Goal: Task Accomplishment & Management: Manage account settings

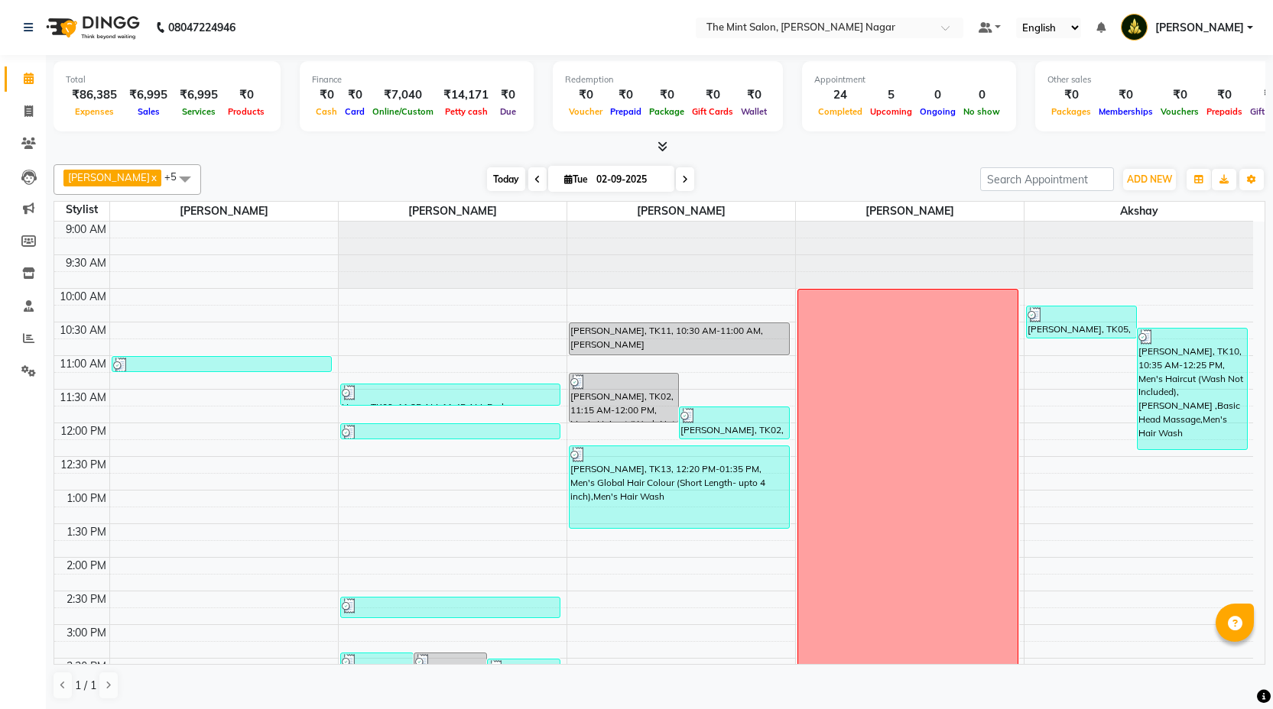
click at [490, 178] on span "Today" at bounding box center [506, 179] width 38 height 24
type input "[DATE]"
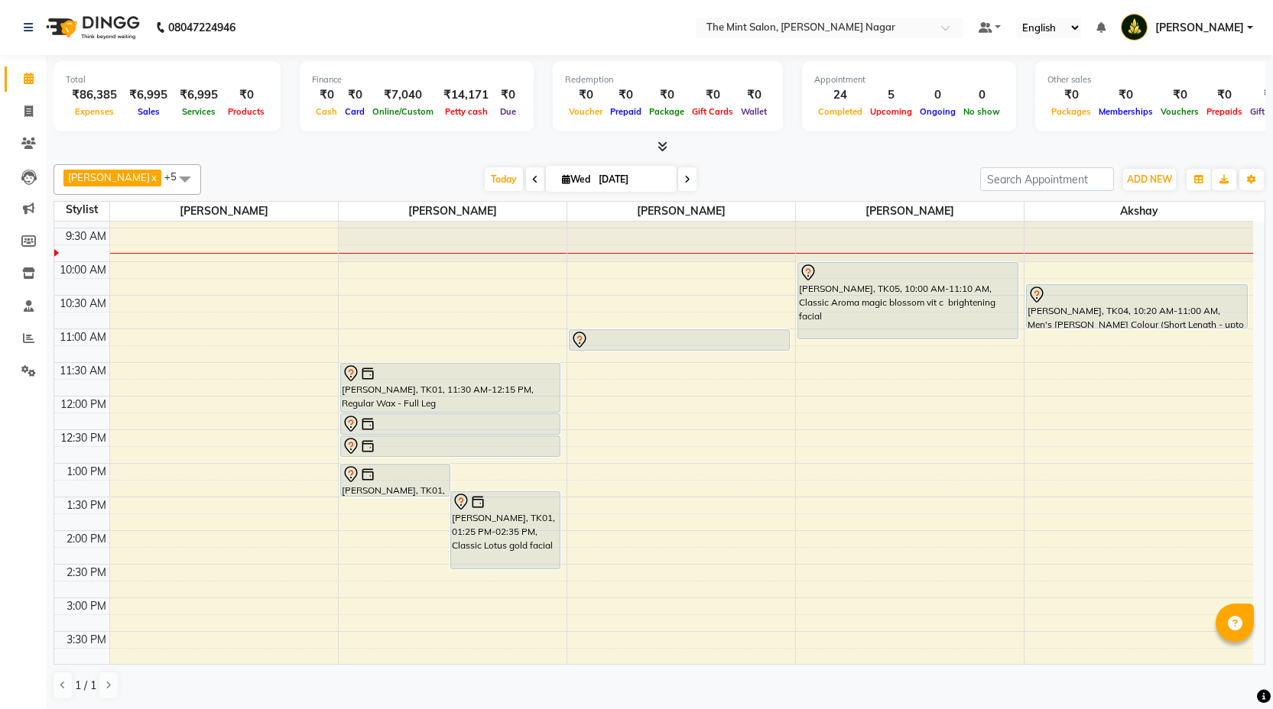
scroll to position [34, 0]
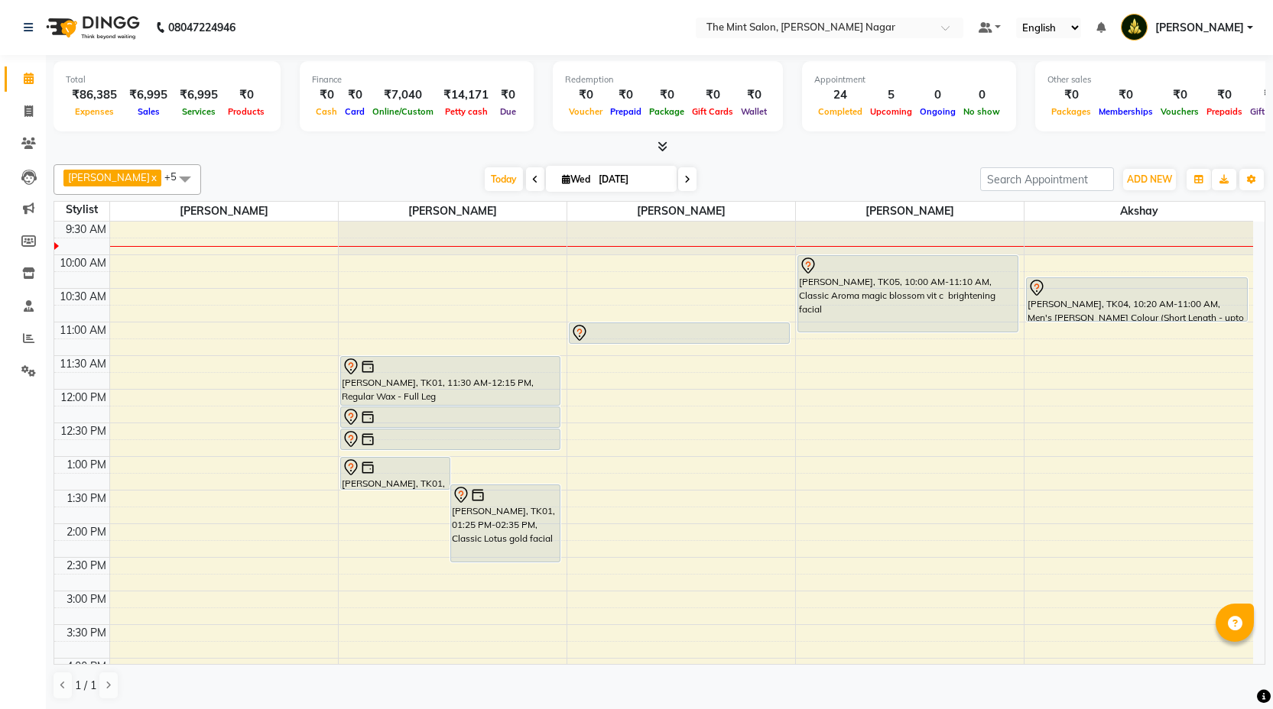
click at [823, 463] on div "9:00 AM 9:30 AM 10:00 AM 10:30 AM 11:00 AM 11:30 AM 12:00 PM 12:30 PM 1:00 PM 1…" at bounding box center [653, 692] width 1199 height 1008
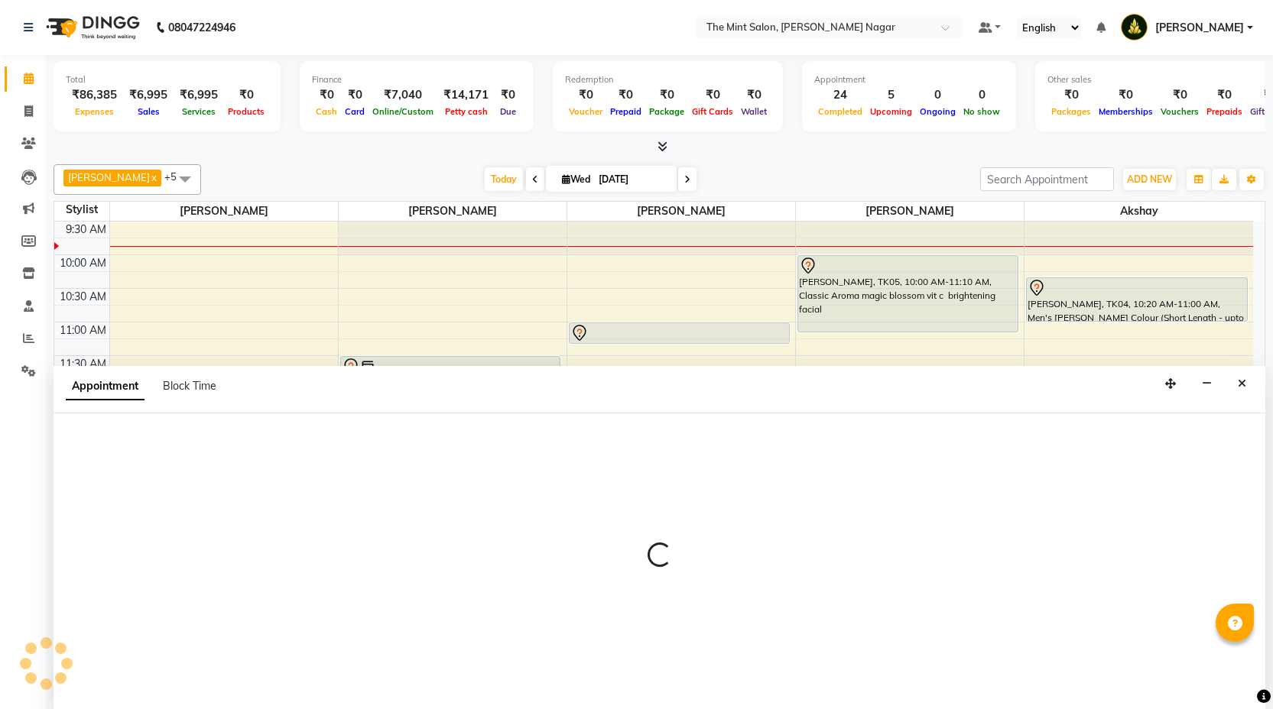
scroll to position [1, 0]
select select "77026"
select select "780"
select select "tentative"
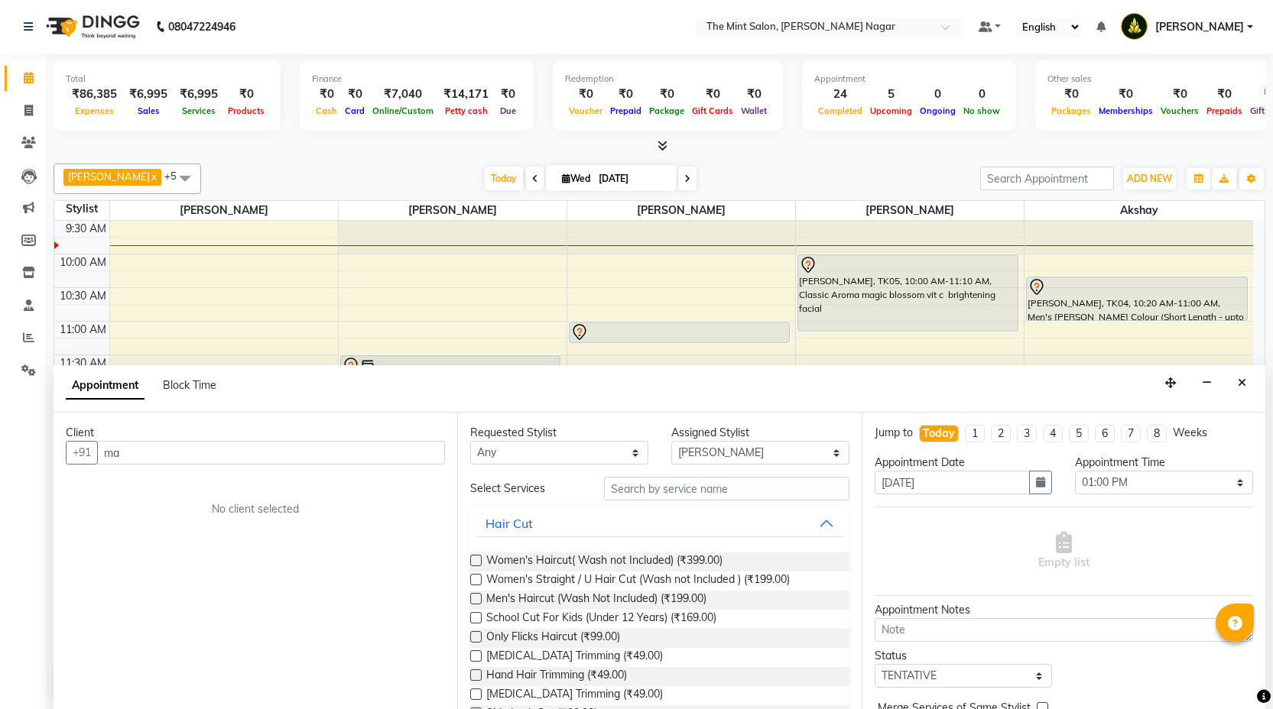
type input "m"
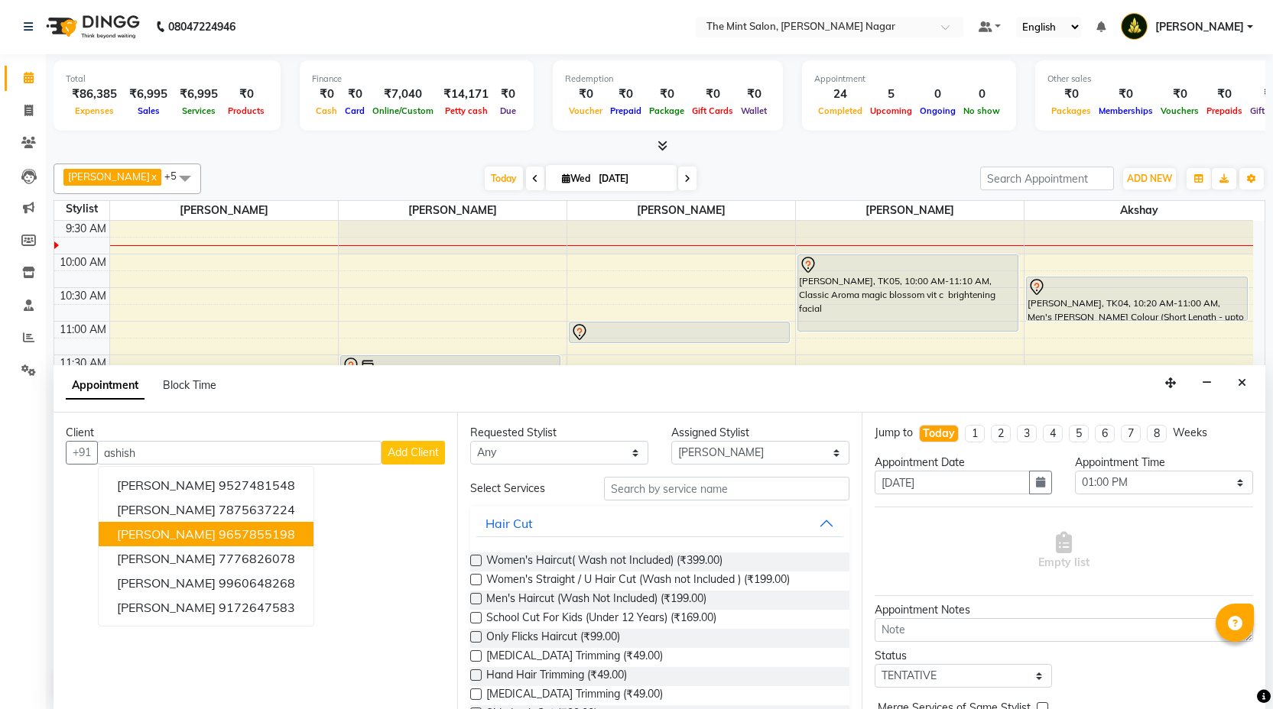
click at [197, 540] on span "[PERSON_NAME]" at bounding box center [166, 534] width 99 height 15
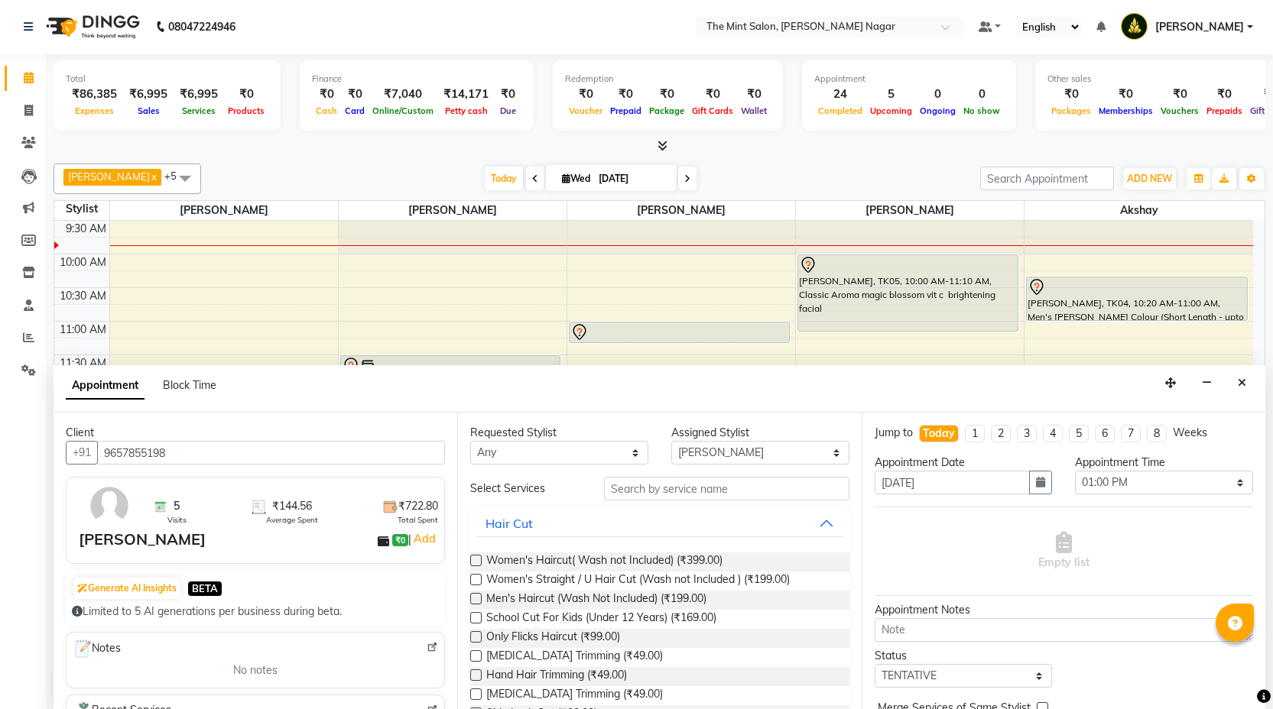
type input "9657855198"
click at [701, 487] on input "text" at bounding box center [726, 489] width 245 height 24
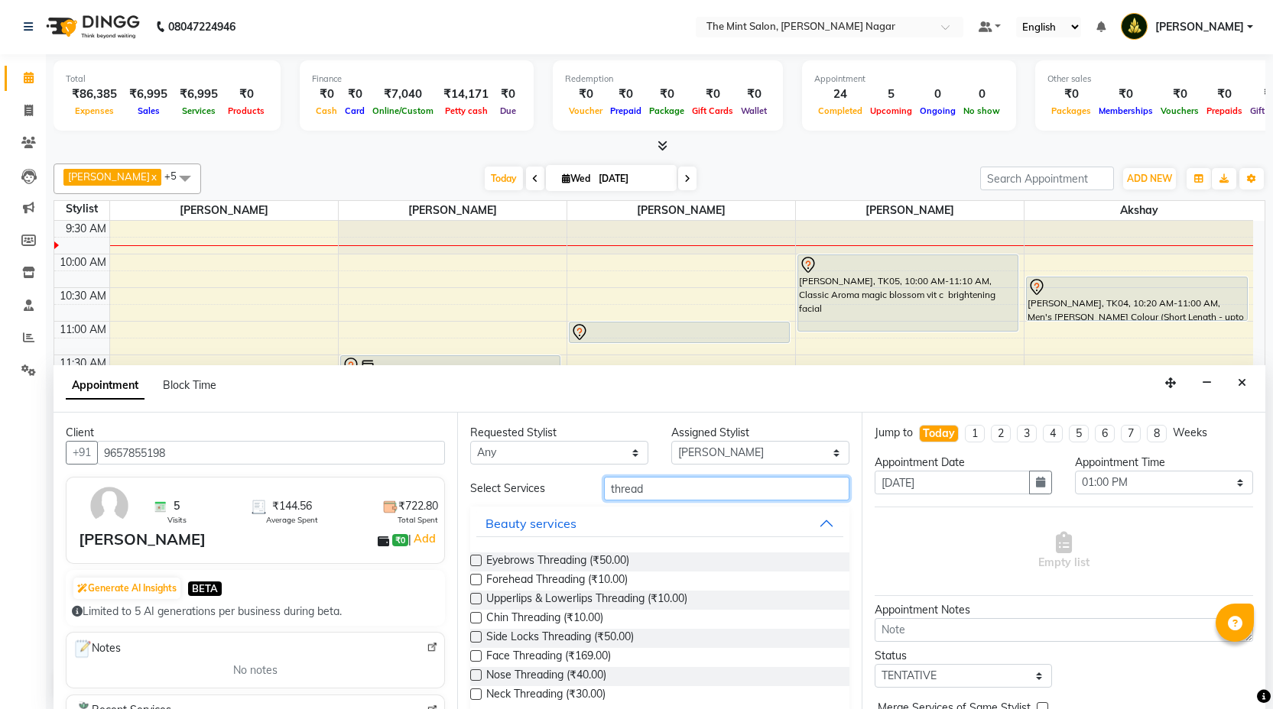
type input "thread"
click at [476, 560] on label at bounding box center [475, 560] width 11 height 11
click at [476, 560] on input "checkbox" at bounding box center [475, 562] width 10 height 10
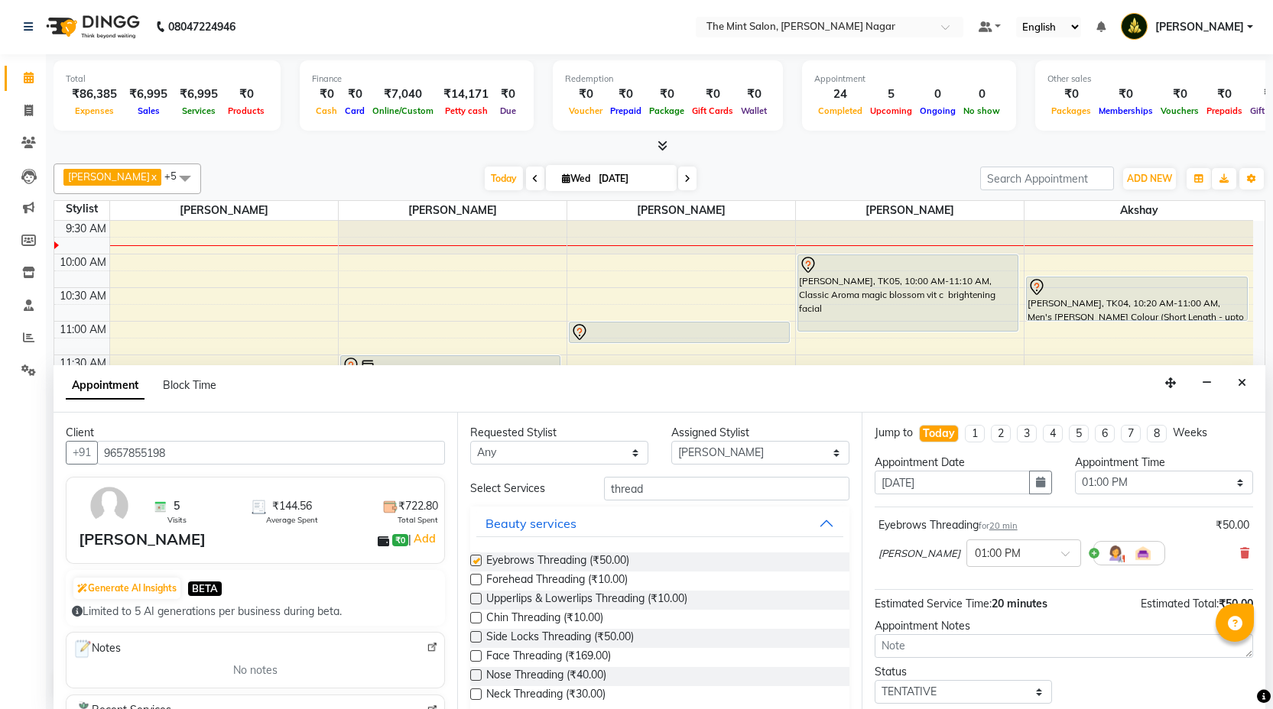
checkbox input "false"
click at [476, 579] on label at bounding box center [475, 579] width 11 height 11
click at [476, 579] on input "checkbox" at bounding box center [475, 581] width 10 height 10
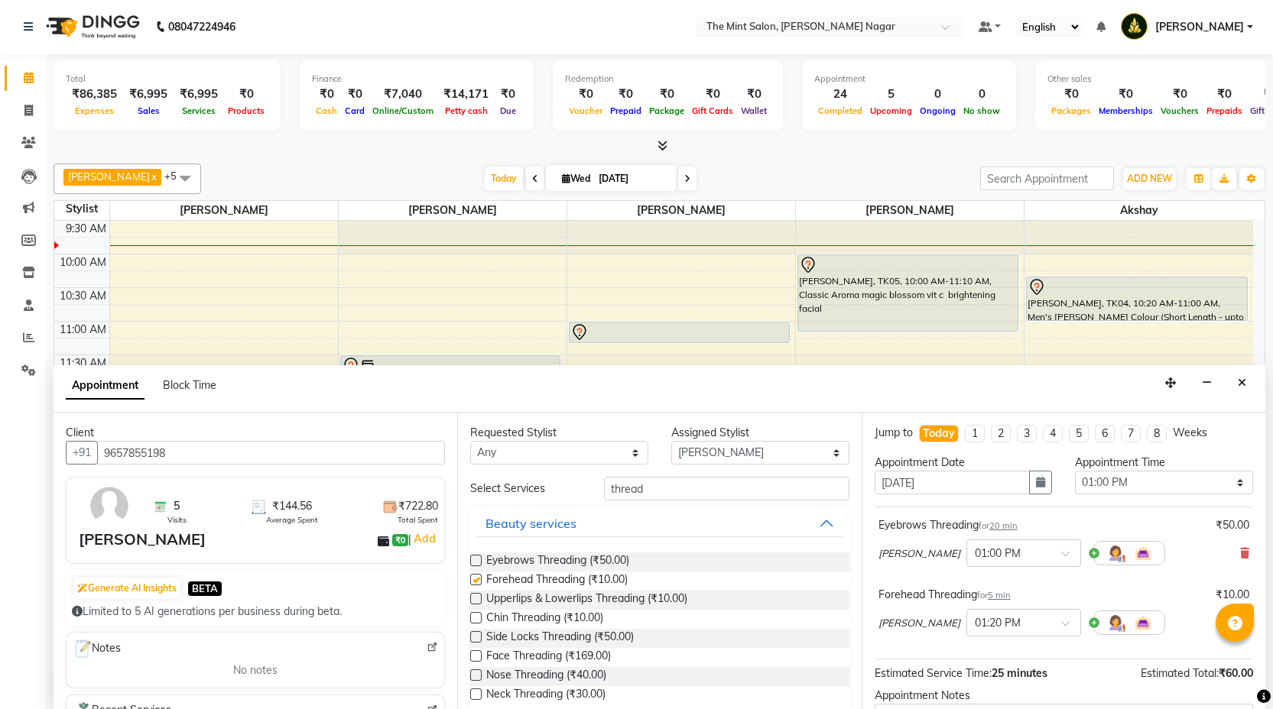
checkbox input "false"
click at [477, 602] on label at bounding box center [475, 598] width 11 height 11
click at [477, 602] on input "checkbox" at bounding box center [475, 601] width 10 height 10
checkbox input "false"
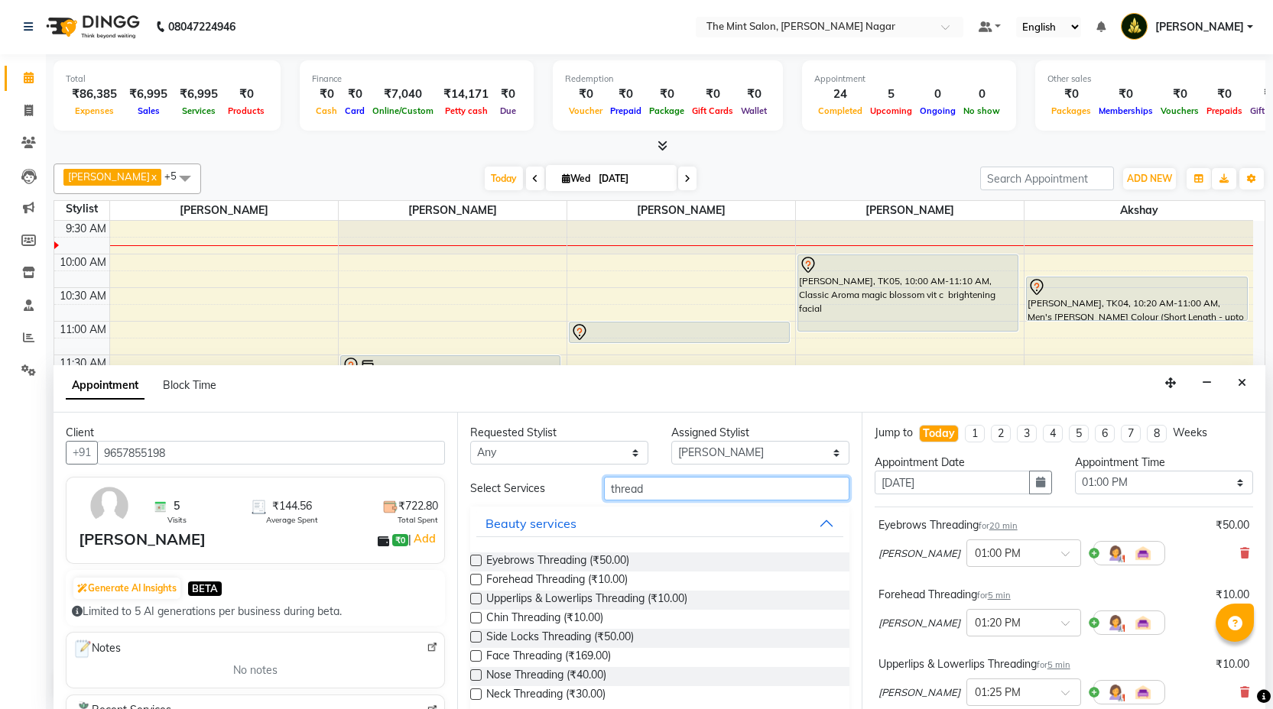
click at [660, 491] on input "thread" at bounding box center [726, 489] width 245 height 24
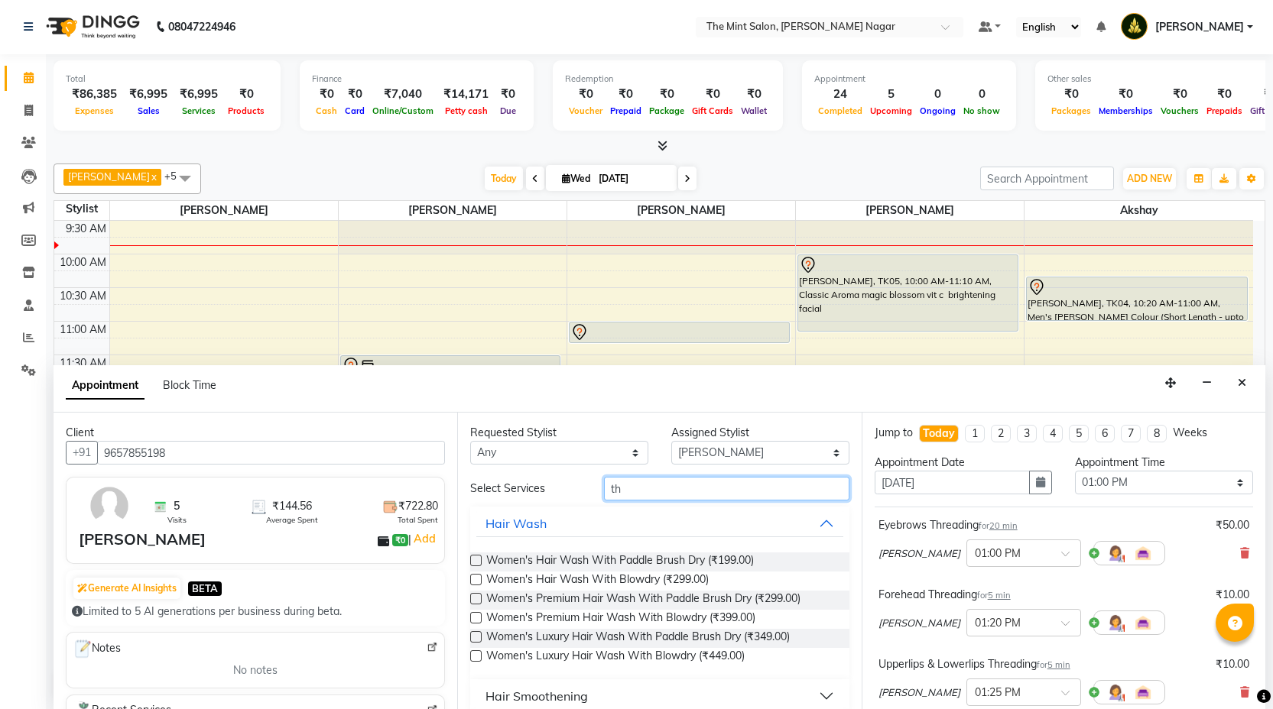
type input "t"
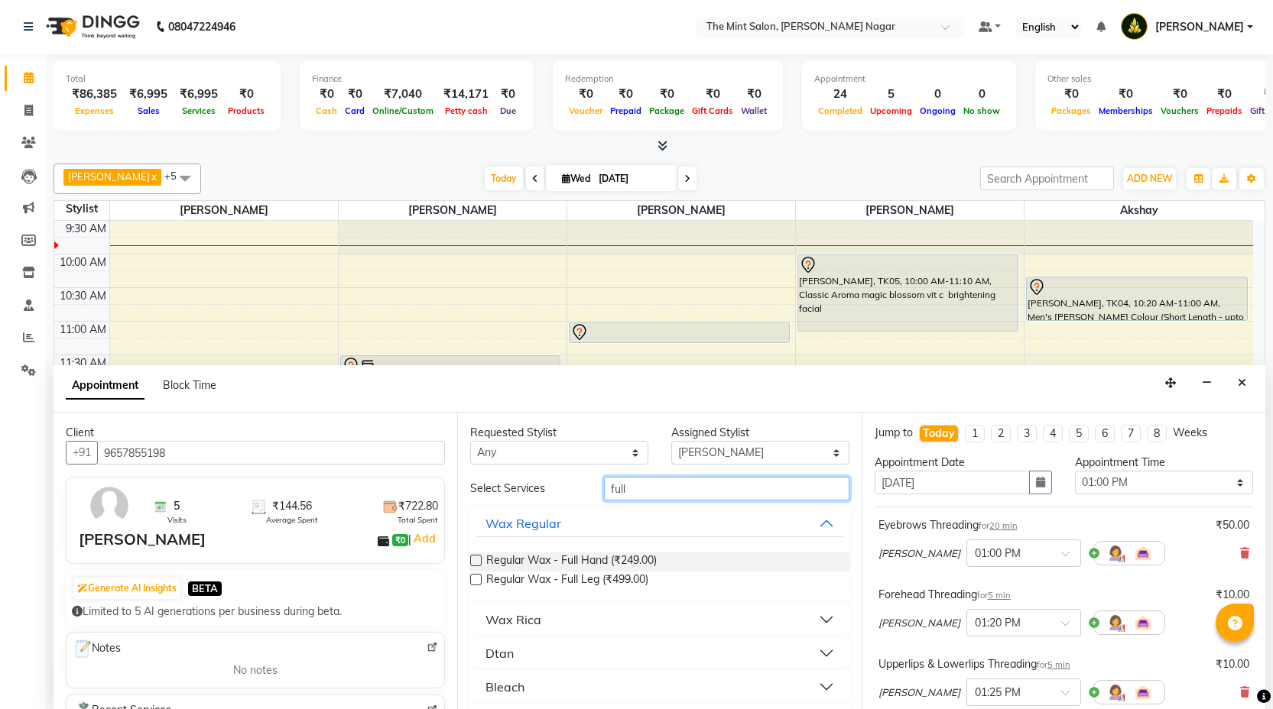
type input "full"
click at [479, 560] on label at bounding box center [475, 560] width 11 height 11
click at [479, 560] on input "checkbox" at bounding box center [475, 562] width 10 height 10
checkbox input "false"
click at [478, 583] on label at bounding box center [475, 579] width 11 height 11
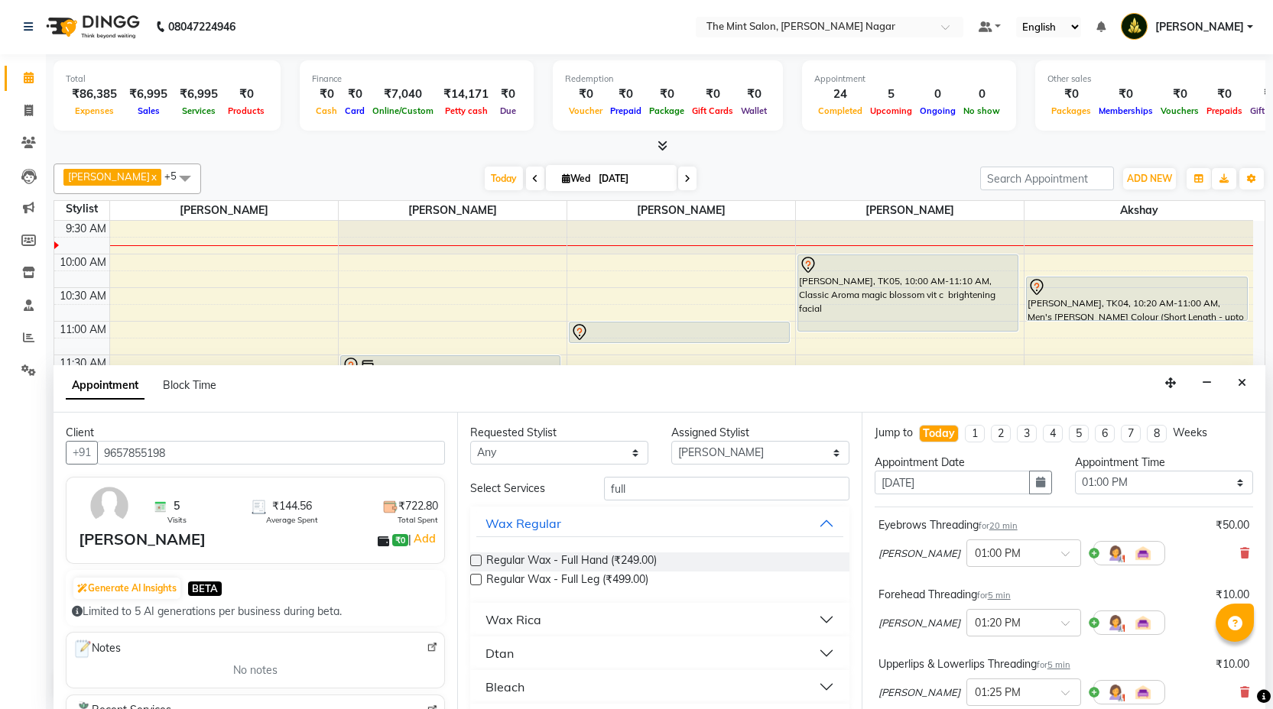
click at [478, 583] on input "checkbox" at bounding box center [475, 581] width 10 height 10
checkbox input "false"
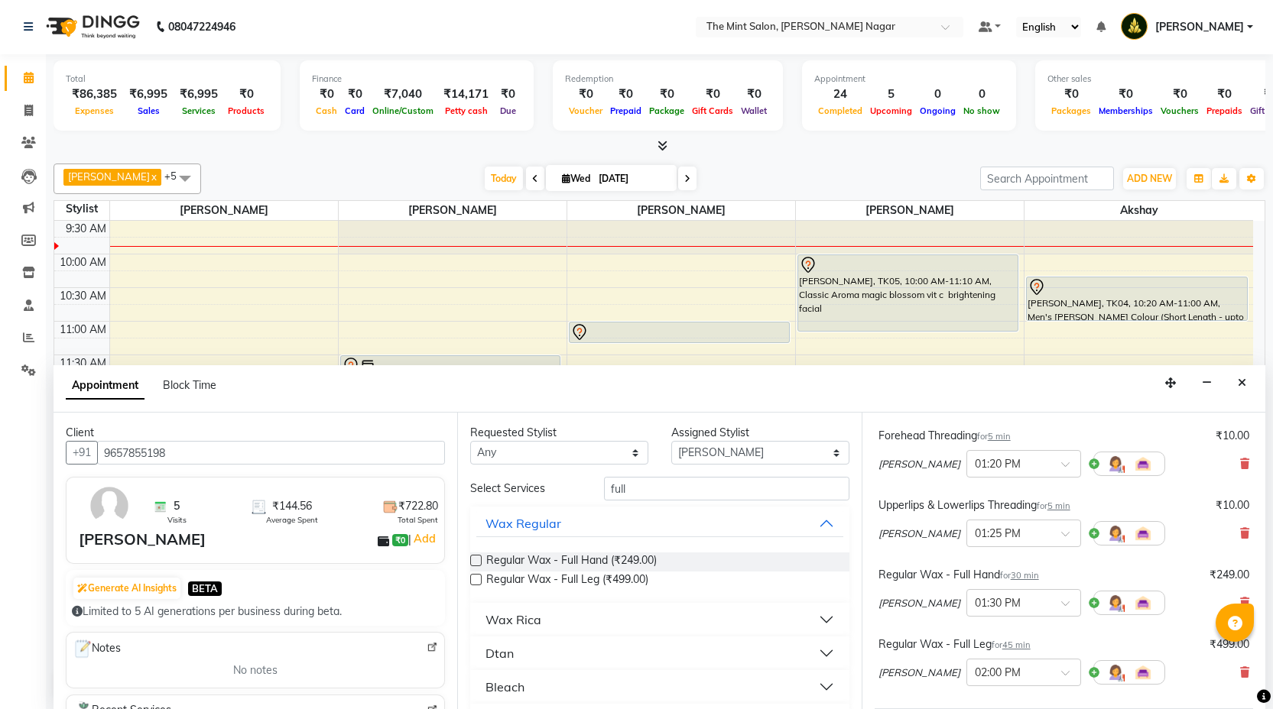
scroll to position [344, 0]
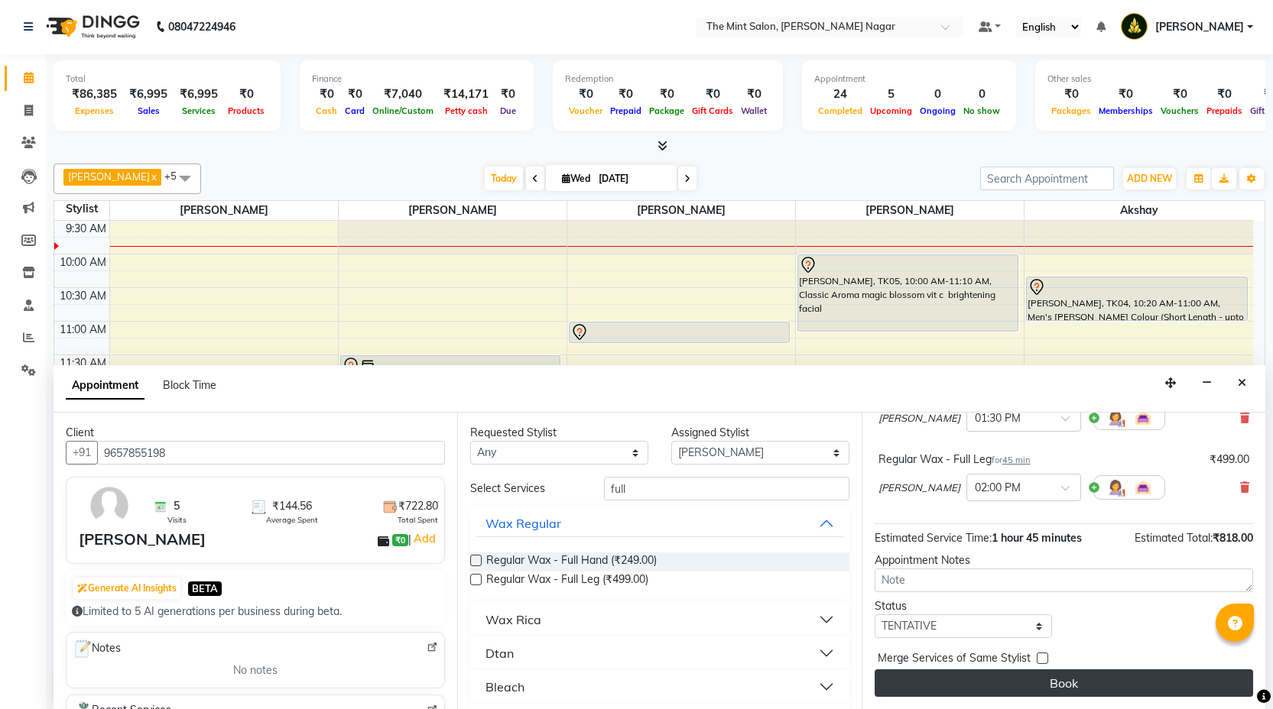
click at [991, 680] on button "Book" at bounding box center [1064, 684] width 378 height 28
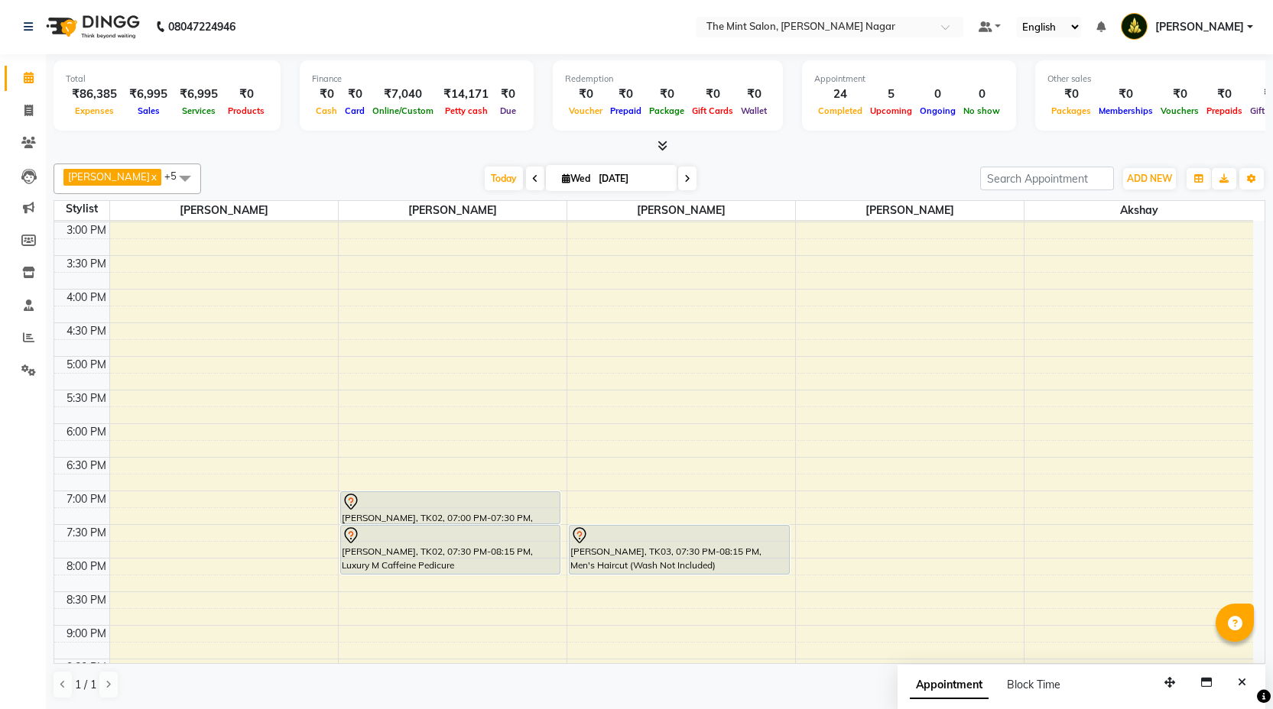
scroll to position [424, 0]
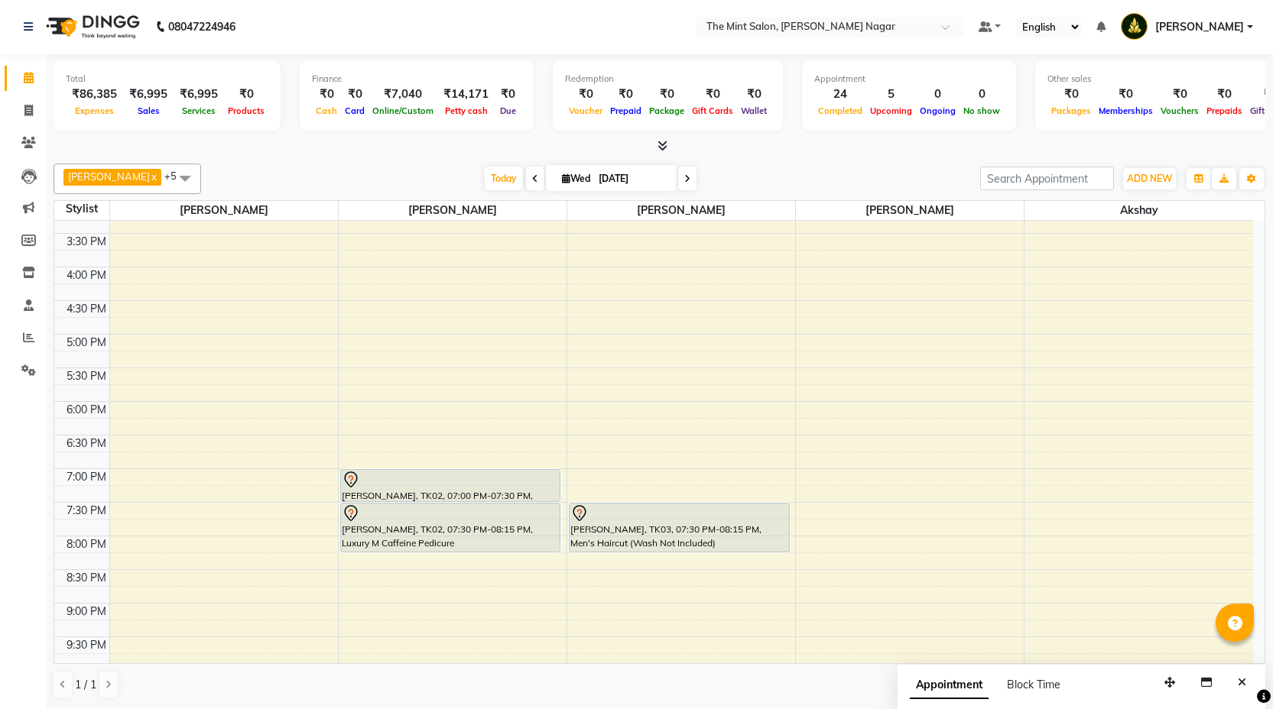
click at [1039, 443] on div "9:00 AM 9:30 AM 10:00 AM 10:30 AM 11:00 AM 11:30 AM 12:00 PM 12:30 PM 1:00 PM 1…" at bounding box center [653, 301] width 1199 height 1008
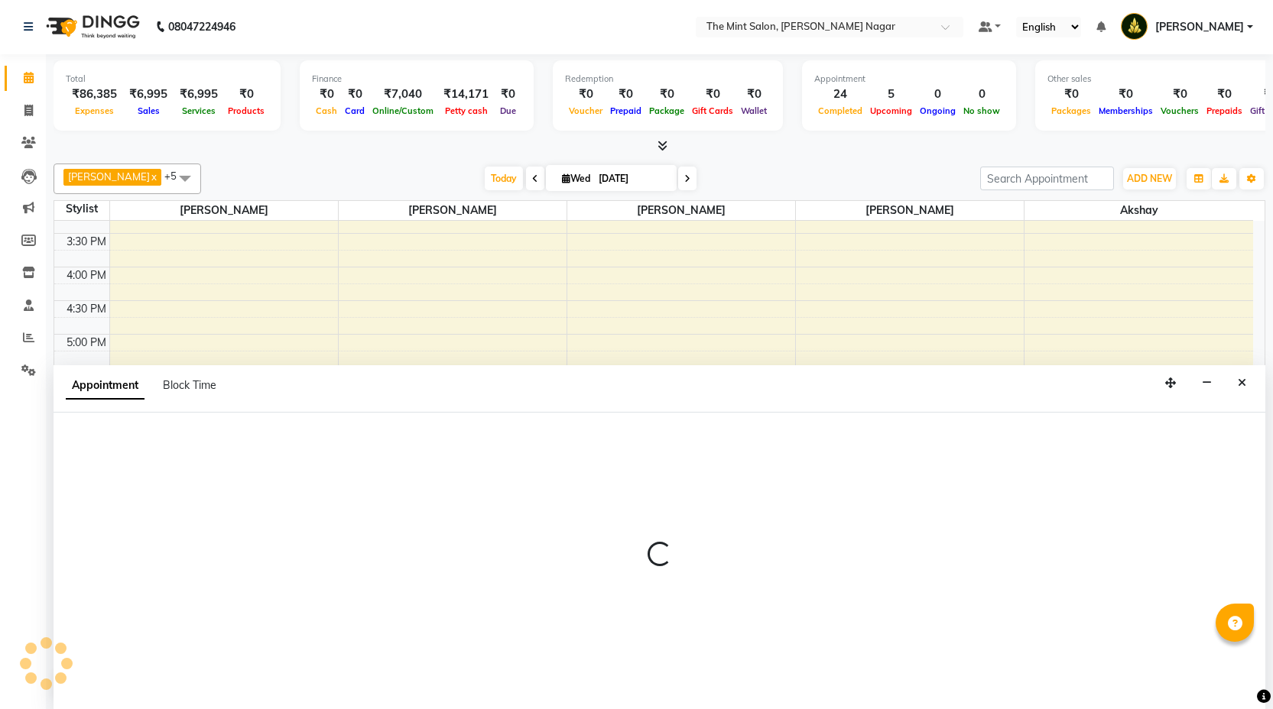
select select "90065"
select select "1110"
select select "tentative"
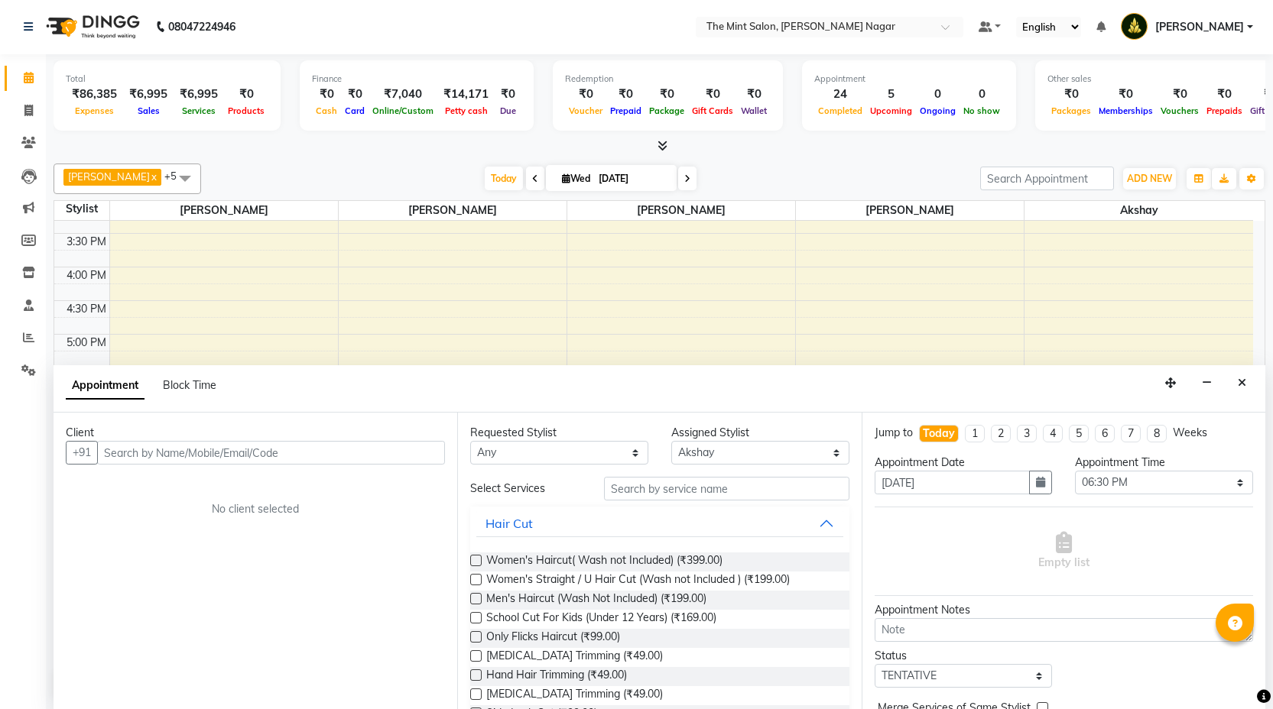
click at [335, 453] on input "text" at bounding box center [271, 453] width 348 height 24
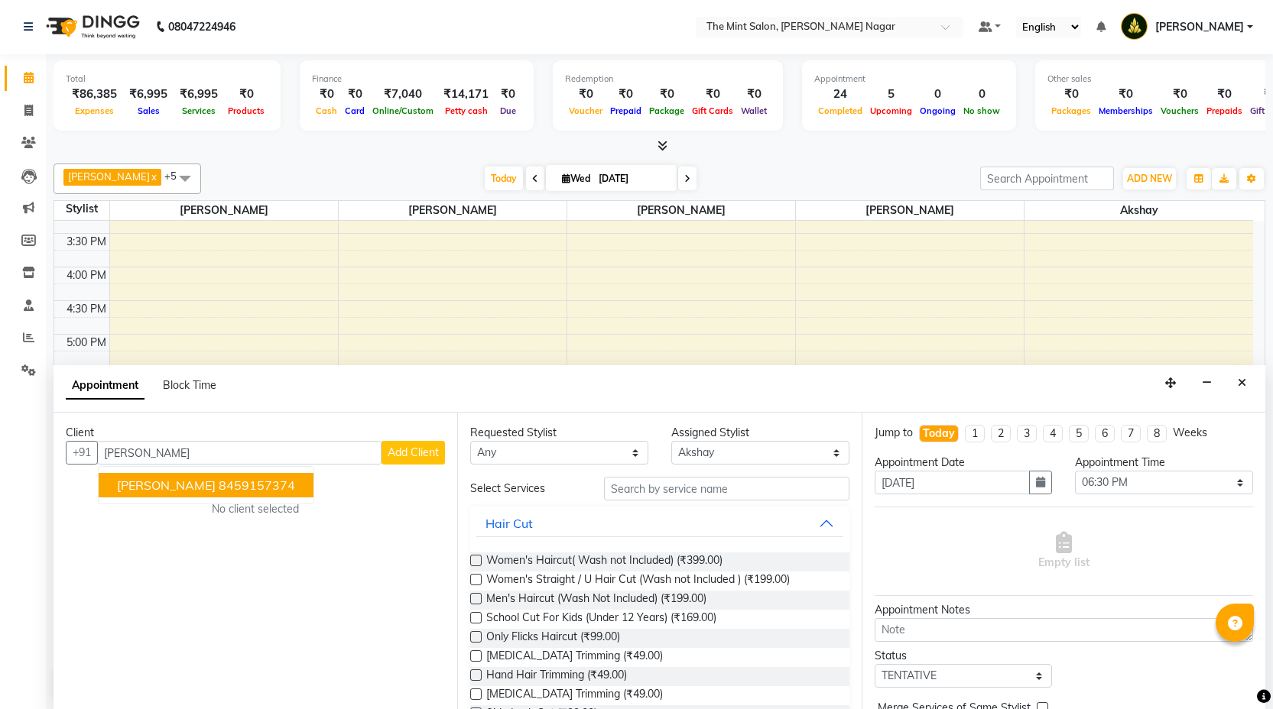
click at [252, 480] on ngb-highlight "8459157374" at bounding box center [257, 485] width 76 height 15
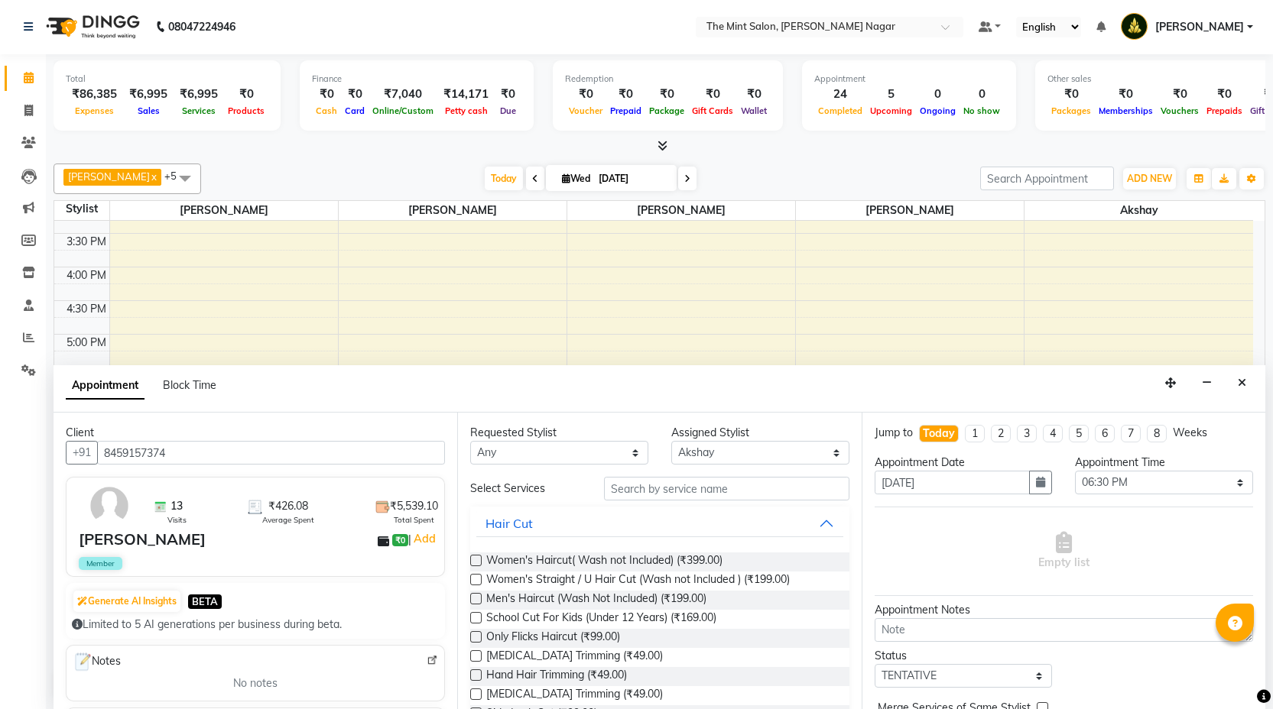
type input "8459157374"
click at [475, 596] on label at bounding box center [475, 598] width 11 height 11
click at [475, 596] on input "checkbox" at bounding box center [475, 601] width 10 height 10
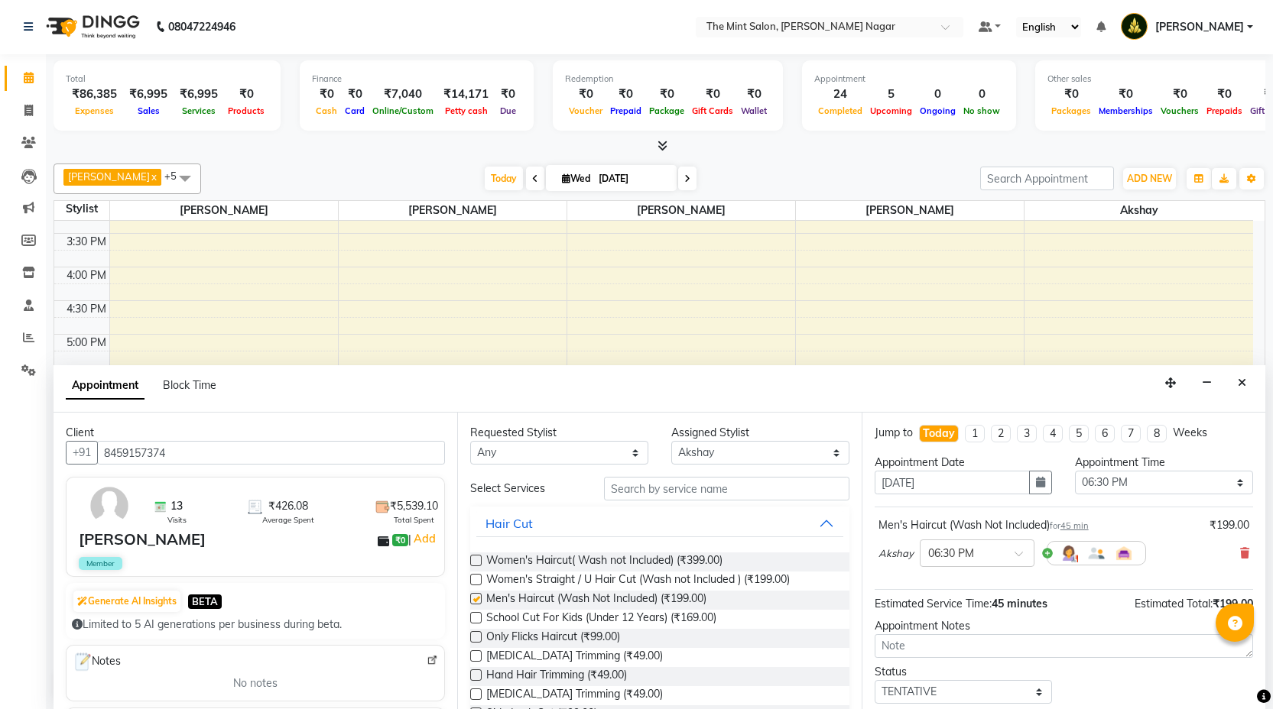
checkbox input "false"
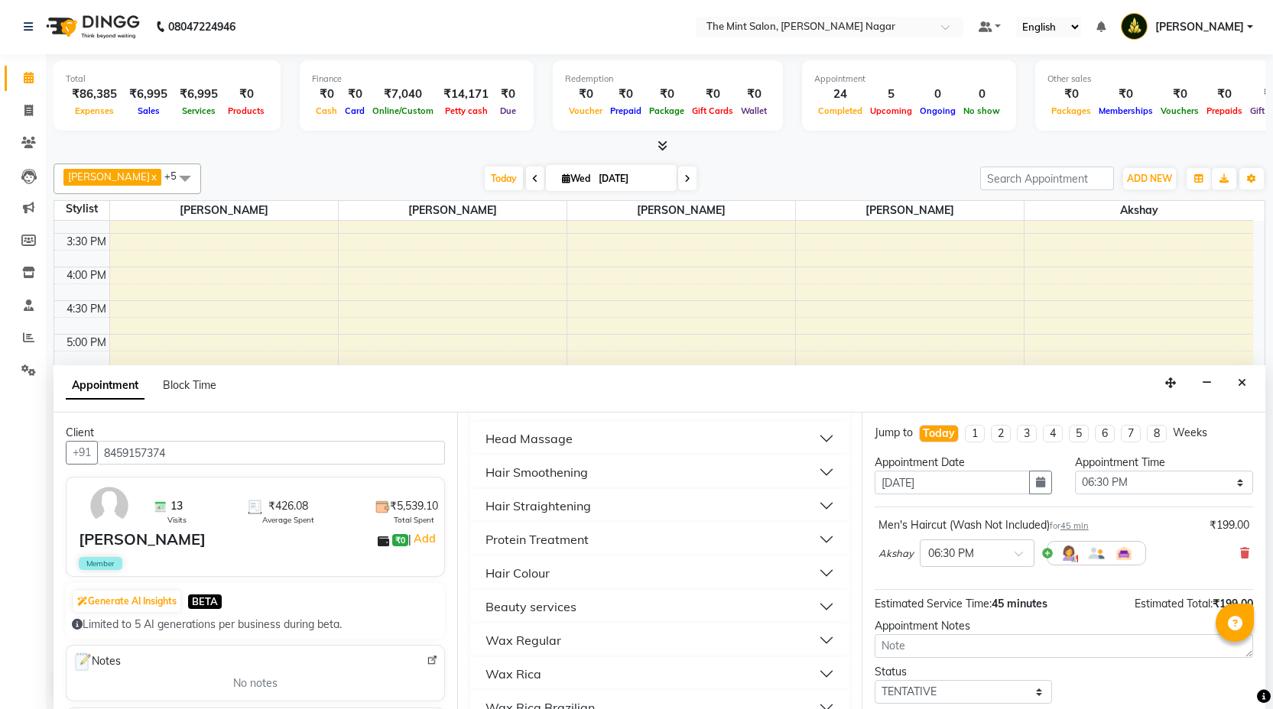
scroll to position [252, 0]
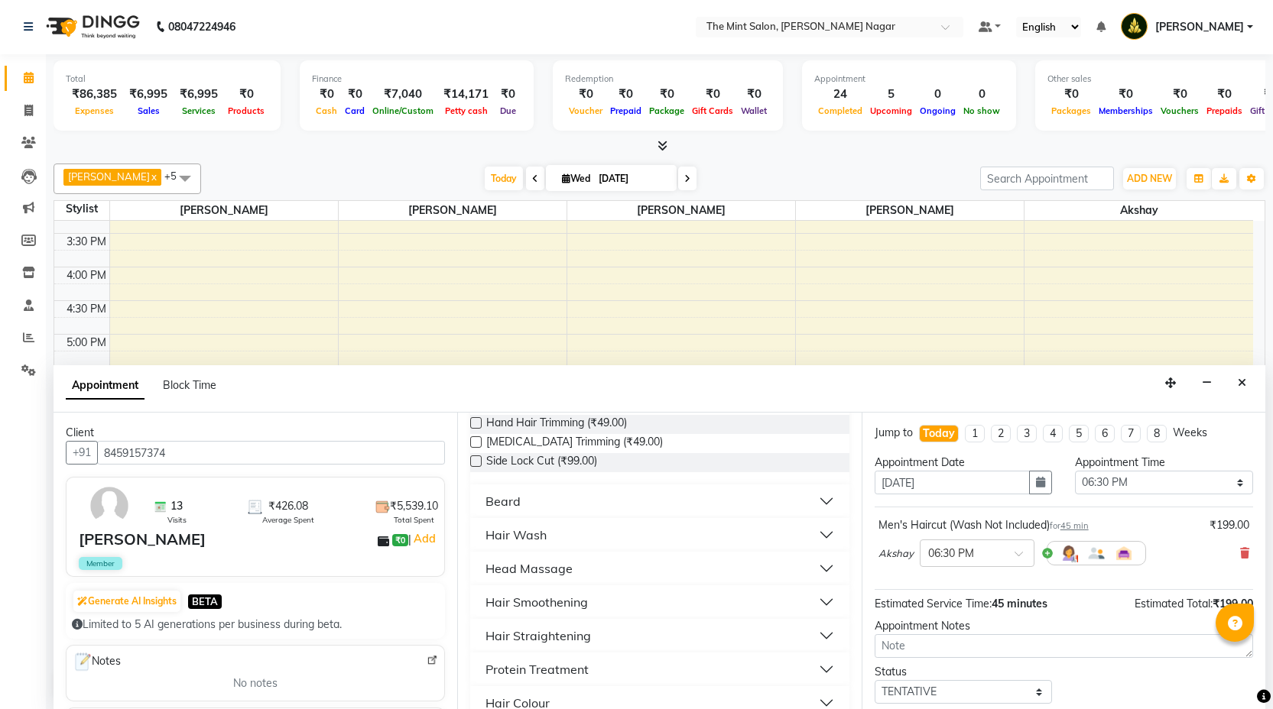
click at [820, 498] on button "Beard" at bounding box center [659, 502] width 366 height 28
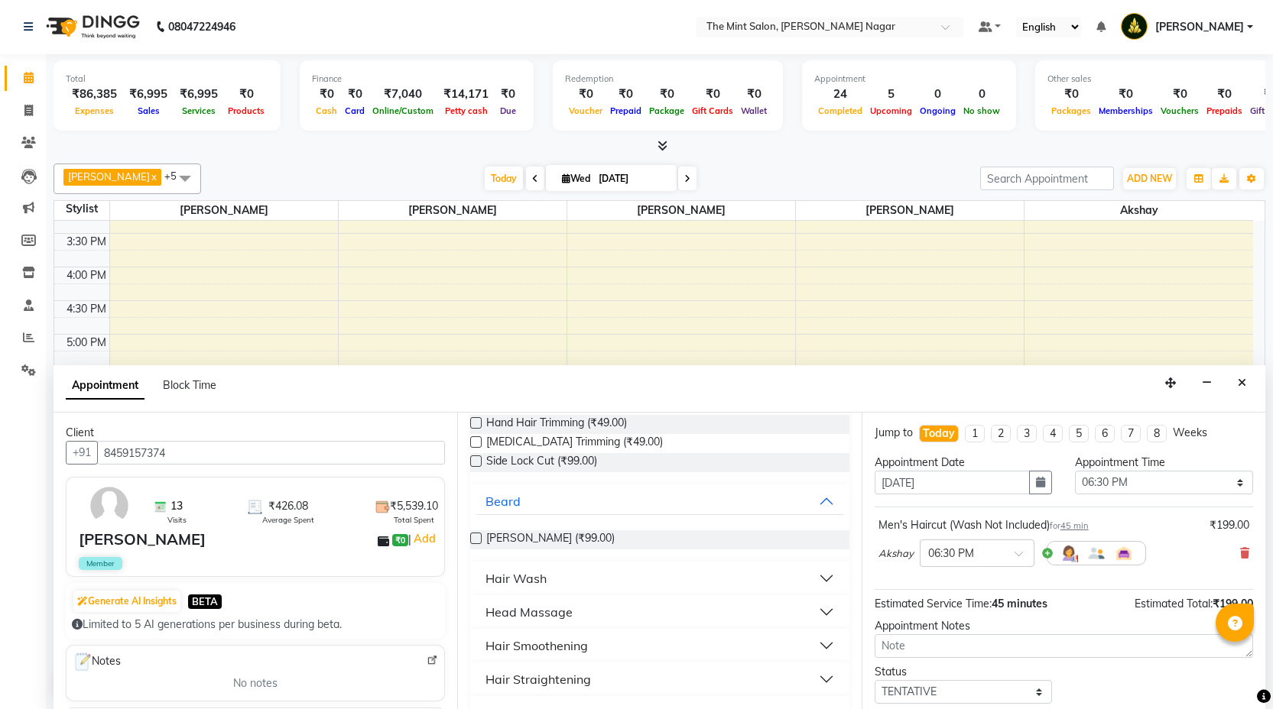
click at [471, 537] on label at bounding box center [475, 538] width 11 height 11
click at [471, 537] on input "checkbox" at bounding box center [475, 540] width 10 height 10
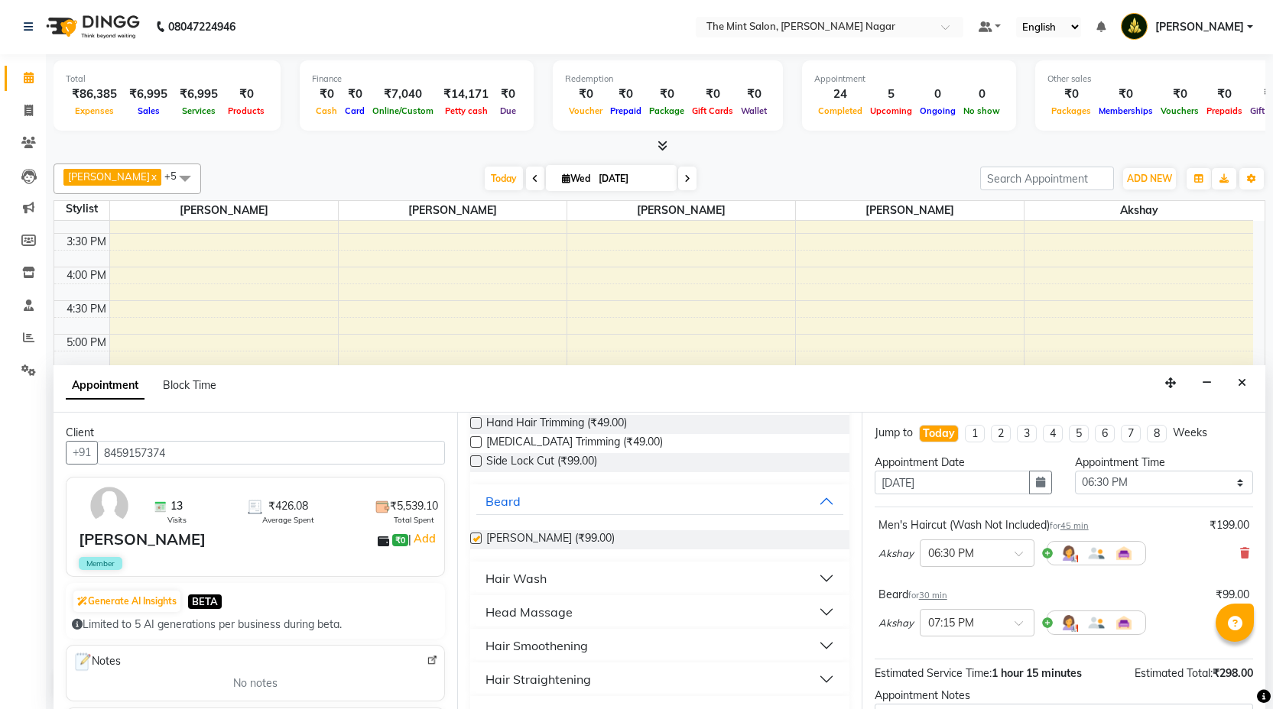
checkbox input "false"
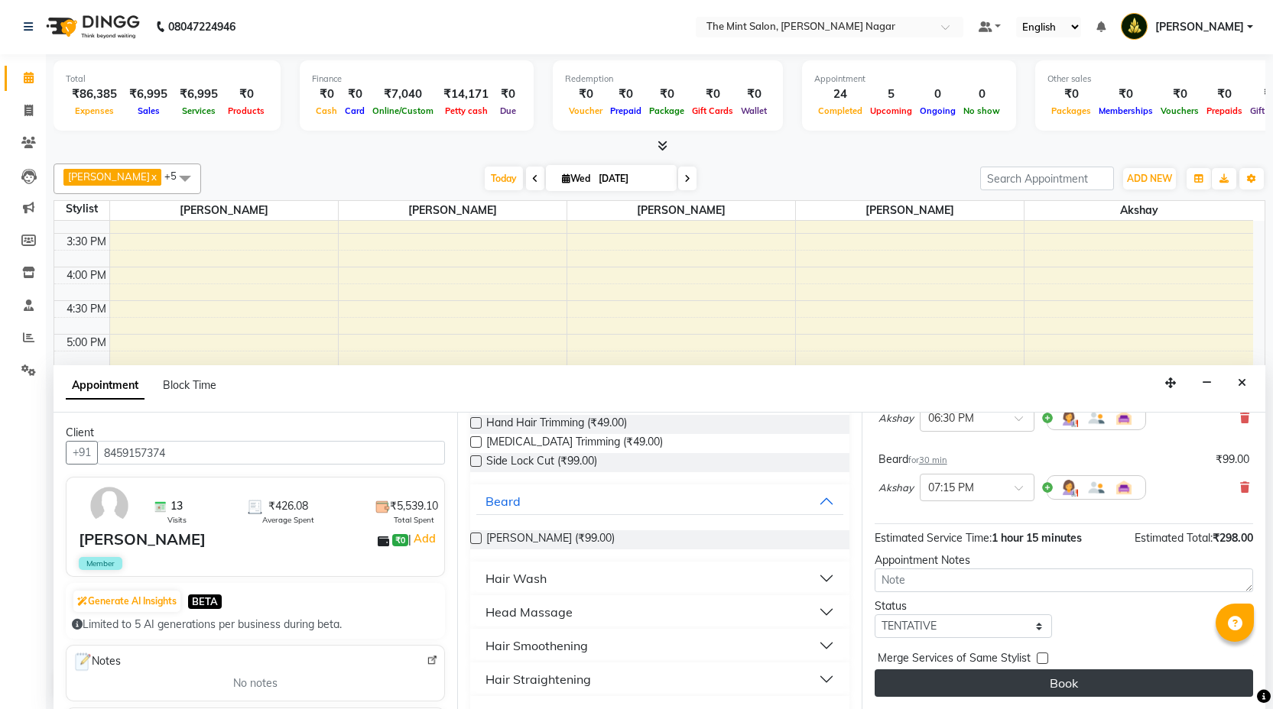
click at [1069, 686] on button "Book" at bounding box center [1064, 684] width 378 height 28
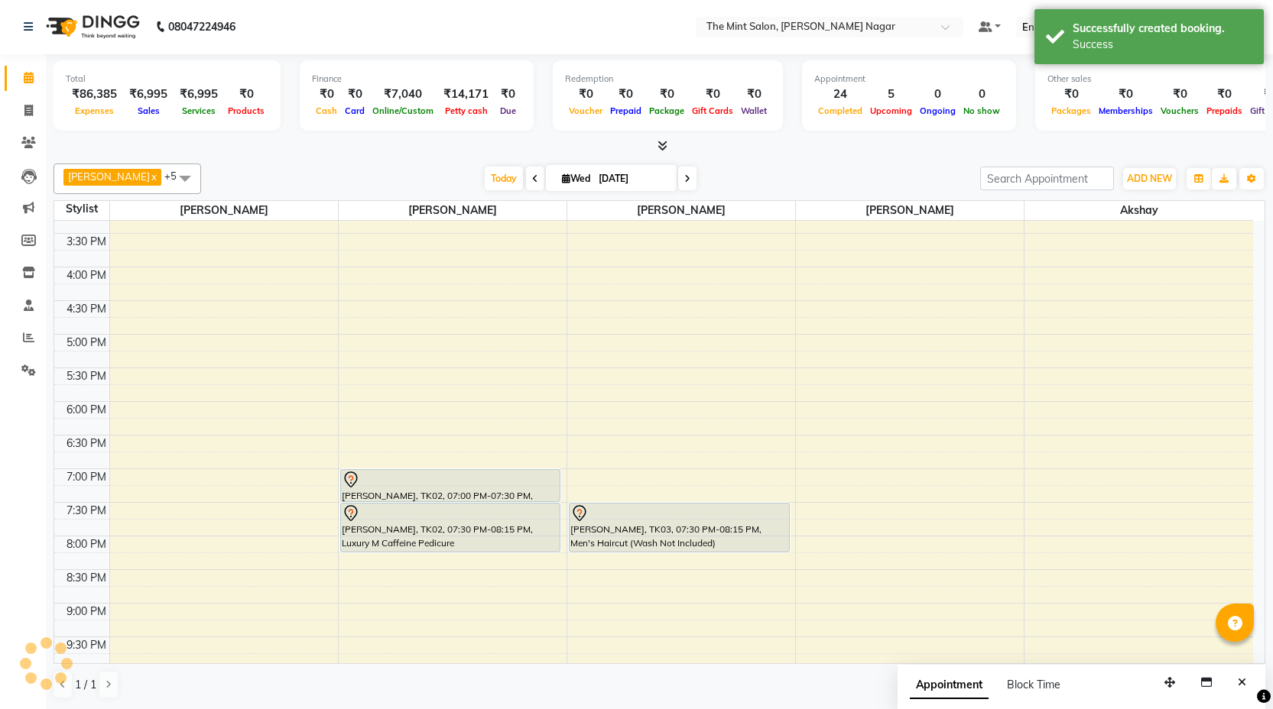
scroll to position [0, 0]
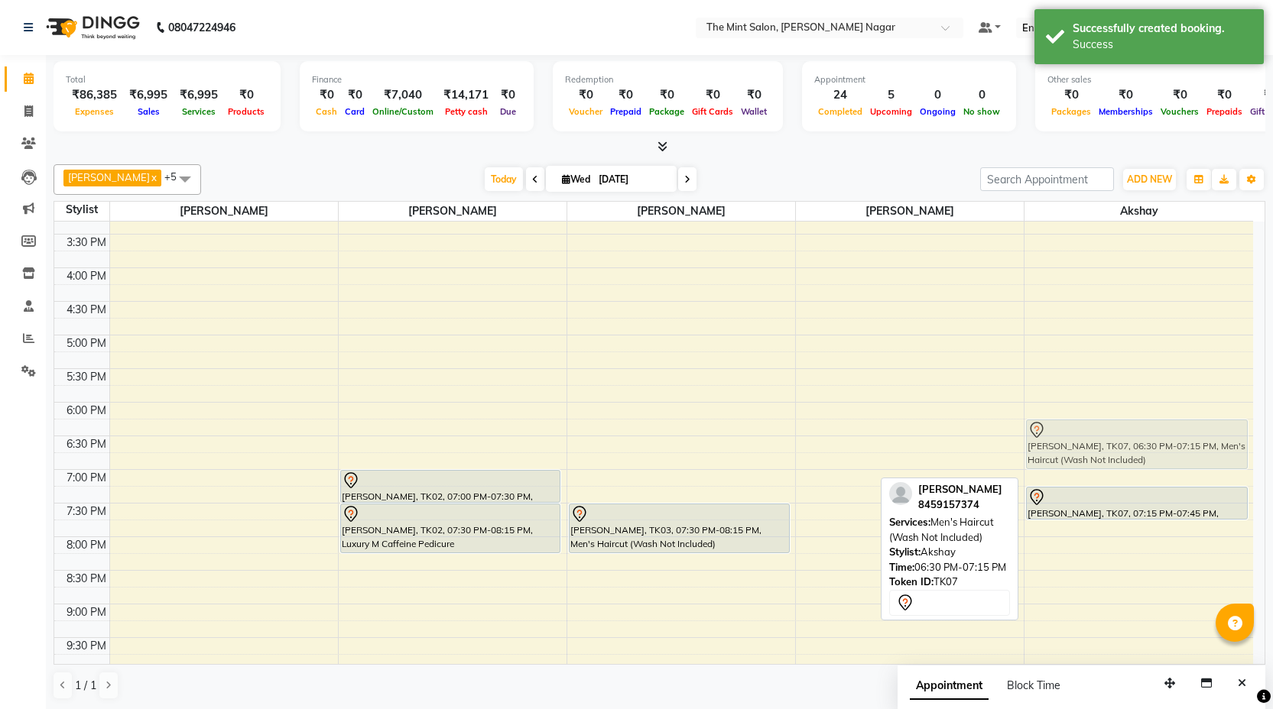
drag, startPoint x: 1096, startPoint y: 440, endPoint x: 1096, endPoint y: 417, distance: 22.9
click at [1096, 417] on div "9:00 AM 9:30 AM 10:00 AM 10:30 AM 11:00 AM 11:30 AM 12:00 PM 12:30 PM 1:00 PM 1…" at bounding box center [653, 301] width 1199 height 1008
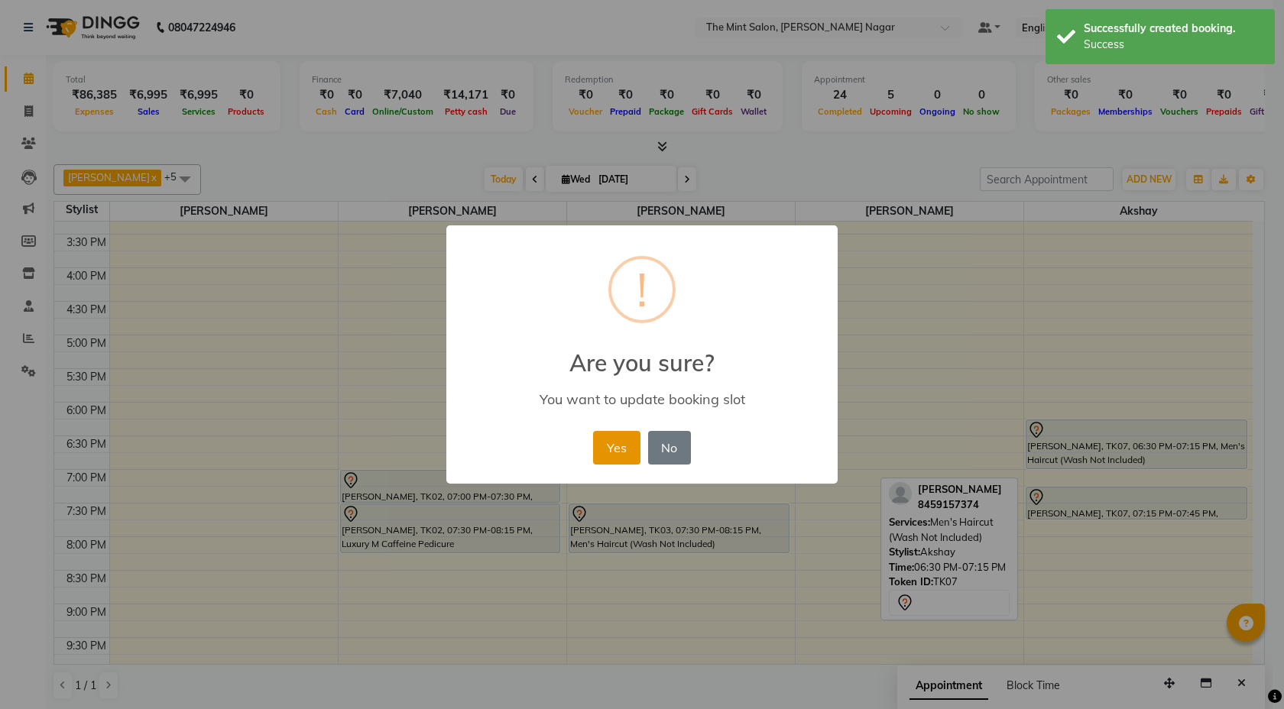
click at [628, 449] on button "Yes" at bounding box center [616, 448] width 47 height 34
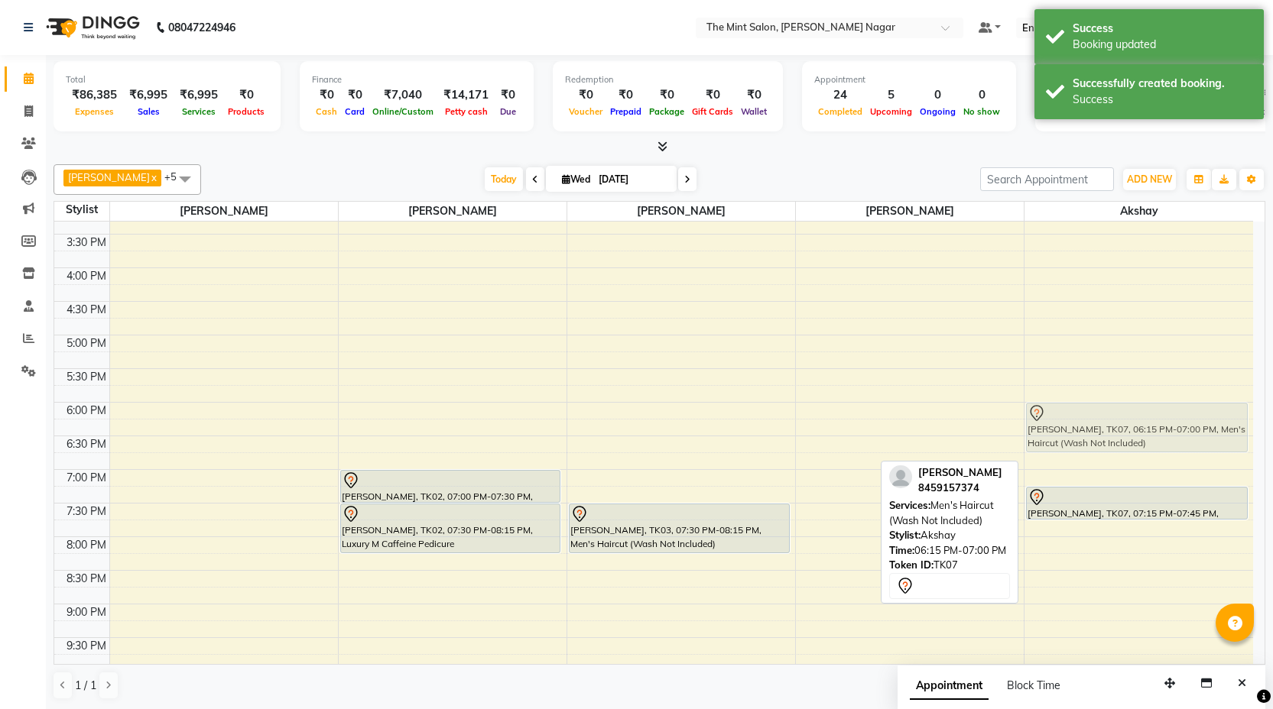
drag, startPoint x: 1129, startPoint y: 446, endPoint x: 1129, endPoint y: 433, distance: 12.2
click at [1129, 433] on div "[PERSON_NAME], TK04, 10:20 AM-11:00 AM, Men's [PERSON_NAME] Colour (Short Lengt…" at bounding box center [1138, 301] width 229 height 1008
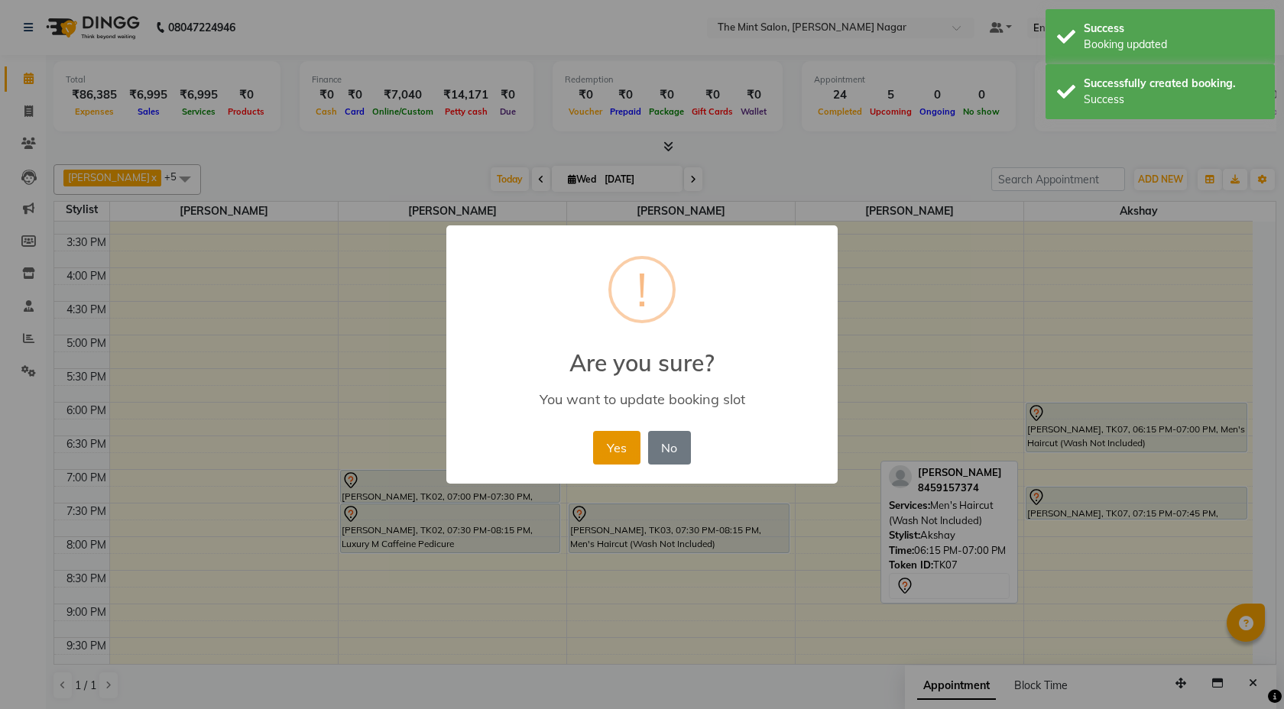
click at [618, 455] on button "Yes" at bounding box center [616, 448] width 47 height 34
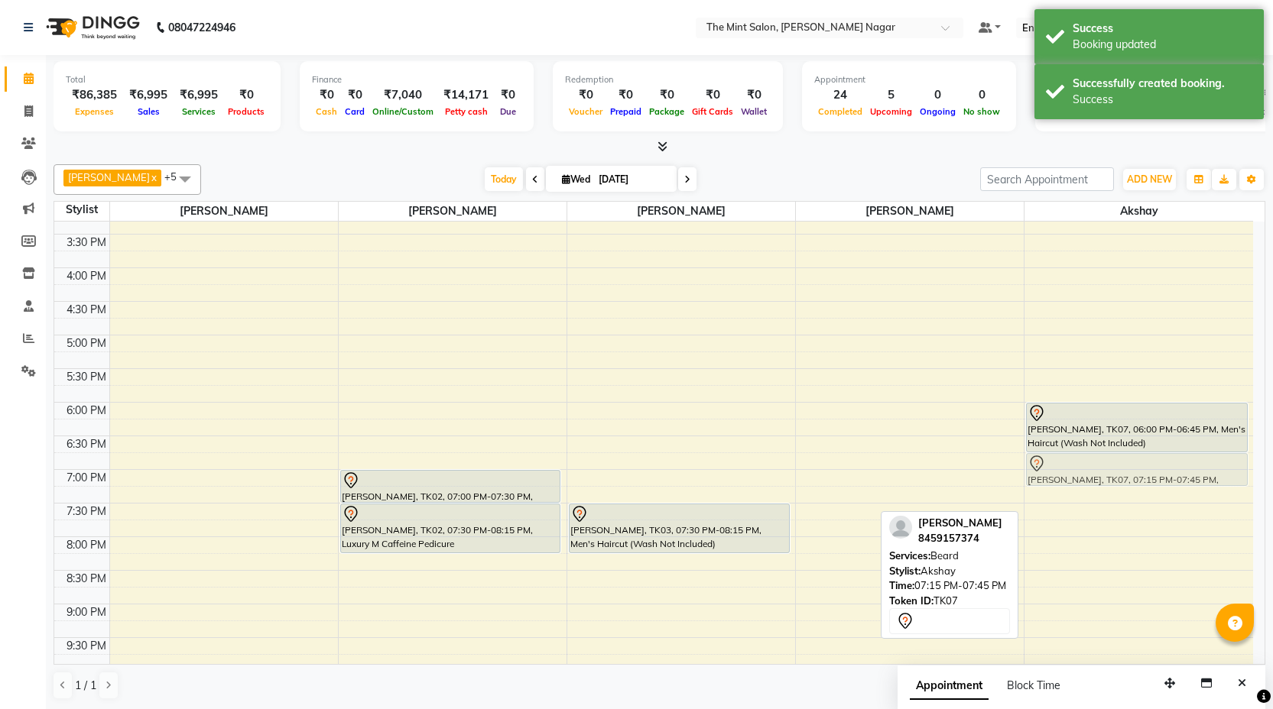
drag, startPoint x: 1115, startPoint y: 495, endPoint x: 1115, endPoint y: 463, distance: 32.1
click at [1115, 463] on div "[PERSON_NAME], TK04, 10:20 AM-11:00 AM, Men's [PERSON_NAME] Colour (Short Lengt…" at bounding box center [1138, 301] width 229 height 1008
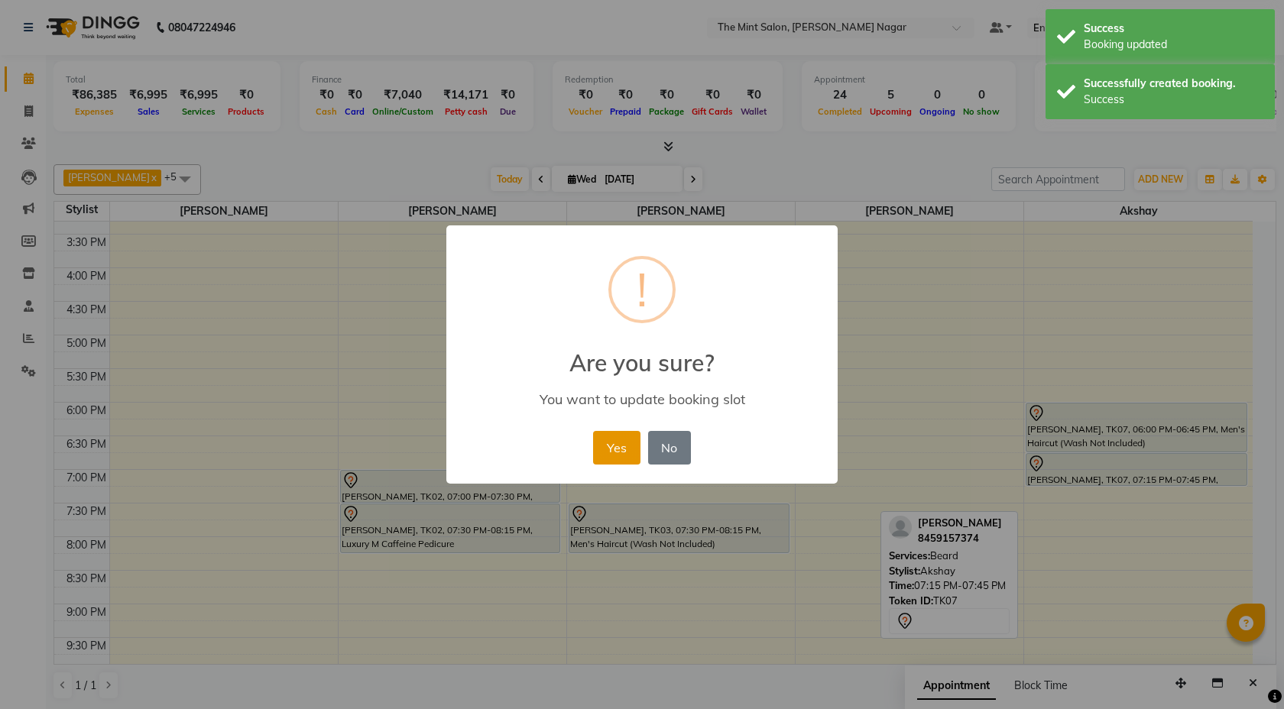
click at [621, 442] on button "Yes" at bounding box center [616, 448] width 47 height 34
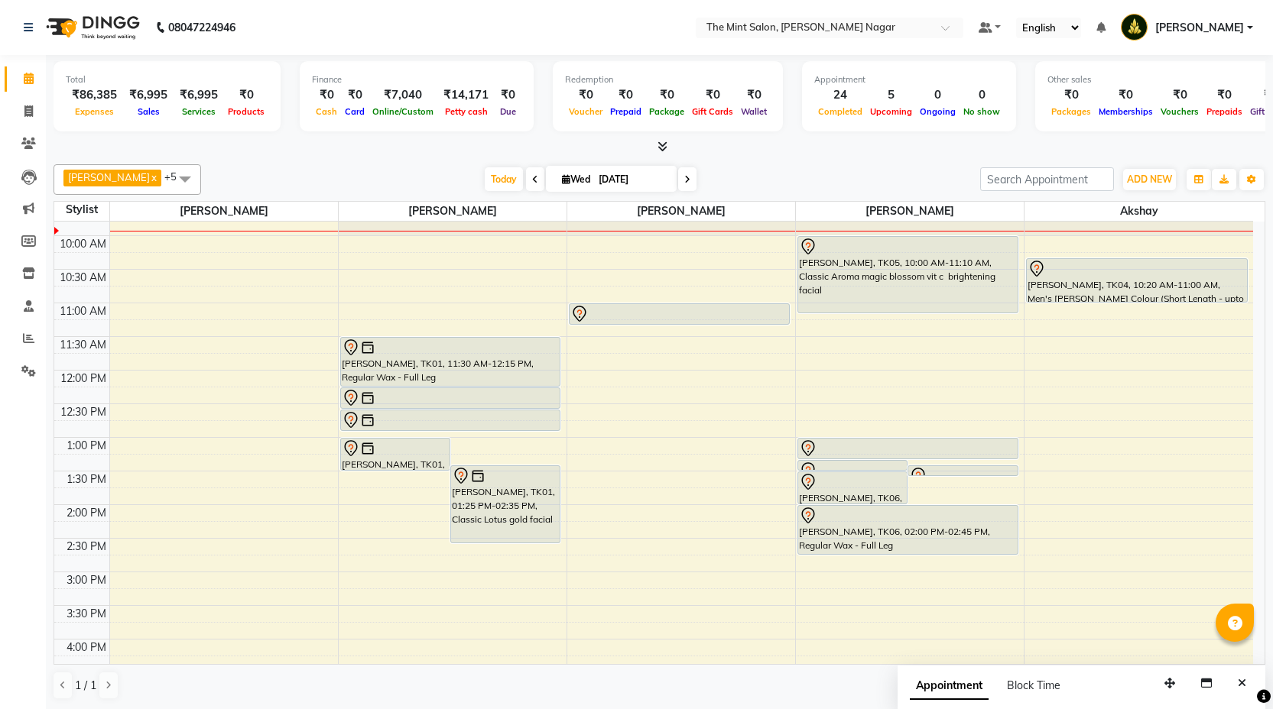
scroll to position [44, 0]
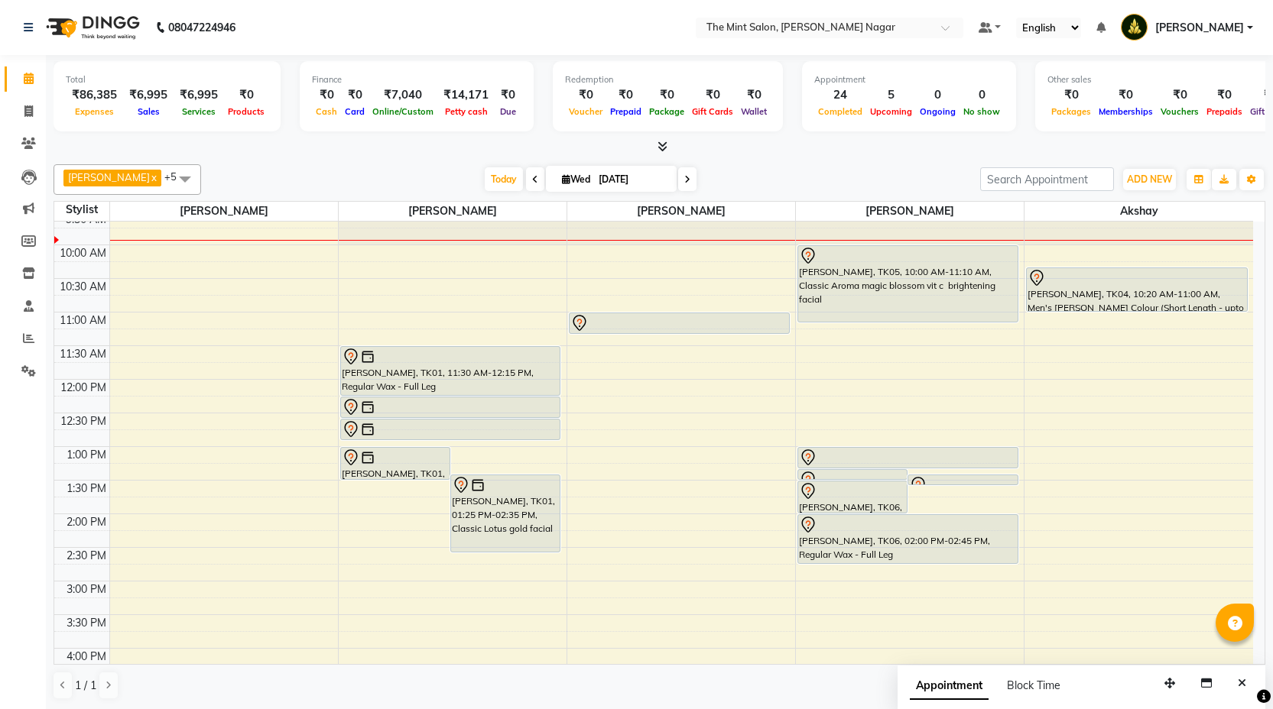
click at [588, 353] on div "9:00 AM 9:30 AM 10:00 AM 10:30 AM 11:00 AM 11:30 AM 12:00 PM 12:30 PM 1:00 PM 1…" at bounding box center [653, 682] width 1199 height 1008
select select "66078"
select select "690"
select select "tentative"
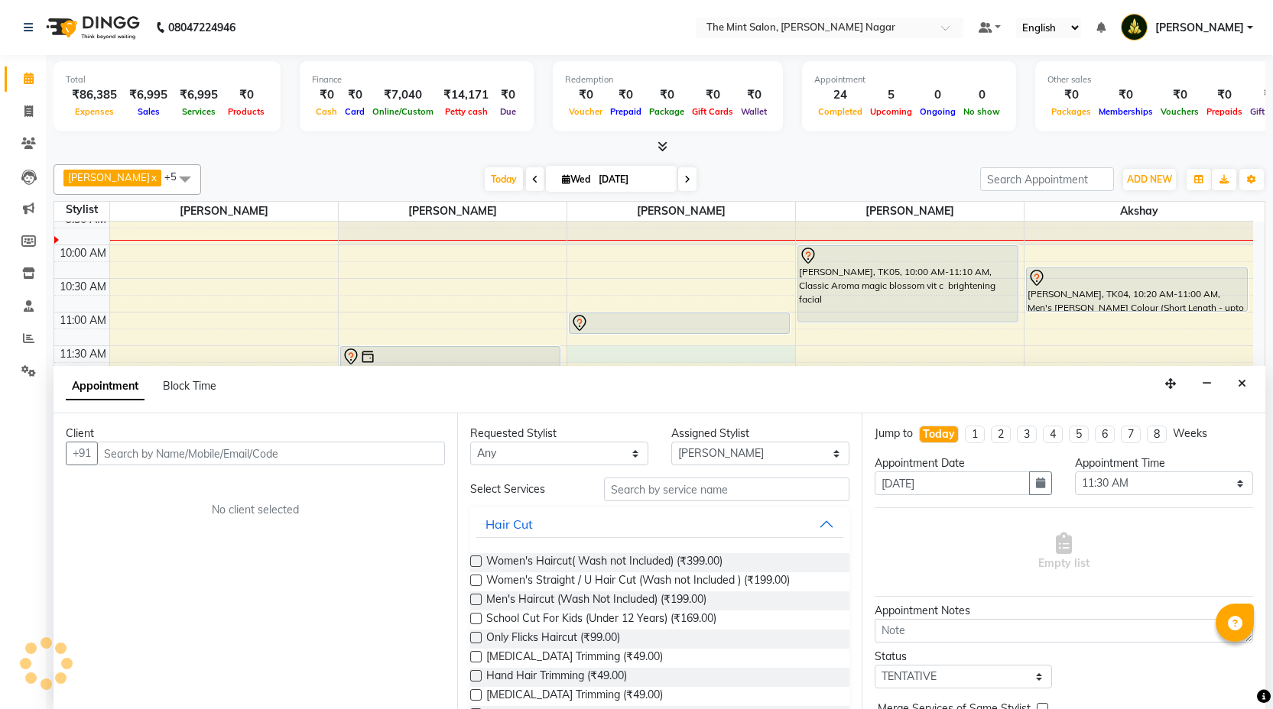
scroll to position [1, 0]
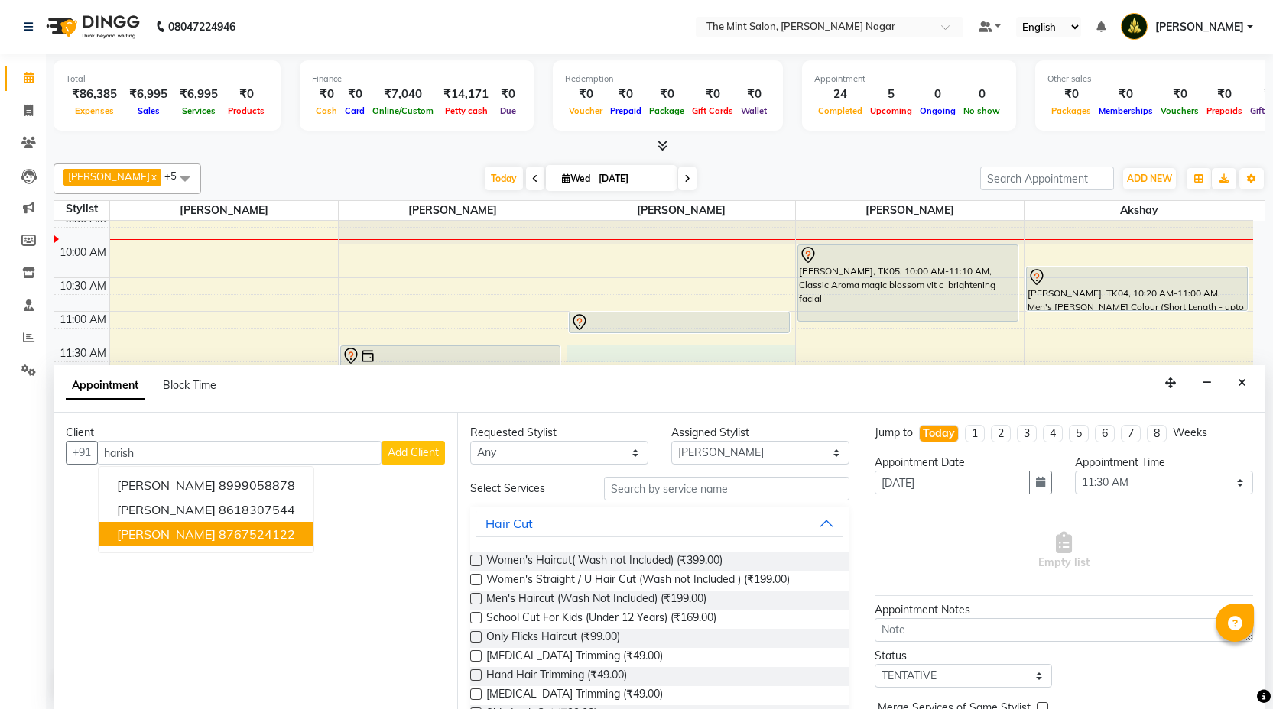
click at [242, 536] on ngb-highlight "8767524122" at bounding box center [257, 534] width 76 height 15
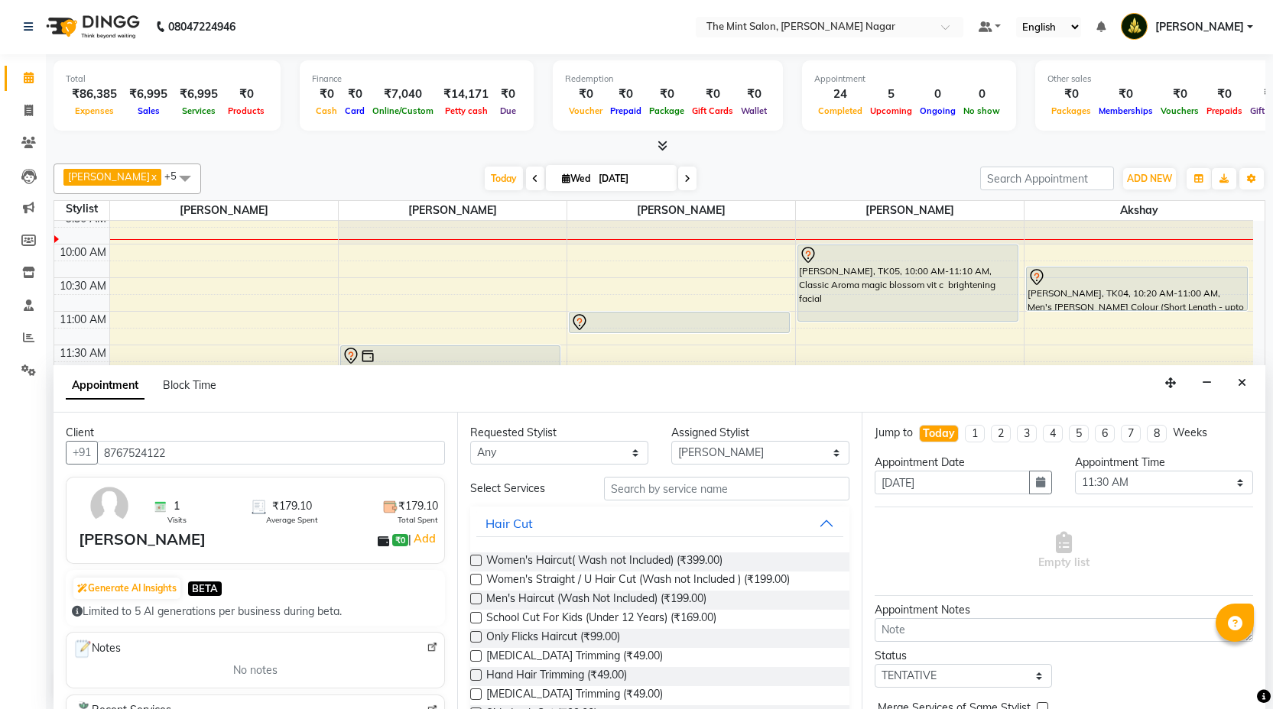
type input "8767524122"
click at [653, 493] on input "text" at bounding box center [726, 489] width 245 height 24
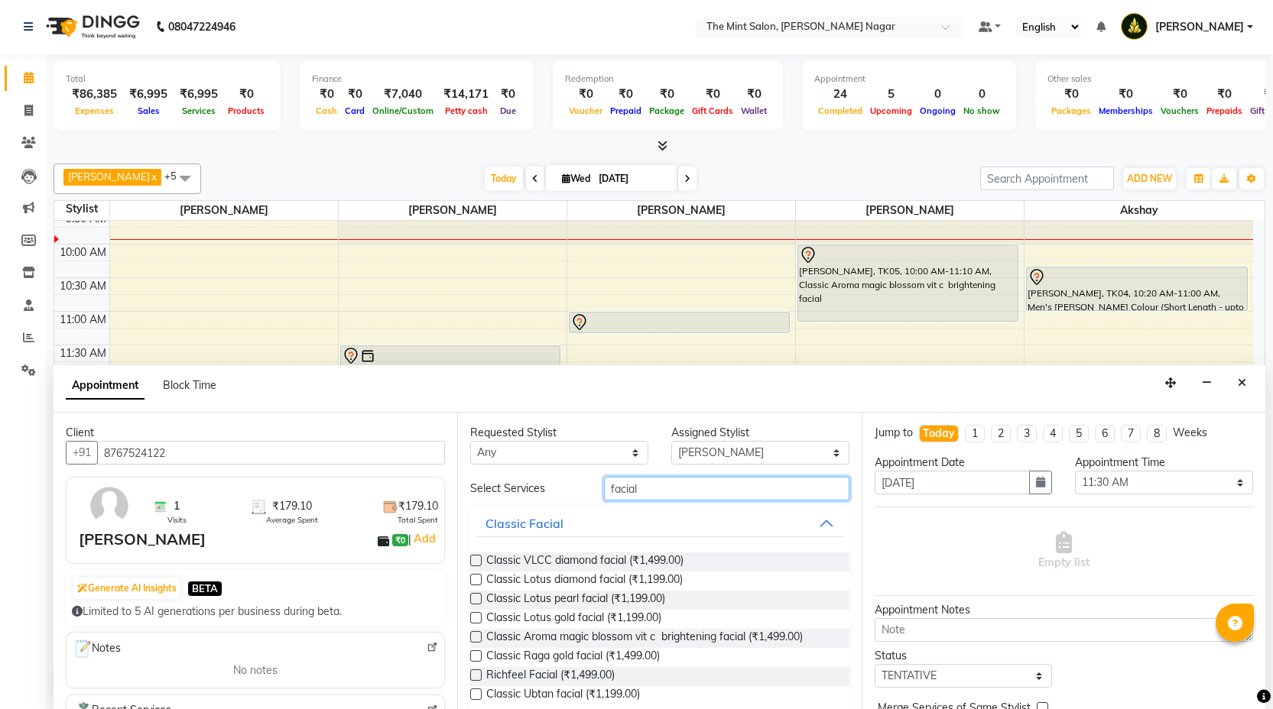
type input "facial"
click at [479, 638] on label at bounding box center [475, 636] width 11 height 11
click at [479, 638] on input "checkbox" at bounding box center [475, 639] width 10 height 10
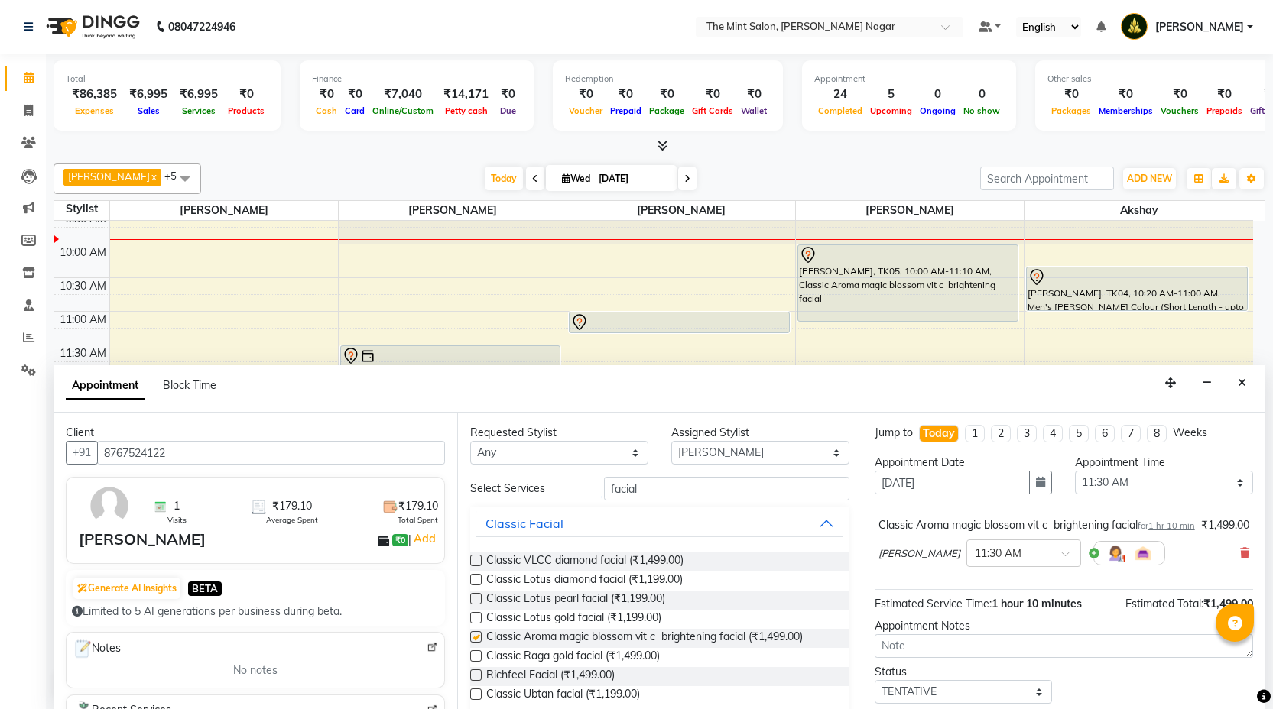
checkbox input "false"
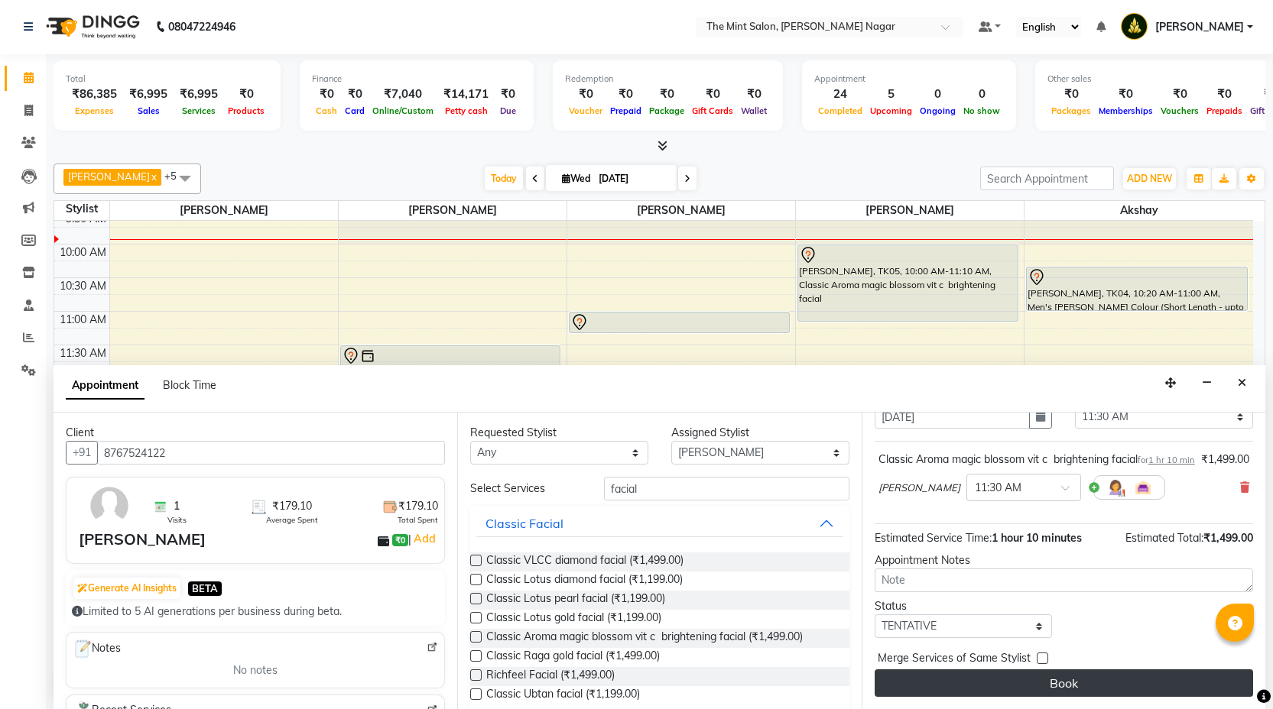
click at [1034, 690] on button "Book" at bounding box center [1064, 684] width 378 height 28
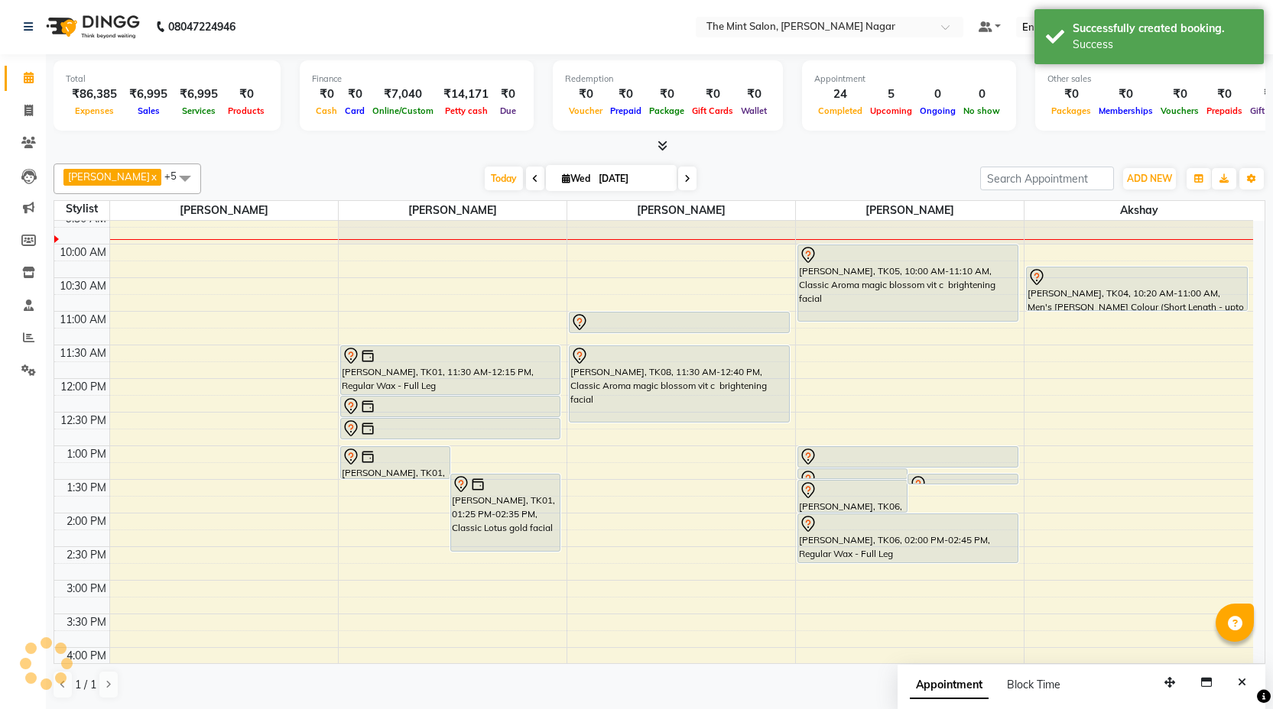
scroll to position [0, 0]
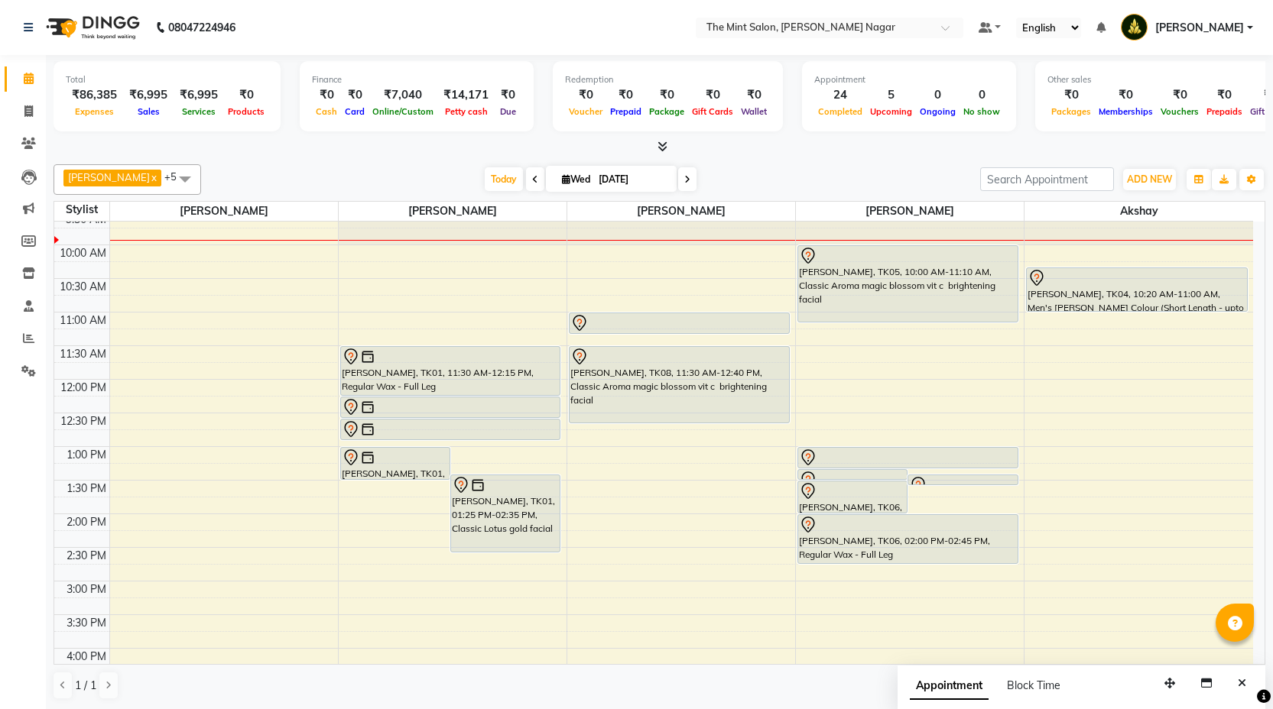
click at [1039, 323] on div "9:00 AM 9:30 AM 10:00 AM 10:30 AM 11:00 AM 11:30 AM 12:00 PM 12:30 PM 1:00 PM 1…" at bounding box center [653, 682] width 1199 height 1008
select select "90065"
select select "660"
select select "tentative"
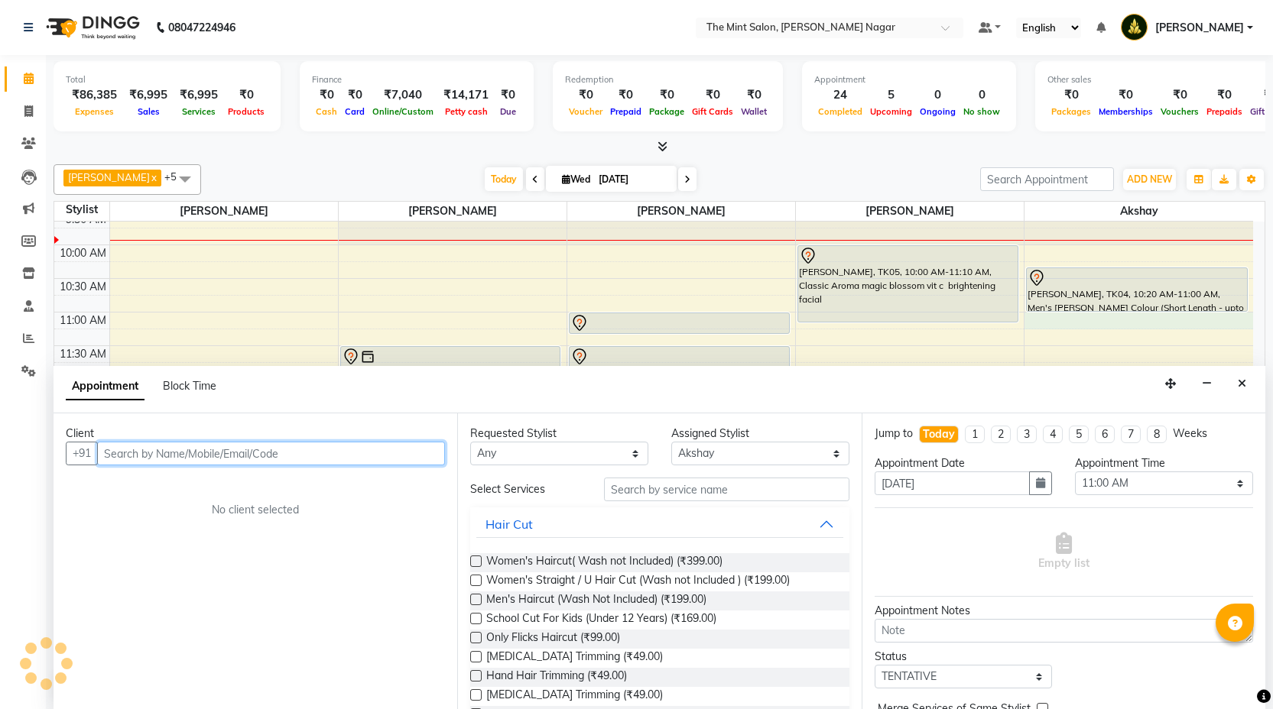
scroll to position [1, 0]
click at [410, 454] on input "text" at bounding box center [271, 453] width 348 height 24
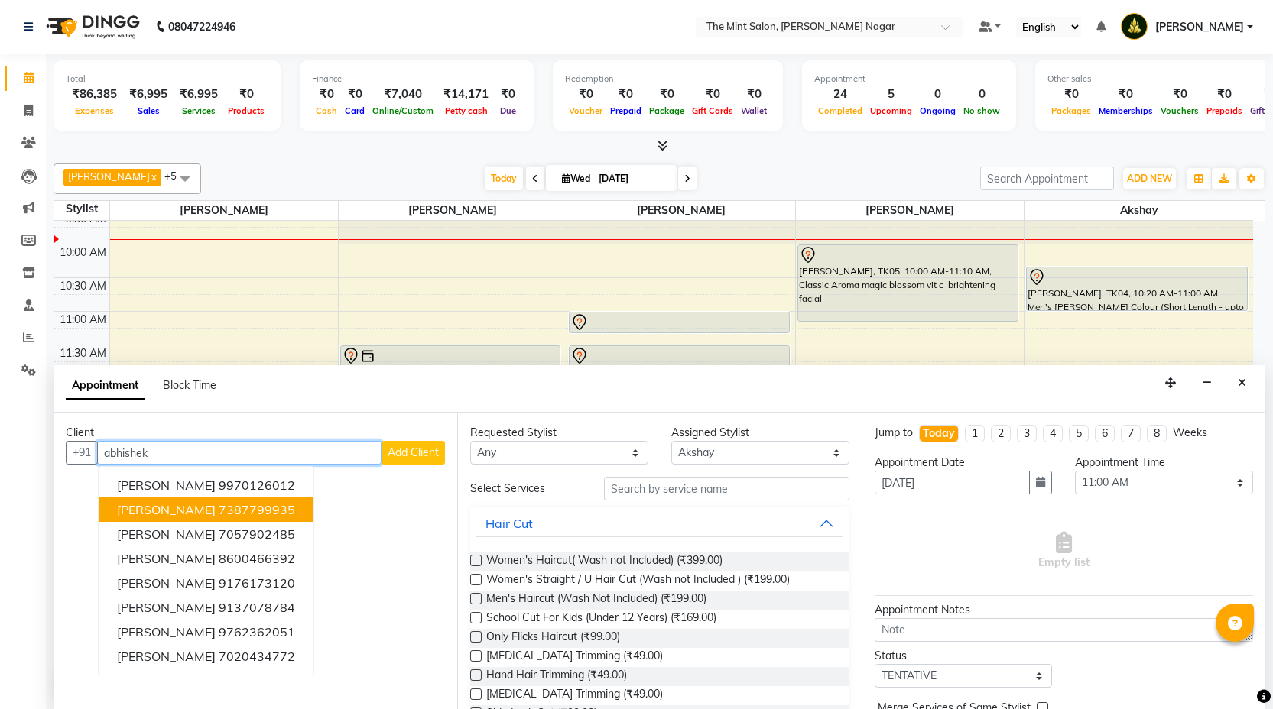
click at [287, 510] on ngb-highlight "7387799935" at bounding box center [257, 509] width 76 height 15
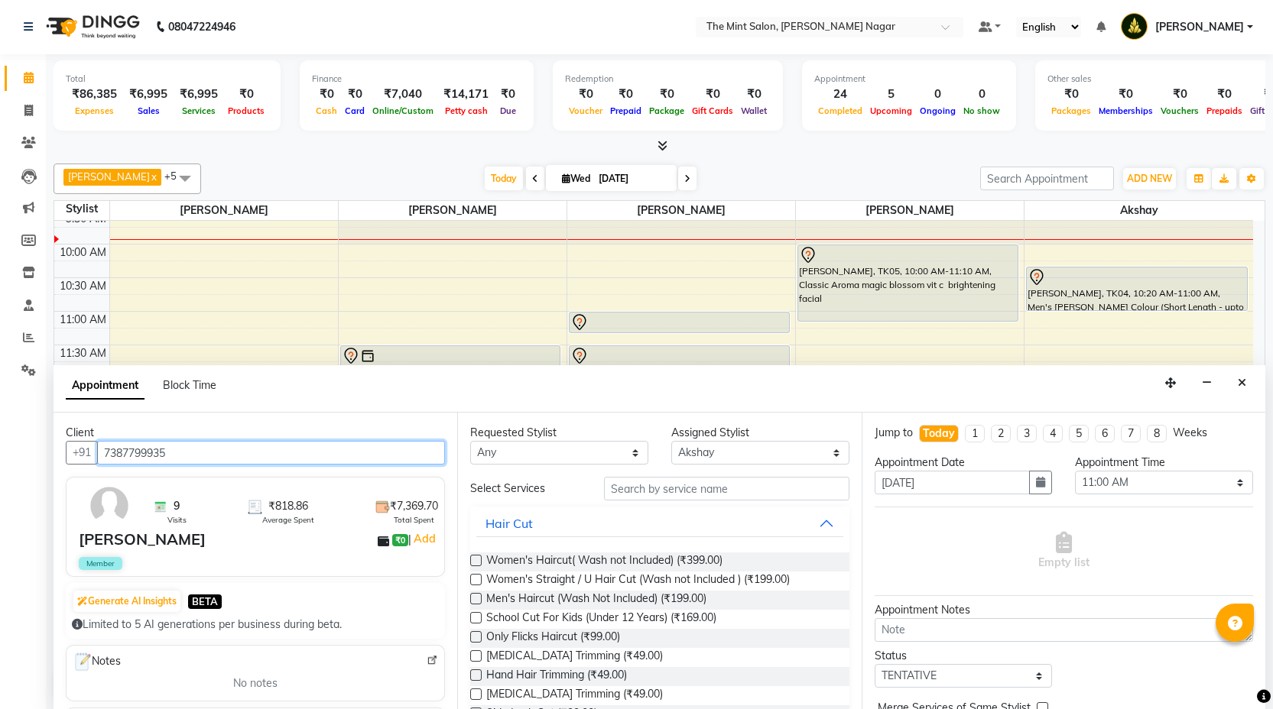
type input "7387799935"
click at [474, 600] on label at bounding box center [475, 598] width 11 height 11
click at [474, 600] on input "checkbox" at bounding box center [475, 601] width 10 height 10
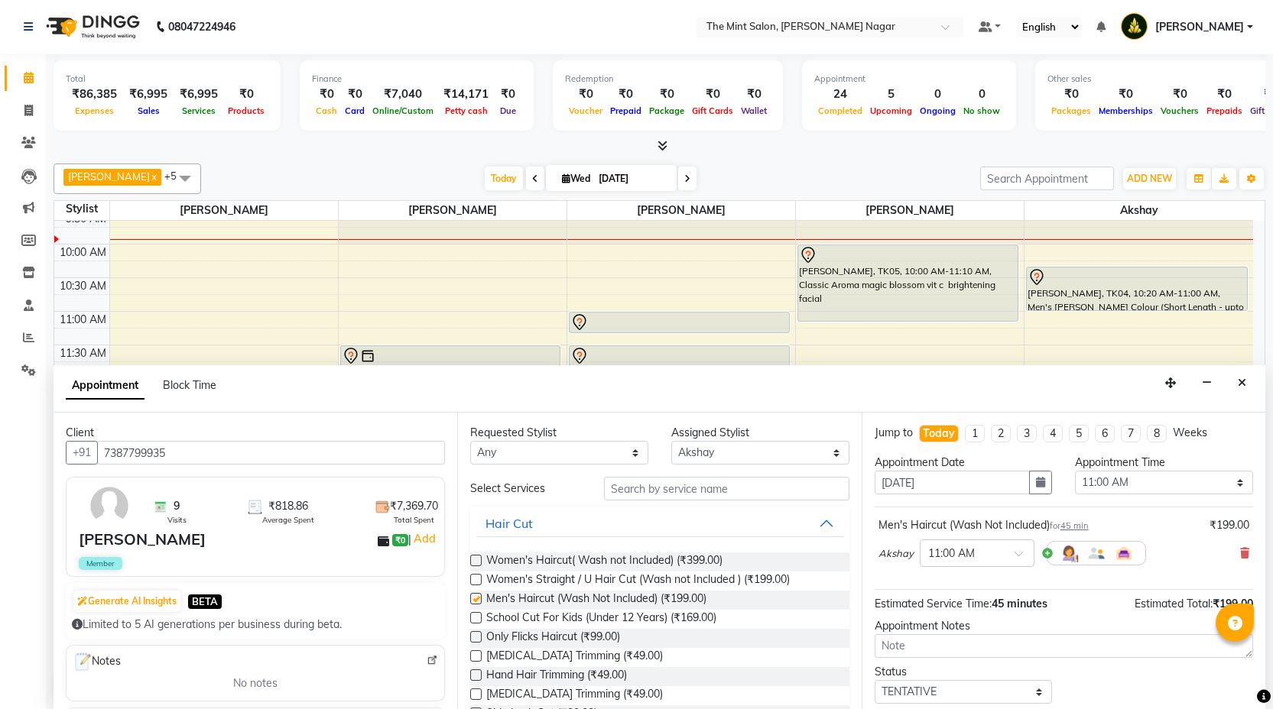
checkbox input "false"
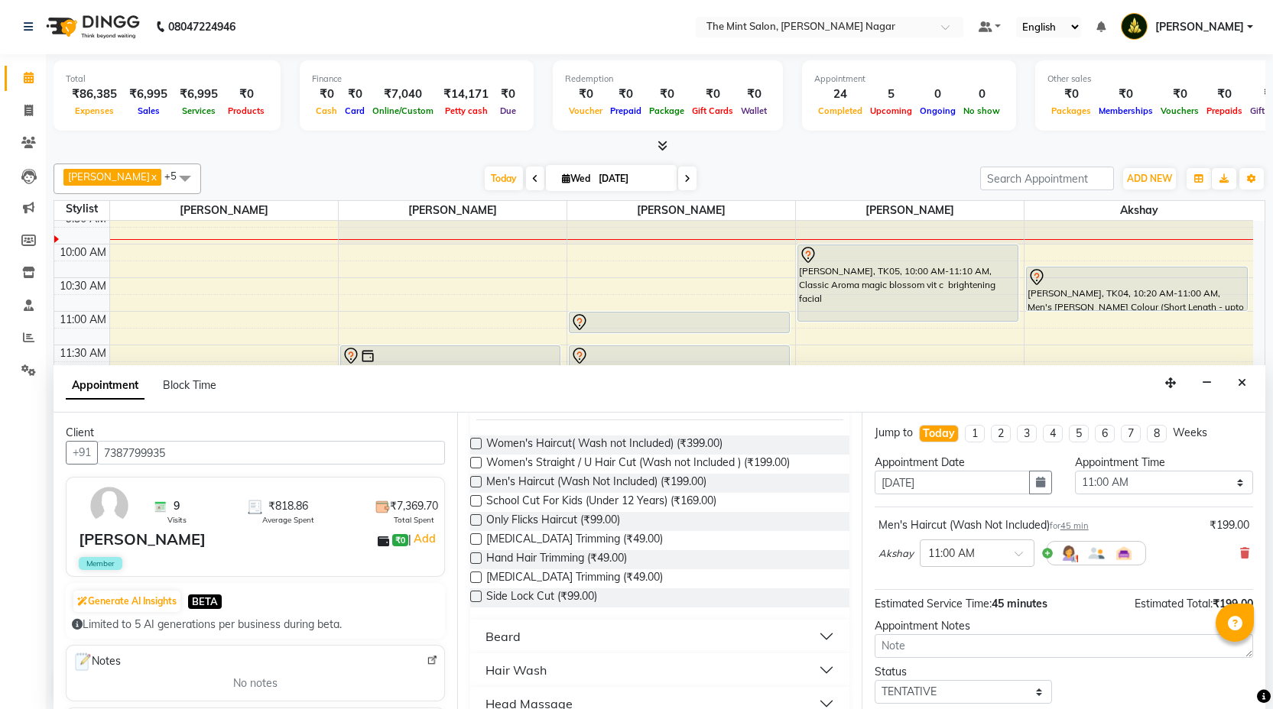
scroll to position [123, 0]
click at [813, 629] on button "Beard" at bounding box center [659, 631] width 366 height 28
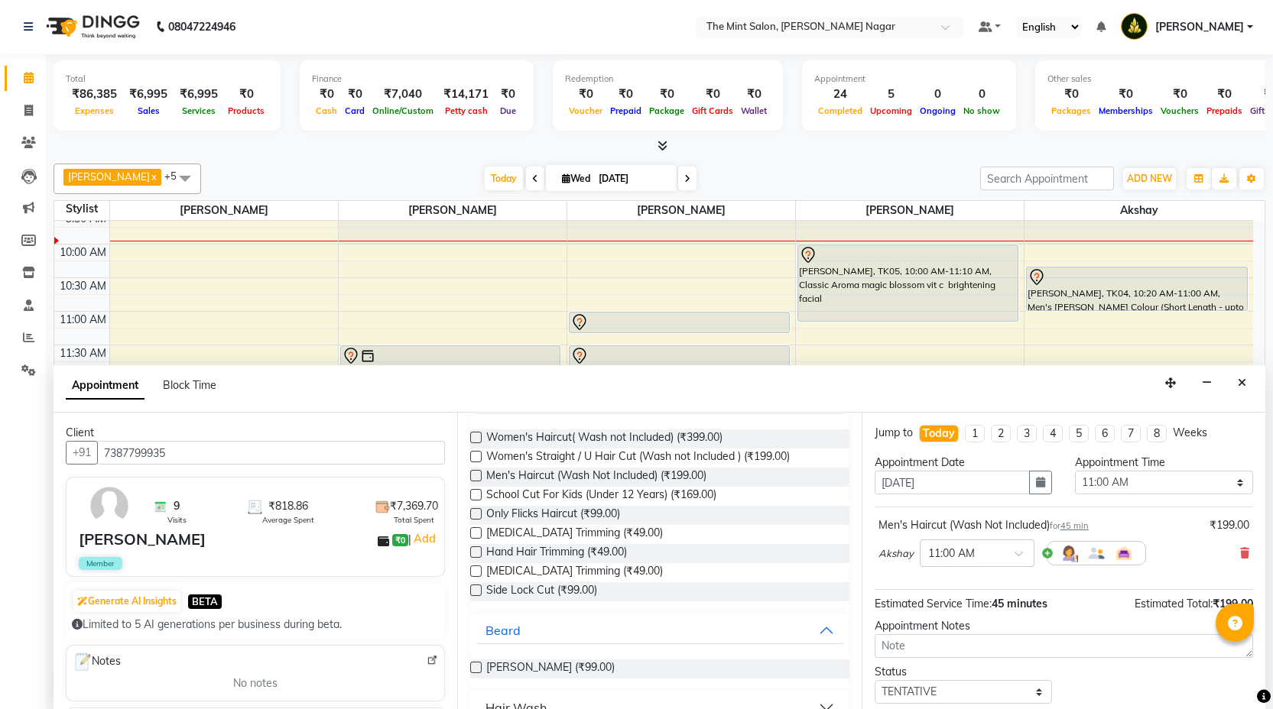
click at [479, 667] on label at bounding box center [475, 667] width 11 height 11
click at [479, 667] on input "checkbox" at bounding box center [475, 669] width 10 height 10
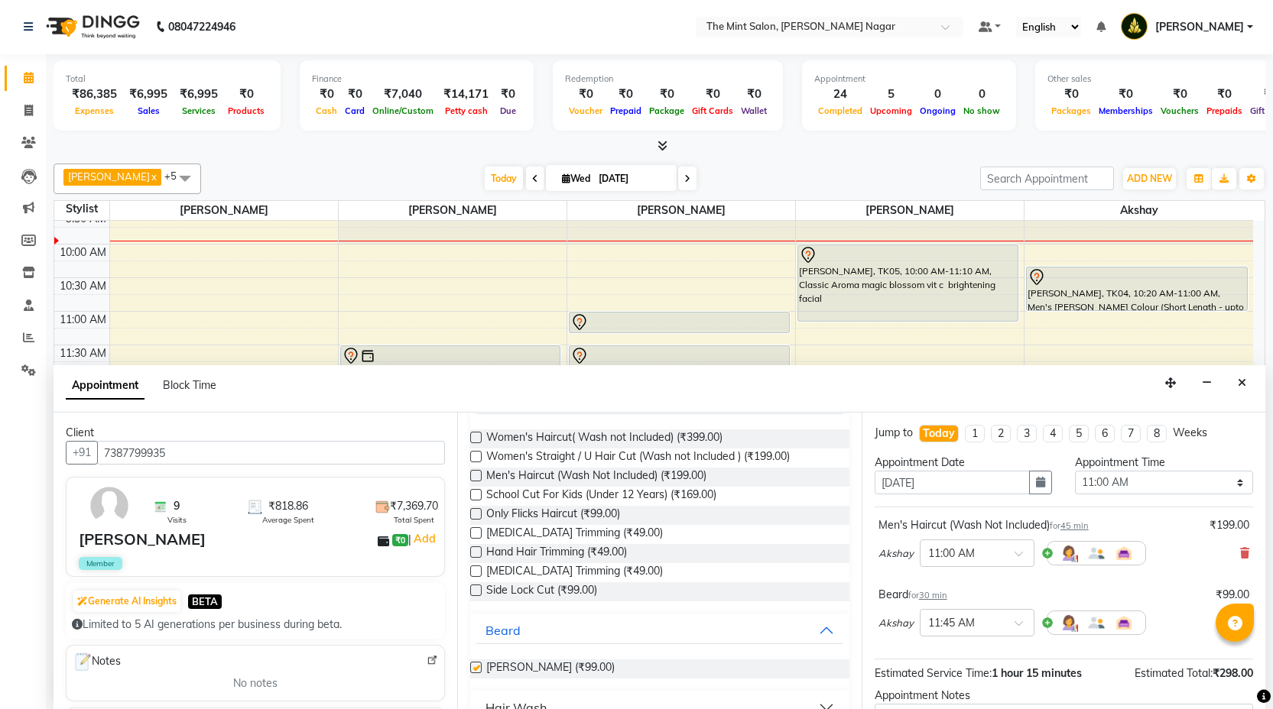
checkbox input "false"
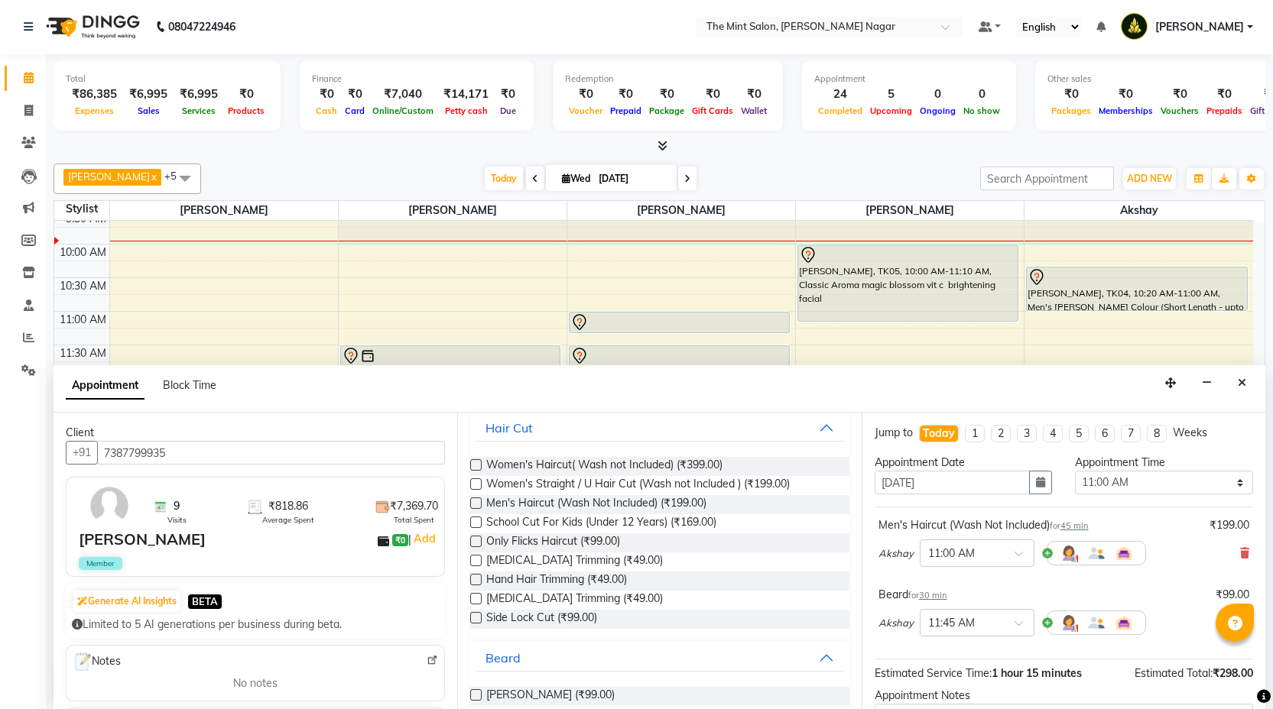
scroll to position [58, 0]
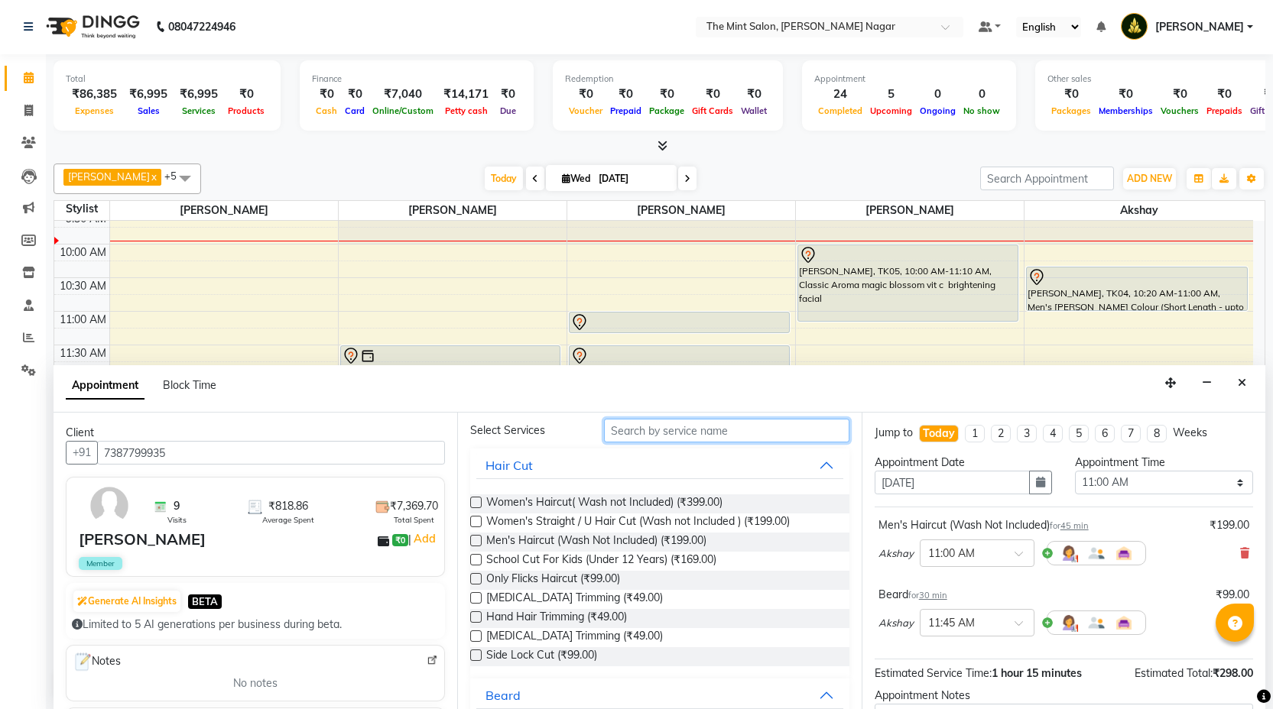
click at [657, 429] on input "text" at bounding box center [726, 431] width 245 height 24
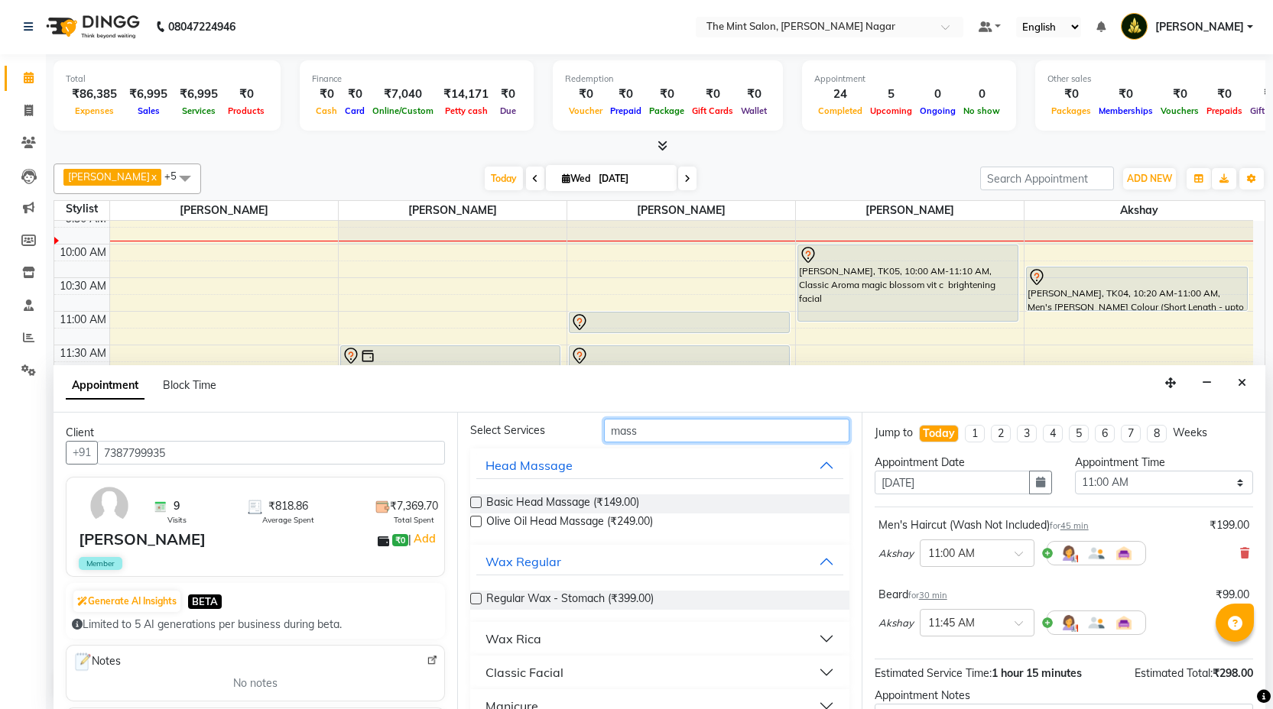
scroll to position [21, 0]
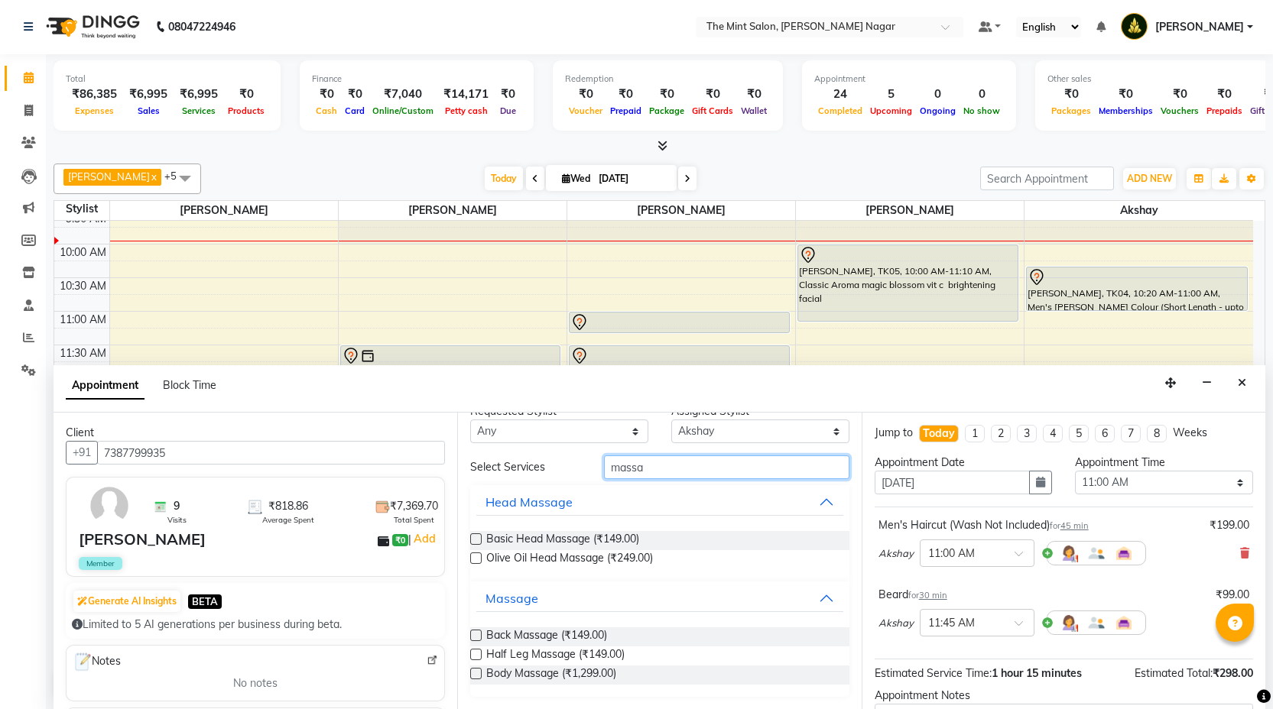
type input "massa"
click at [474, 537] on label at bounding box center [475, 539] width 11 height 11
click at [474, 537] on input "checkbox" at bounding box center [475, 541] width 10 height 10
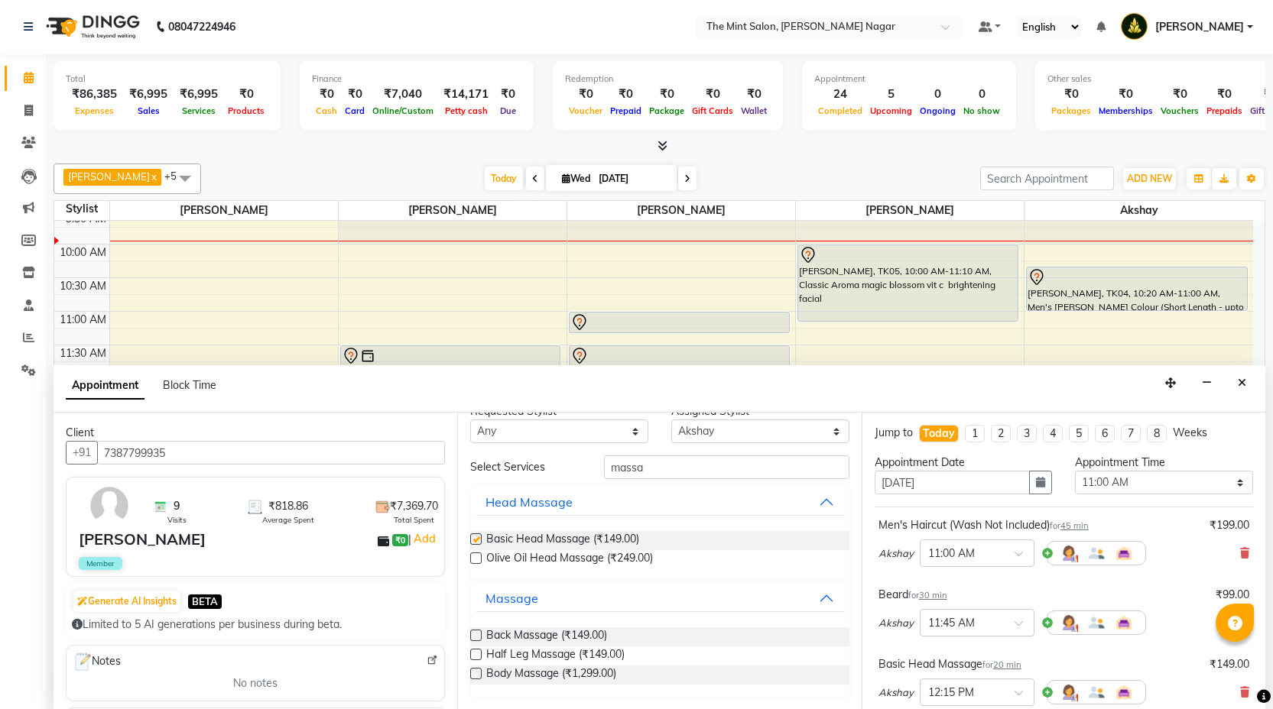
checkbox input "false"
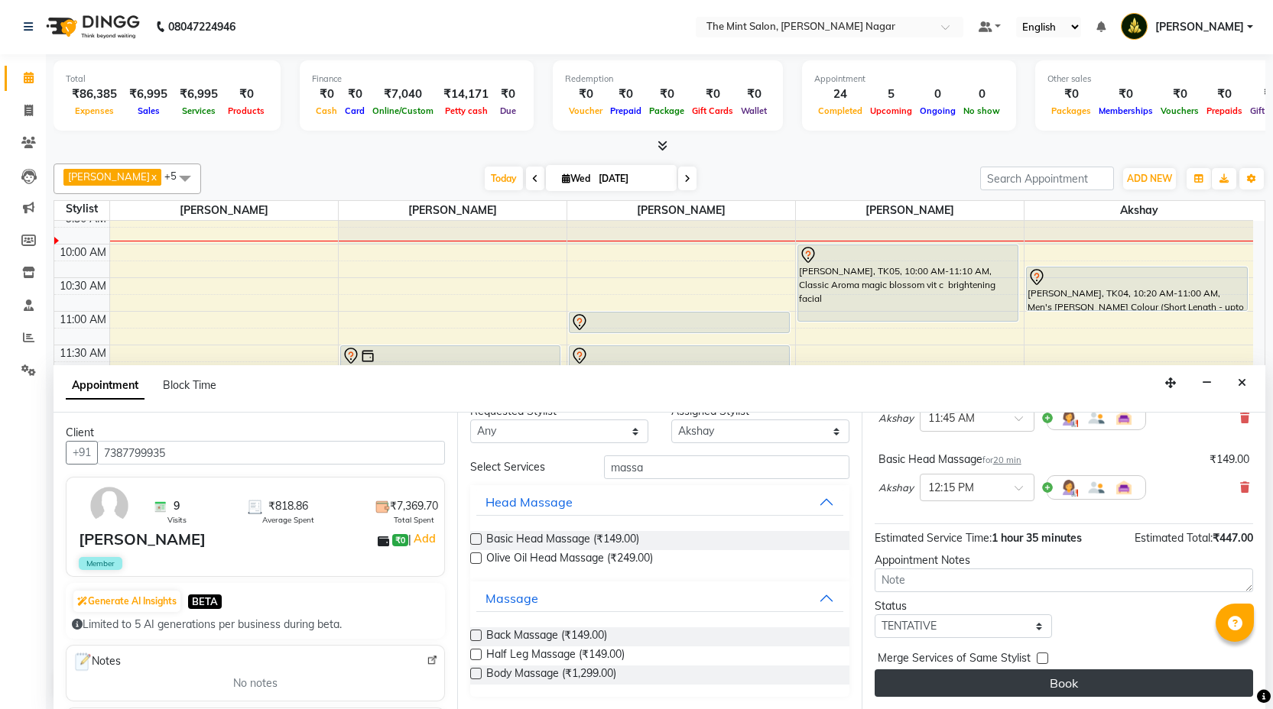
click at [995, 683] on button "Book" at bounding box center [1064, 684] width 378 height 28
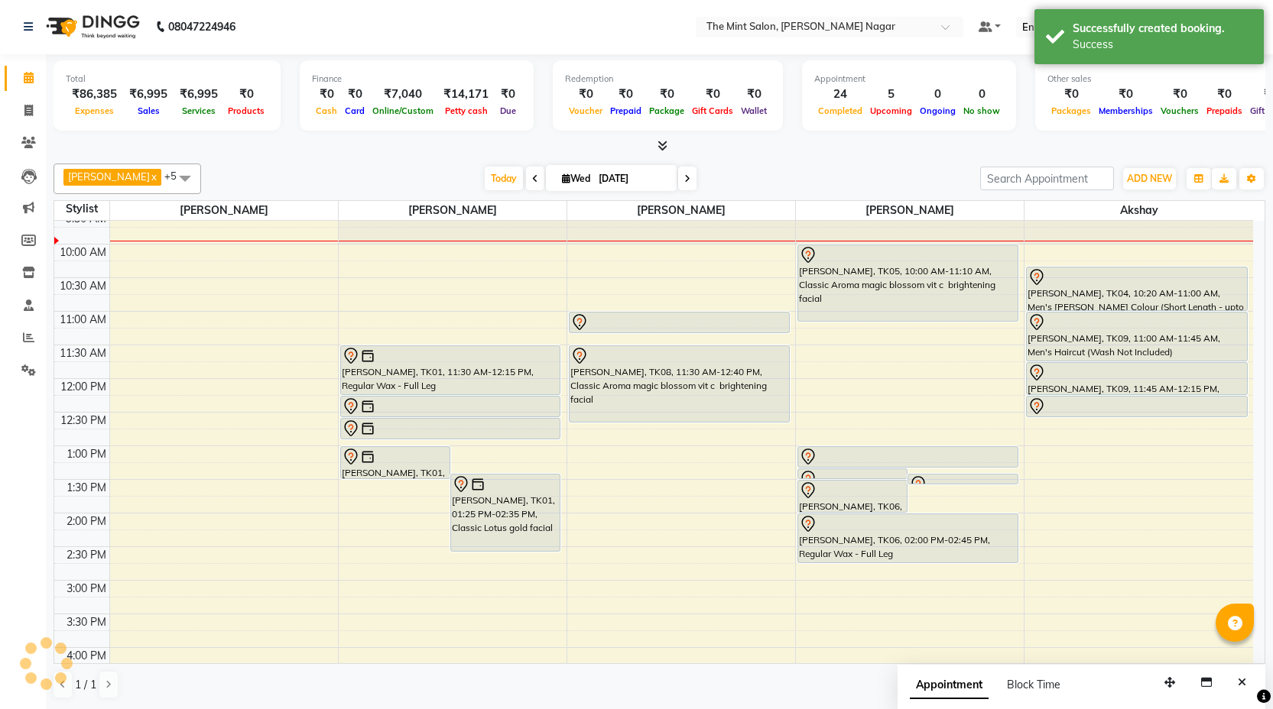
scroll to position [0, 0]
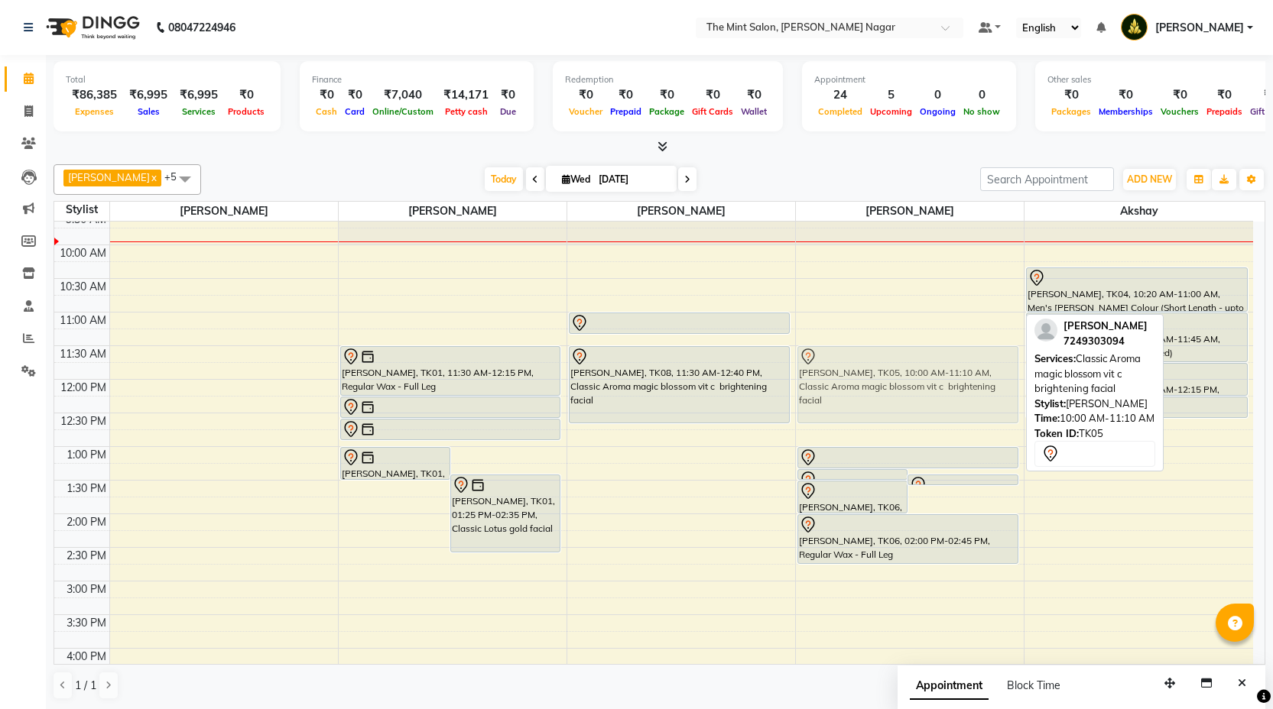
drag, startPoint x: 906, startPoint y: 292, endPoint x: 922, endPoint y: 387, distance: 96.1
click at [922, 387] on div "[PERSON_NAME], TK06, 01:20 PM-01:25 PM, Forehead Threading [PERSON_NAME], TK06,…" at bounding box center [910, 682] width 228 height 1008
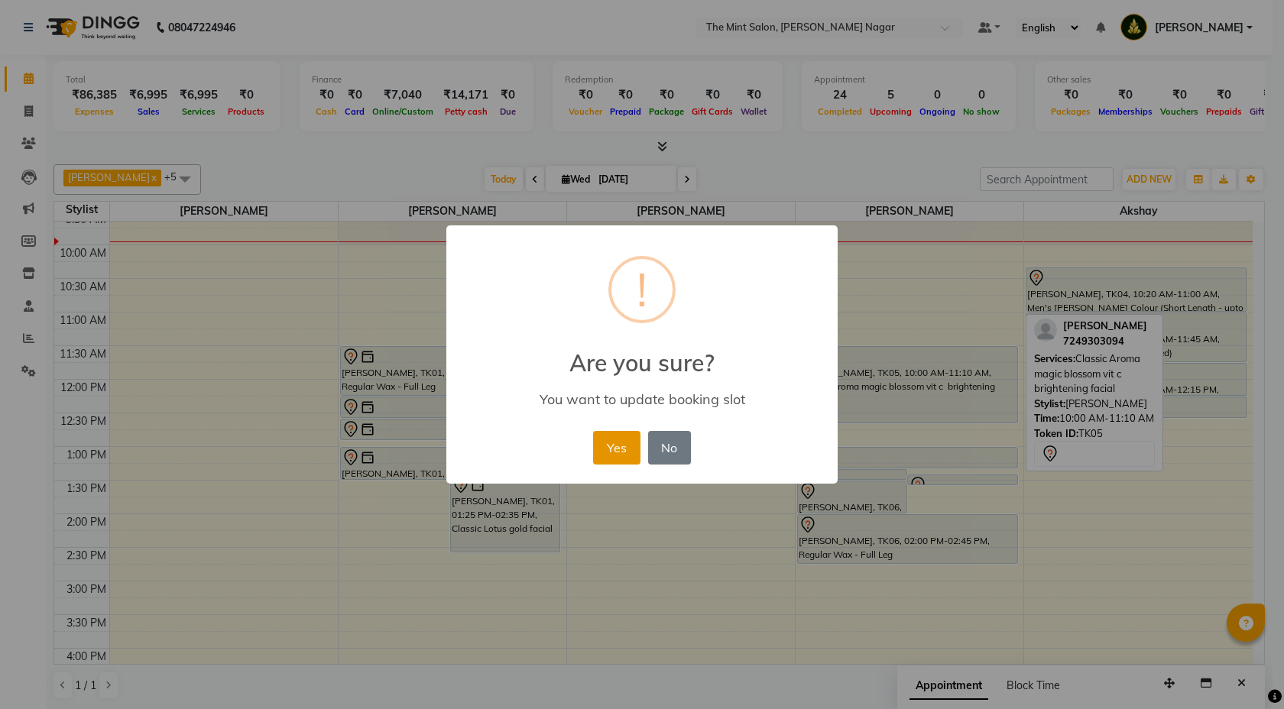
click at [618, 452] on button "Yes" at bounding box center [616, 448] width 47 height 34
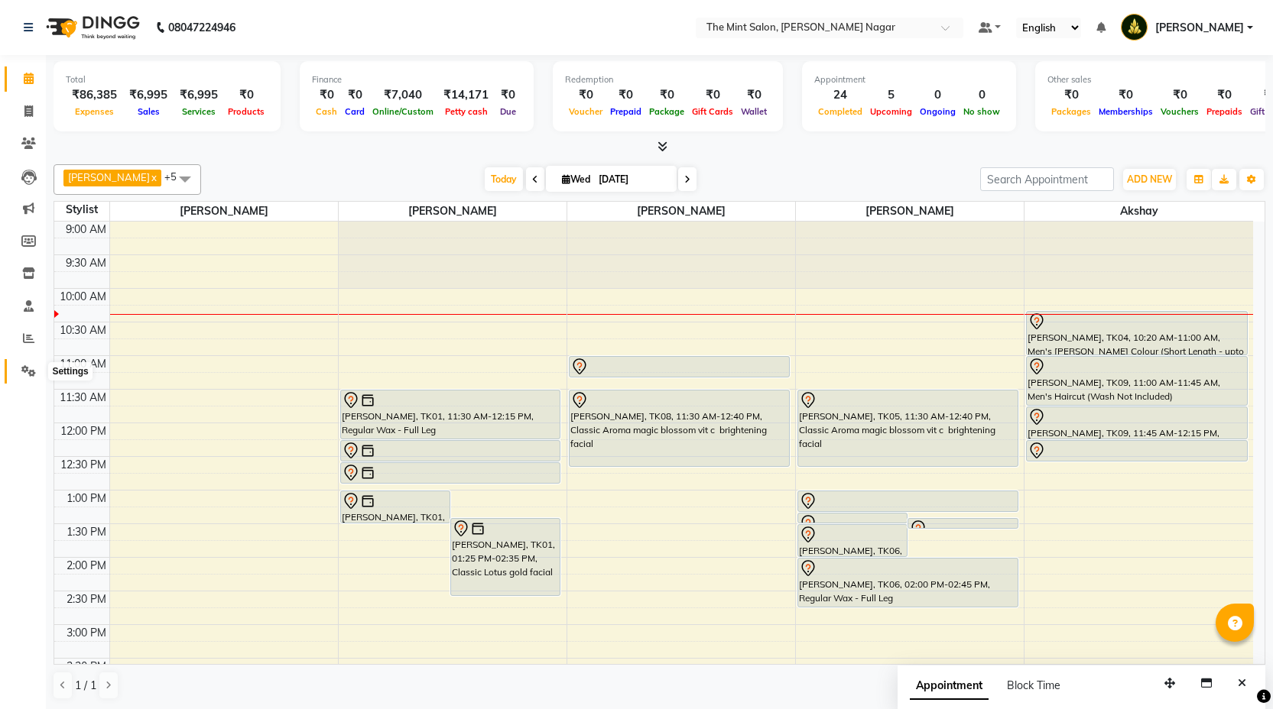
click at [28, 378] on span at bounding box center [28, 372] width 27 height 18
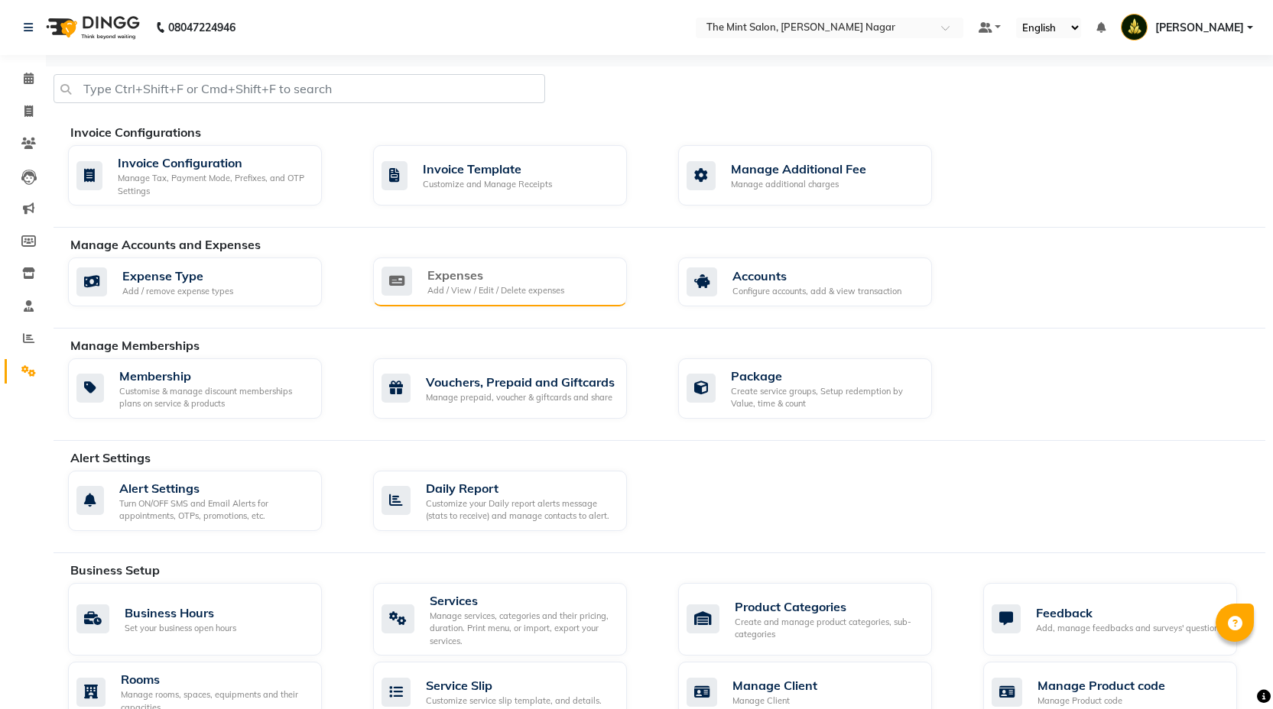
click at [518, 268] on div "Expenses" at bounding box center [495, 275] width 137 height 18
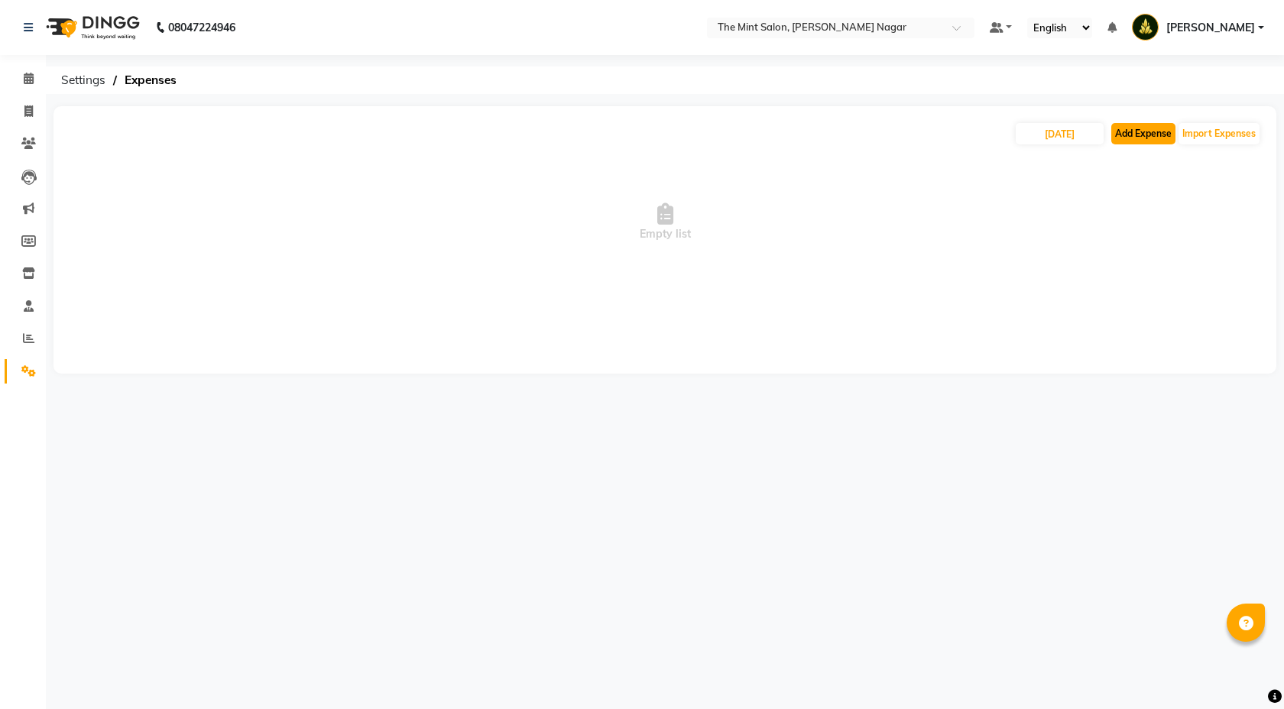
click at [1137, 131] on button "Add Expense" at bounding box center [1144, 133] width 64 height 21
select select "1"
select select "6185"
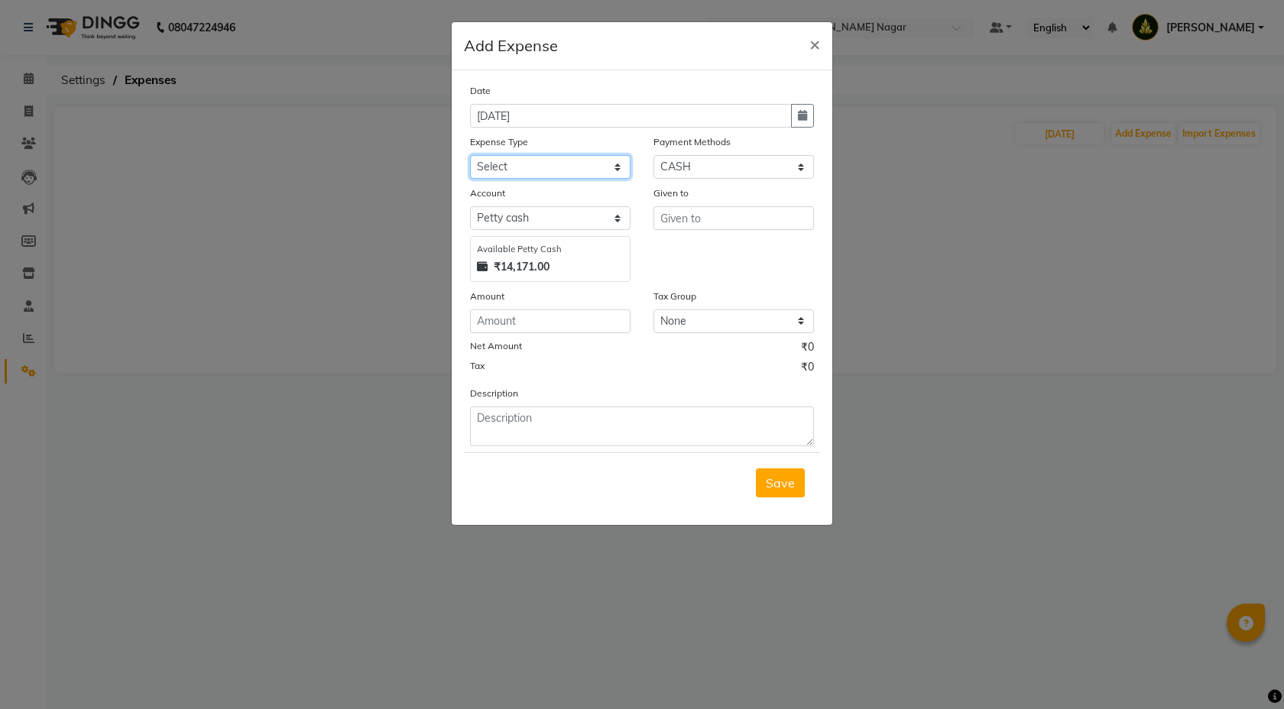
click at [612, 169] on select "Select Advance Salary Bank charges Bonus Car maintenance Cash transfer to bank …" at bounding box center [550, 167] width 161 height 24
select select "18180"
click at [800, 167] on select "Select Coupon Gift Card GPay PhonePe PayTM UPI CASH Wallet Points" at bounding box center [734, 167] width 161 height 24
select select "7"
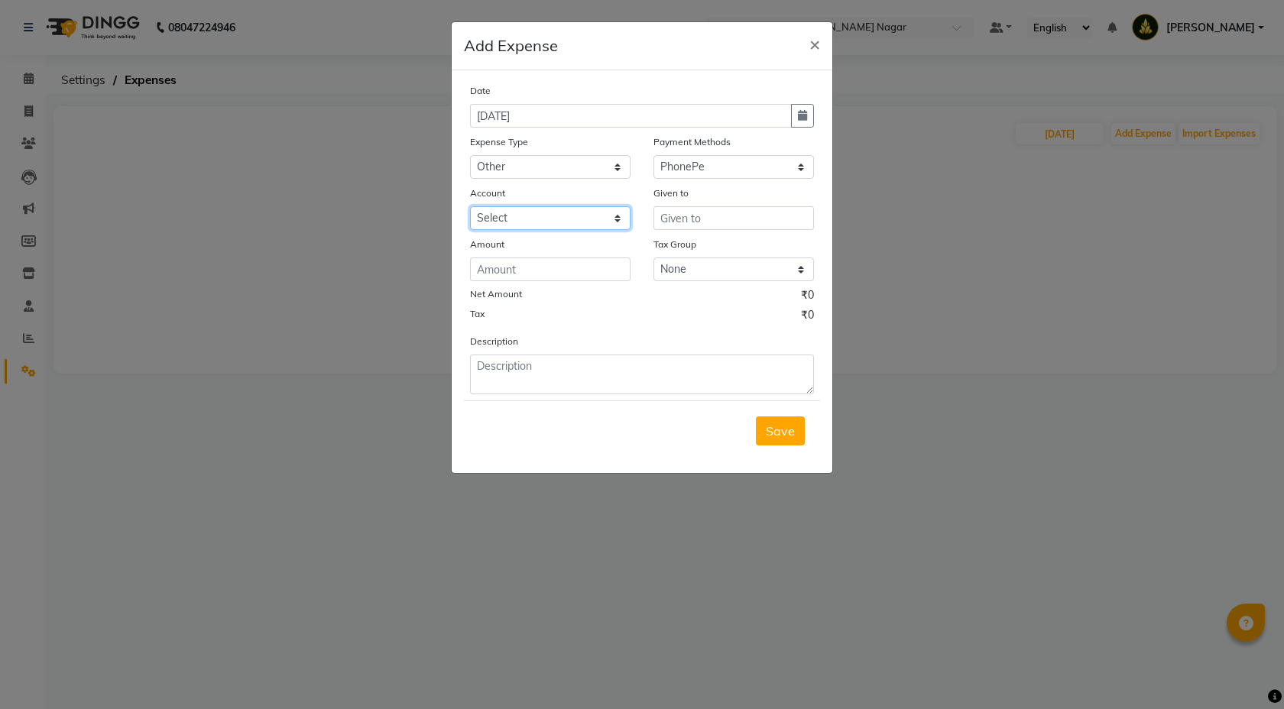
click at [617, 223] on select "Select HDFC Bank" at bounding box center [550, 218] width 161 height 24
select select "6967"
click at [685, 227] on input "text" at bounding box center [734, 218] width 161 height 24
type input "Kakahalwai"
click at [574, 268] on input "number" at bounding box center [550, 270] width 161 height 24
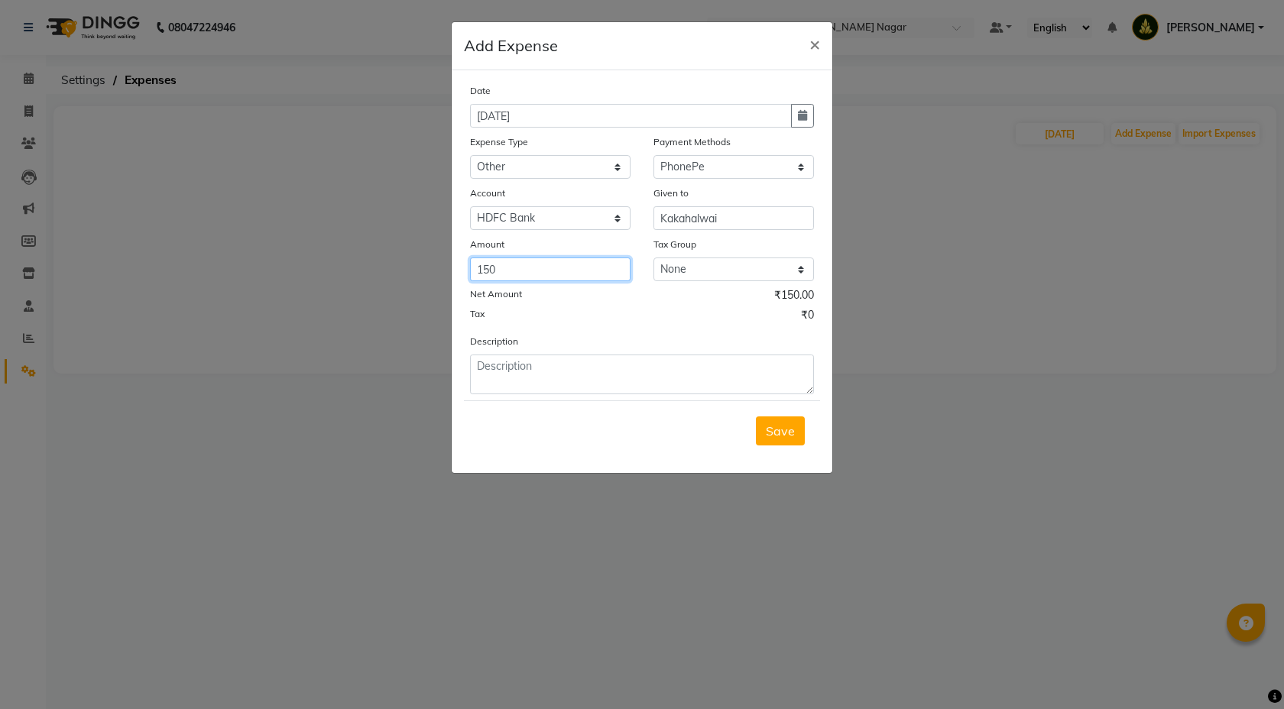
type input "150"
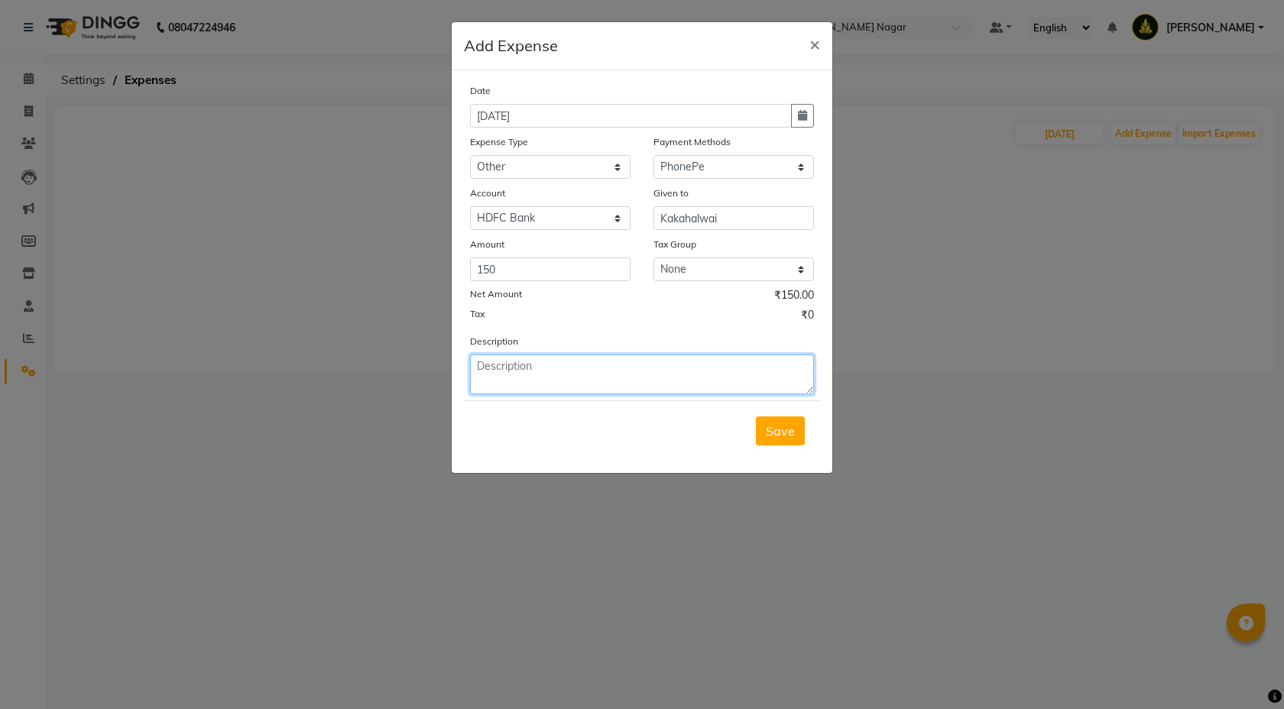
click at [555, 371] on textarea at bounding box center [642, 375] width 344 height 40
type textarea "Mithali"
click at [790, 427] on span "Save" at bounding box center [780, 431] width 29 height 15
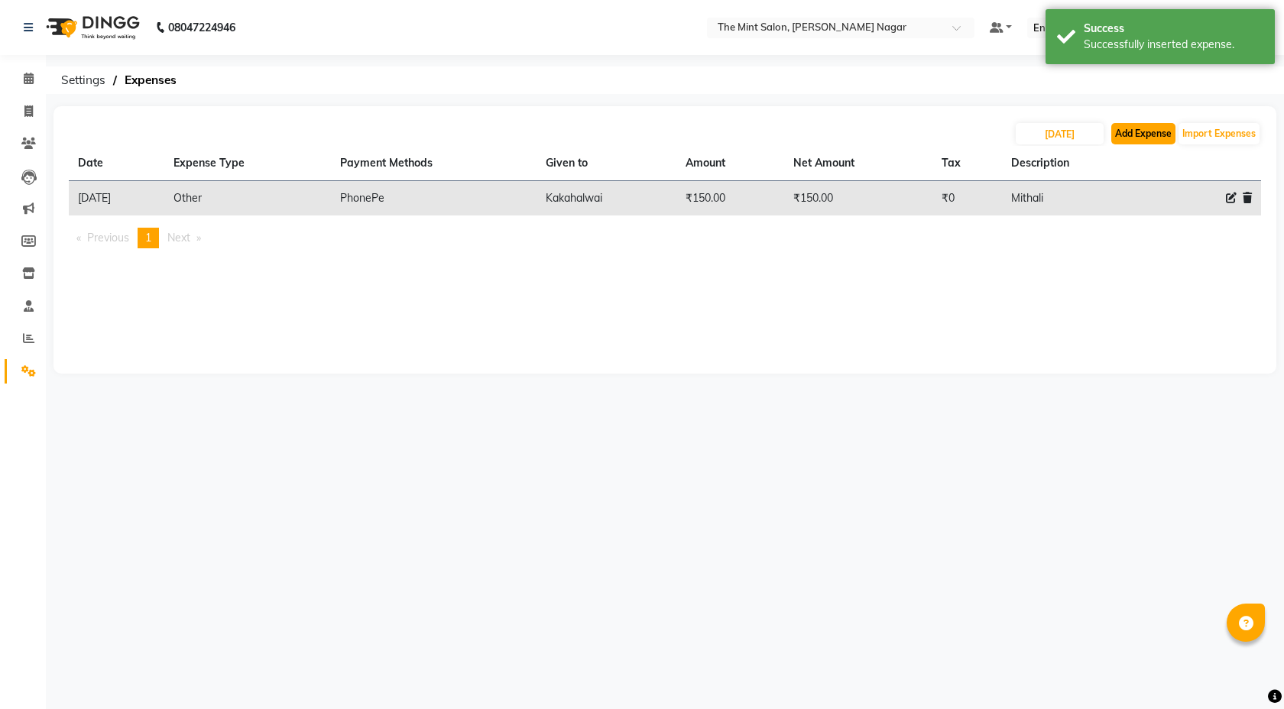
click at [1142, 129] on button "Add Expense" at bounding box center [1144, 133] width 64 height 21
select select "1"
select select "6185"
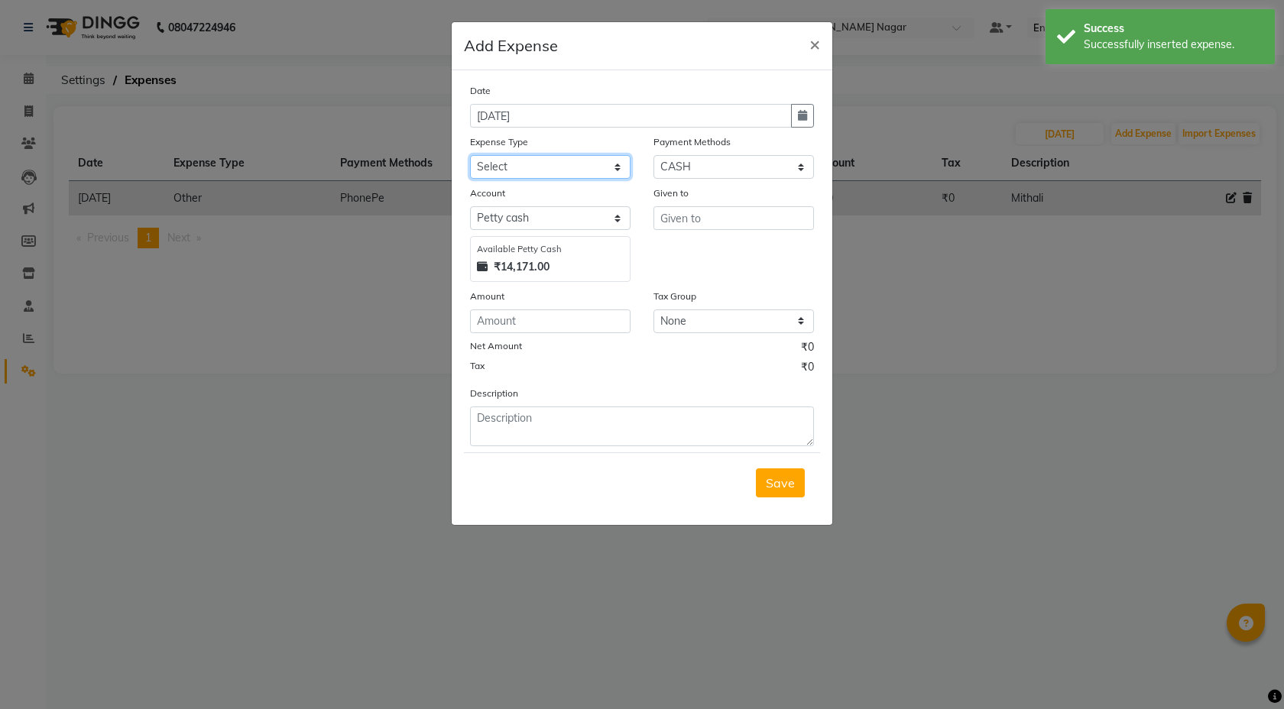
click at [615, 169] on select "Select Advance Salary Bank charges Bonus Car maintenance Cash transfer to bank …" at bounding box center [550, 167] width 161 height 24
select select "18180"
click at [796, 167] on select "Select Coupon Gift Card GPay PhonePe PayTM UPI CASH Wallet Points" at bounding box center [734, 167] width 161 height 24
select select "7"
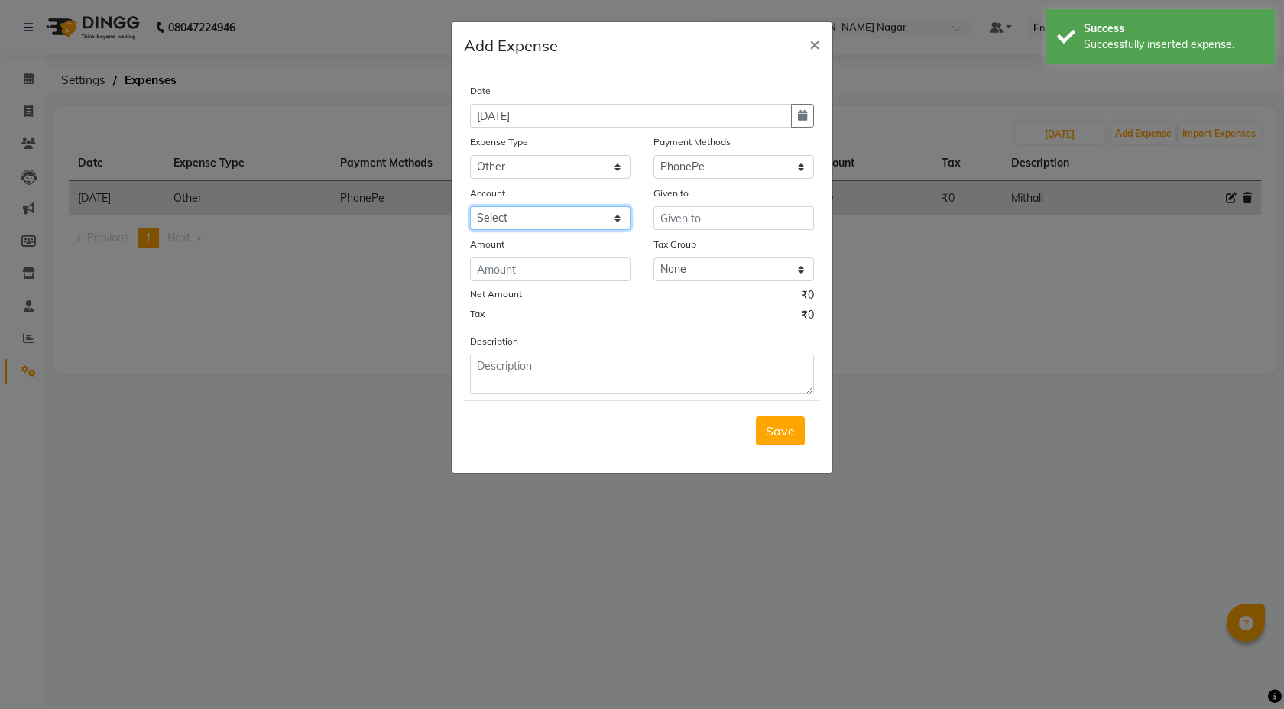
click at [609, 226] on select "Select HDFC Bank" at bounding box center [550, 218] width 161 height 24
select select "6967"
click at [677, 219] on input "text" at bounding box center [734, 218] width 161 height 24
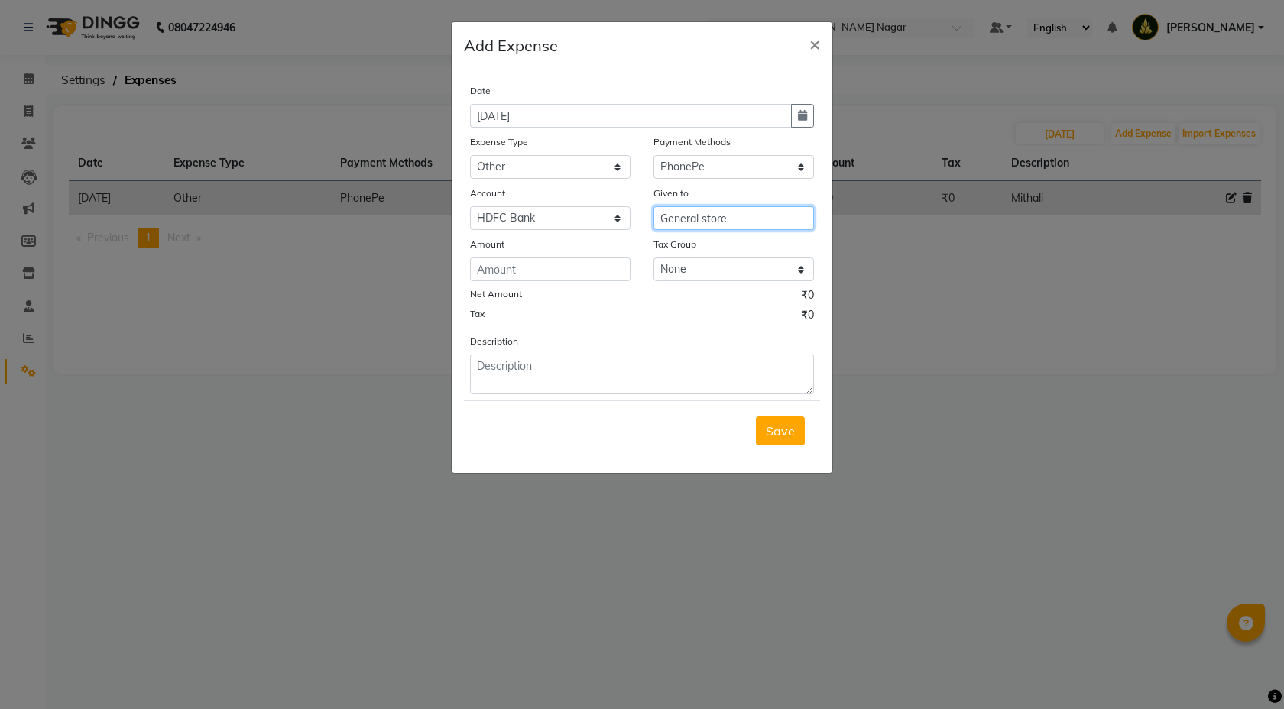
type input "General store"
click at [584, 266] on input "number" at bounding box center [550, 270] width 161 height 24
type input "80"
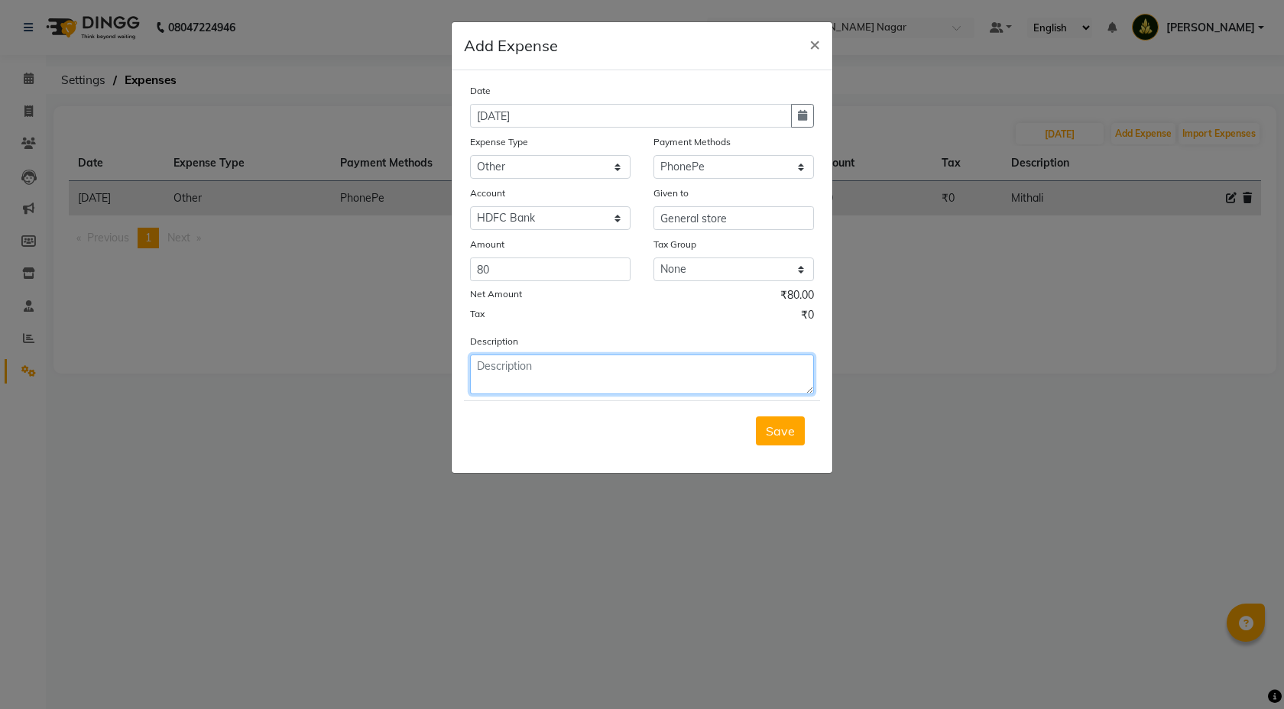
click at [566, 367] on textarea at bounding box center [642, 375] width 344 height 40
type textarea "Har"
click at [771, 436] on span "Save" at bounding box center [780, 431] width 29 height 15
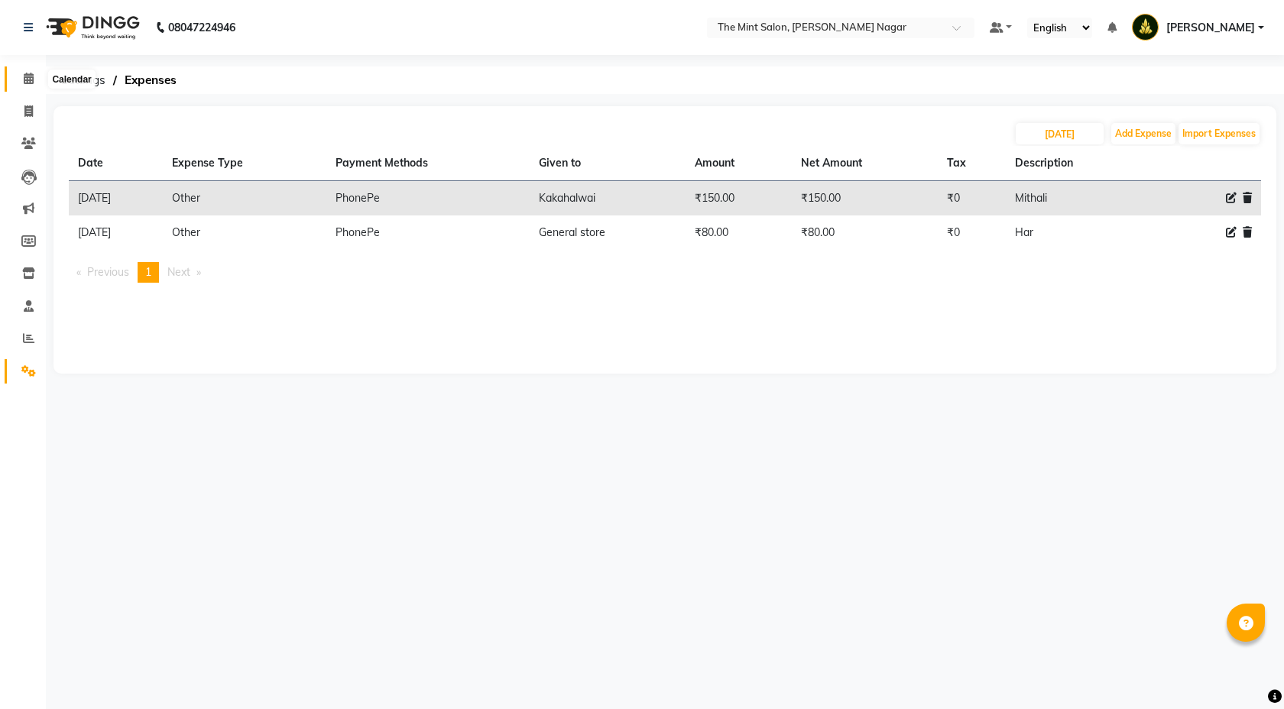
click at [24, 80] on icon at bounding box center [29, 78] width 10 height 11
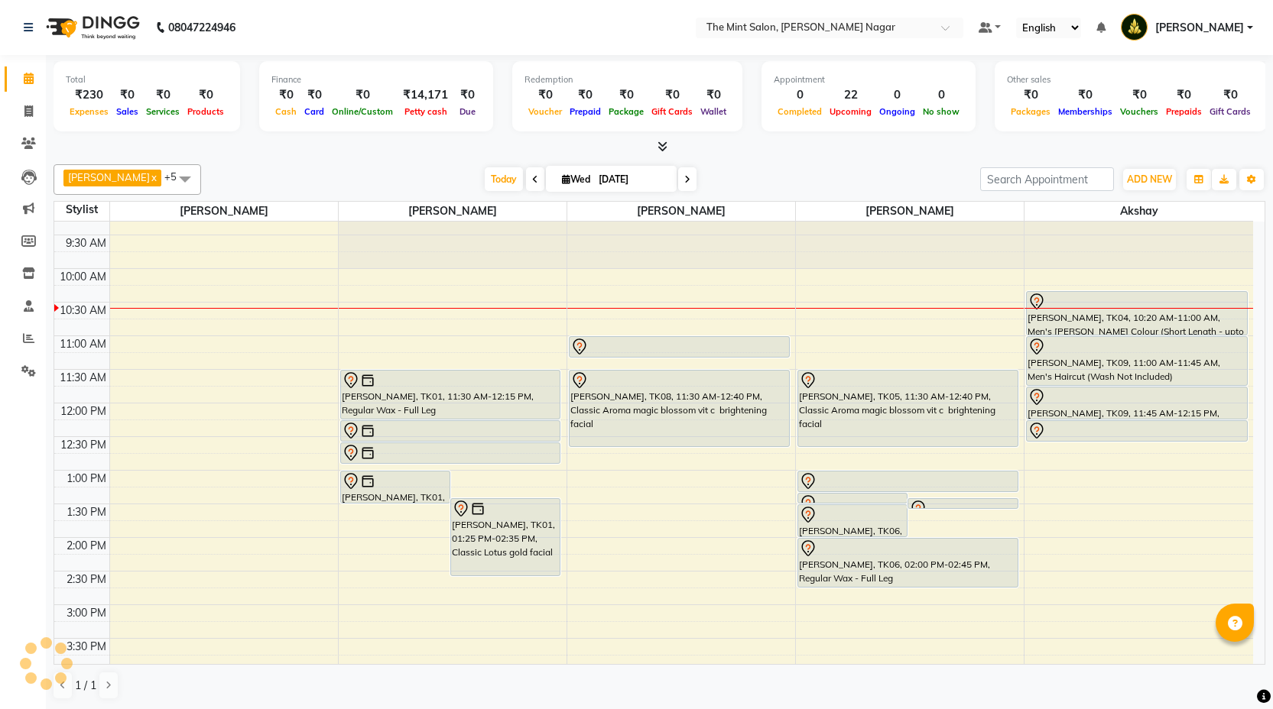
scroll to position [21, 0]
click at [674, 543] on div "9:00 AM 9:30 AM 10:00 AM 10:30 AM 11:00 AM 11:30 AM 12:00 PM 12:30 PM 1:00 PM 1…" at bounding box center [653, 704] width 1199 height 1008
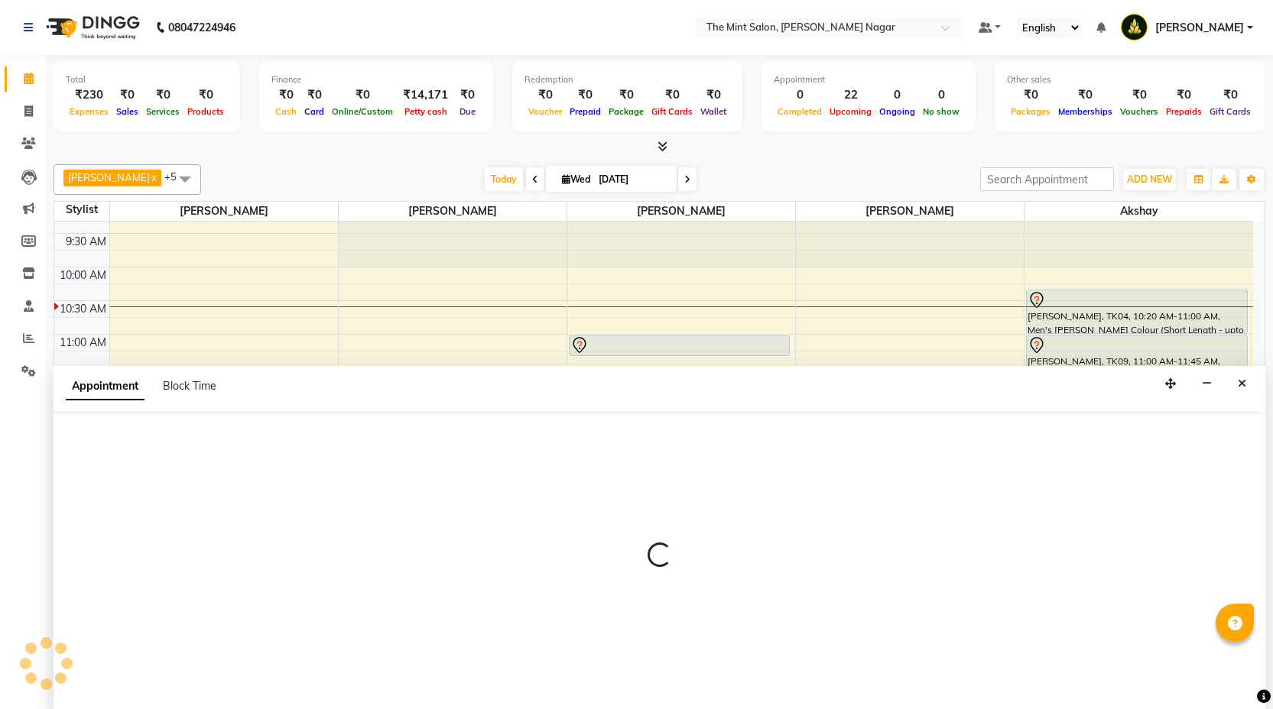
scroll to position [1, 0]
select select "66078"
select select "tentative"
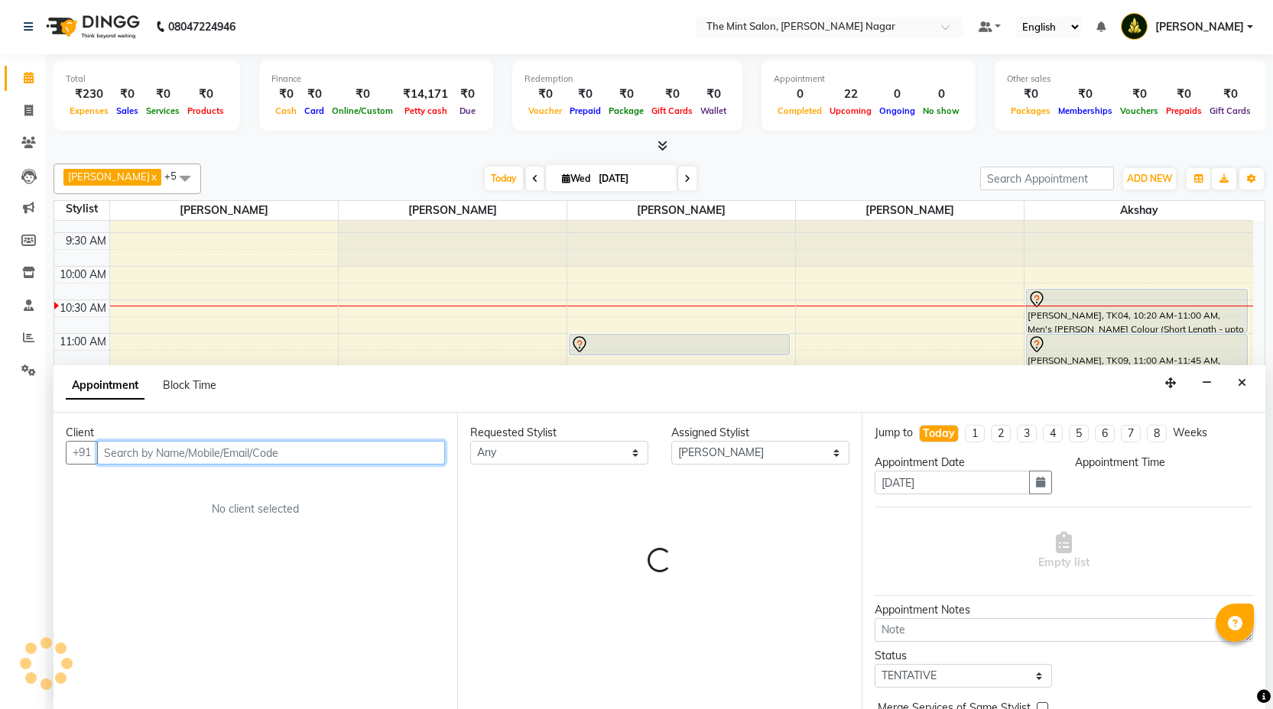
select select "840"
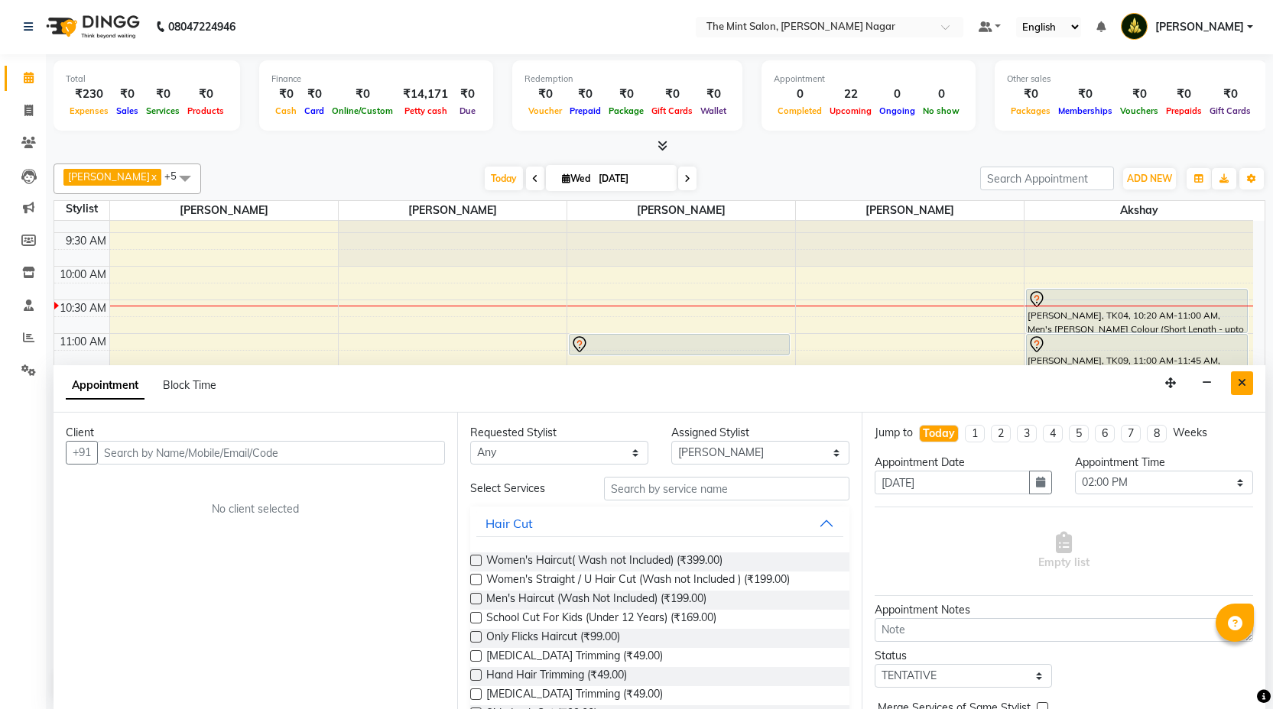
click at [1243, 389] on button "Close" at bounding box center [1242, 384] width 22 height 24
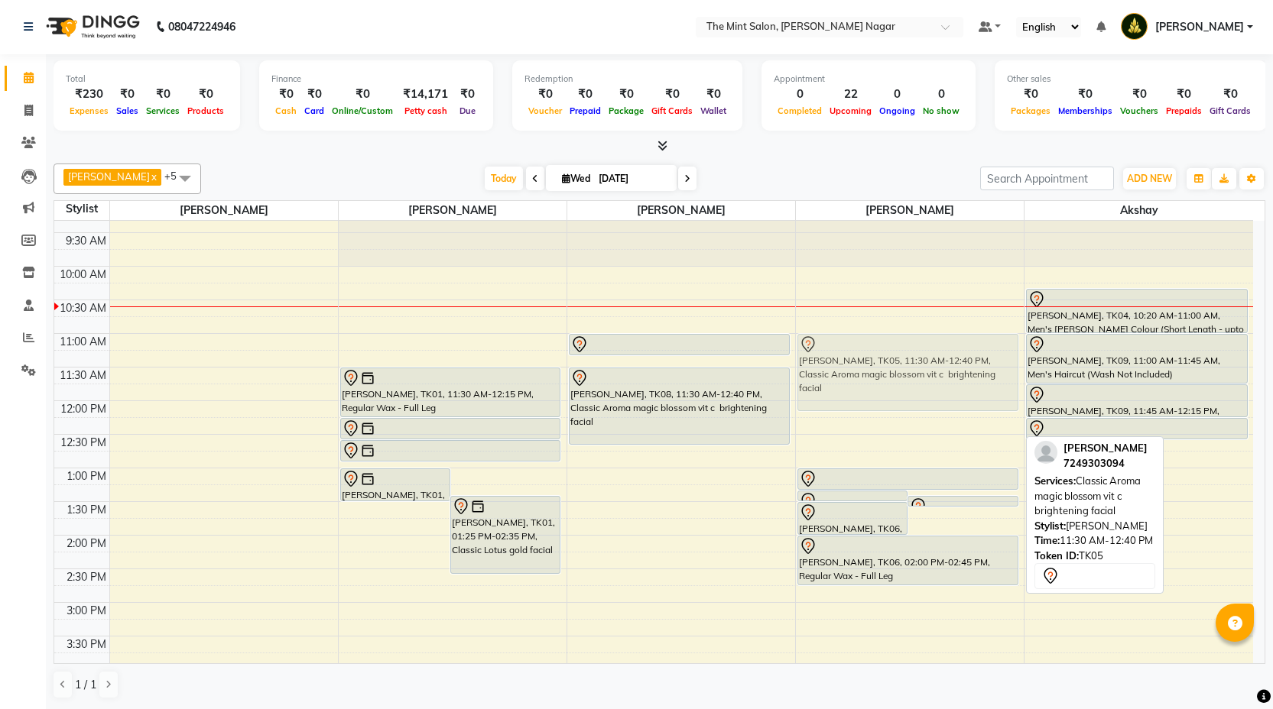
drag, startPoint x: 920, startPoint y: 402, endPoint x: 921, endPoint y: 367, distance: 35.2
click at [921, 367] on div "[PERSON_NAME], TK06, 01:20 PM-01:25 PM, Forehead Threading [PERSON_NAME], TK06,…" at bounding box center [910, 704] width 228 height 1008
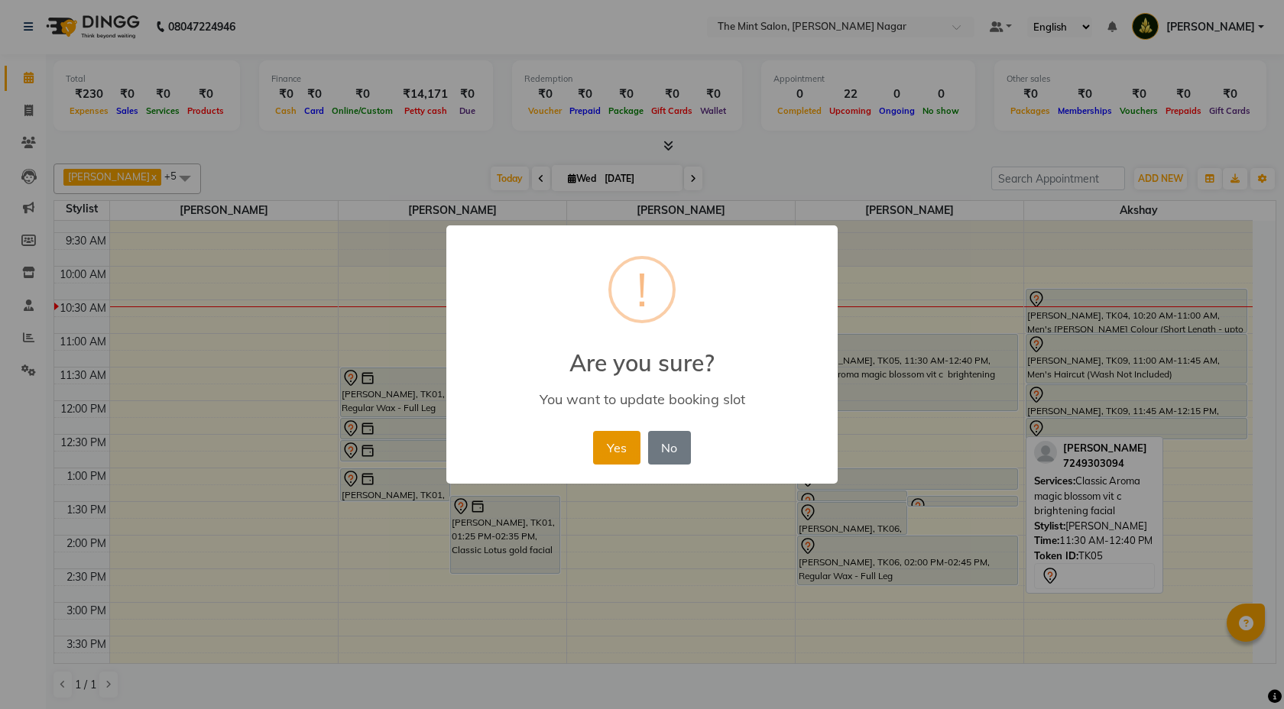
click at [609, 452] on button "Yes" at bounding box center [616, 448] width 47 height 34
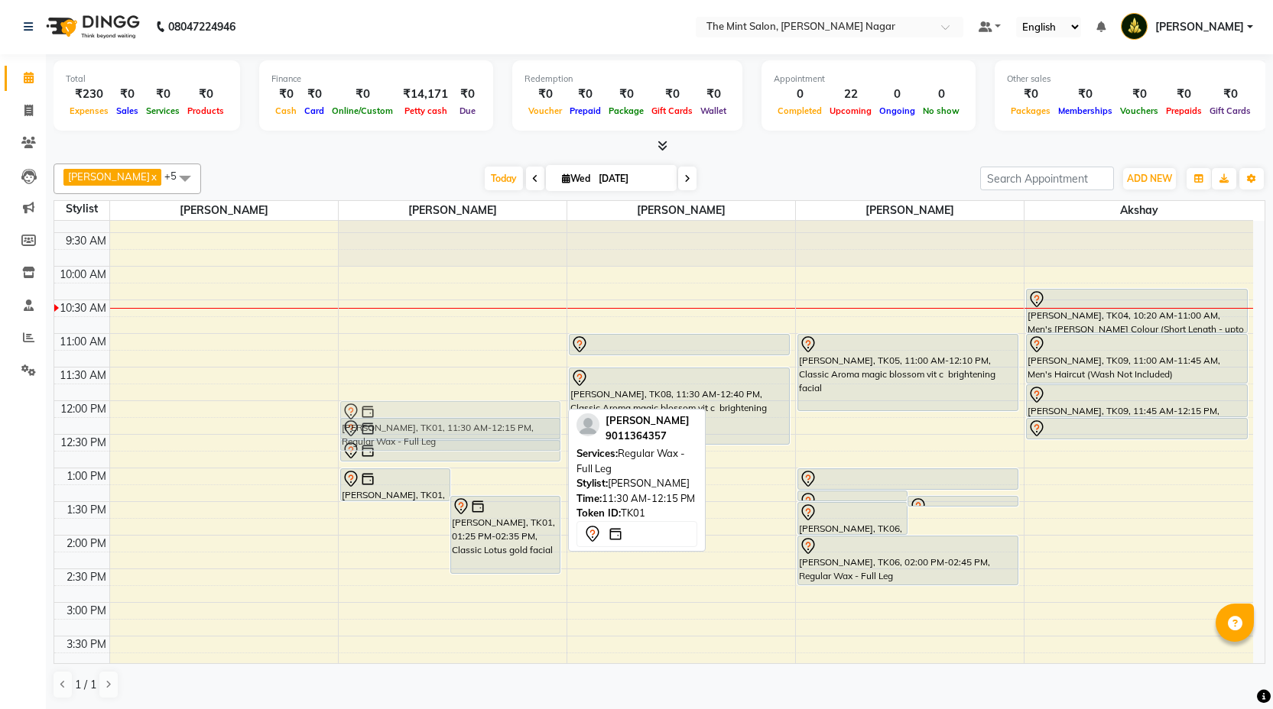
drag, startPoint x: 485, startPoint y: 388, endPoint x: 483, endPoint y: 416, distance: 28.4
click at [483, 416] on div "[PERSON_NAME], TK01, 01:00 PM-01:30 PM, Regular Wax - Full Hand [PERSON_NAME], …" at bounding box center [453, 704] width 228 height 1008
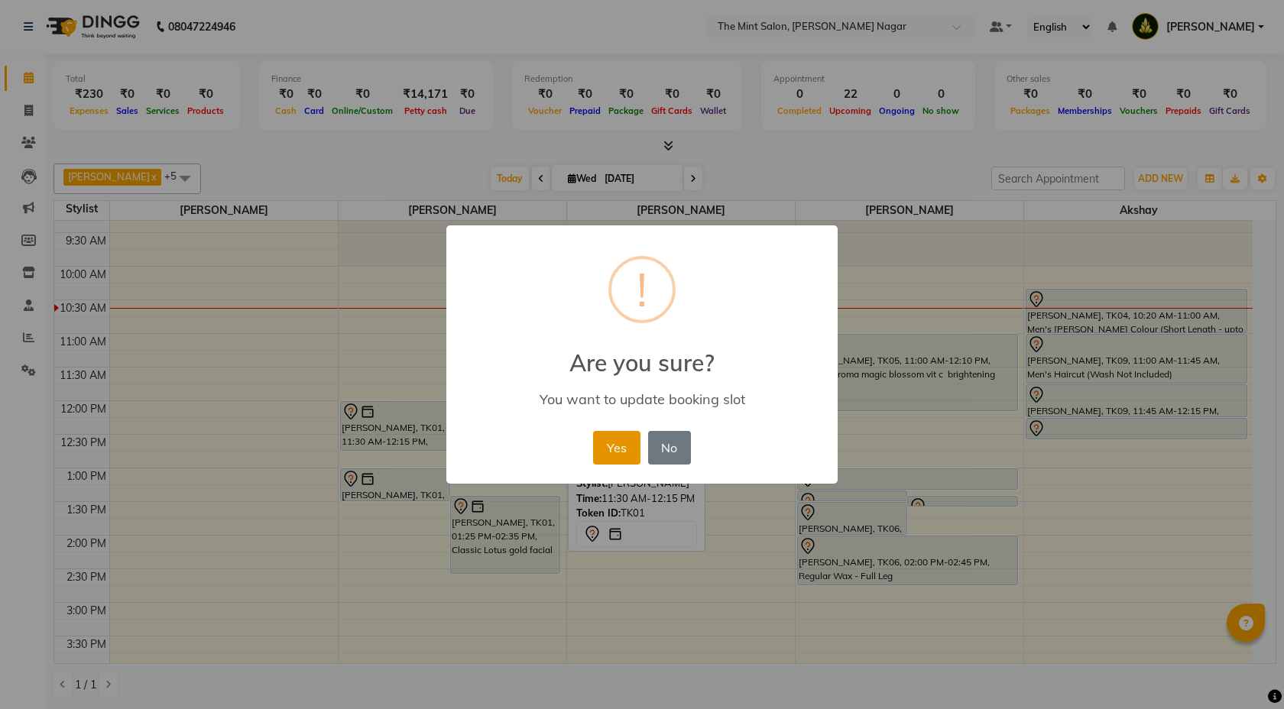
click at [637, 449] on button "Yes" at bounding box center [616, 448] width 47 height 34
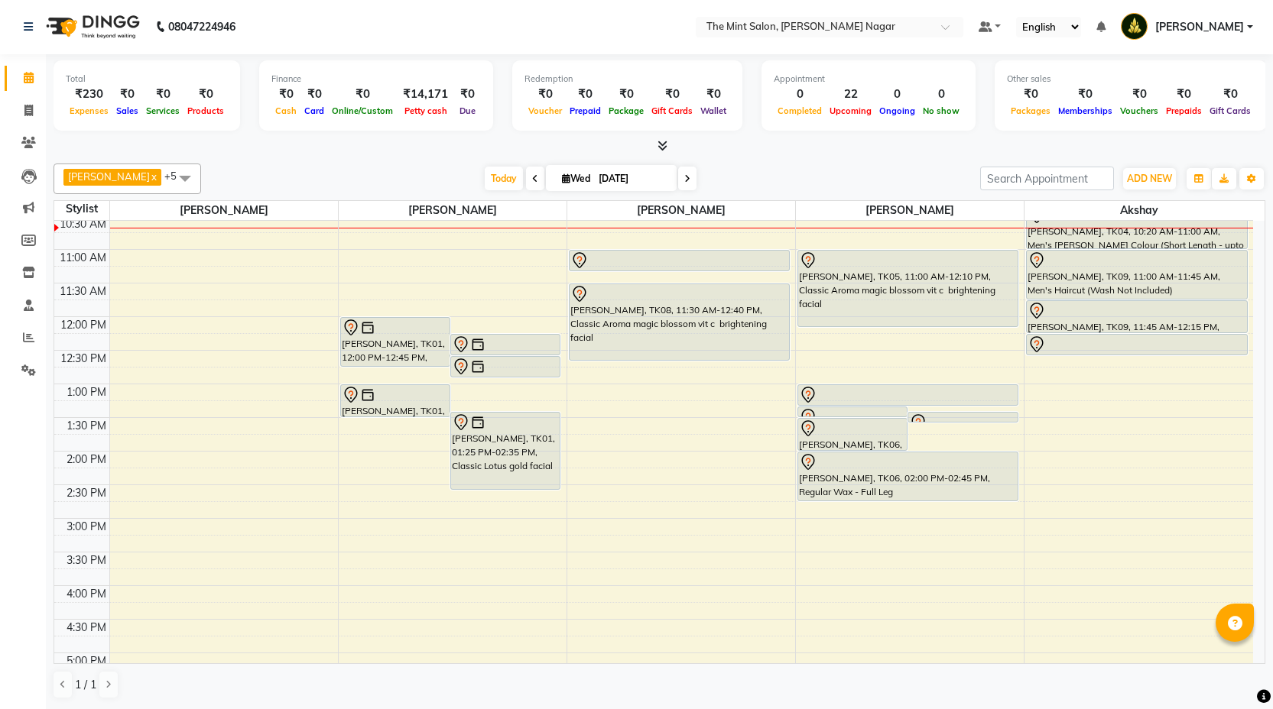
scroll to position [97, 0]
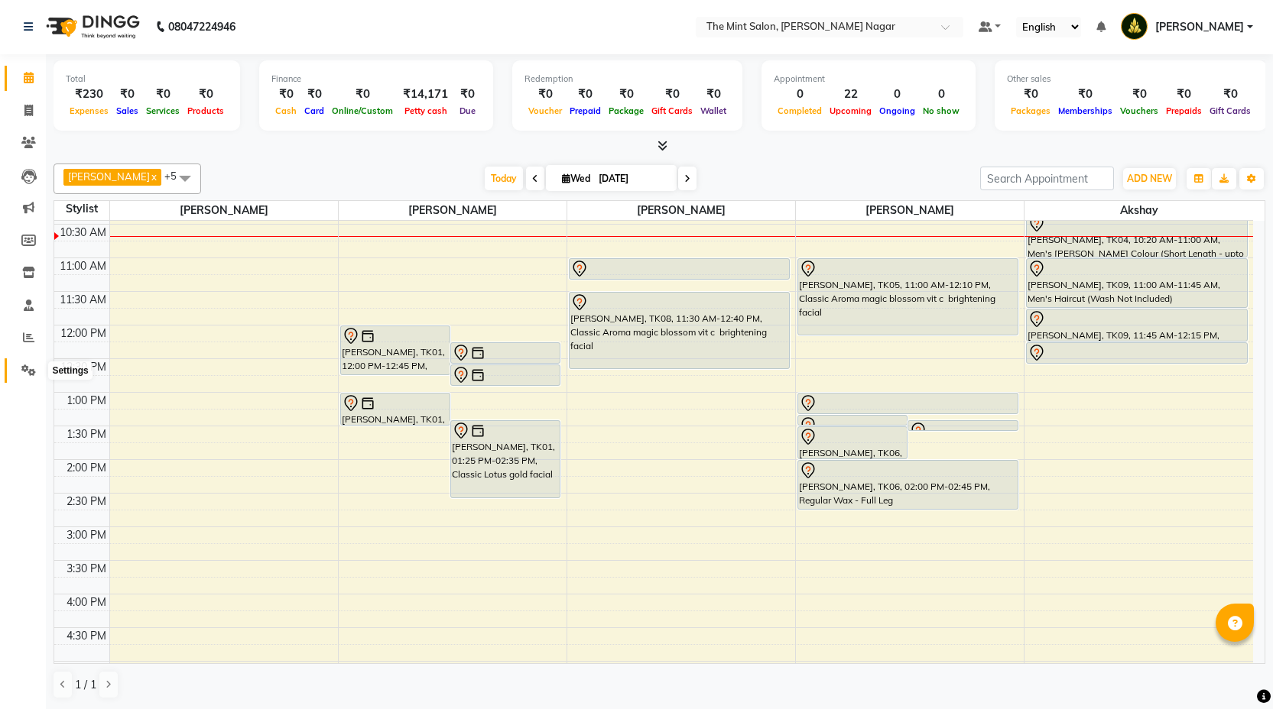
click at [25, 368] on icon at bounding box center [28, 370] width 15 height 11
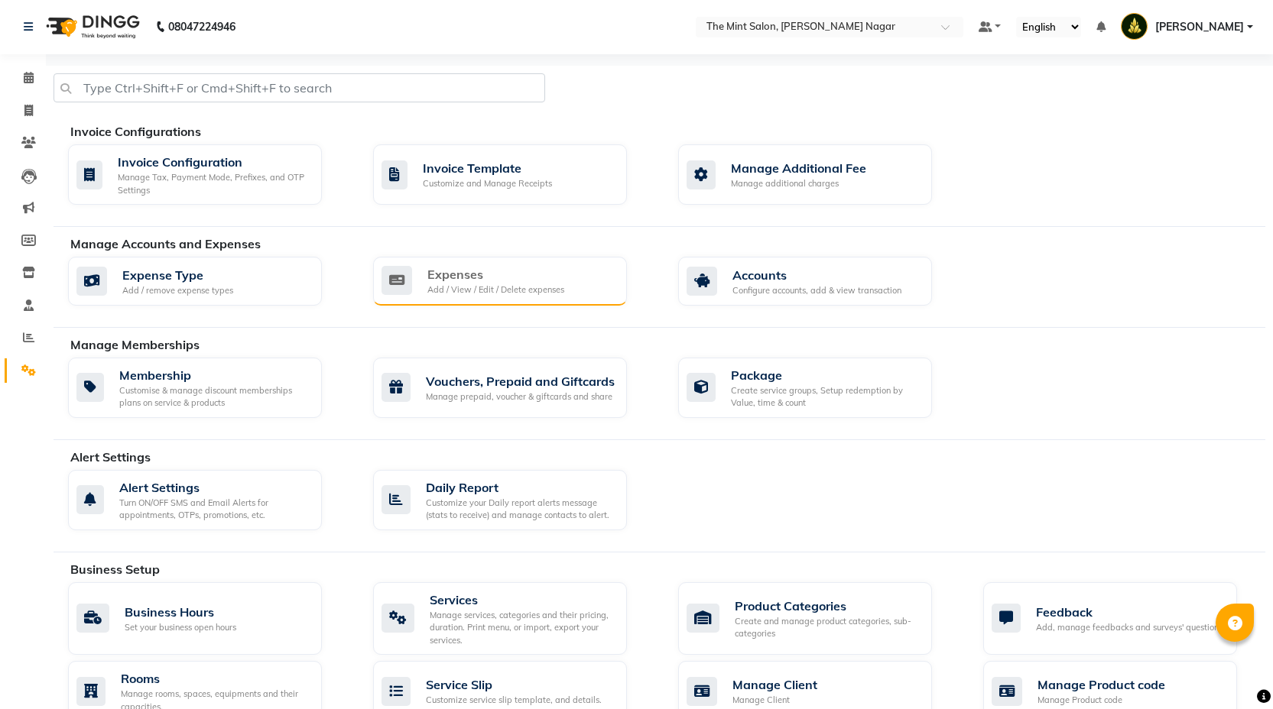
click at [436, 291] on div "Add / View / Edit / Delete expenses" at bounding box center [495, 290] width 137 height 13
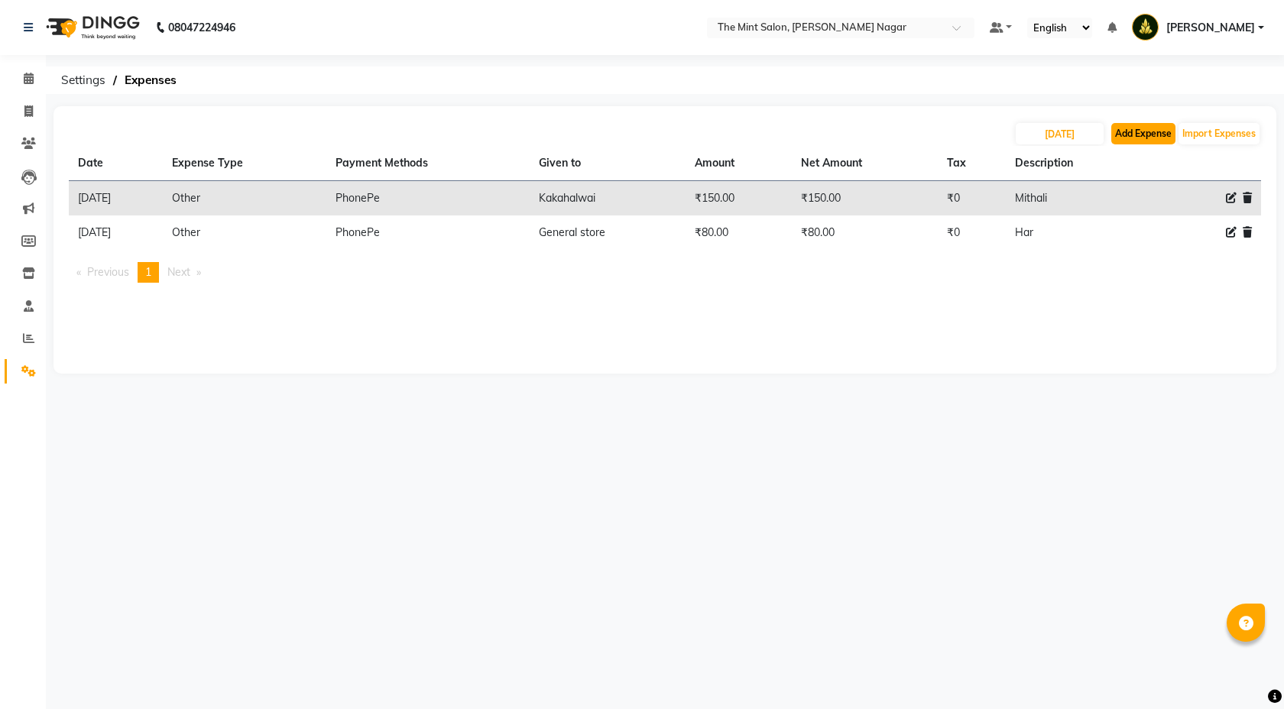
click at [1129, 130] on button "Add Expense" at bounding box center [1144, 133] width 64 height 21
select select "1"
select select "6185"
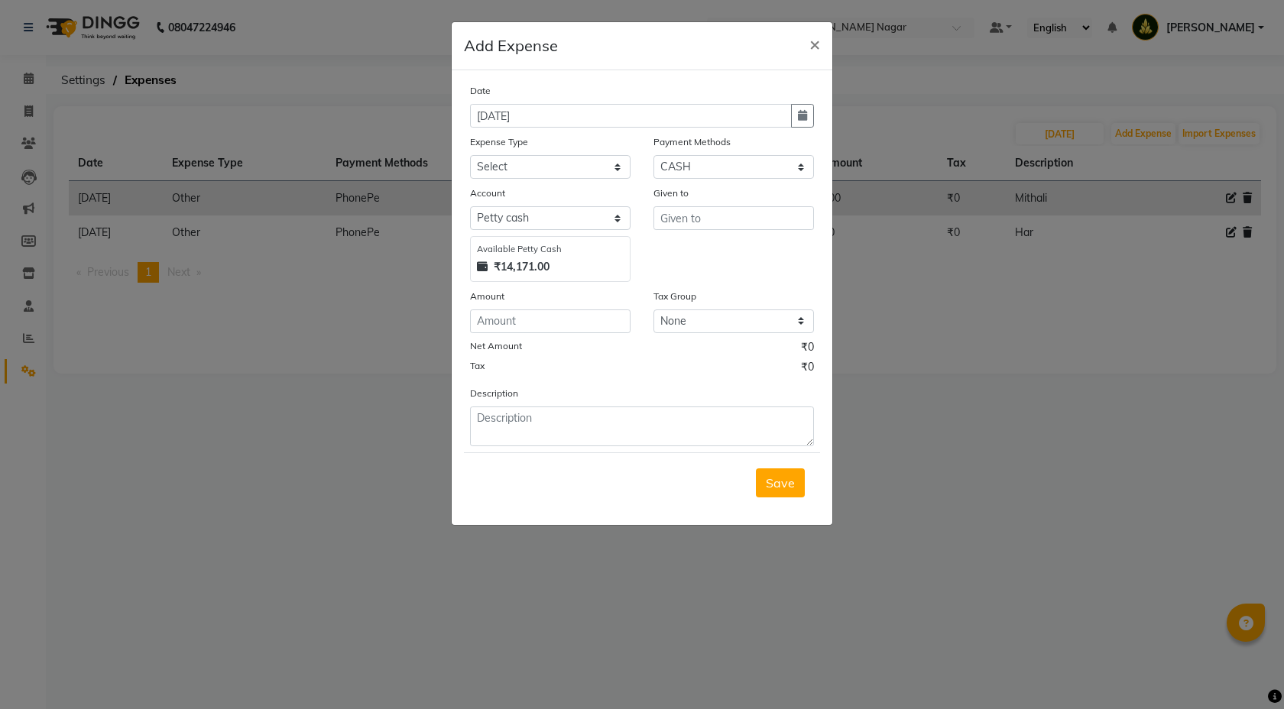
click at [626, 153] on div "Expense Type" at bounding box center [550, 144] width 161 height 21
click at [618, 161] on select "Select Advance Salary Bank charges Bonus Car maintenance Cash transfer to bank …" at bounding box center [550, 167] width 161 height 24
select select "18199"
click at [806, 176] on select "Select Coupon Gift Card GPay PhonePe PayTM UPI CASH Wallet Points" at bounding box center [734, 167] width 161 height 24
select select "7"
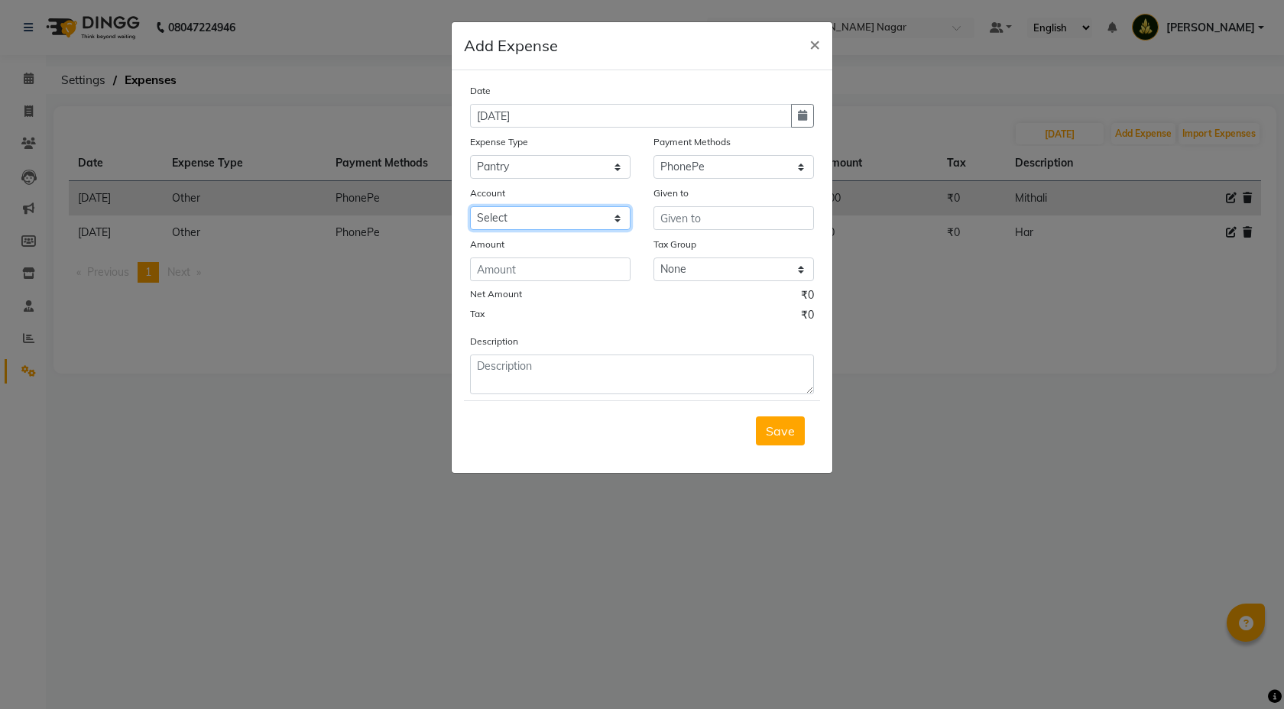
click at [618, 206] on select "Select HDFC Bank" at bounding box center [550, 218] width 161 height 24
select select "6967"
click at [692, 219] on input "text" at bounding box center [734, 218] width 161 height 24
type input "Milk Vedner"
click at [543, 268] on input "number" at bounding box center [550, 270] width 161 height 24
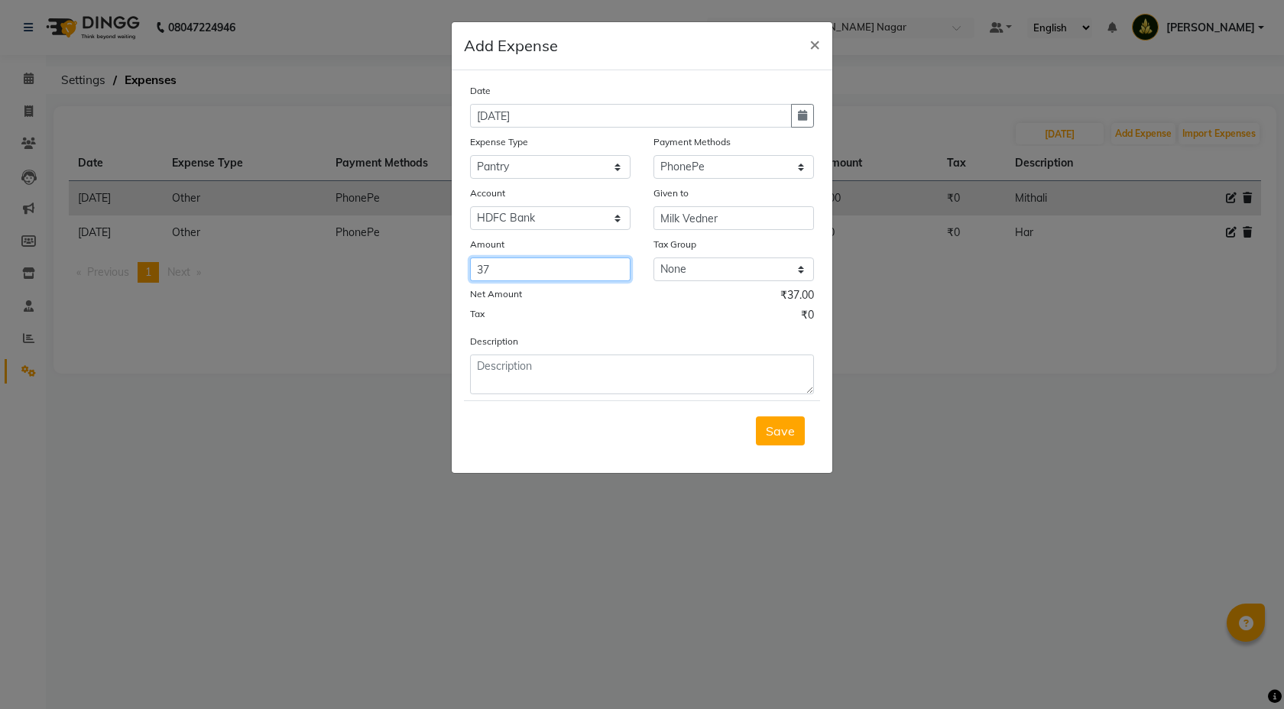
type input "37"
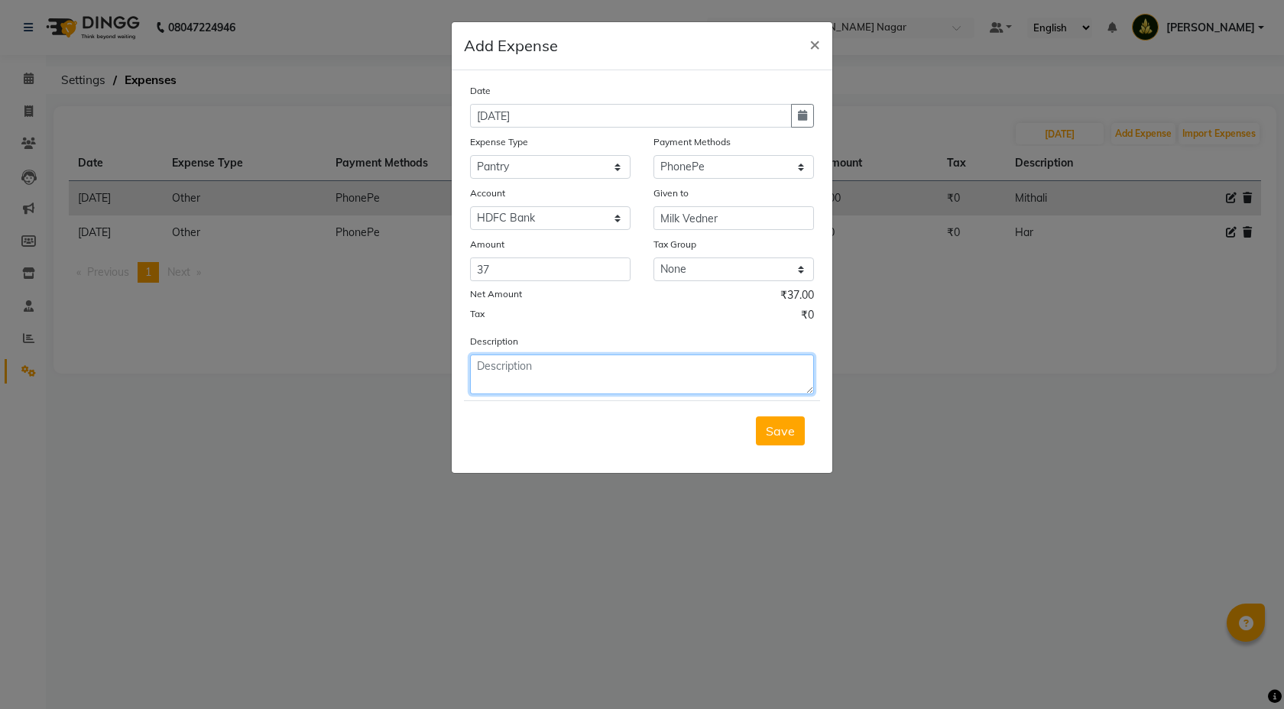
click at [545, 369] on textarea at bounding box center [642, 375] width 344 height 40
type textarea "Milk"
click at [771, 430] on span "Save" at bounding box center [780, 431] width 29 height 15
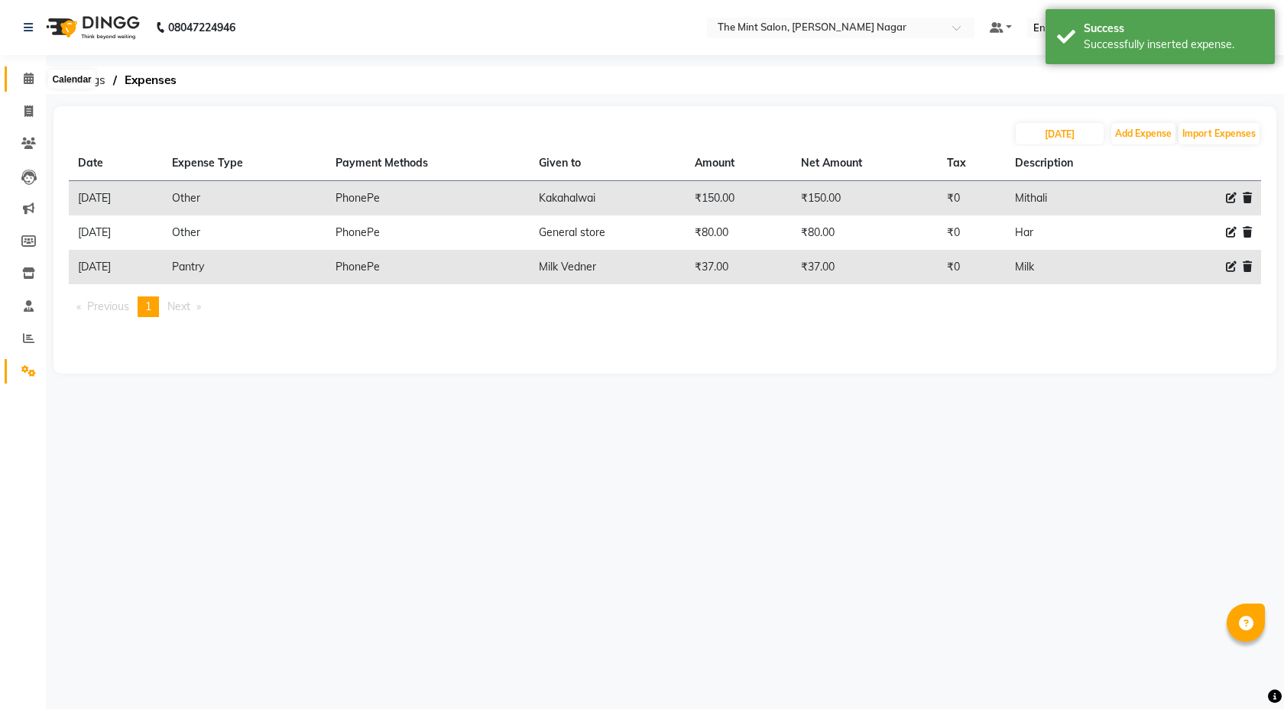
click at [31, 76] on icon at bounding box center [29, 78] width 10 height 11
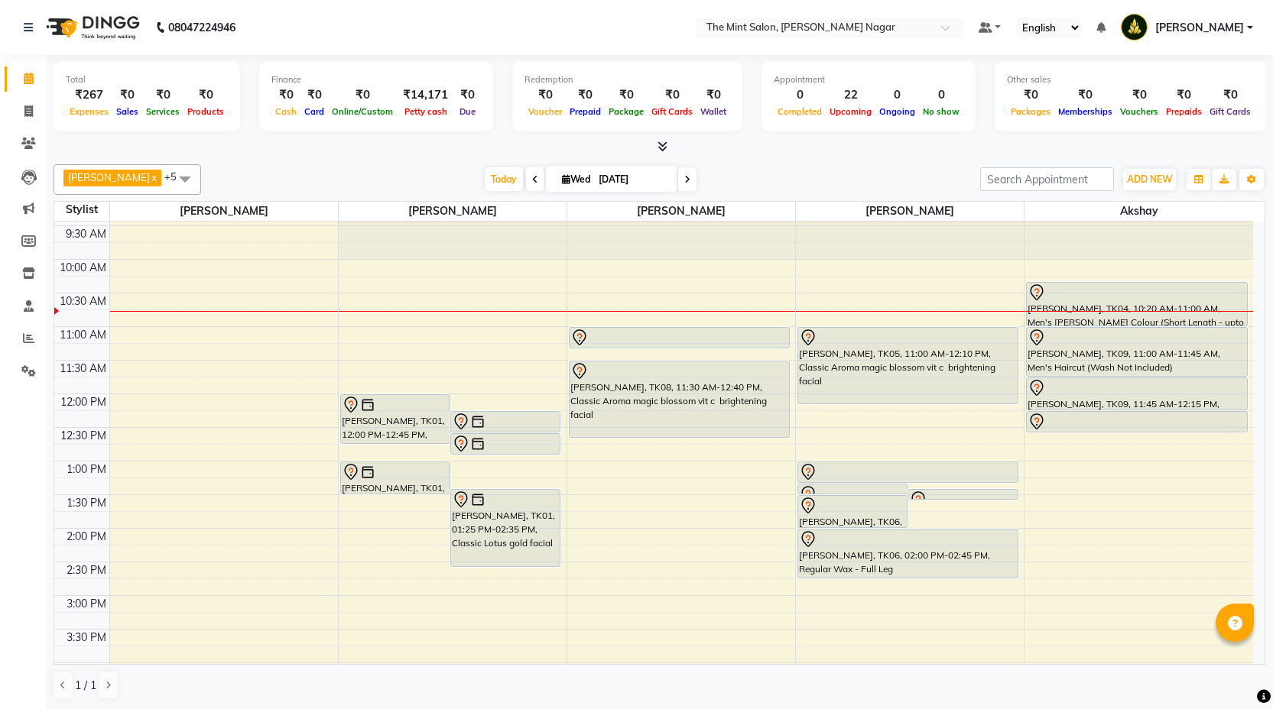
scroll to position [58, 0]
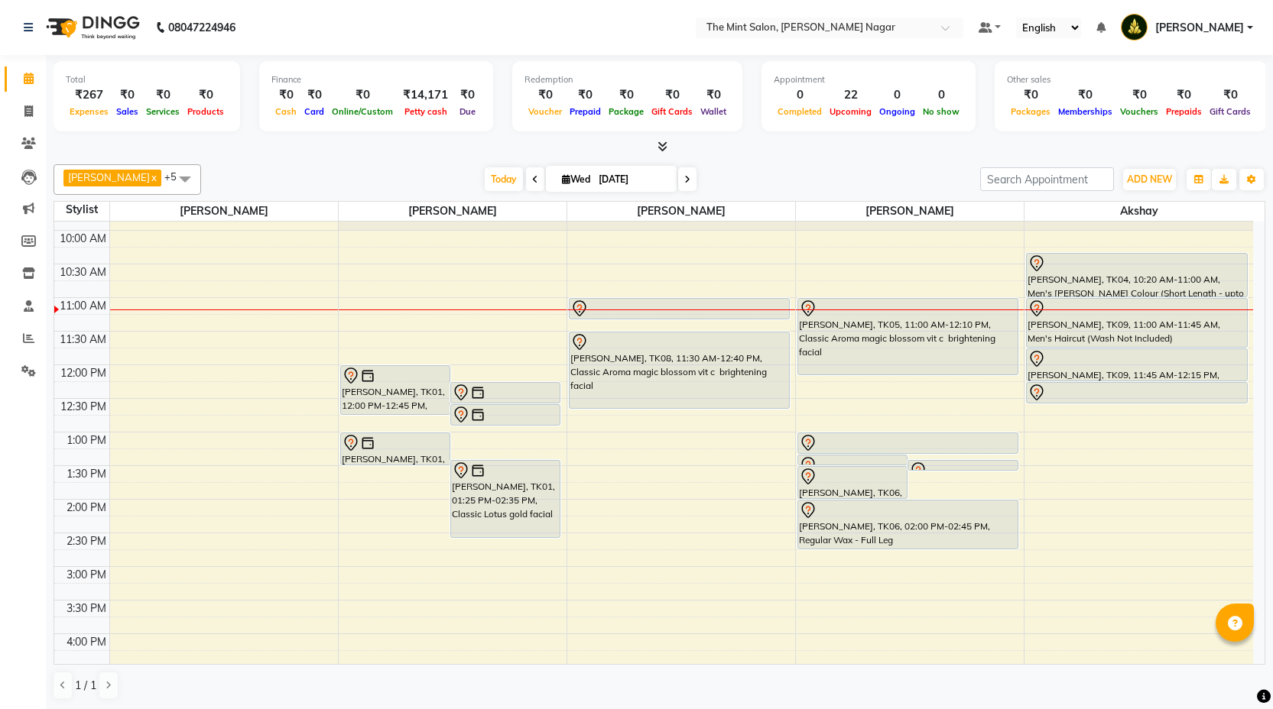
click at [628, 172] on input "[DATE]" at bounding box center [632, 179] width 76 height 23
select select "9"
select select "2025"
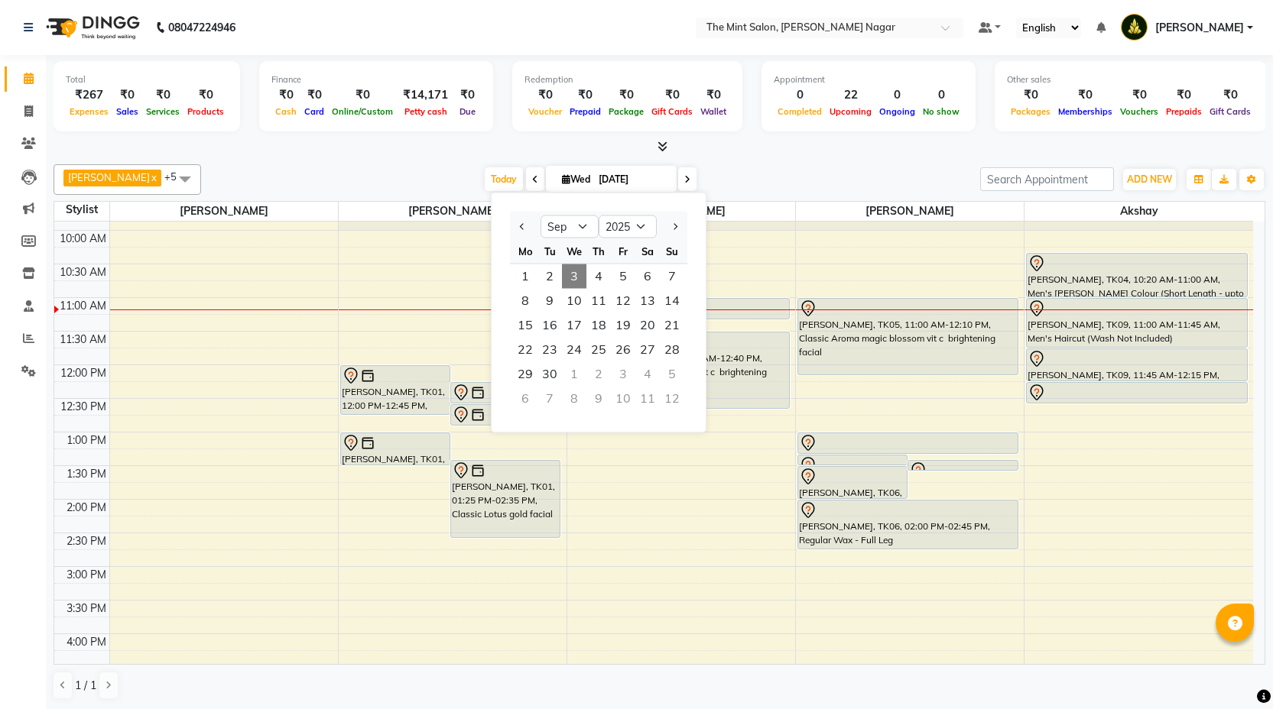
click at [615, 585] on div "9:00 AM 9:30 AM 10:00 AM 10:30 AM 11:00 AM 11:30 AM 12:00 PM 12:30 PM 1:00 PM 1…" at bounding box center [653, 668] width 1199 height 1008
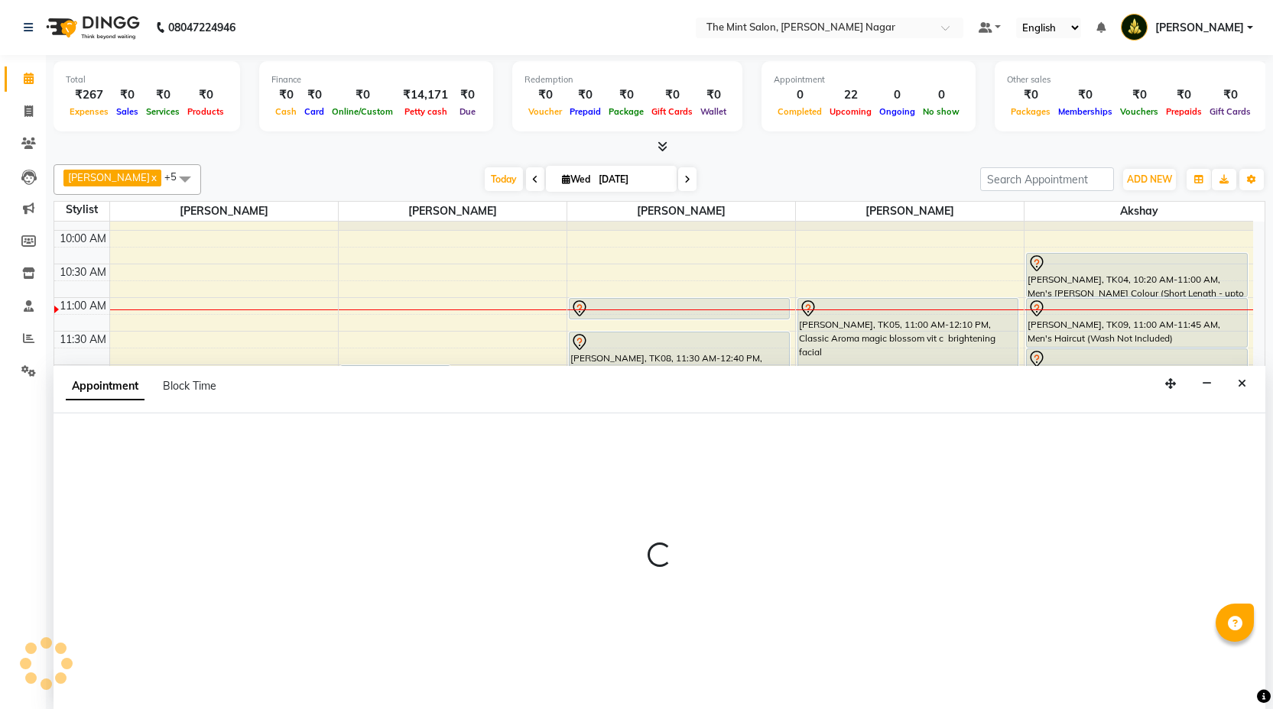
scroll to position [1, 0]
select select "66078"
select select "915"
select select "tentative"
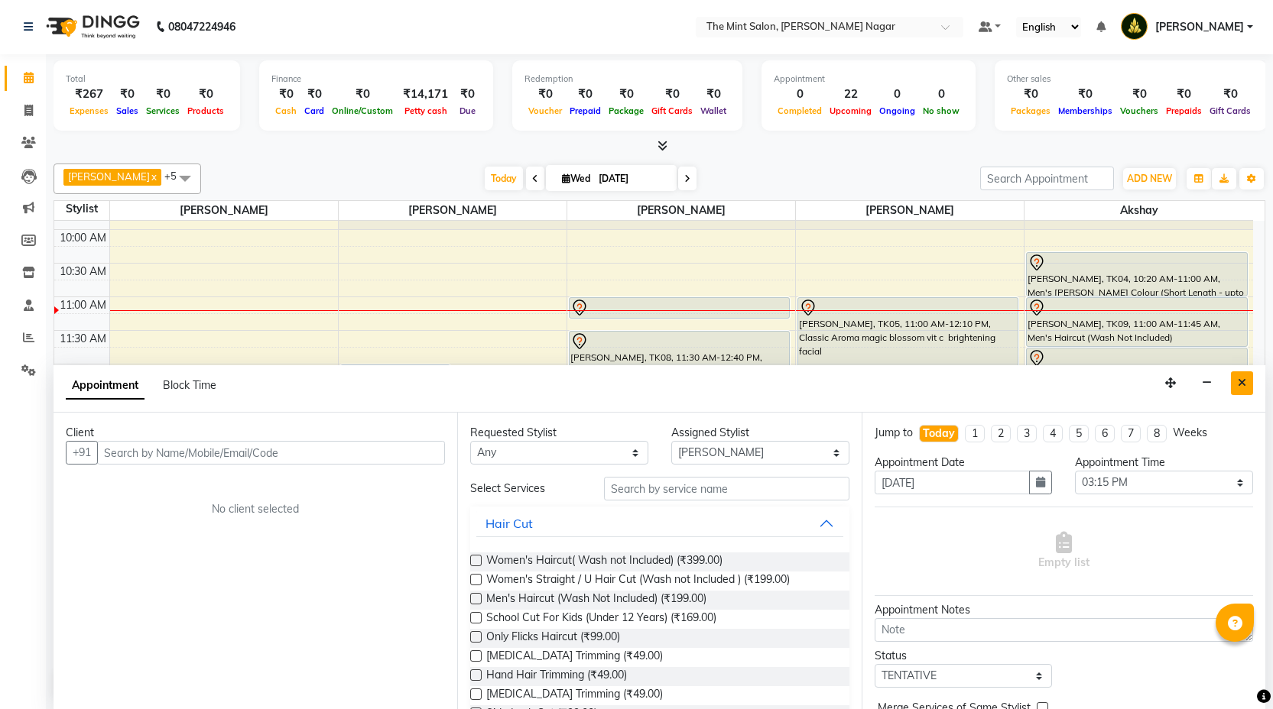
click at [1245, 380] on icon "Close" at bounding box center [1242, 383] width 8 height 11
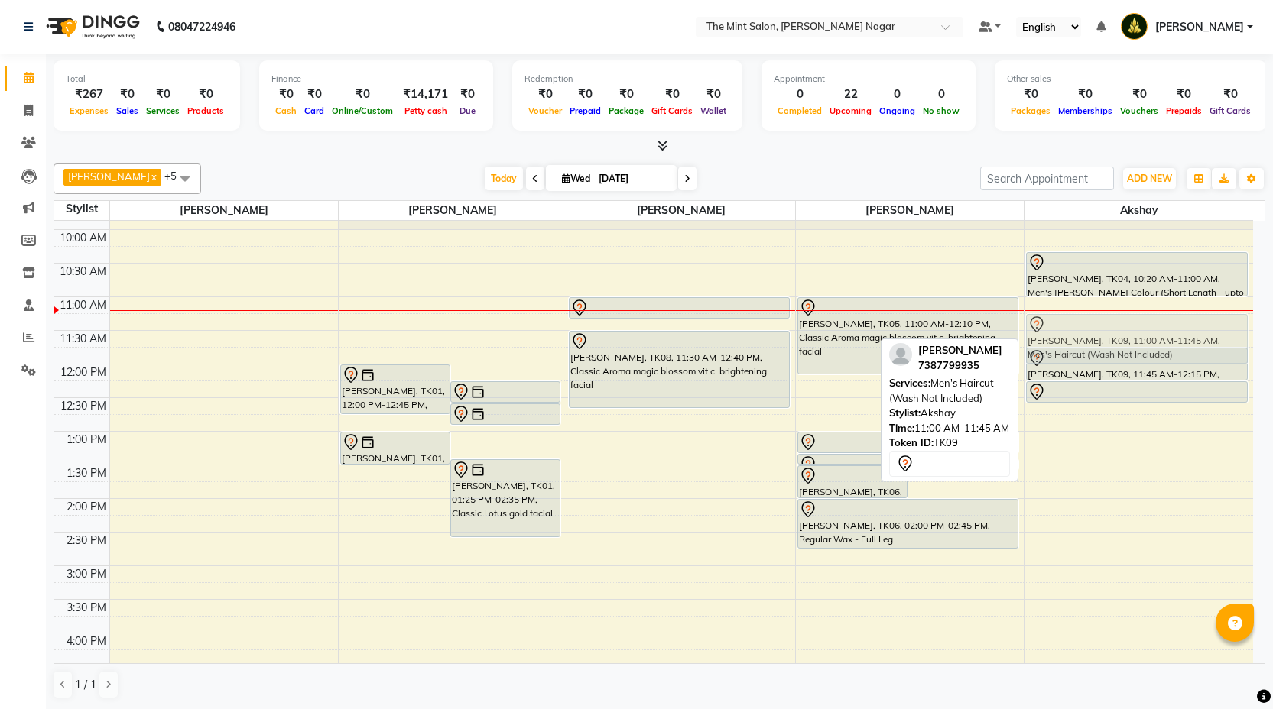
drag, startPoint x: 1101, startPoint y: 336, endPoint x: 1102, endPoint y: 351, distance: 14.6
click at [1102, 351] on div "[PERSON_NAME], TK04, 10:20 AM-11:00 AM, Men's [PERSON_NAME] Colour (Short Lengt…" at bounding box center [1138, 667] width 229 height 1008
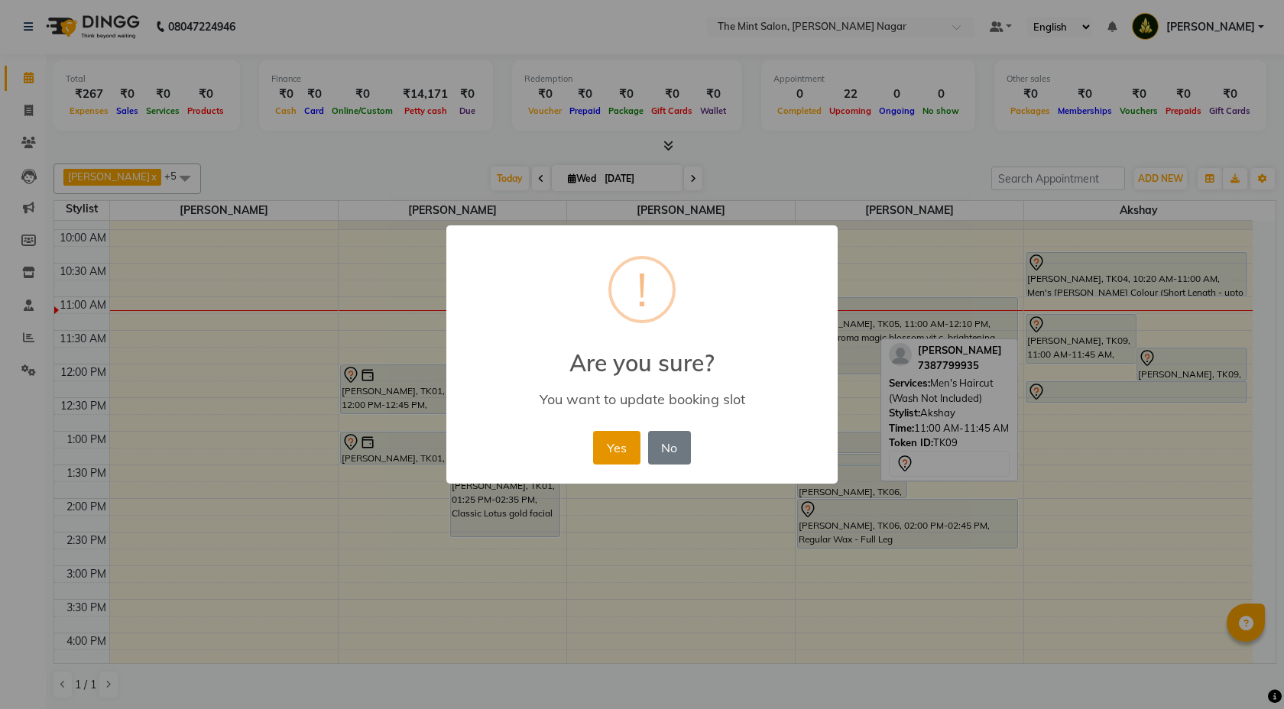
click at [602, 456] on button "Yes" at bounding box center [616, 448] width 47 height 34
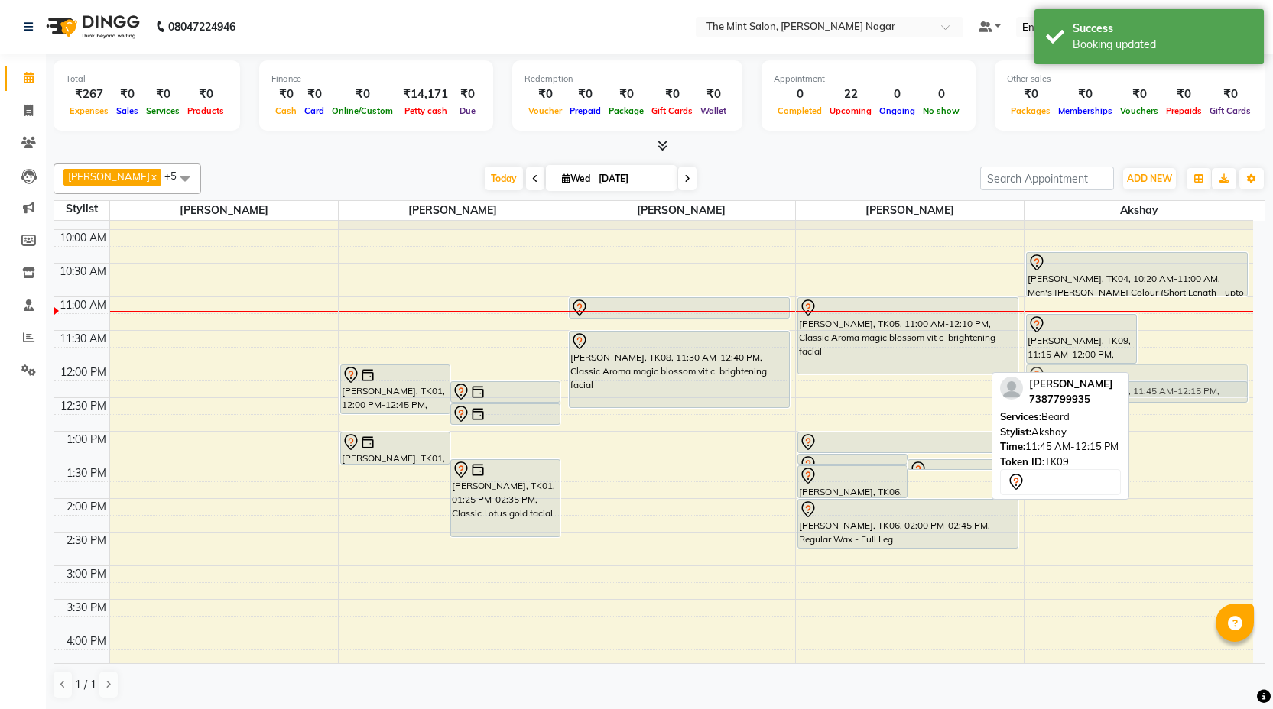
drag, startPoint x: 1174, startPoint y: 365, endPoint x: 1160, endPoint y: 378, distance: 18.9
click at [1160, 378] on div "[PERSON_NAME], TK09, 11:15 AM-12:00 PM, Men's Haircut (Wash Not Included) [PERS…" at bounding box center [1138, 667] width 229 height 1008
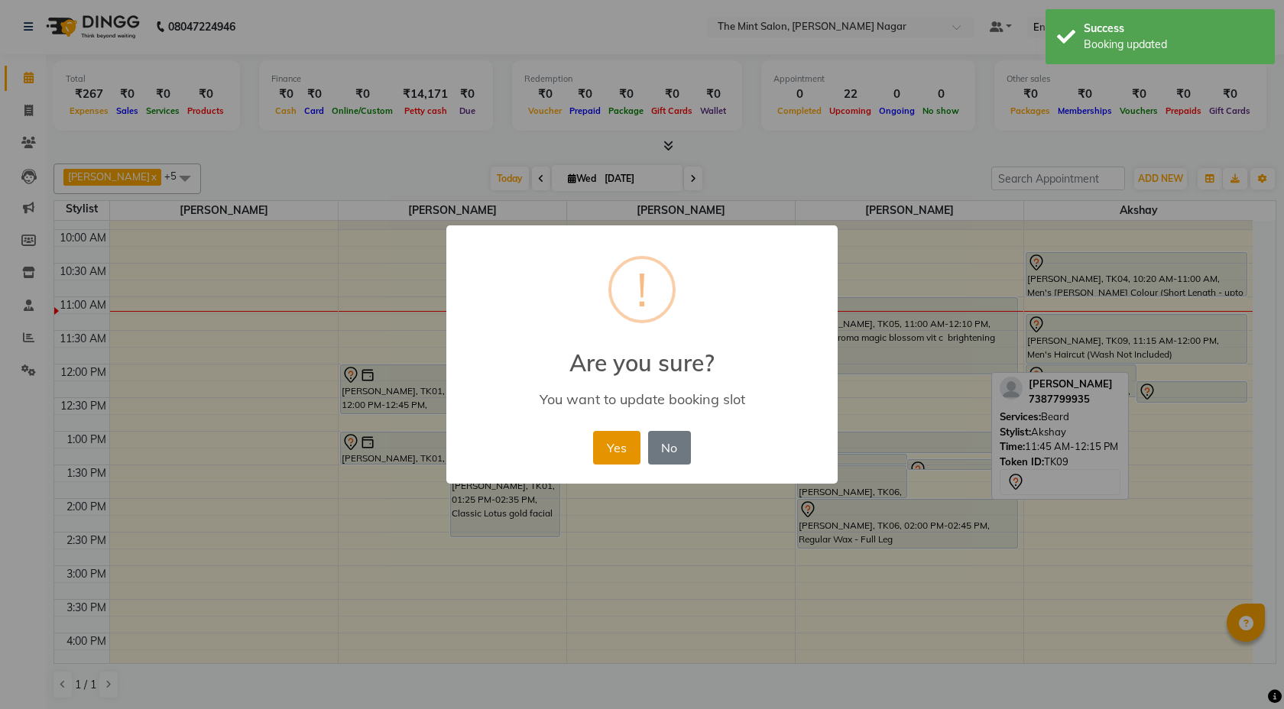
click at [603, 440] on button "Yes" at bounding box center [616, 448] width 47 height 34
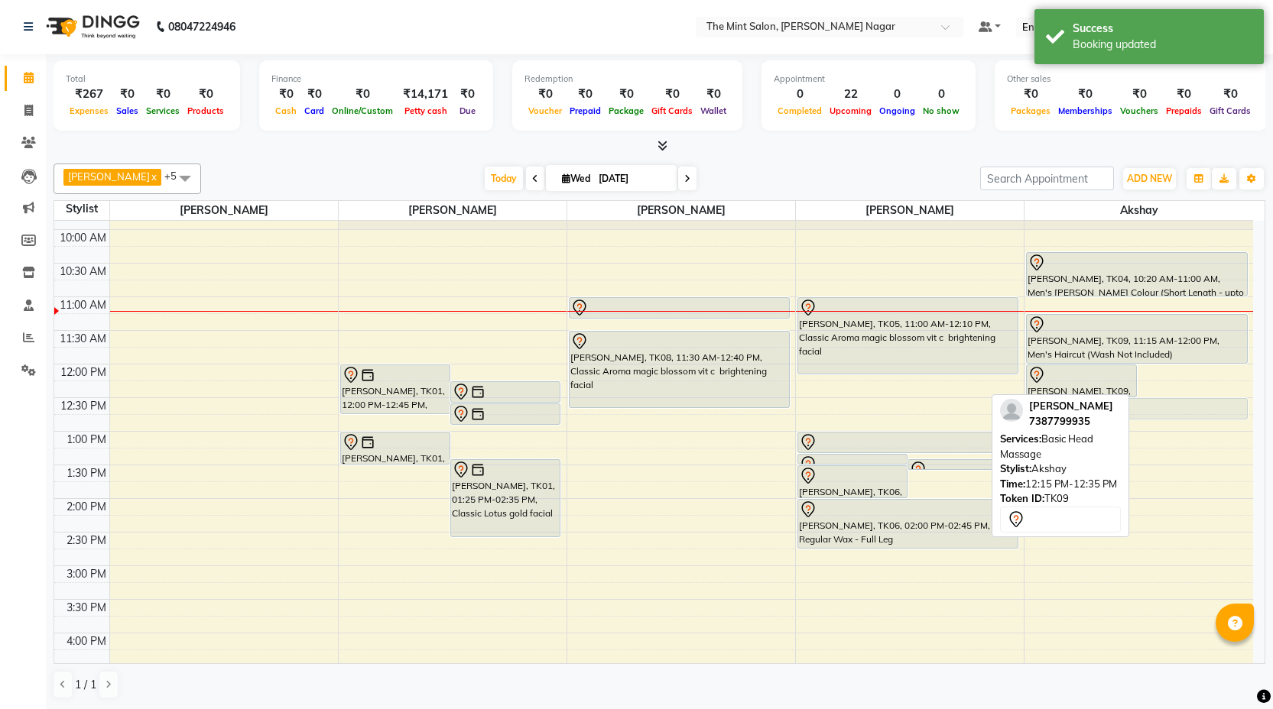
drag, startPoint x: 1192, startPoint y: 388, endPoint x: 1166, endPoint y: 401, distance: 28.7
click at [1166, 401] on div "[PERSON_NAME], TK09, 12:00 PM-12:30 PM, [PERSON_NAME] [PERSON_NAME], TK09, 12:1…" at bounding box center [1138, 667] width 229 height 1008
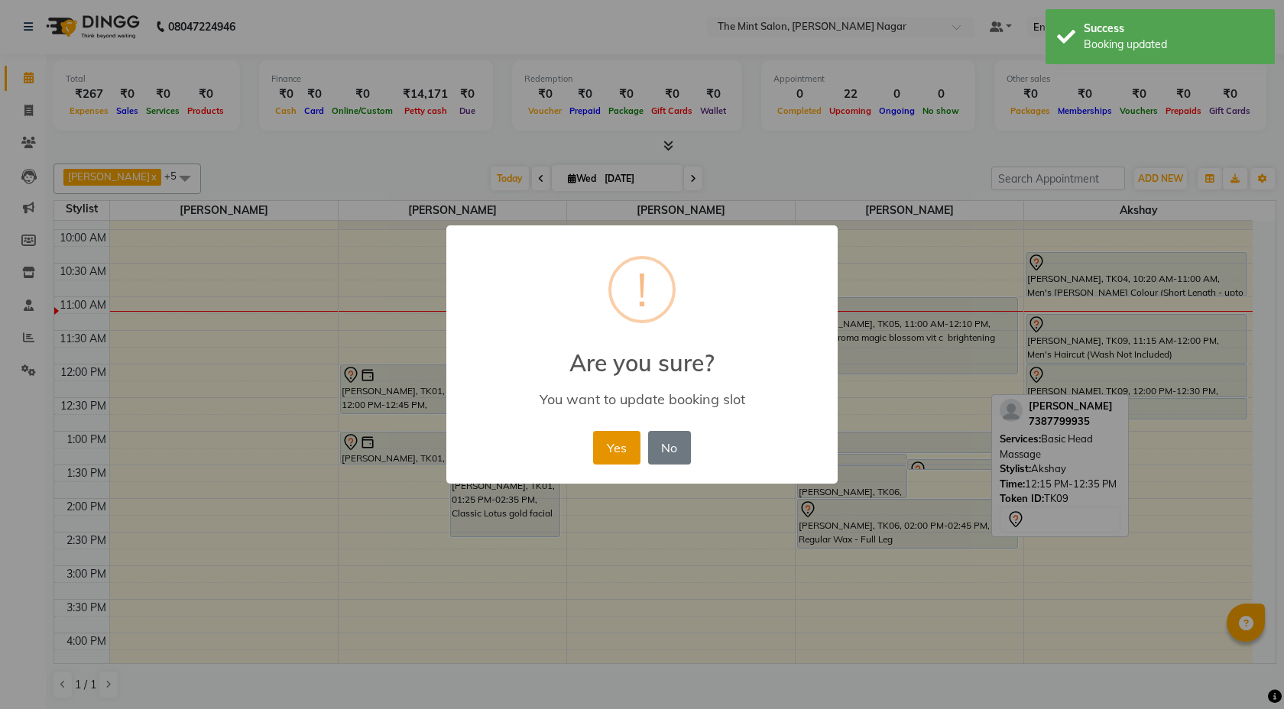
click at [619, 455] on button "Yes" at bounding box center [616, 448] width 47 height 34
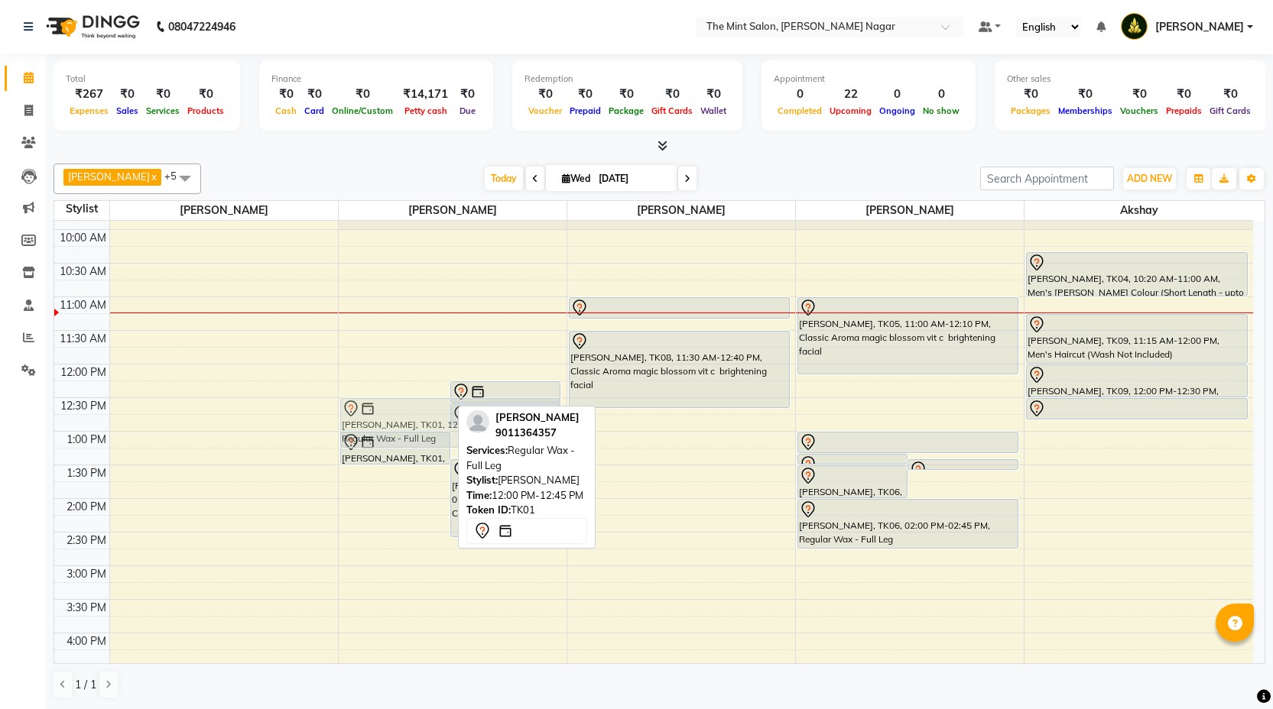
drag, startPoint x: 395, startPoint y: 394, endPoint x: 397, endPoint y: 430, distance: 36.7
click at [397, 430] on div "[PERSON_NAME], TK01, 12:00 PM-12:45 PM, Regular Wax - Full Leg [PERSON_NAME], T…" at bounding box center [453, 667] width 228 height 1008
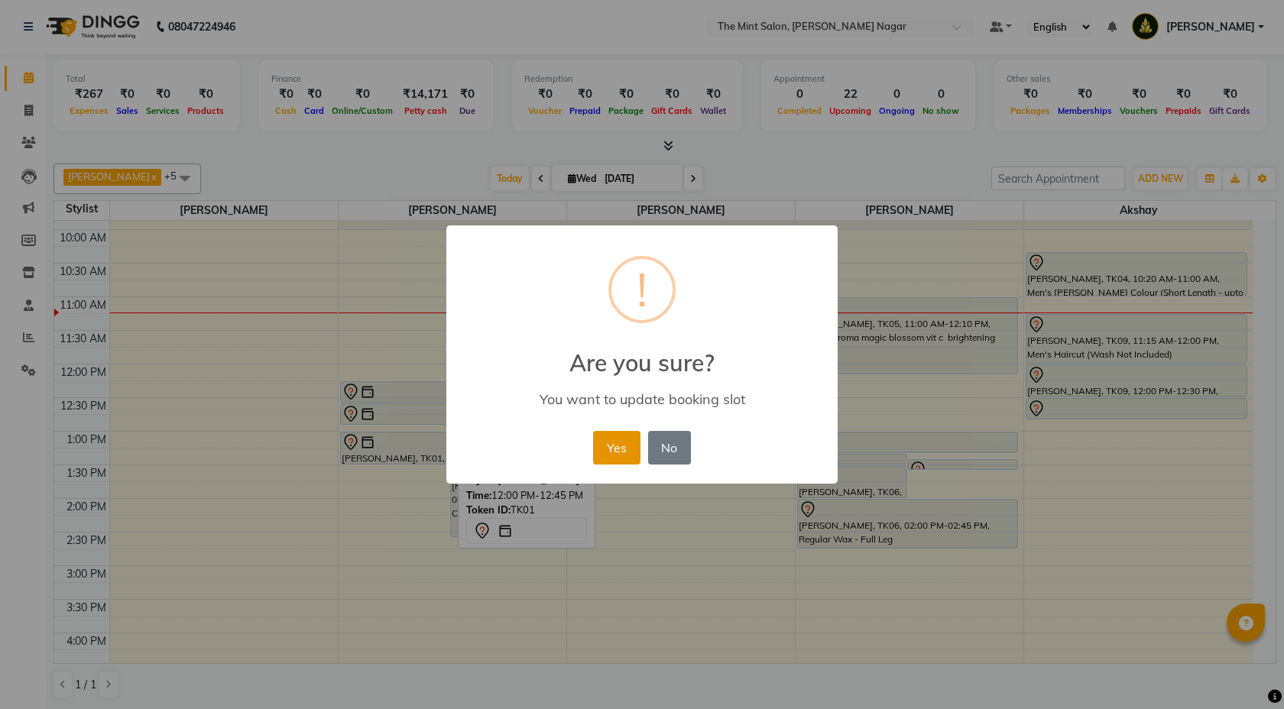
click at [597, 454] on button "Yes" at bounding box center [616, 448] width 47 height 34
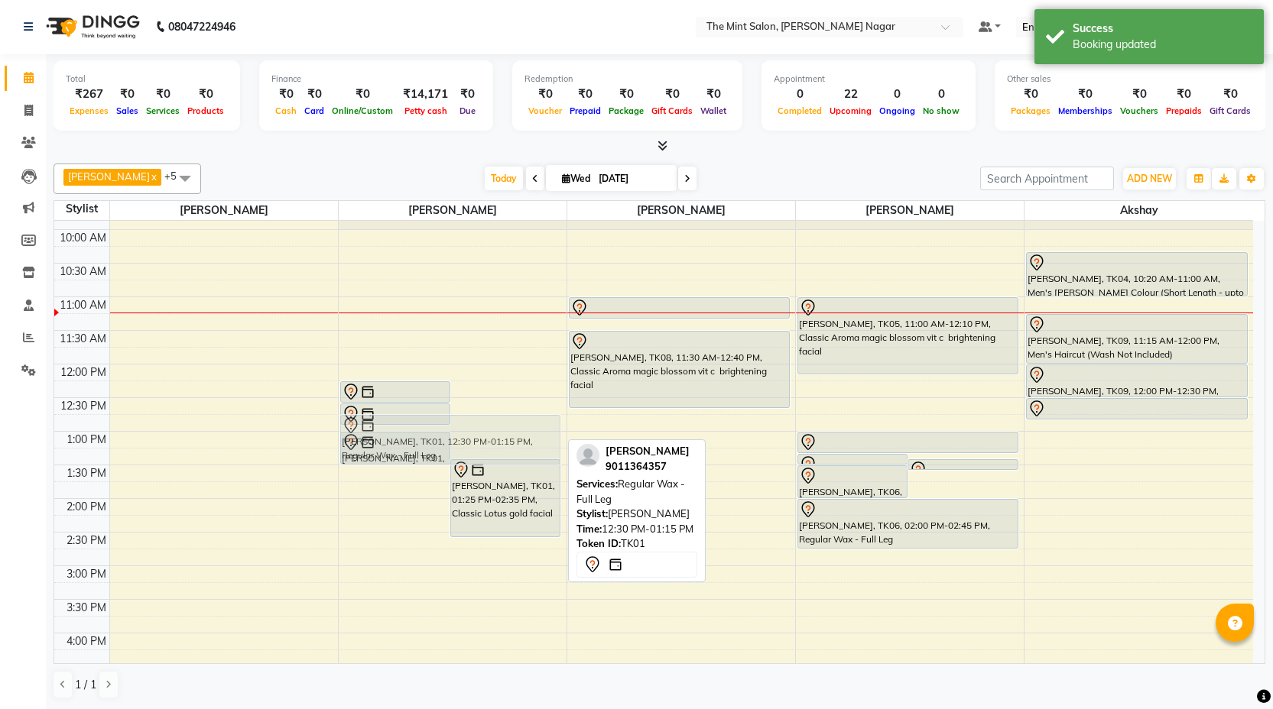
drag, startPoint x: 489, startPoint y: 429, endPoint x: 472, endPoint y: 451, distance: 27.8
click at [472, 451] on div "[PERSON_NAME], TK01, 12:15 PM-12:35 PM, Rica Brazilian Wax - Underarms [PERSON_…" at bounding box center [453, 667] width 228 height 1008
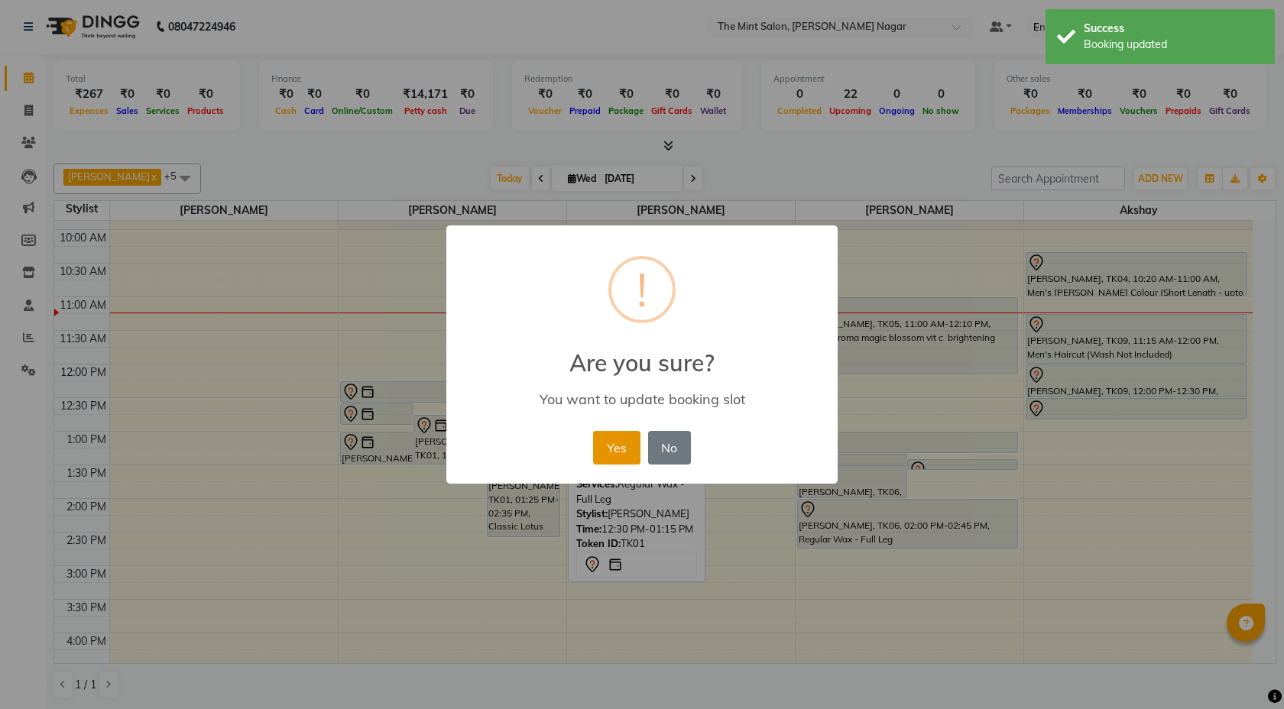
click at [602, 431] on button "Yes" at bounding box center [616, 448] width 47 height 34
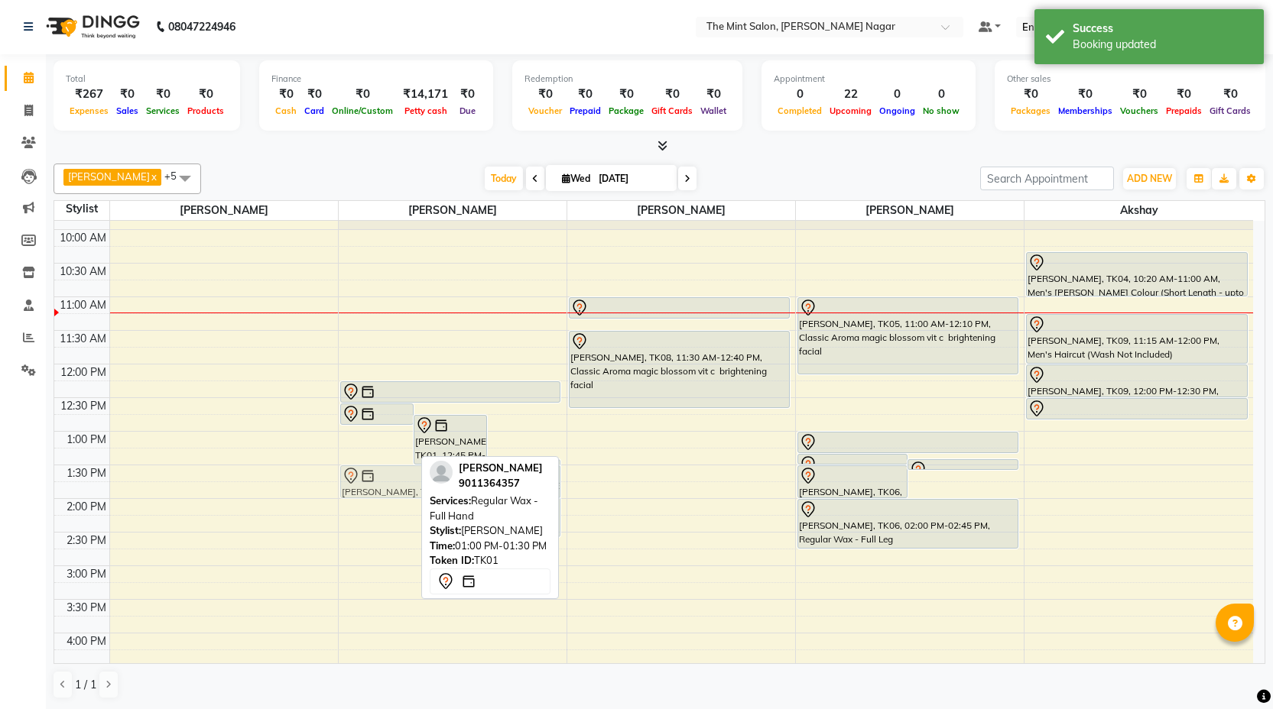
drag, startPoint x: 363, startPoint y: 449, endPoint x: 384, endPoint y: 489, distance: 45.5
click at [384, 489] on div "[PERSON_NAME], TK01, 12:35 PM-12:55 PM, Eyebrows Threading [PERSON_NAME], TK01,…" at bounding box center [453, 667] width 228 height 1008
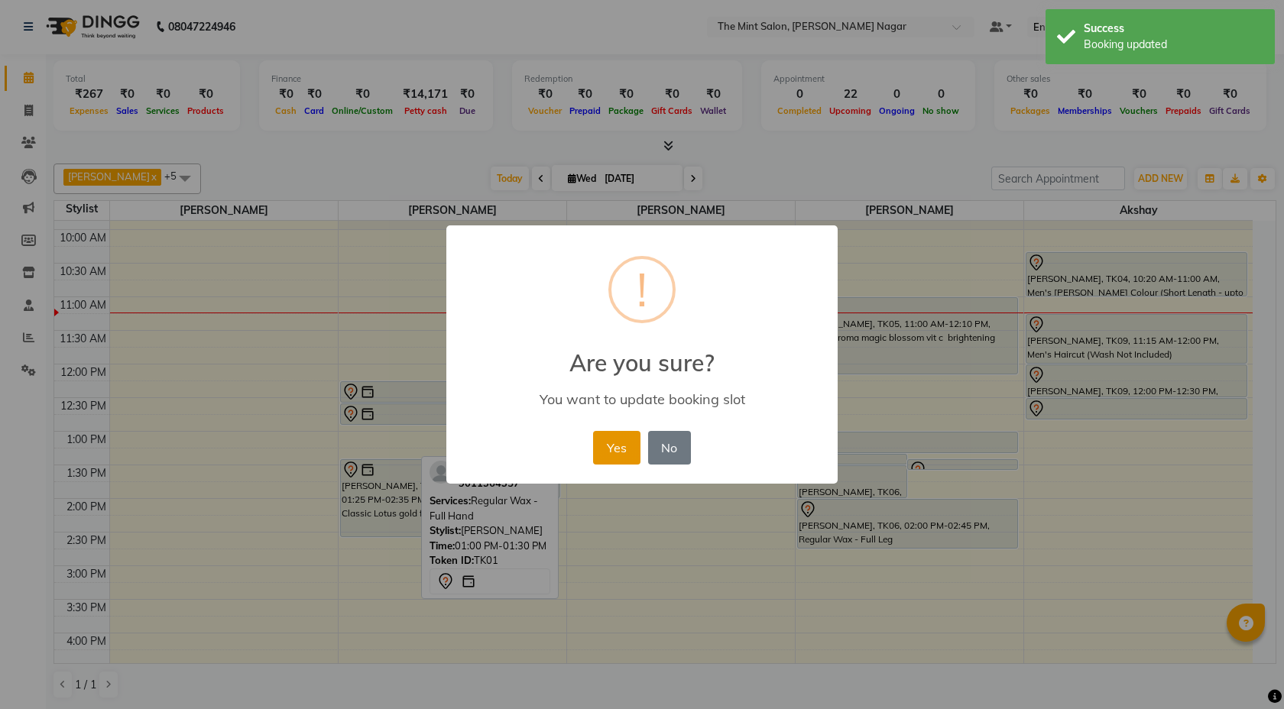
click at [635, 441] on button "Yes" at bounding box center [616, 448] width 47 height 34
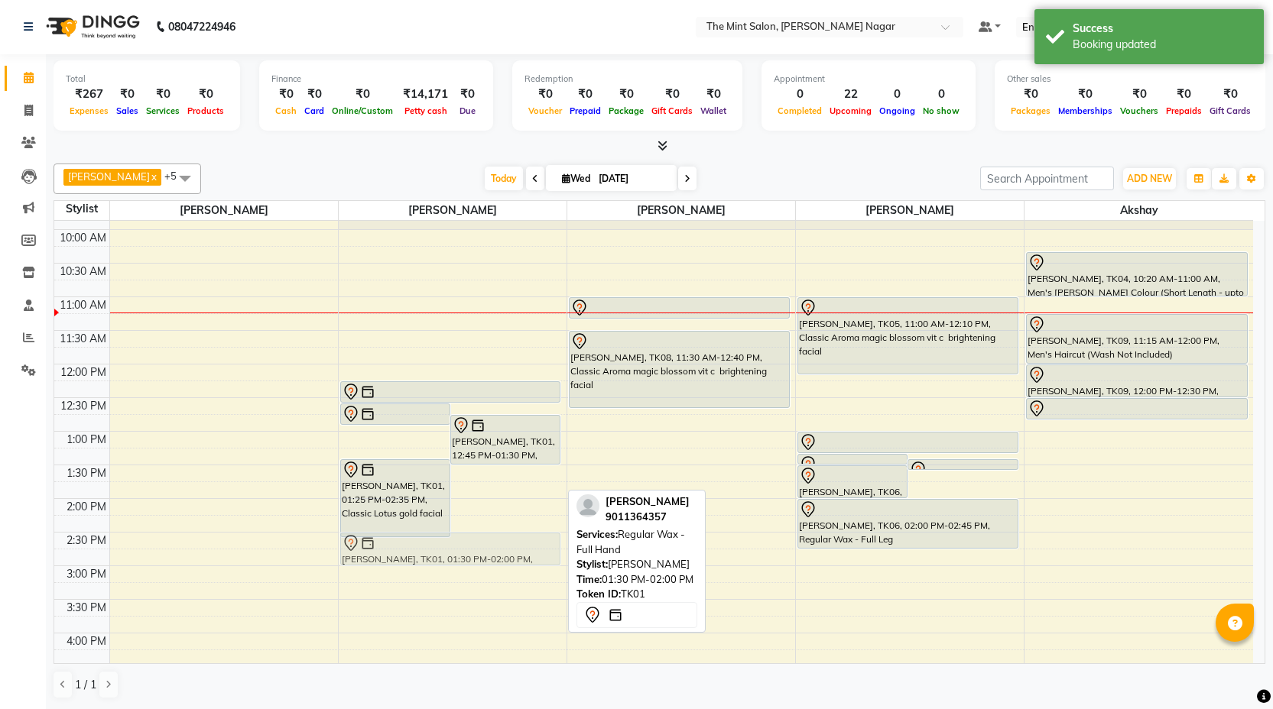
drag, startPoint x: 515, startPoint y: 482, endPoint x: 476, endPoint y: 556, distance: 83.8
click at [476, 556] on div "[PERSON_NAME], TK01, 12:35 PM-12:55 PM, Eyebrows Threading [PERSON_NAME], TK01,…" at bounding box center [453, 667] width 228 height 1008
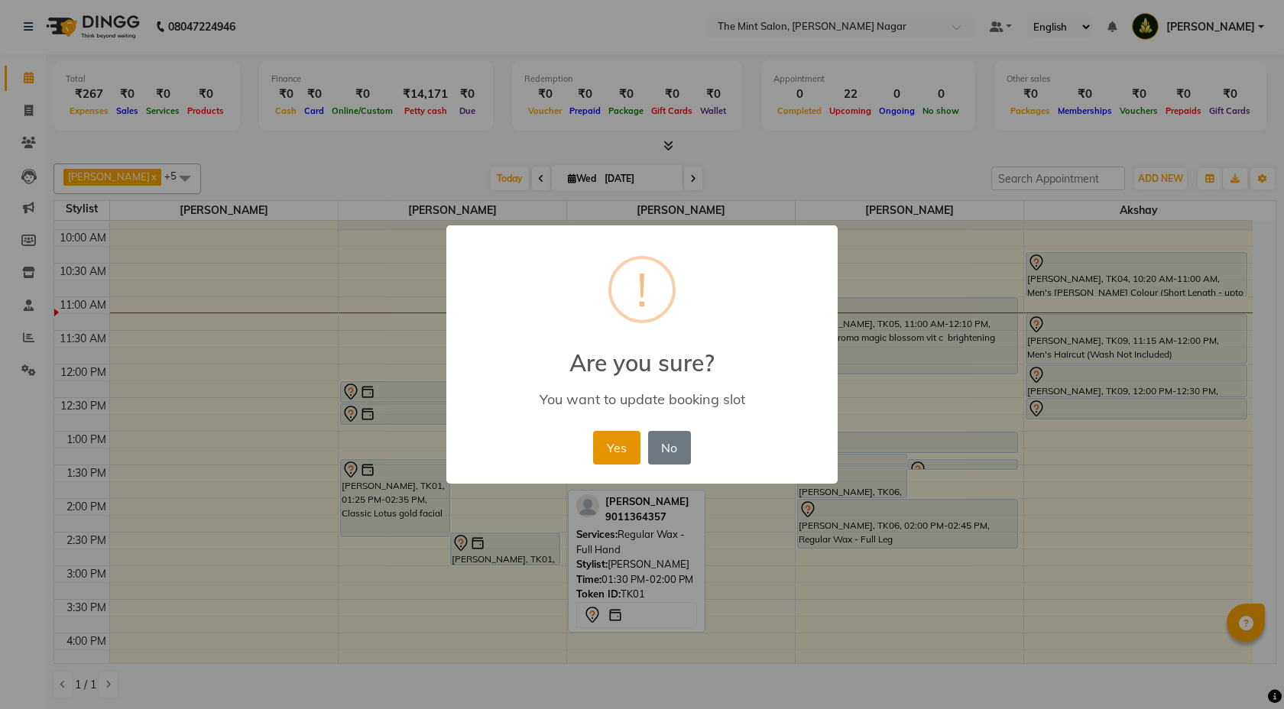
click at [604, 446] on button "Yes" at bounding box center [616, 448] width 47 height 34
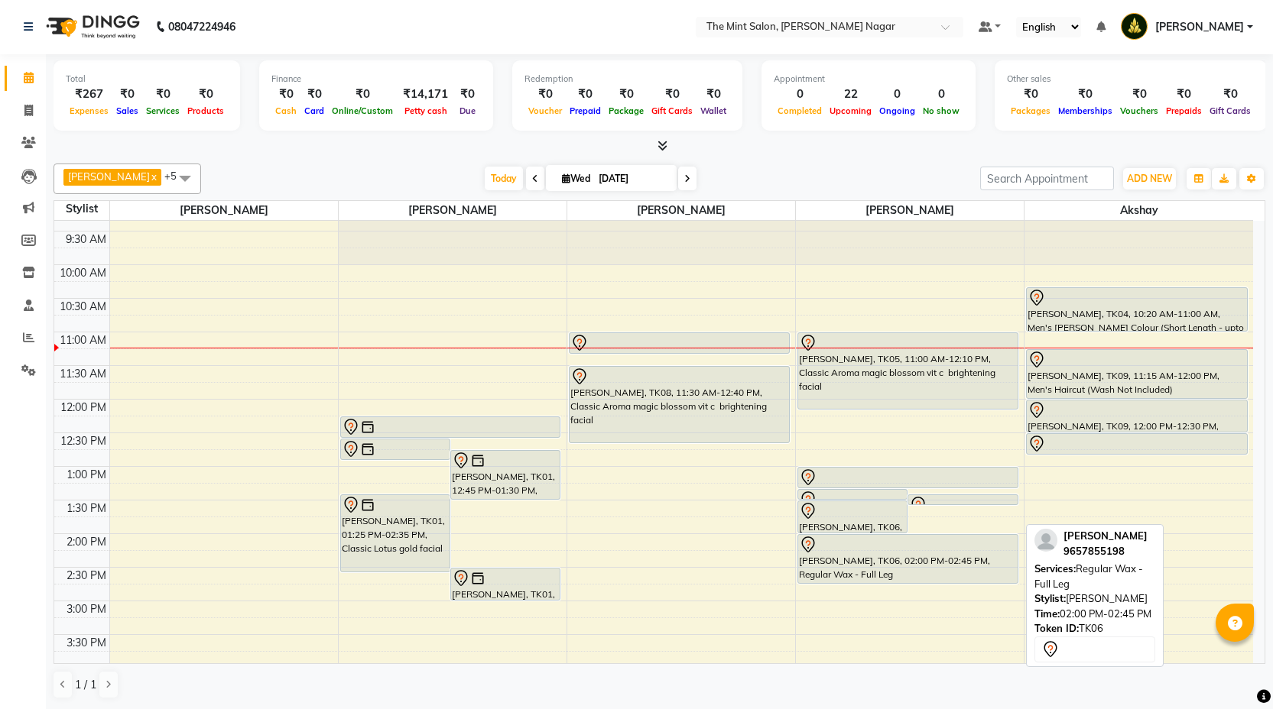
scroll to position [19, 0]
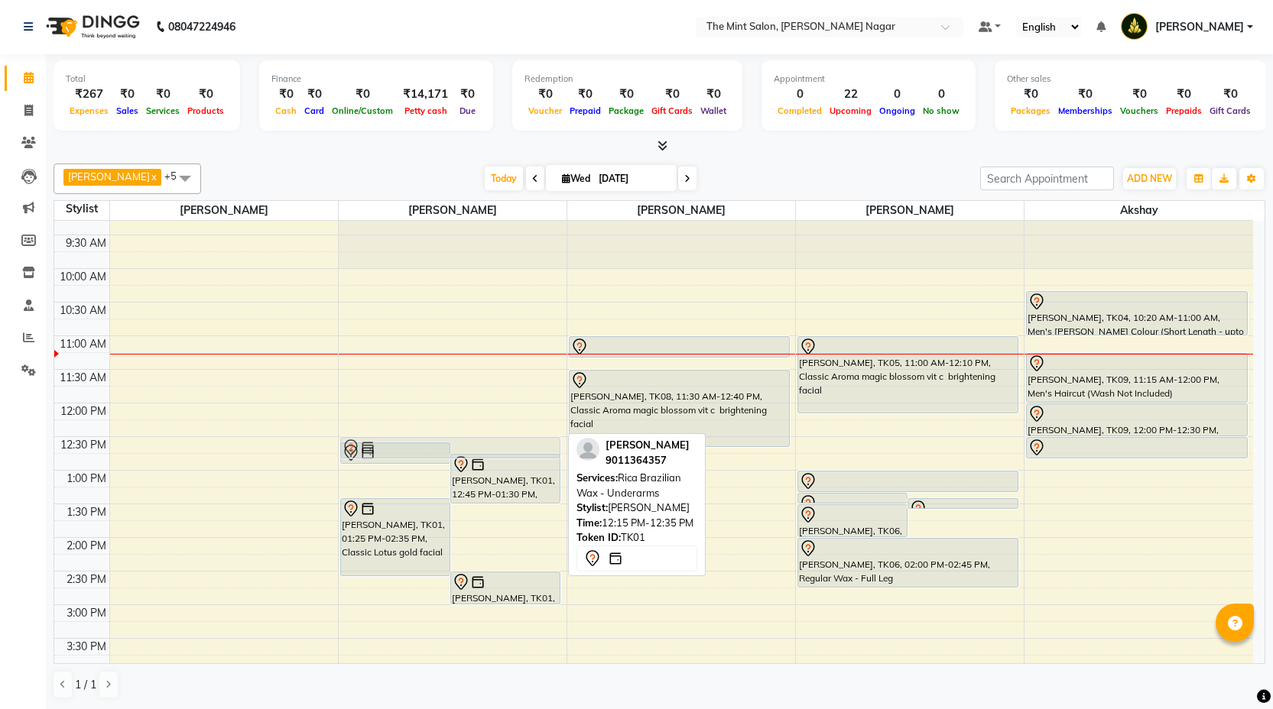
drag, startPoint x: 428, startPoint y: 433, endPoint x: 425, endPoint y: 457, distance: 24.7
click at [425, 457] on div "[PERSON_NAME], TK01, 12:35 PM-12:55 PM, Eyebrows Threading [PERSON_NAME], TK01,…" at bounding box center [453, 706] width 228 height 1008
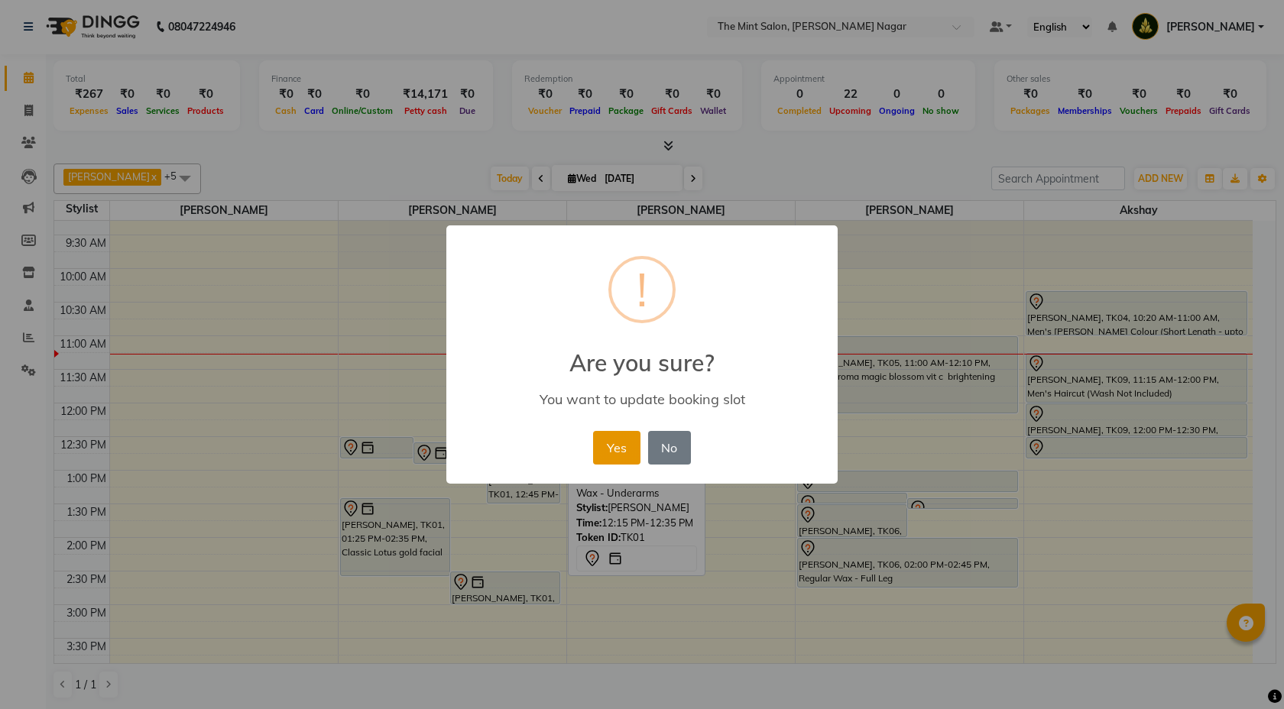
click at [632, 447] on button "Yes" at bounding box center [616, 448] width 47 height 34
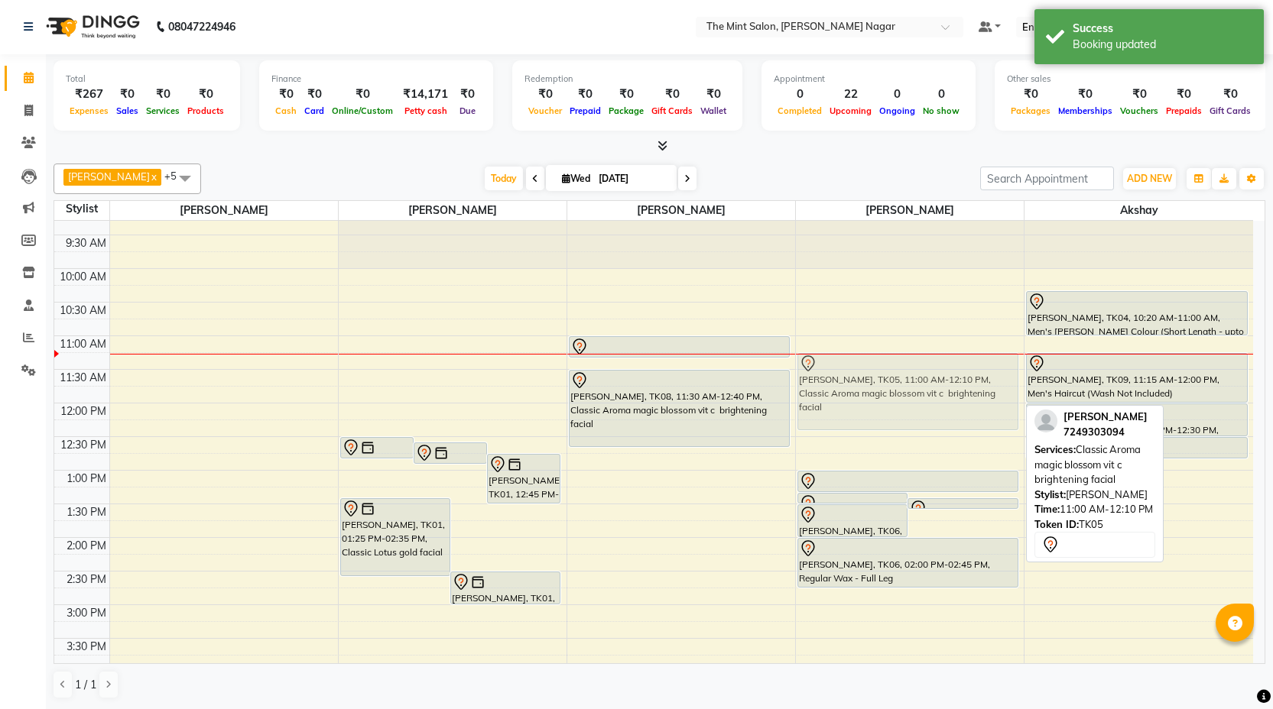
drag, startPoint x: 943, startPoint y: 388, endPoint x: 946, endPoint y: 407, distance: 19.2
click at [946, 407] on div "[PERSON_NAME], TK06, 01:20 PM-01:25 PM, Forehead Threading [PERSON_NAME], TK06,…" at bounding box center [910, 706] width 228 height 1008
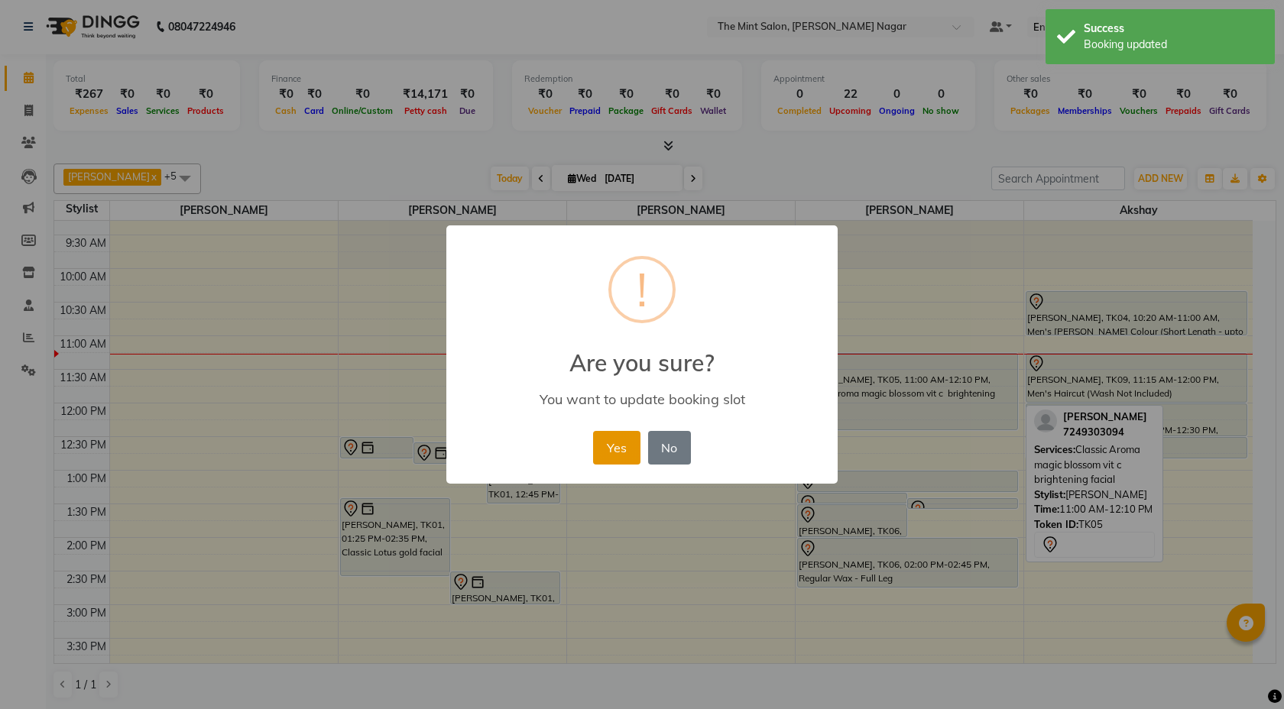
click at [625, 450] on button "Yes" at bounding box center [616, 448] width 47 height 34
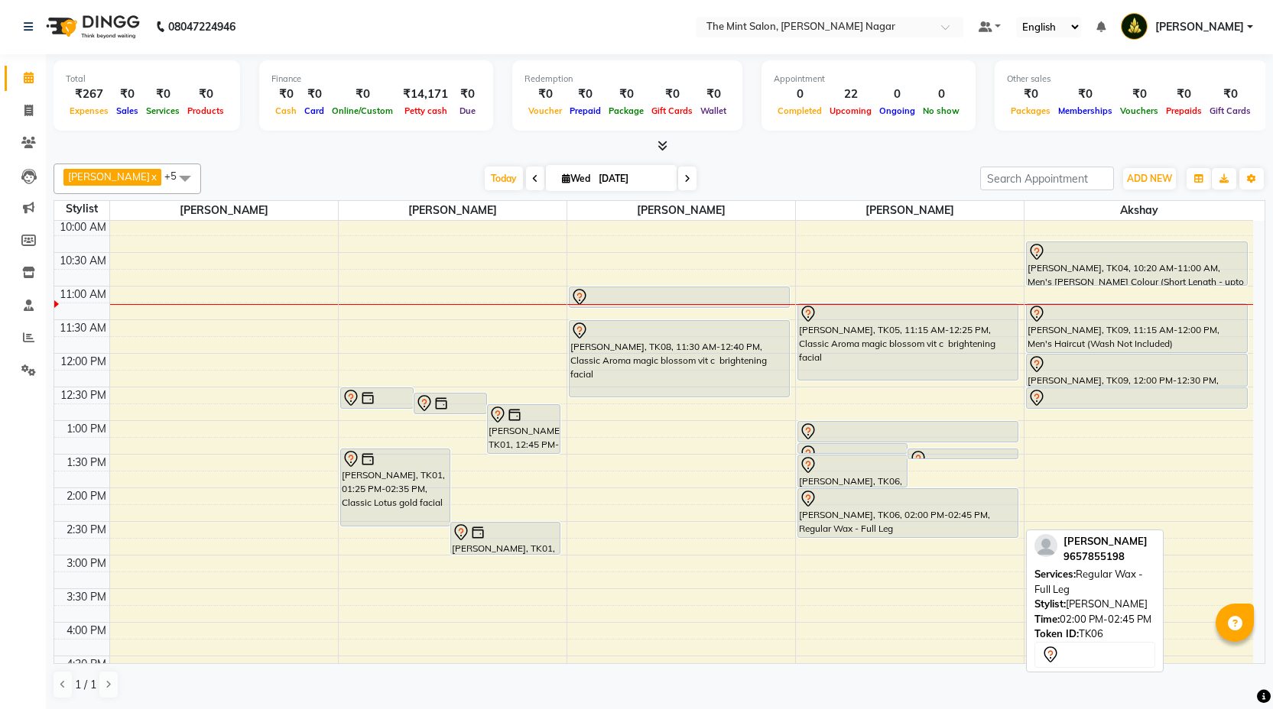
scroll to position [101, 0]
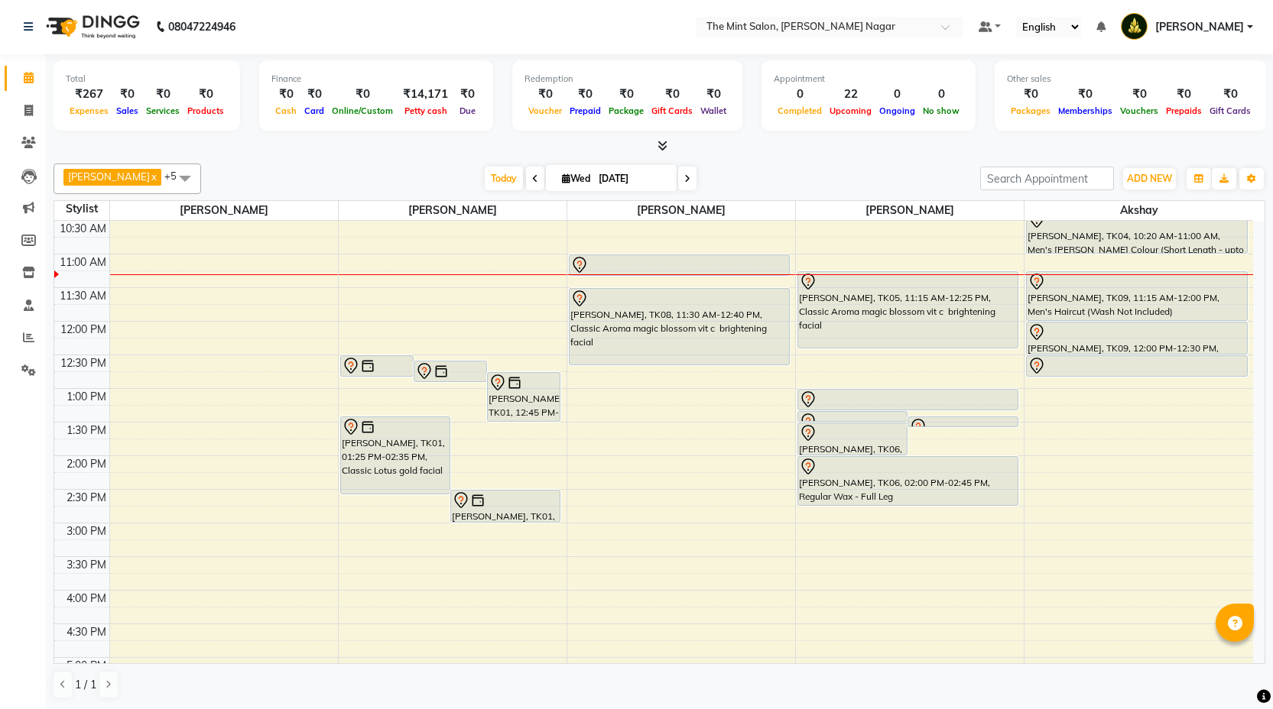
click at [359, 296] on div "9:00 AM 9:30 AM 10:00 AM 10:30 AM 11:00 AM 11:30 AM 12:00 PM 12:30 PM 1:00 PM 1…" at bounding box center [653, 624] width 1199 height 1008
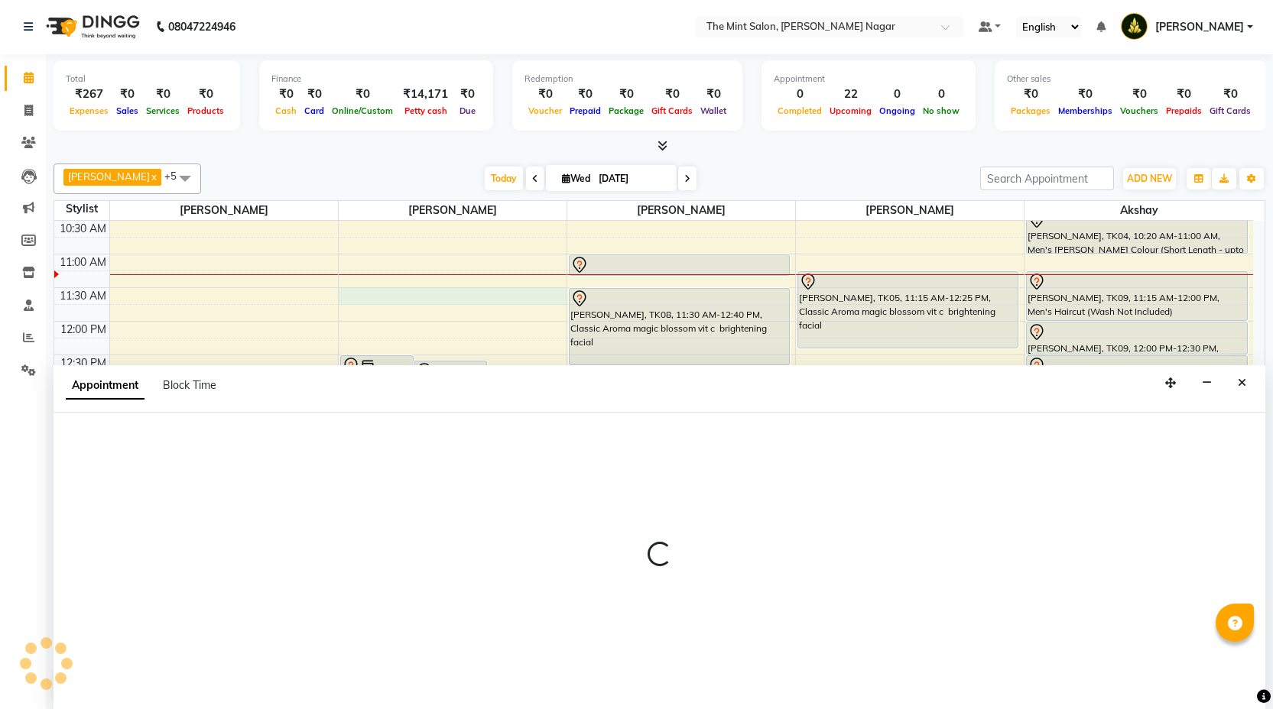
select select "61942"
select select "tentative"
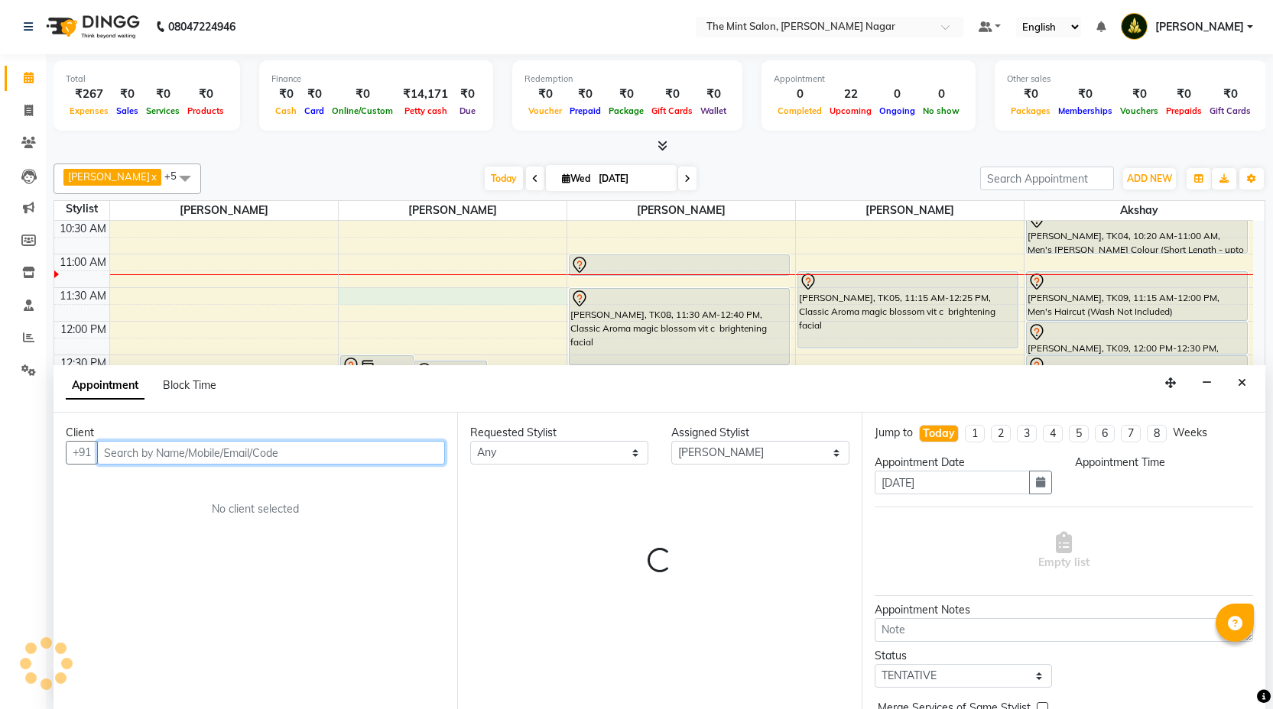
select select "690"
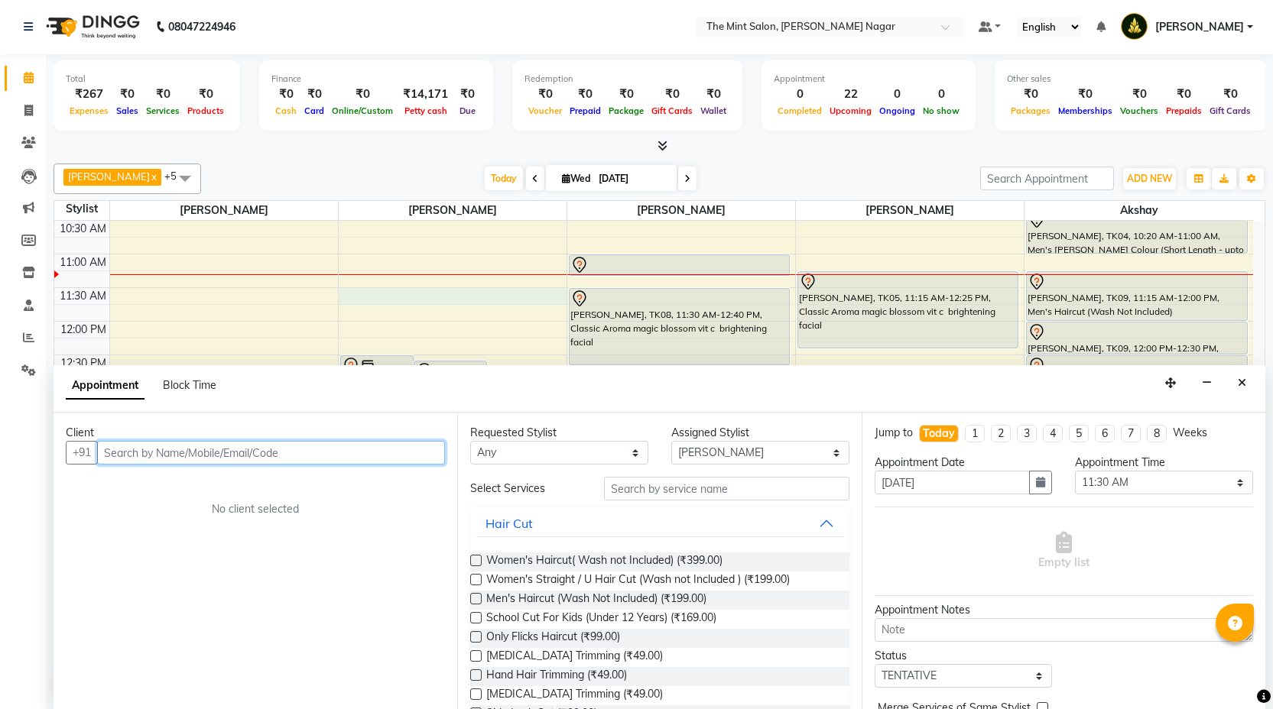
click at [388, 462] on input "text" at bounding box center [271, 453] width 348 height 24
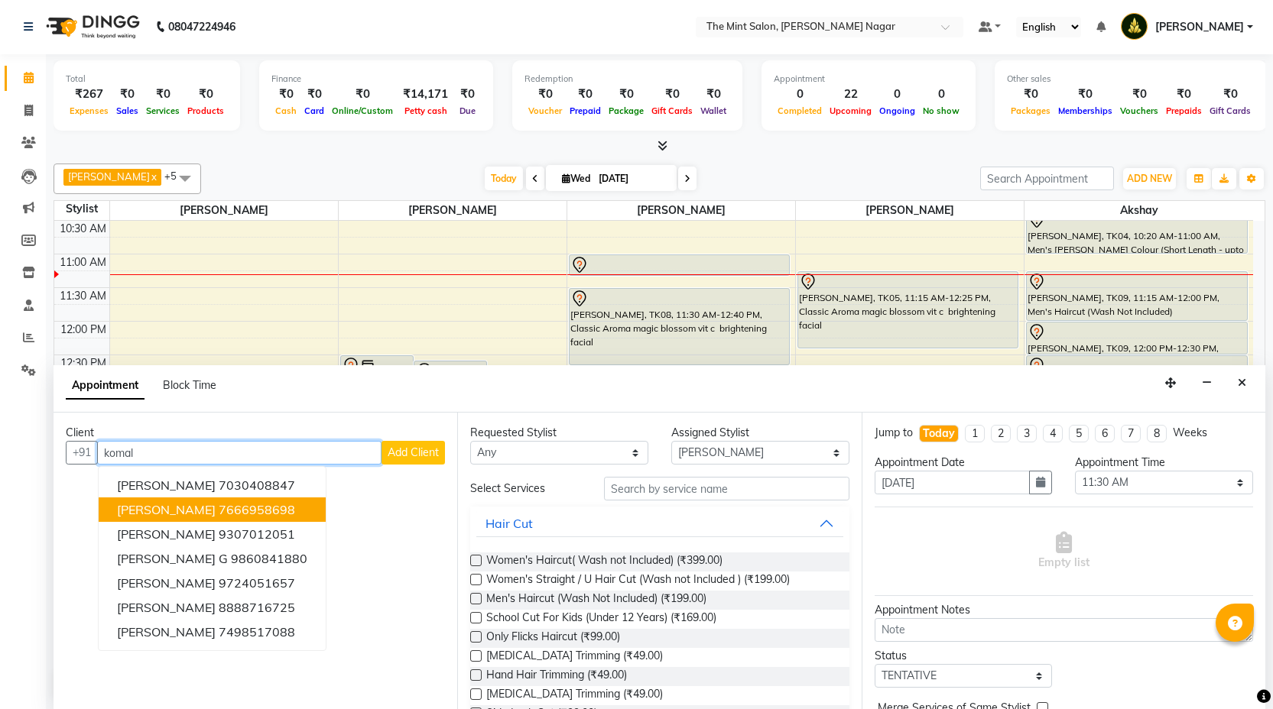
click at [268, 505] on ngb-highlight "7666958698" at bounding box center [257, 509] width 76 height 15
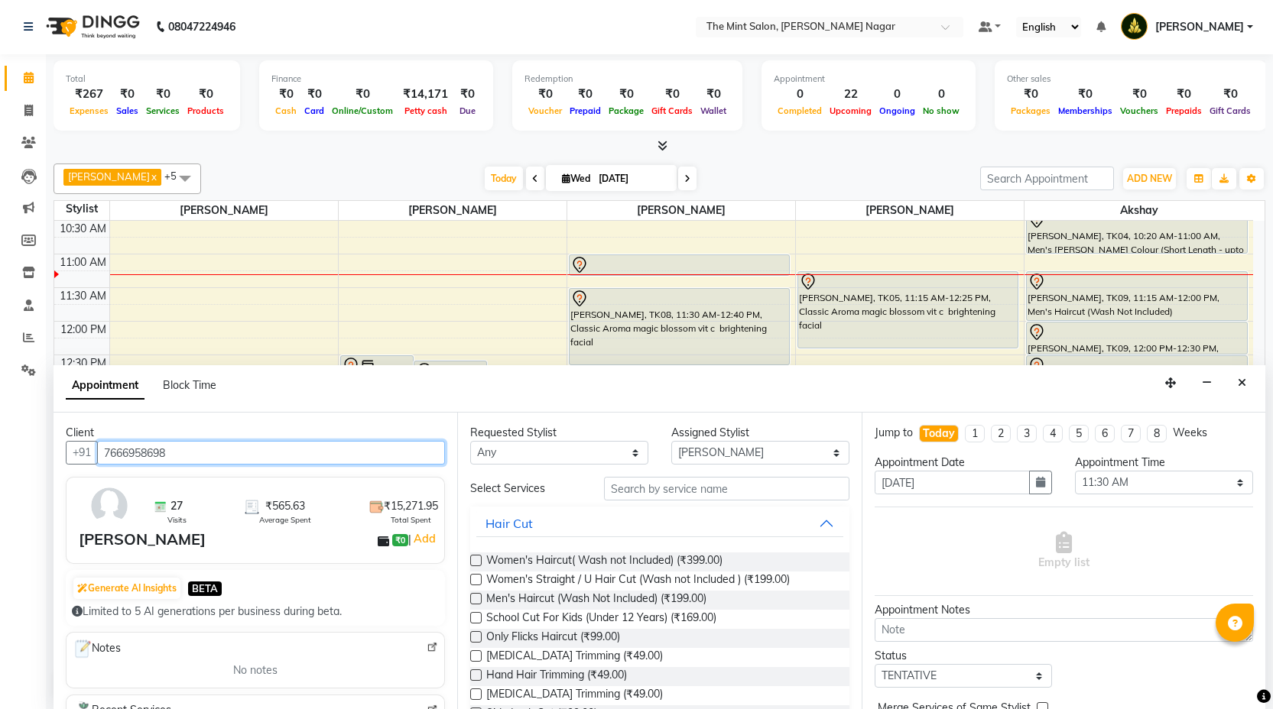
type input "7666958698"
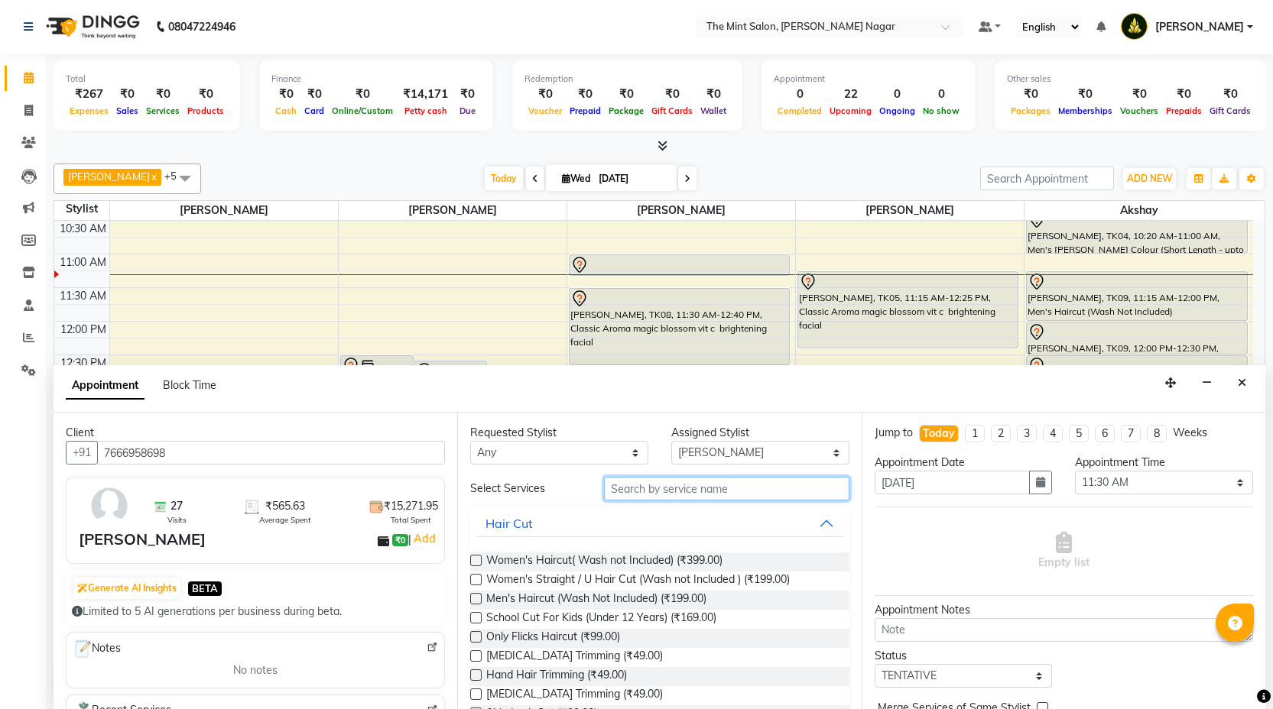
click at [661, 494] on input "text" at bounding box center [726, 489] width 245 height 24
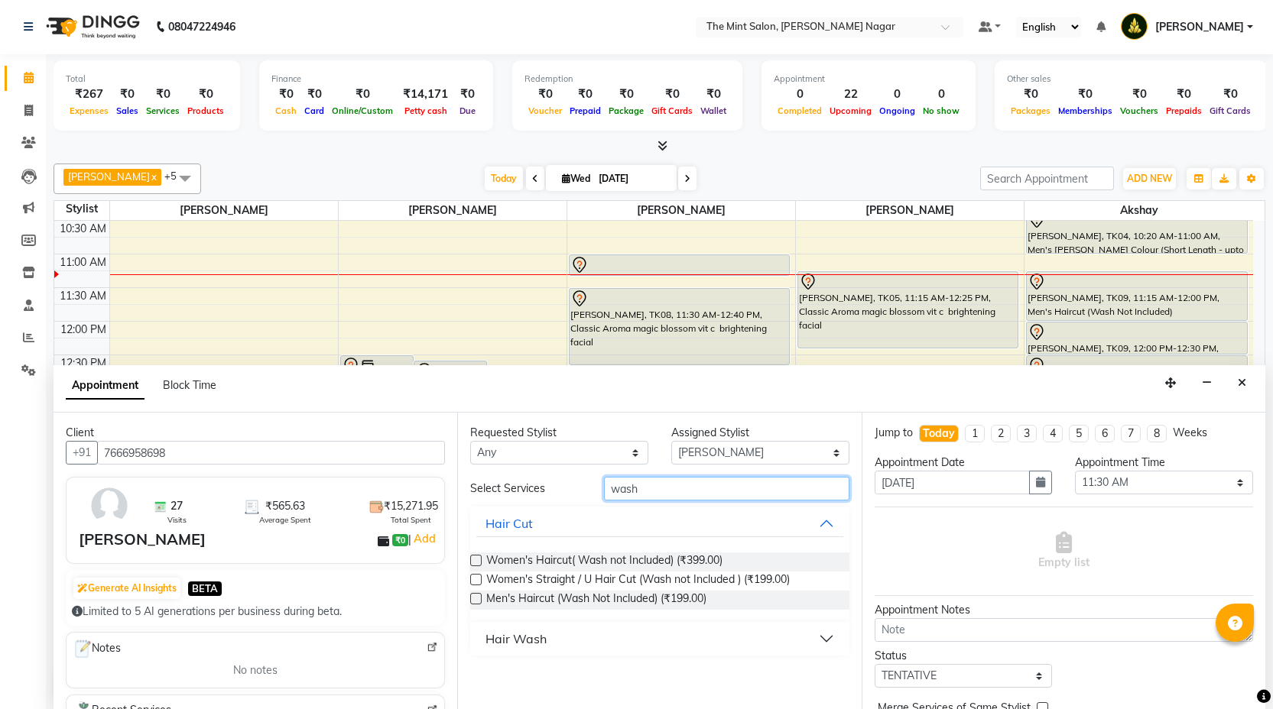
type input "wash"
click at [821, 637] on button "Hair Wash" at bounding box center [659, 639] width 366 height 28
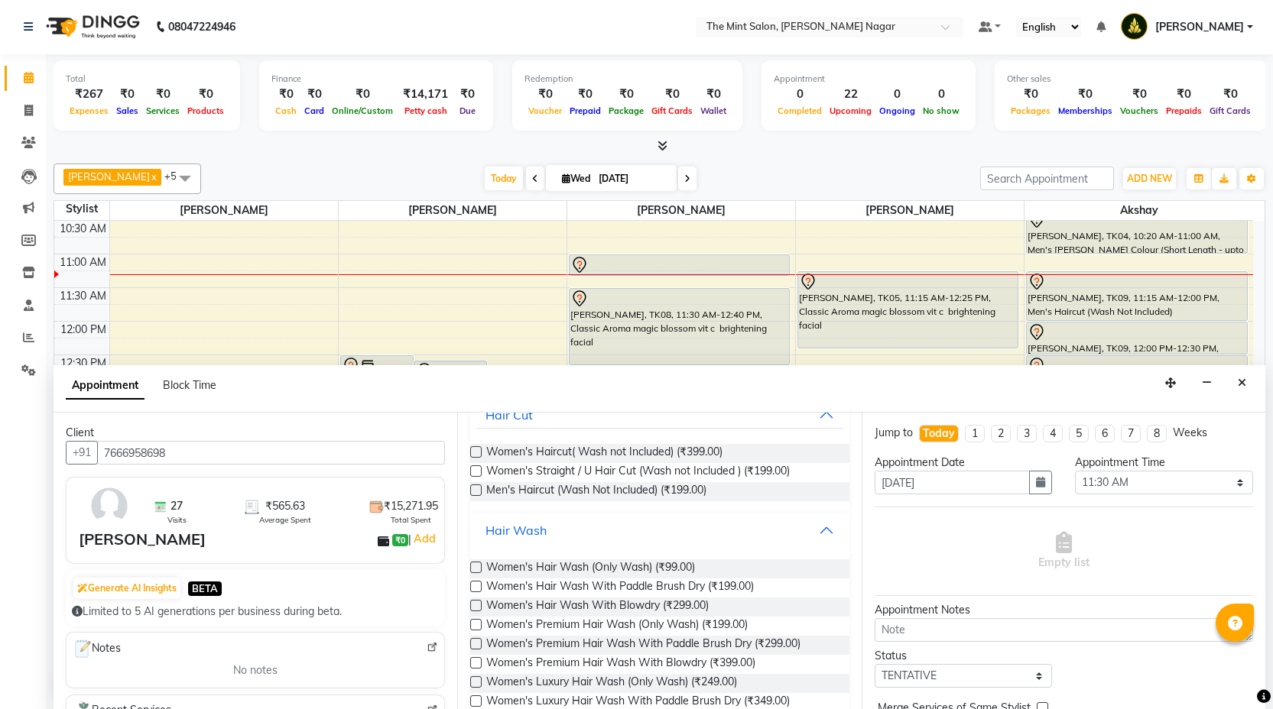
scroll to position [147, 0]
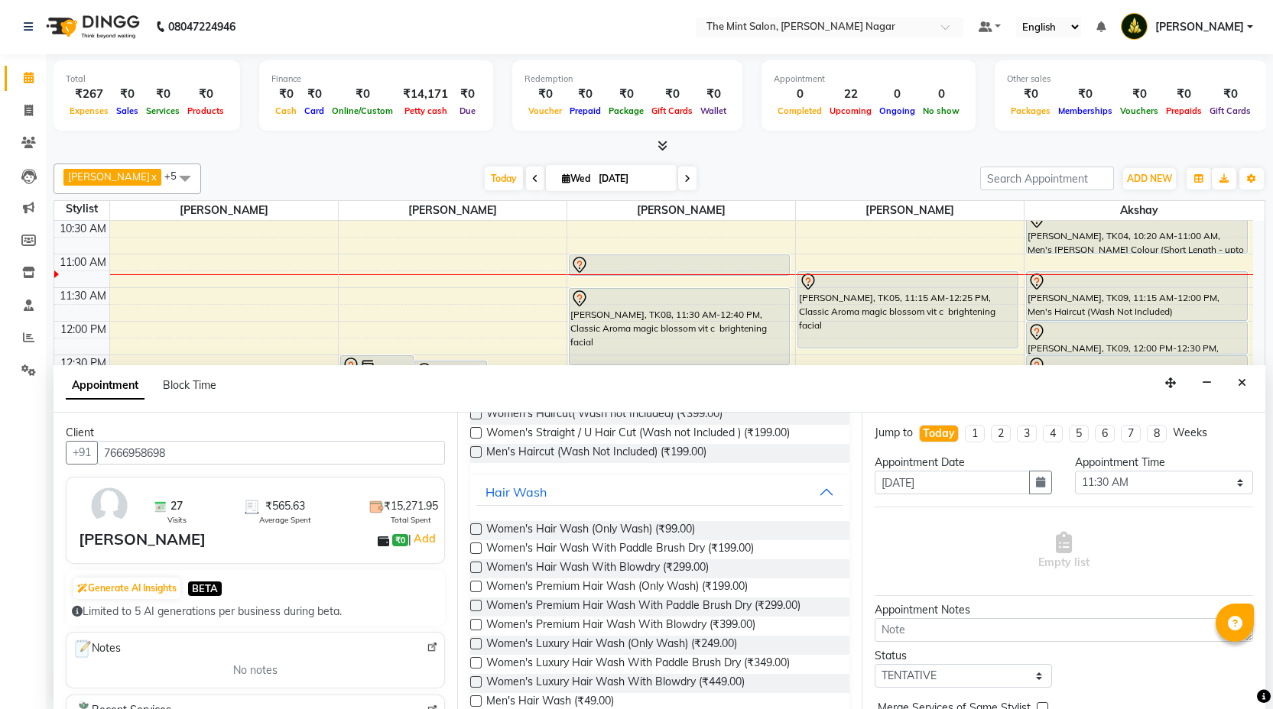
click at [477, 589] on label at bounding box center [475, 586] width 11 height 11
click at [477, 589] on input "checkbox" at bounding box center [475, 588] width 10 height 10
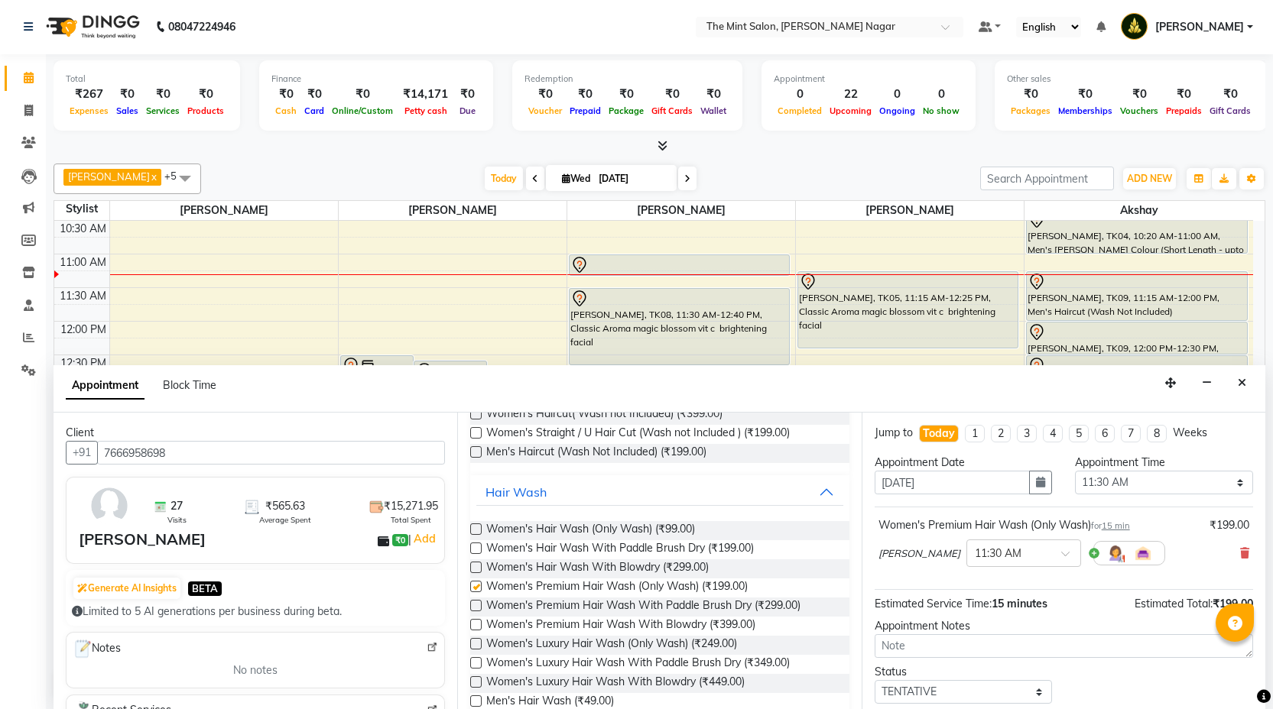
checkbox input "false"
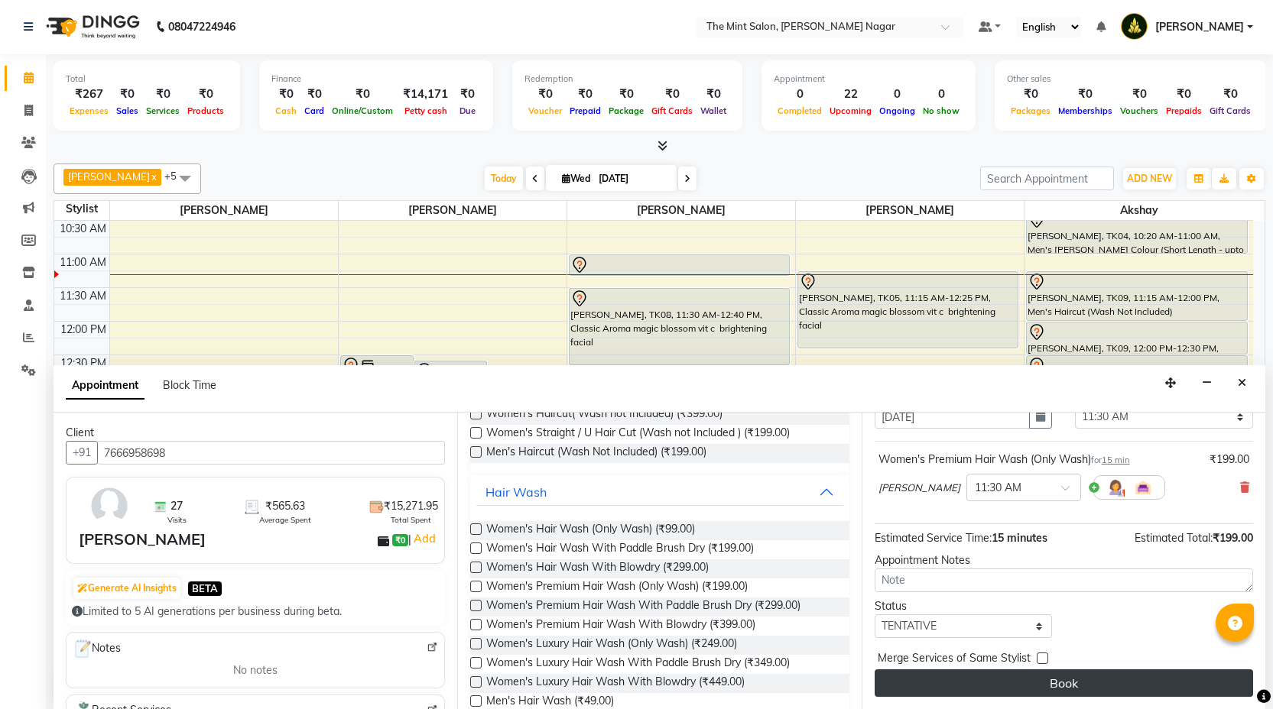
click at [1038, 683] on button "Book" at bounding box center [1064, 684] width 378 height 28
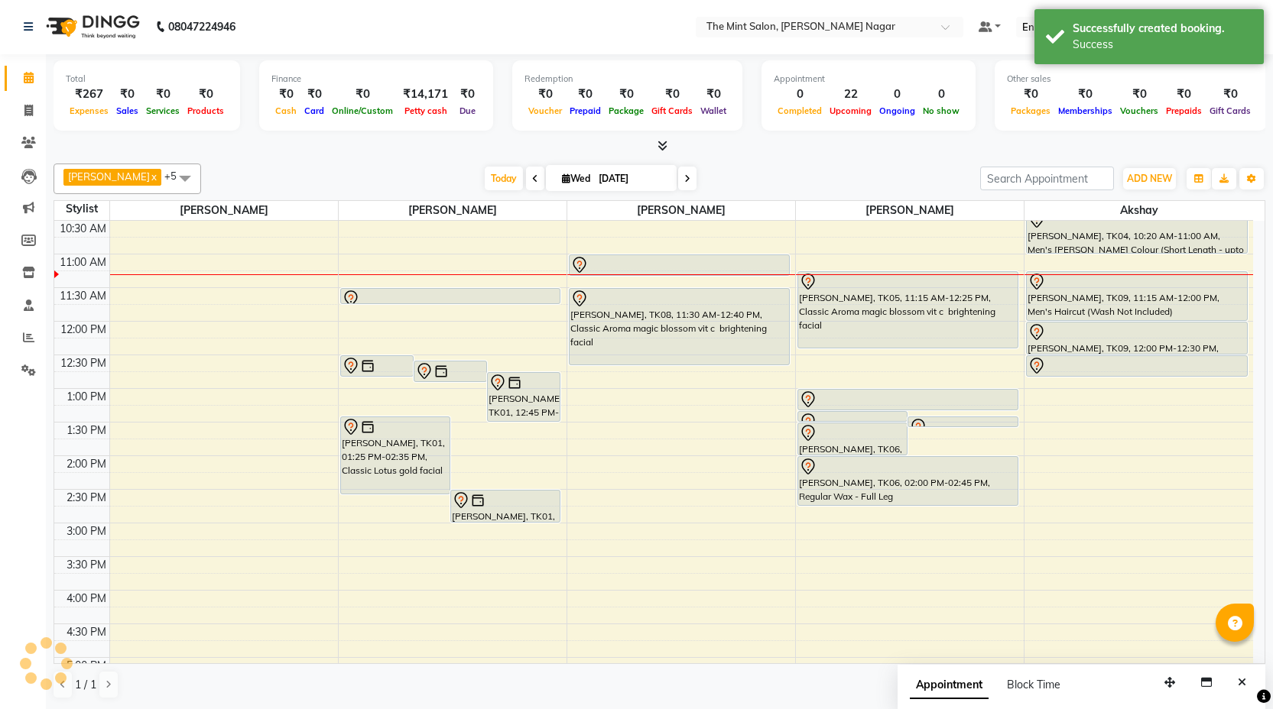
scroll to position [0, 0]
click at [524, 634] on div "9:00 AM 9:30 AM 10:00 AM 10:30 AM 11:00 AM 11:30 AM 12:00 PM 12:30 PM 1:00 PM 1…" at bounding box center [653, 625] width 1199 height 1008
select select "61942"
select select "tentative"
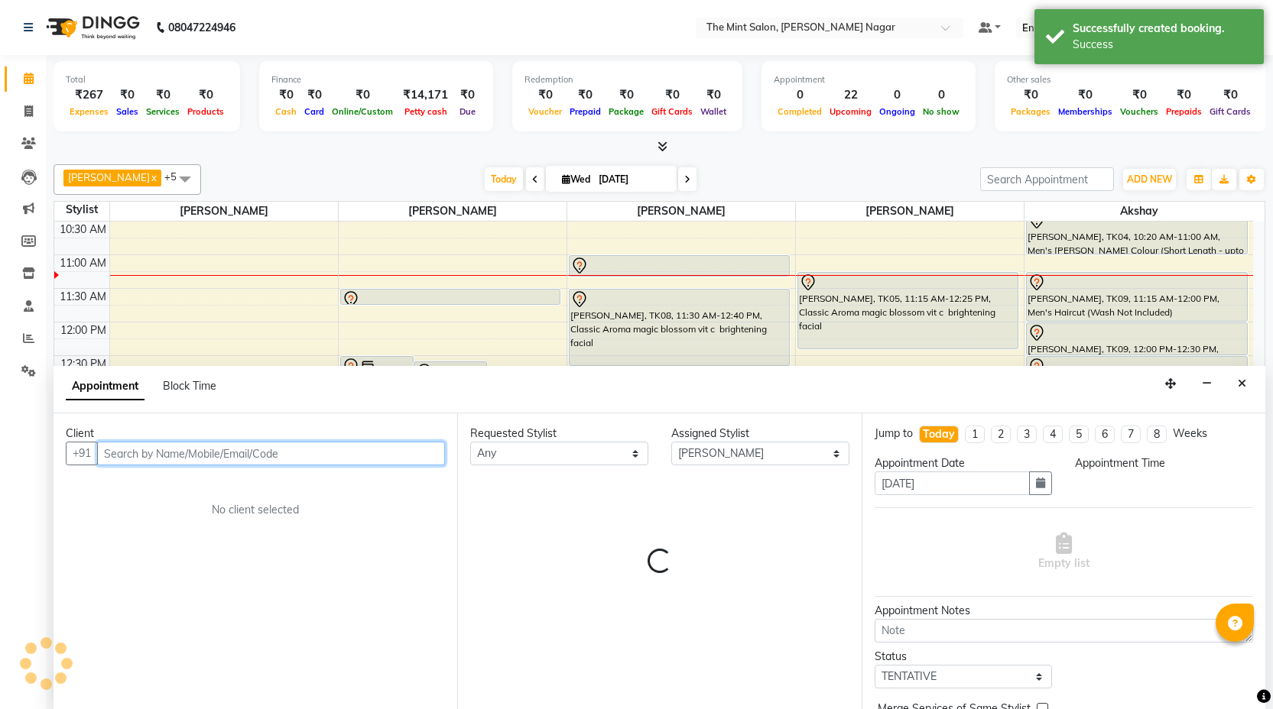
scroll to position [1, 0]
select select "990"
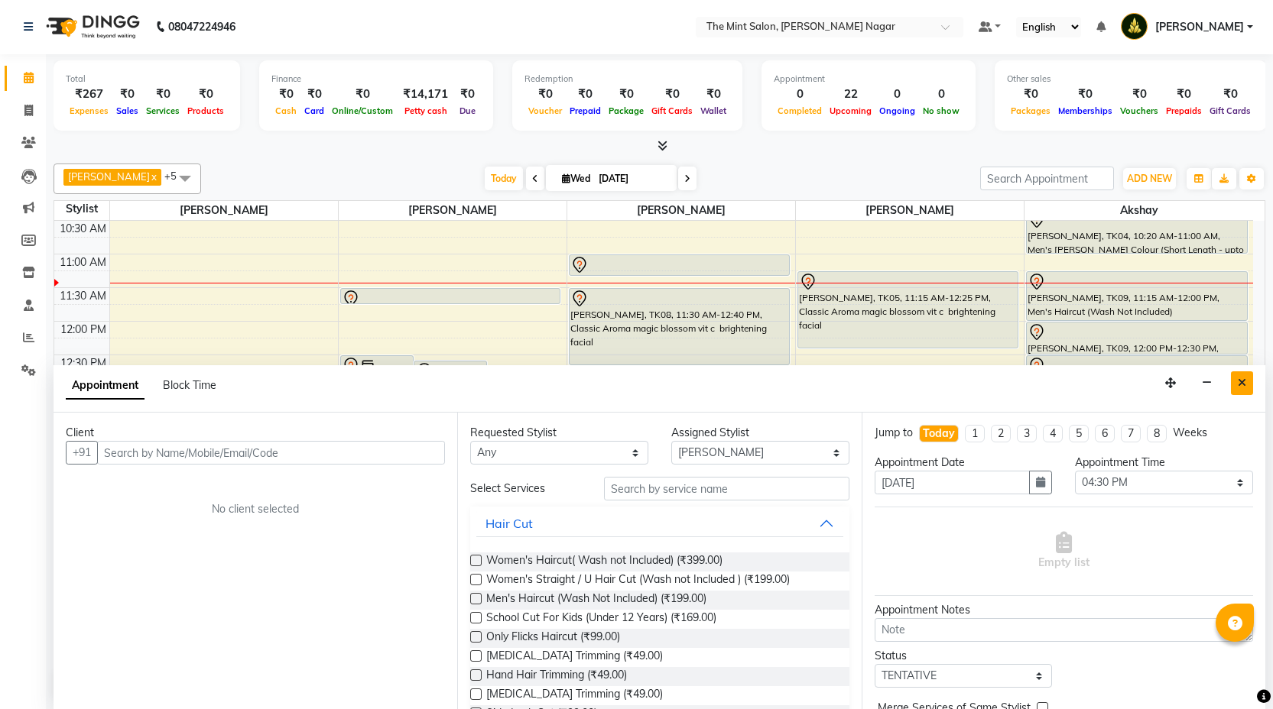
click at [1240, 385] on icon "Close" at bounding box center [1242, 383] width 8 height 11
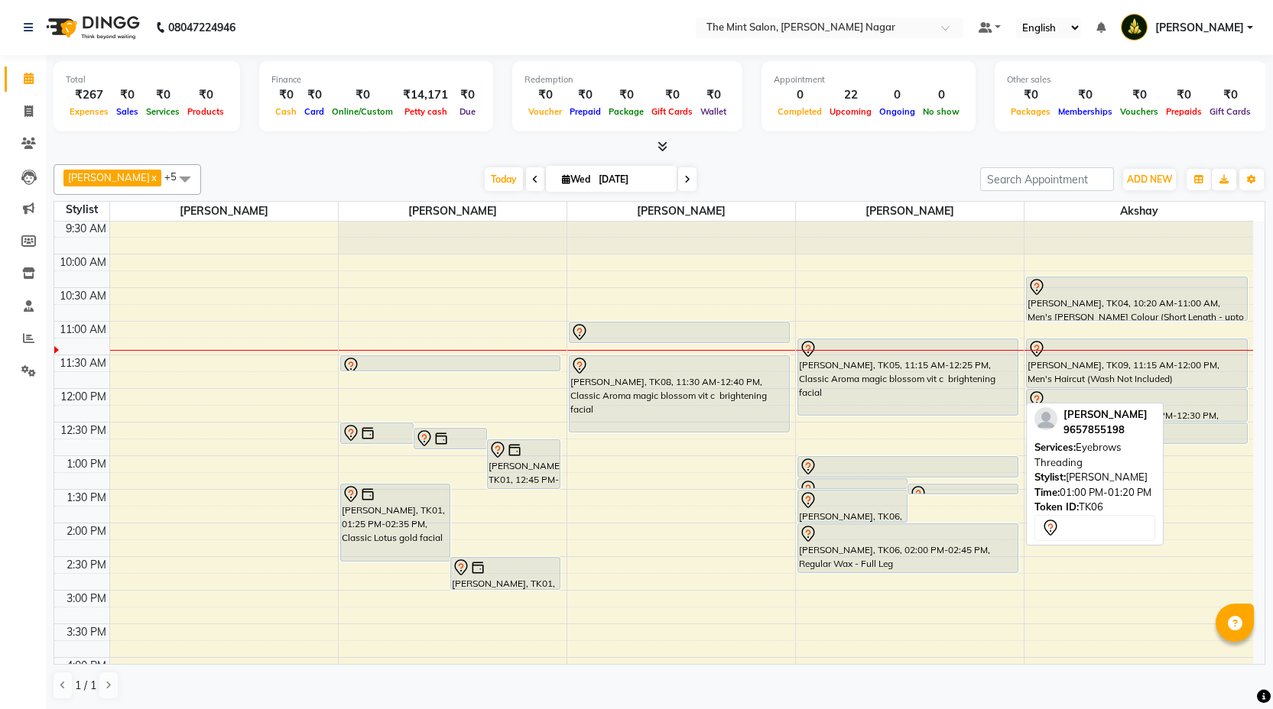
scroll to position [0, 0]
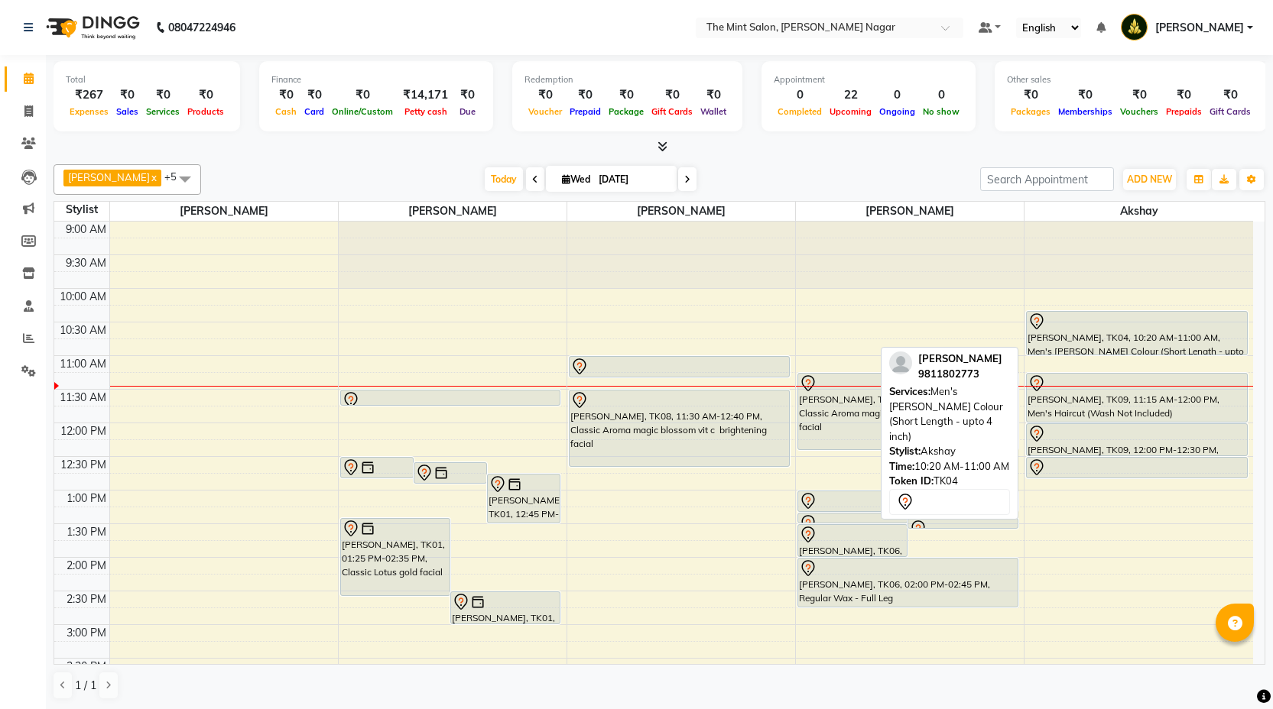
click at [1105, 333] on div "[PERSON_NAME], TK04, 10:20 AM-11:00 AM, Men's [PERSON_NAME] Colour (Short Lengt…" at bounding box center [1136, 333] width 219 height 43
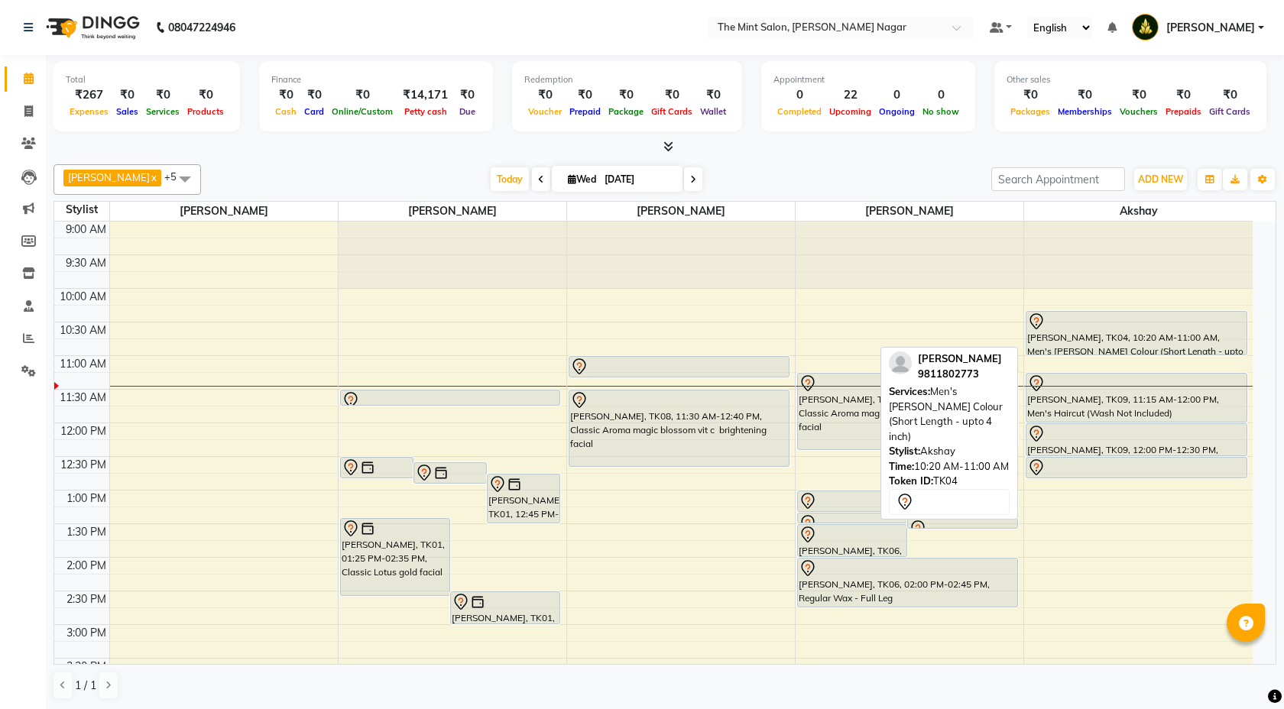
select select "7"
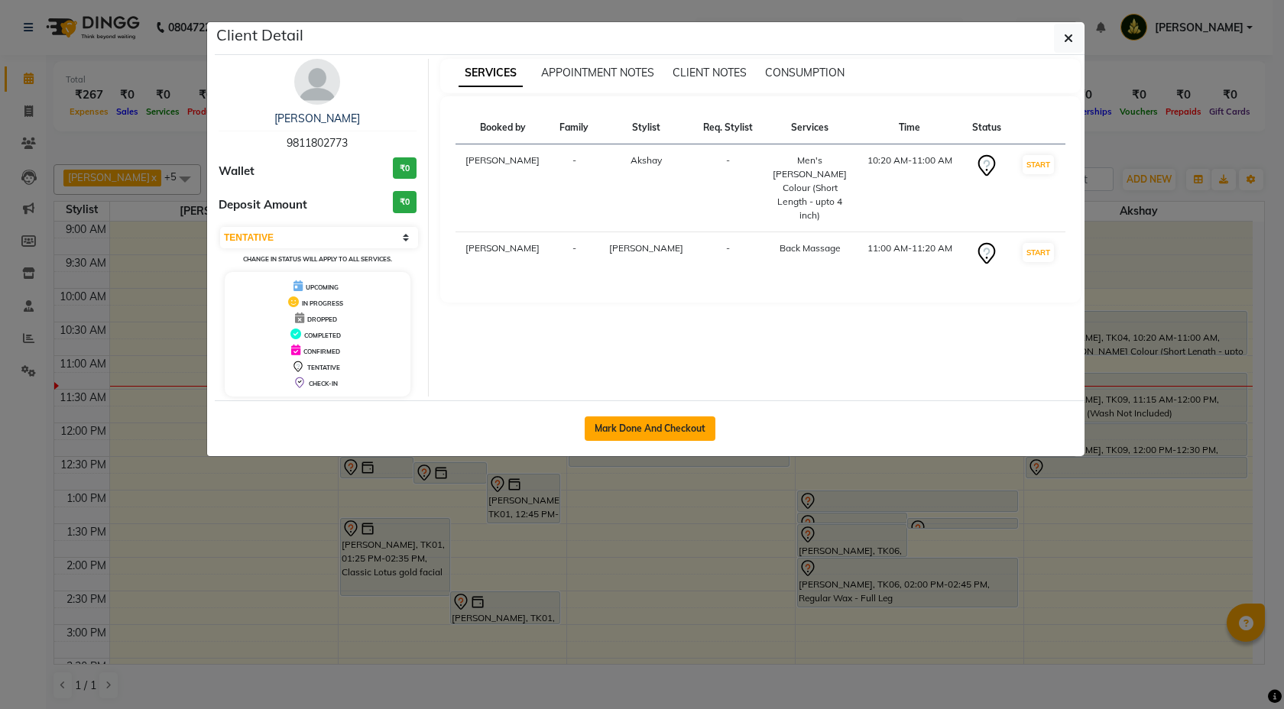
click at [667, 437] on button "Mark Done And Checkout" at bounding box center [650, 429] width 131 height 24
select select "service"
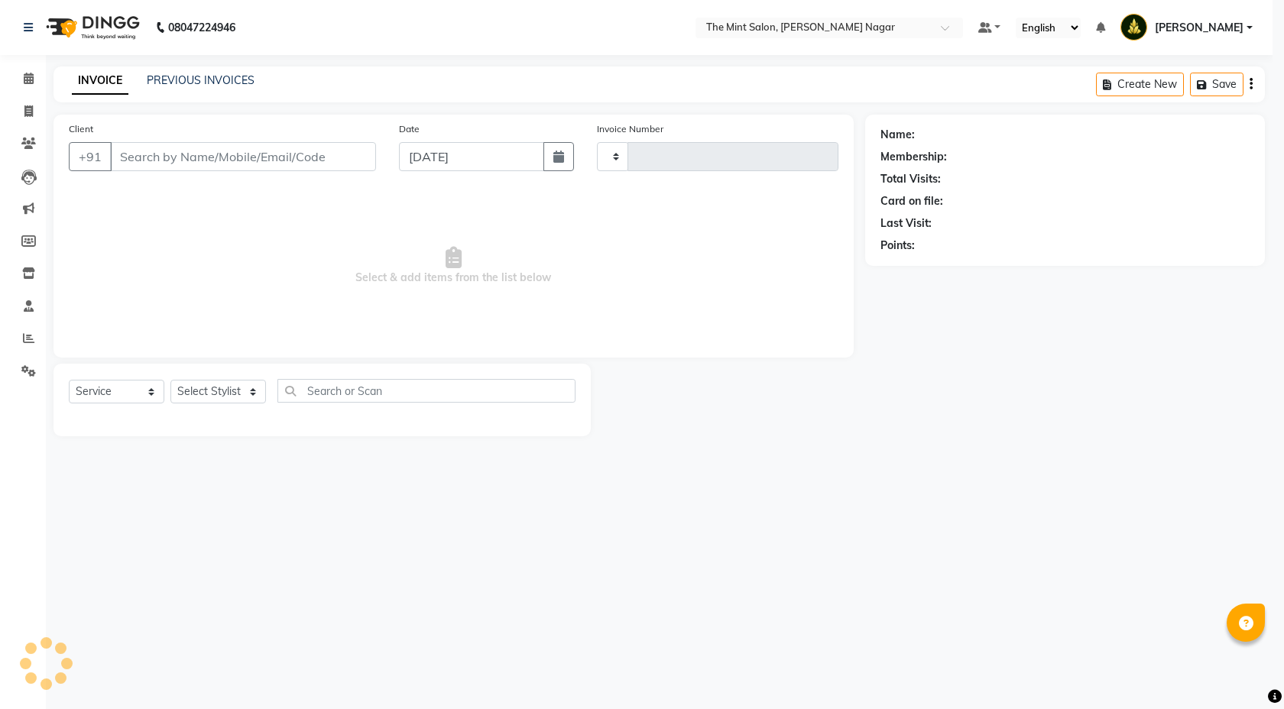
type input "02876"
select select "7164"
type input "9811802773"
select select "90065"
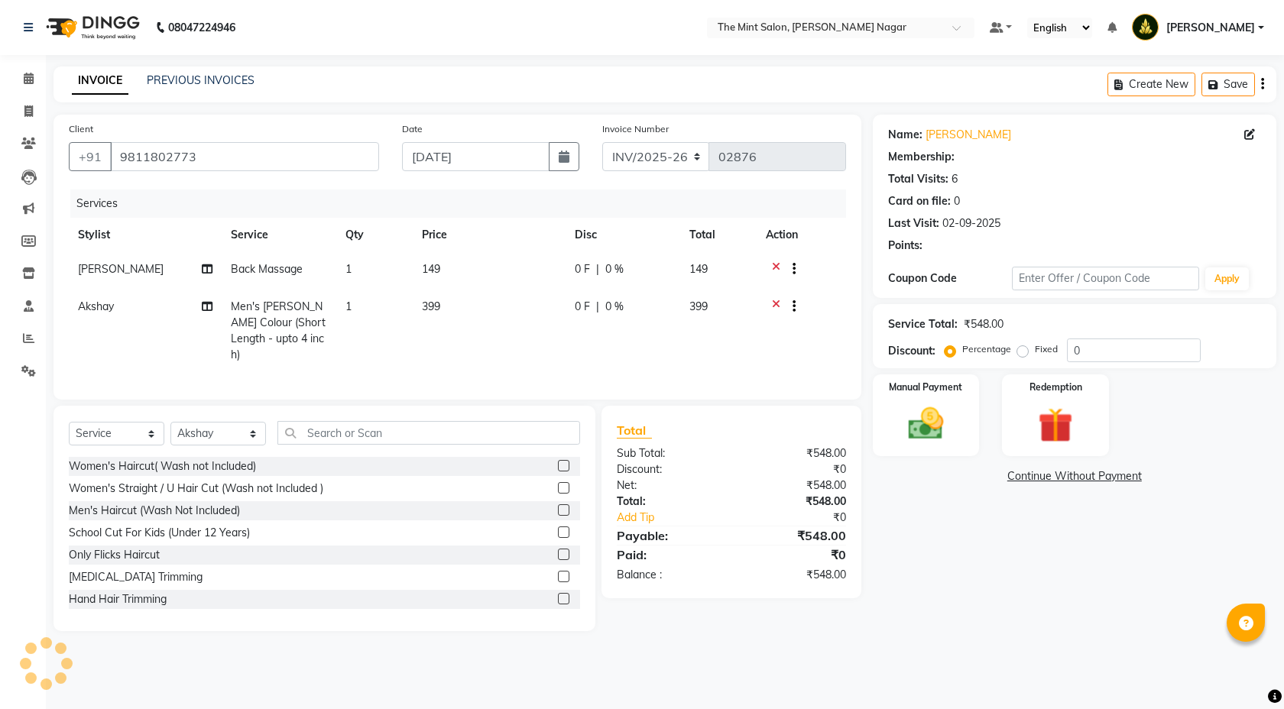
select select "1: Object"
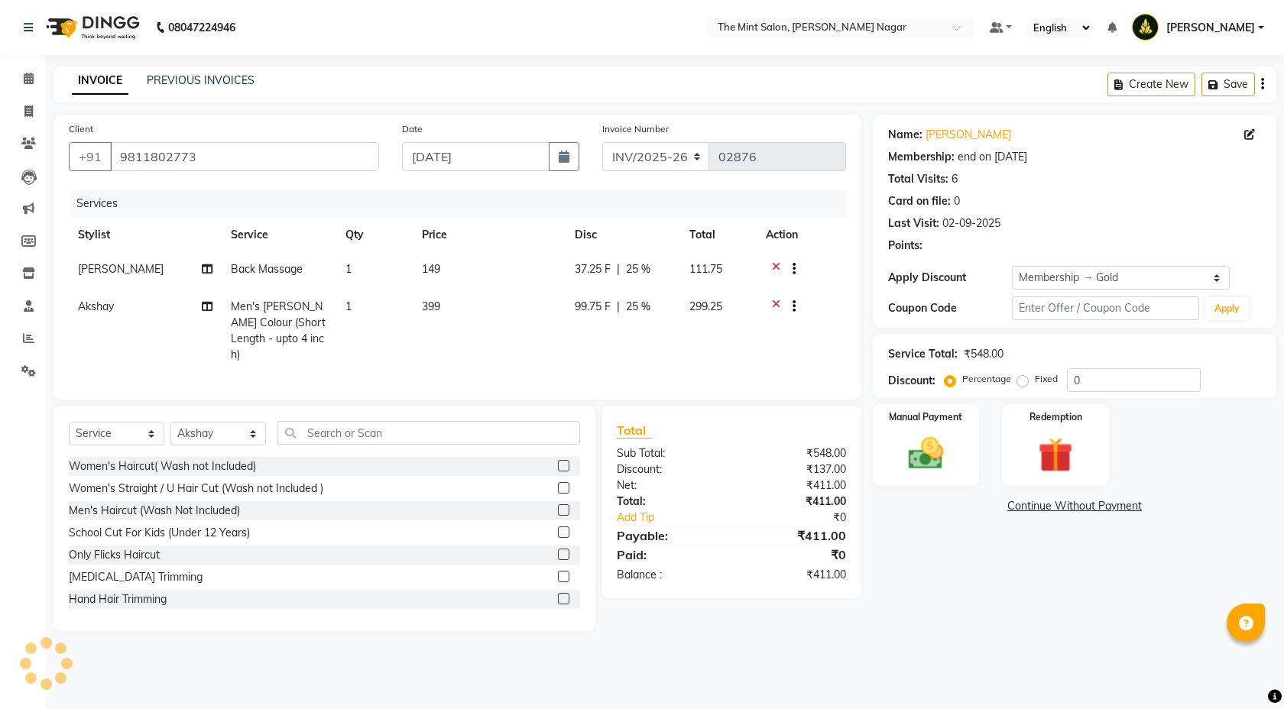
type input "25"
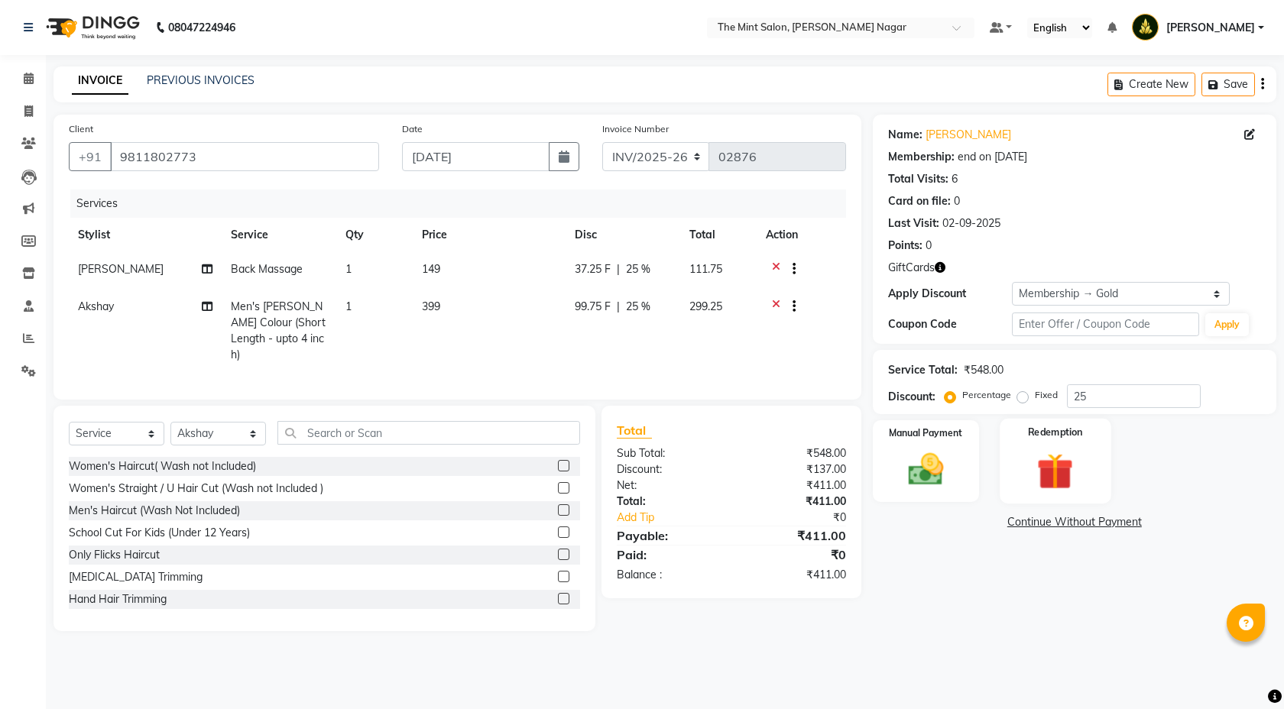
click at [1044, 469] on img at bounding box center [1056, 471] width 60 height 45
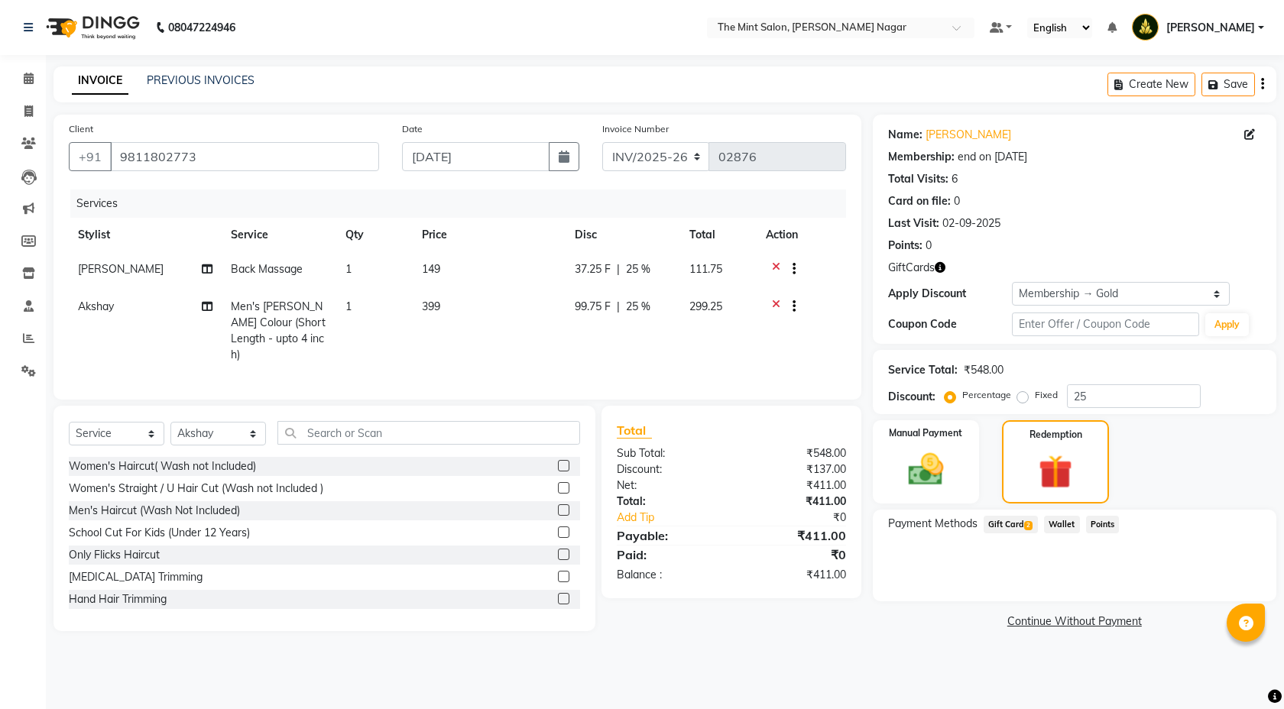
click at [1011, 522] on span "Gift Card 2" at bounding box center [1011, 525] width 54 height 18
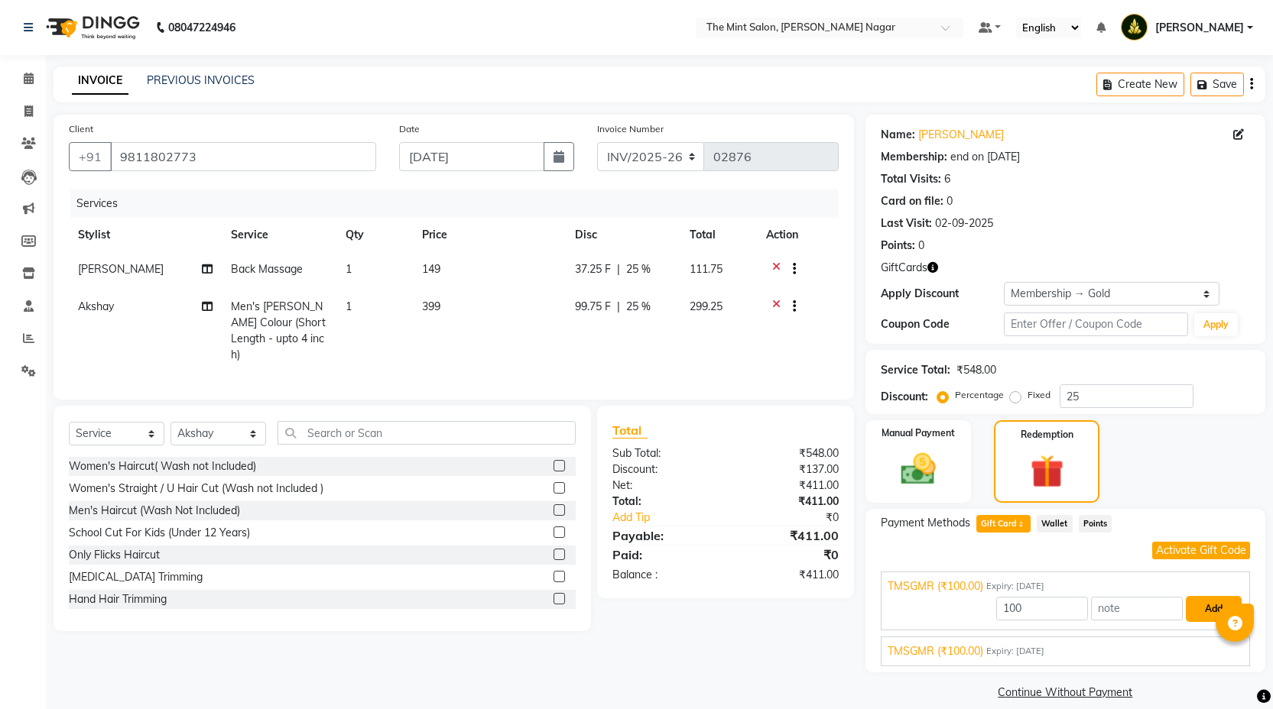
click at [1196, 610] on button "Add" at bounding box center [1214, 609] width 56 height 26
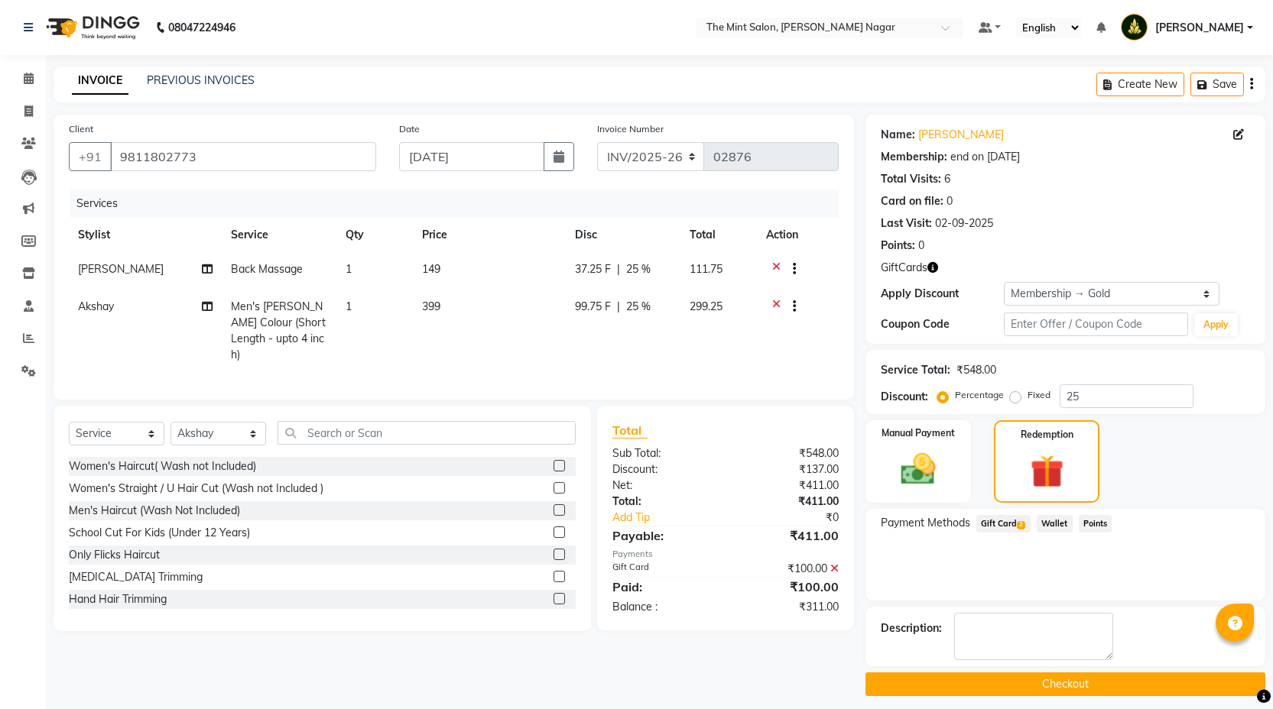
scroll to position [10, 0]
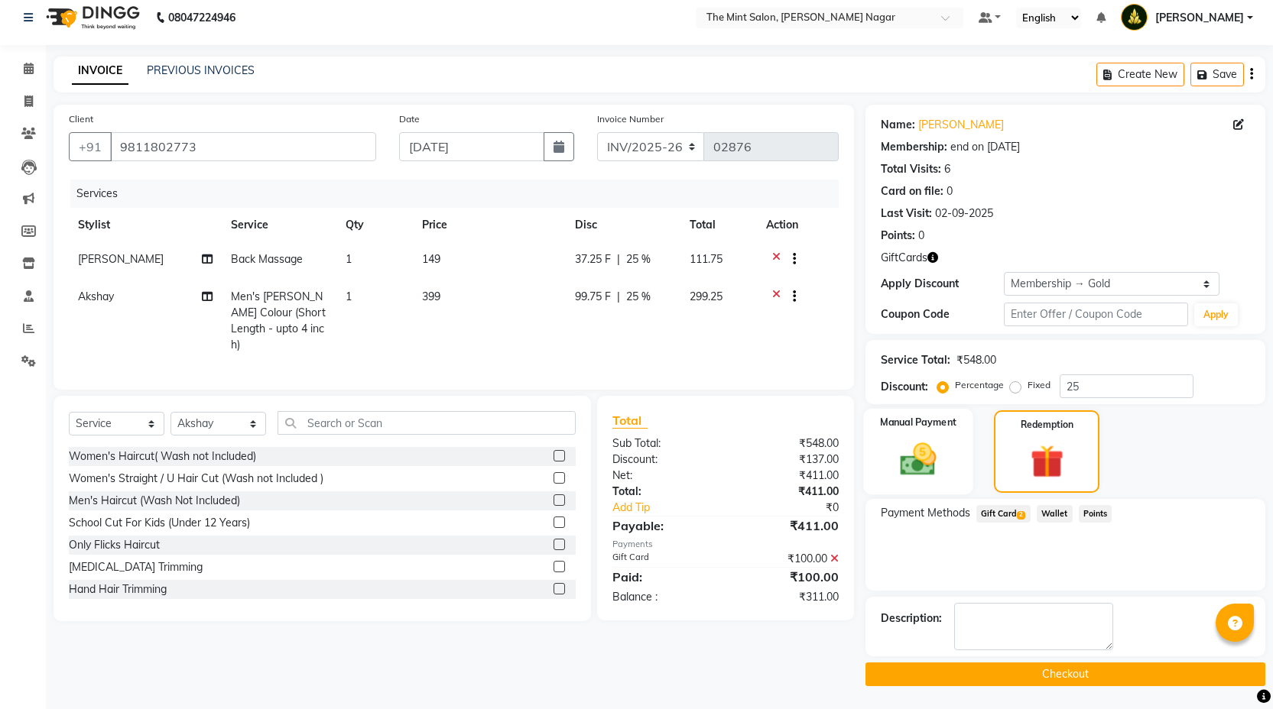
click at [921, 467] on img at bounding box center [917, 459] width 59 height 41
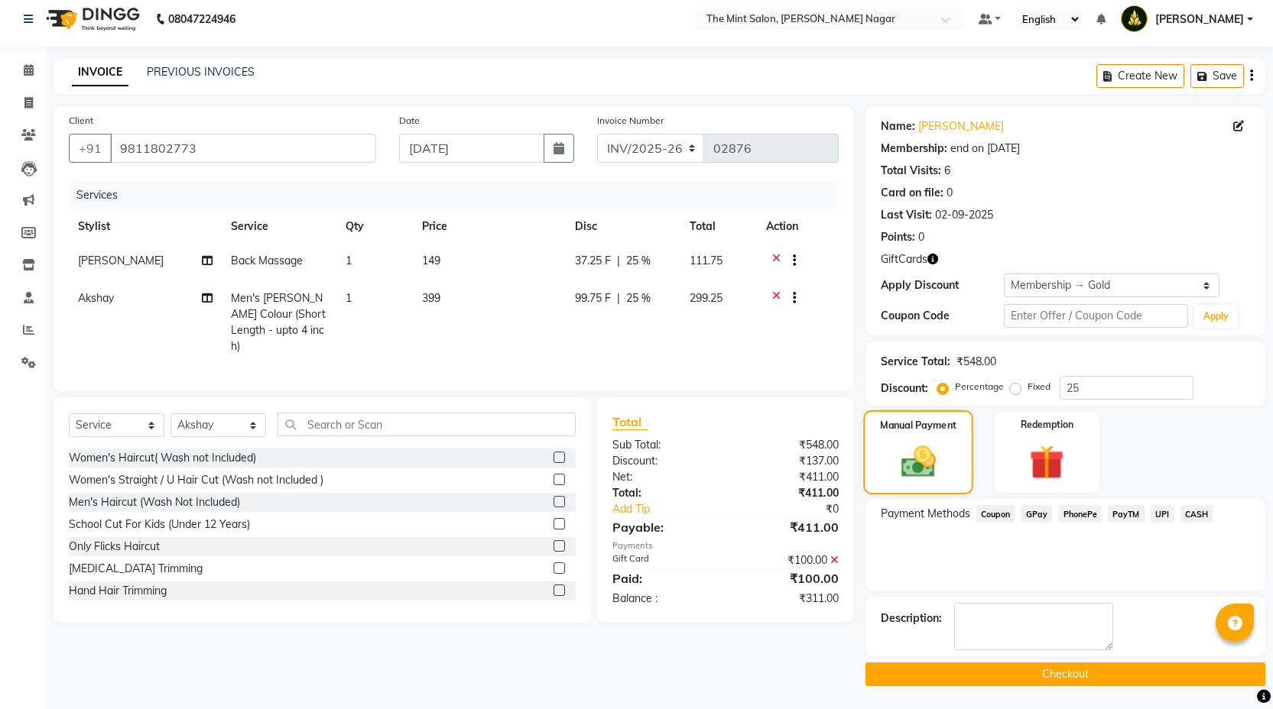
scroll to position [8, 0]
click at [1073, 506] on span "PhonePe" at bounding box center [1080, 514] width 44 height 18
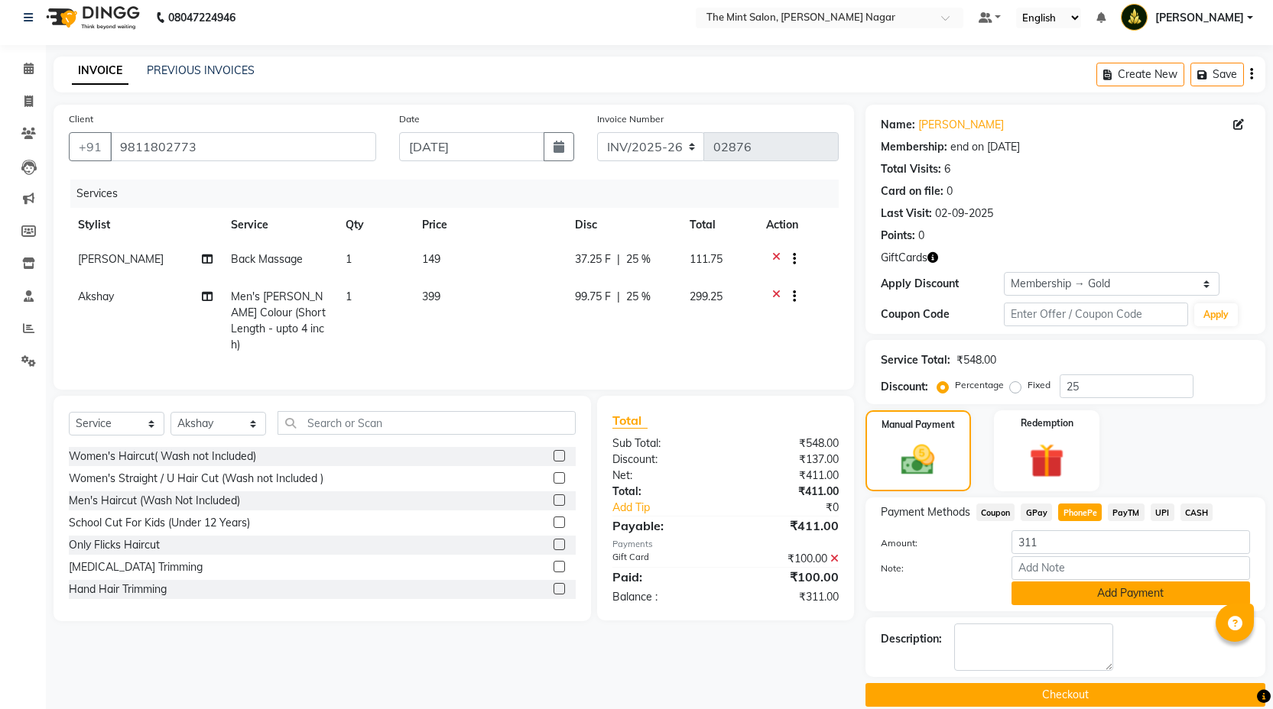
click at [1074, 595] on button "Add Payment" at bounding box center [1130, 594] width 239 height 24
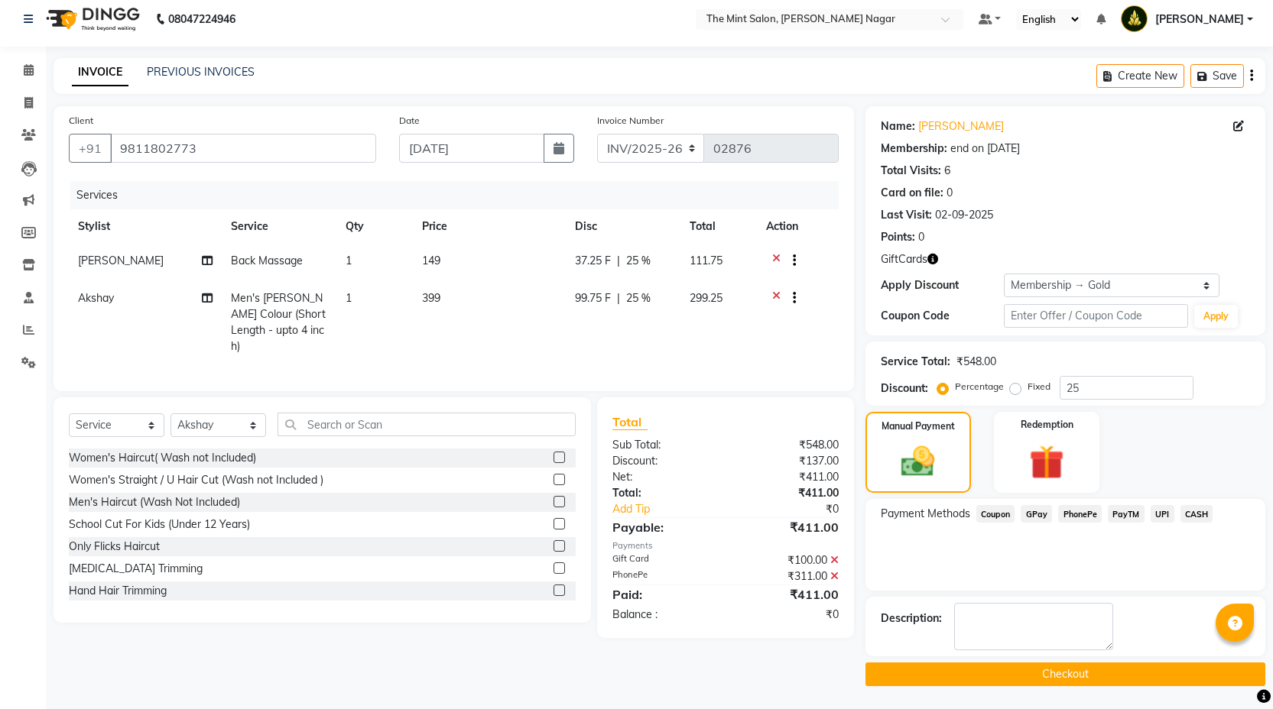
click at [1057, 670] on button "Checkout" at bounding box center [1065, 675] width 400 height 24
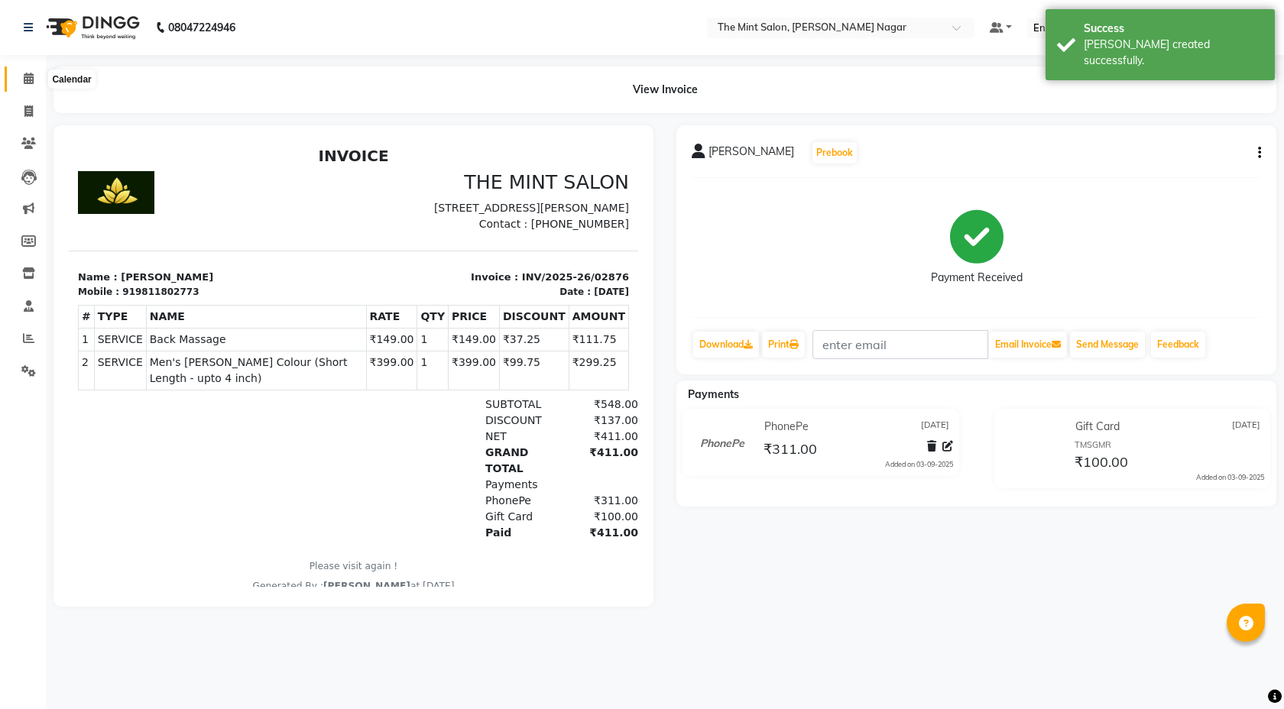
click at [24, 77] on icon at bounding box center [29, 78] width 10 height 11
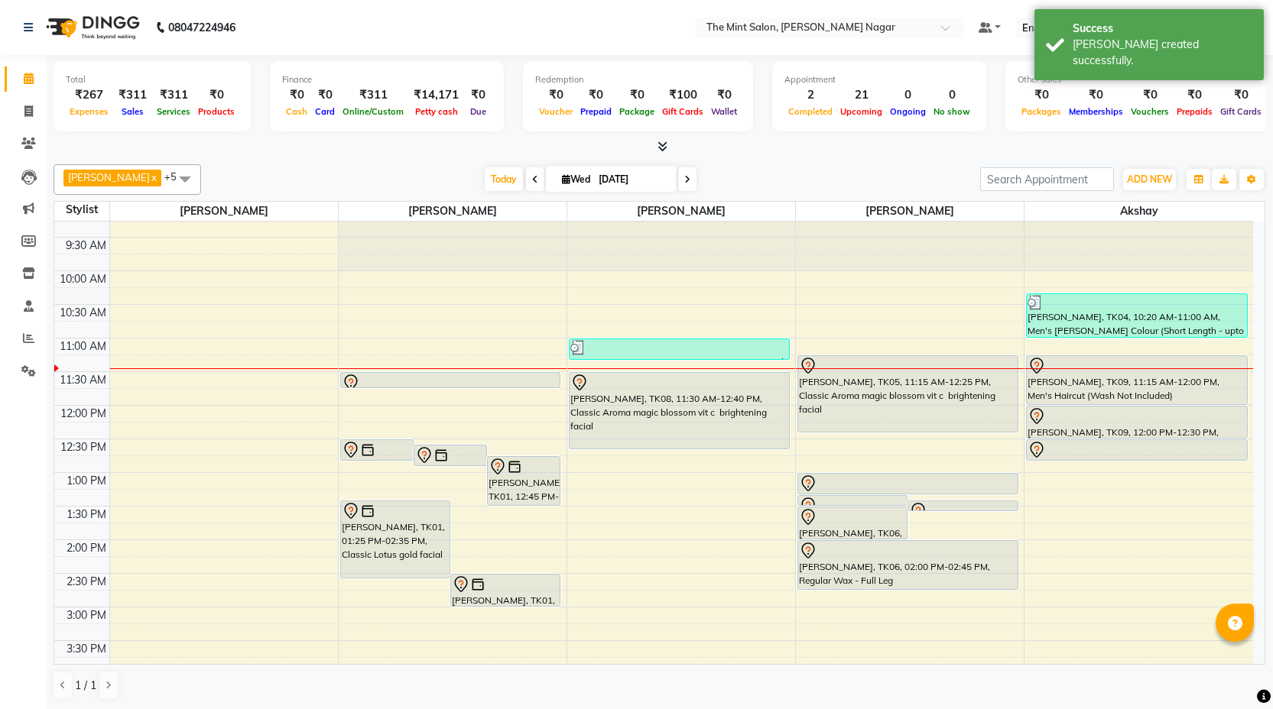
scroll to position [23, 0]
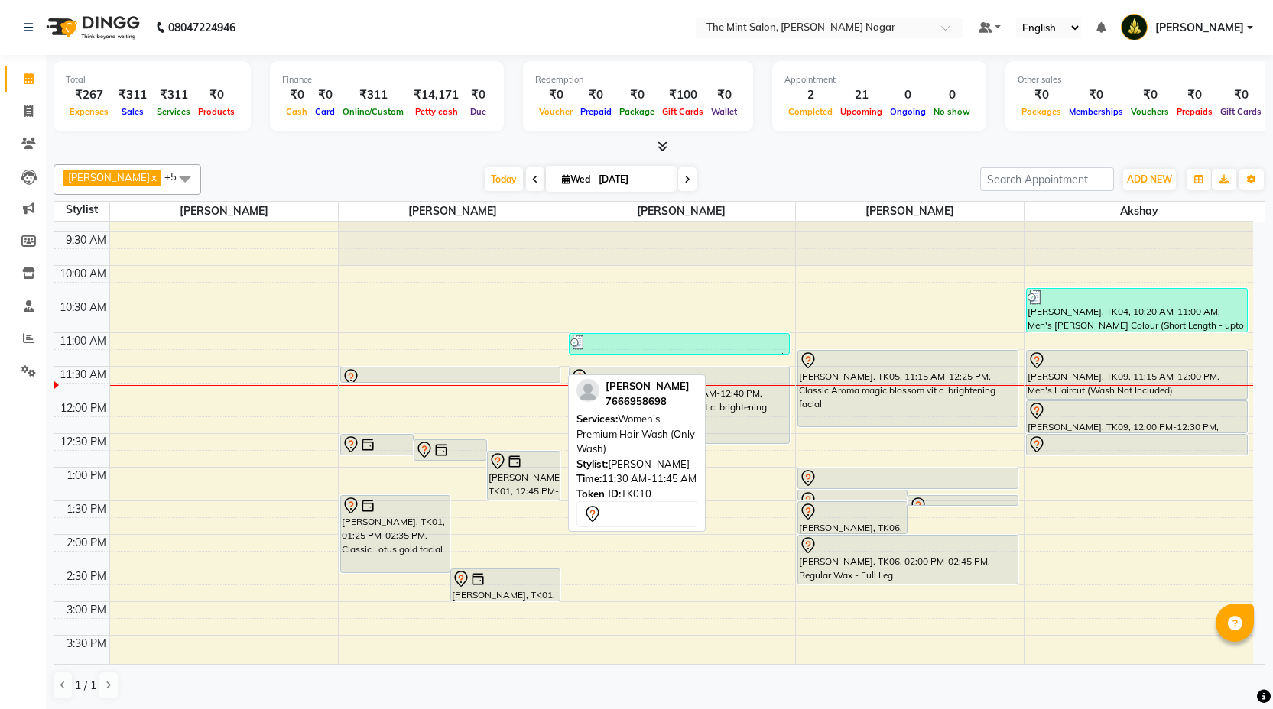
click at [495, 379] on div at bounding box center [450, 382] width 219 height 6
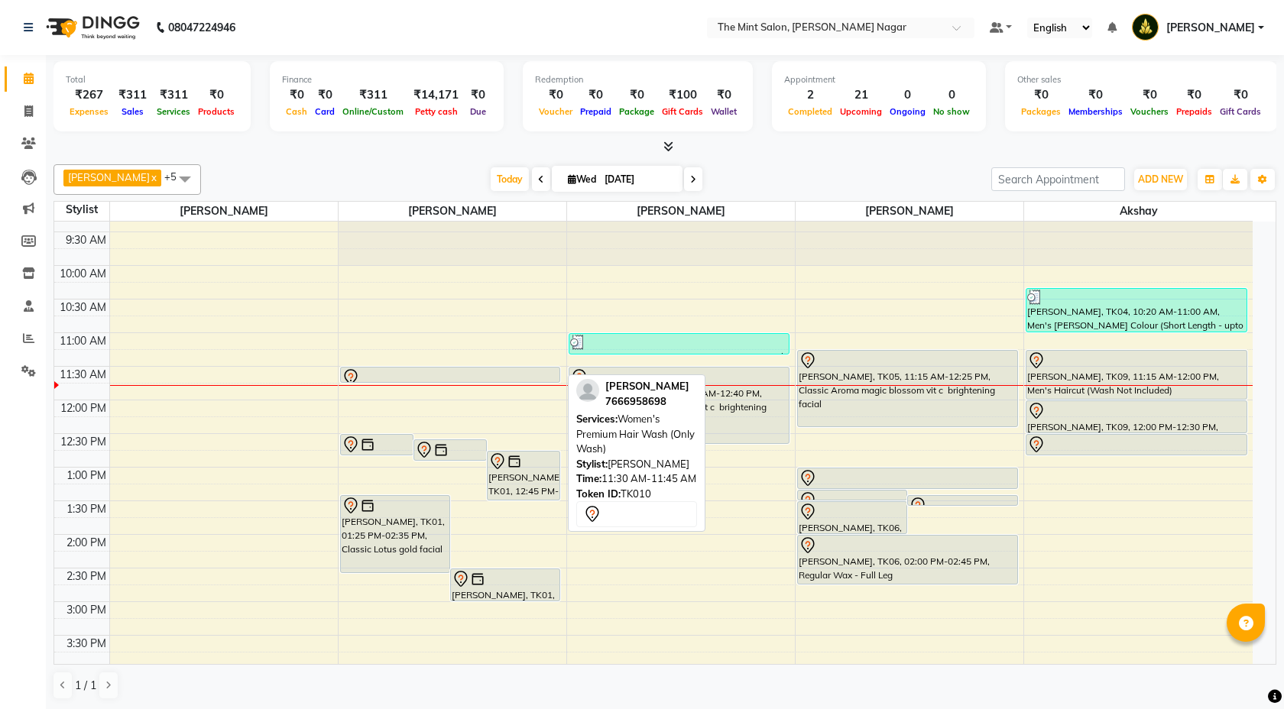
select select "7"
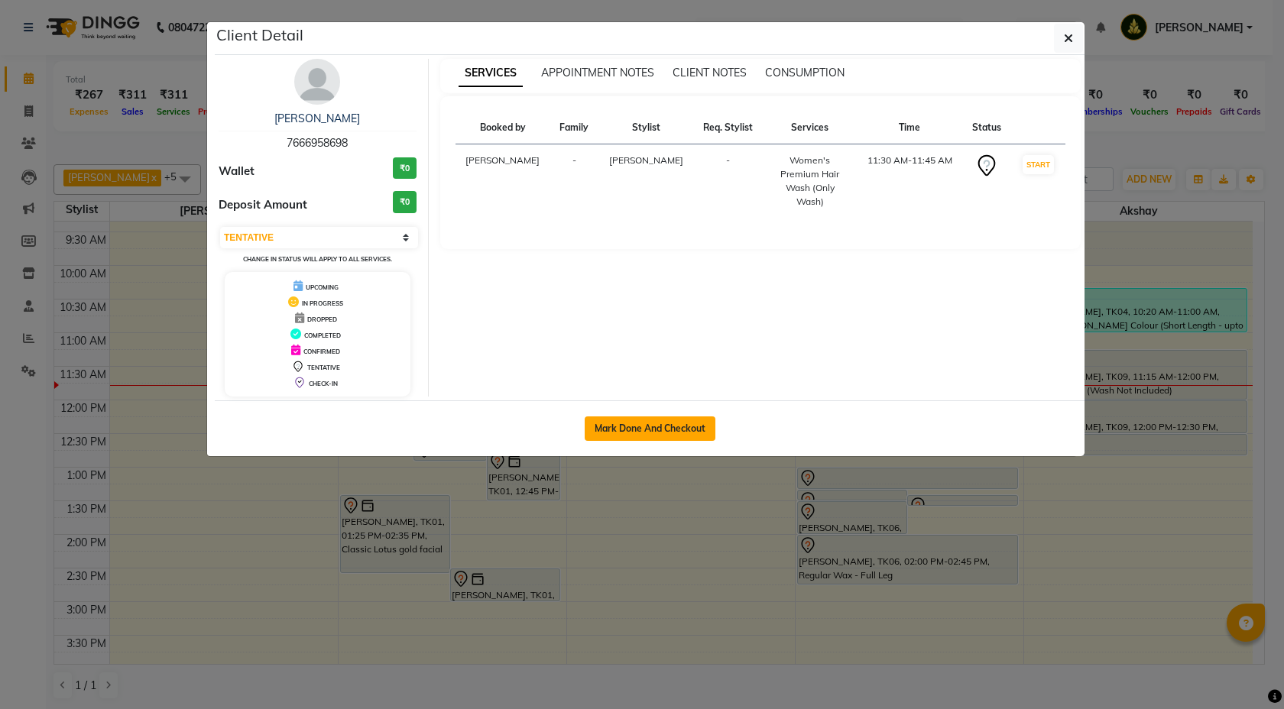
click at [643, 426] on button "Mark Done And Checkout" at bounding box center [650, 429] width 131 height 24
select select "service"
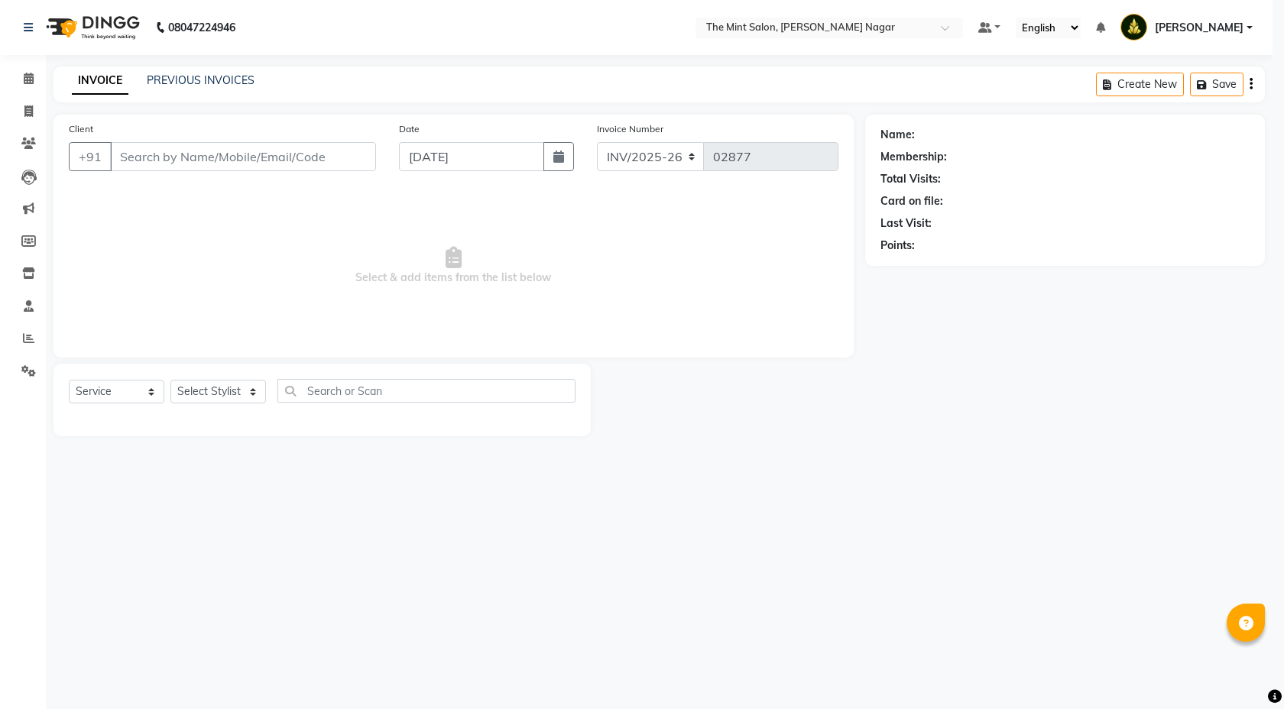
select select "3"
type input "7666958698"
select select "61942"
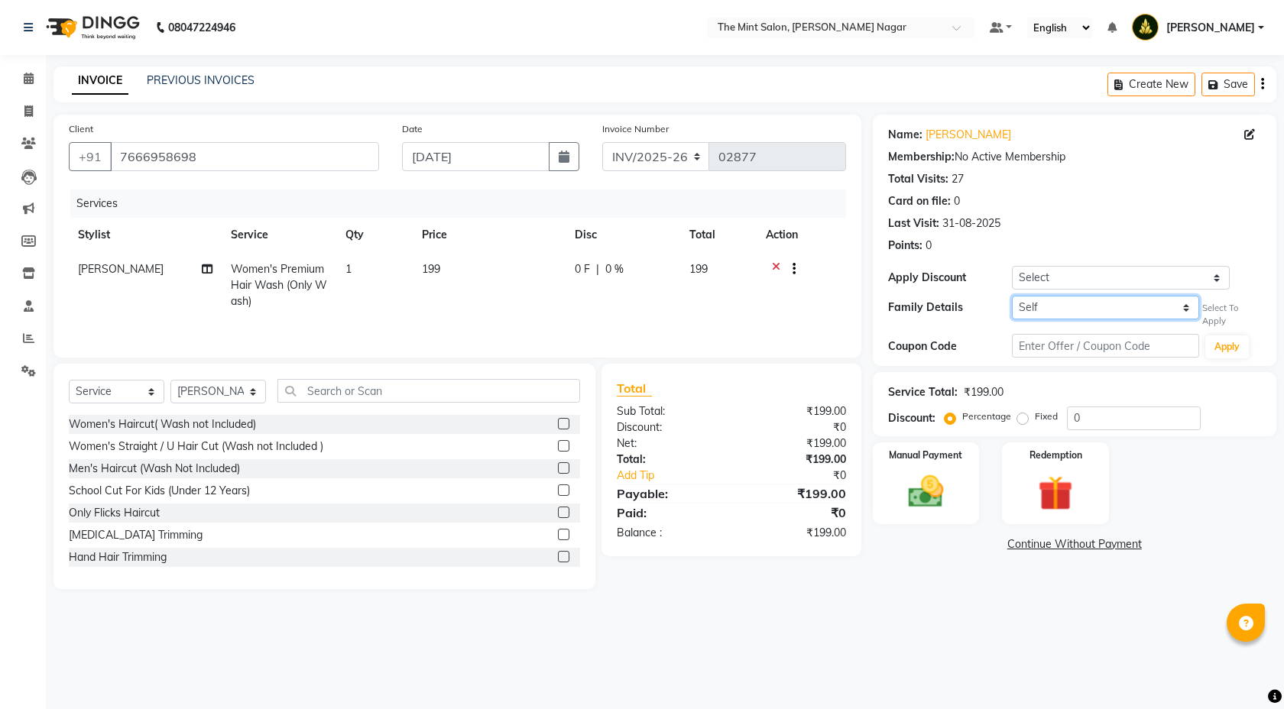
click at [1173, 314] on select "Self [PERSON_NAME]" at bounding box center [1105, 308] width 187 height 24
select select "816393"
select select "2: Object"
type input "25"
click at [964, 515] on div "Manual Payment" at bounding box center [926, 482] width 111 height 85
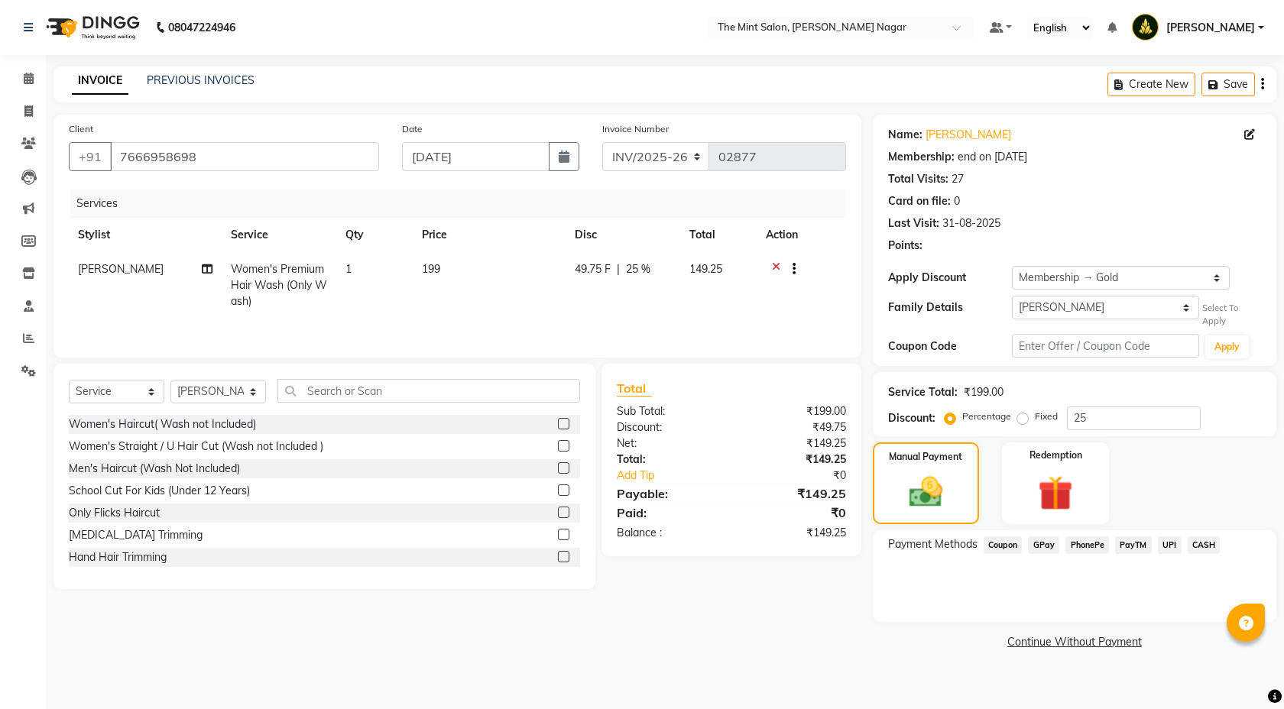
click at [1086, 542] on span "PhonePe" at bounding box center [1088, 546] width 44 height 18
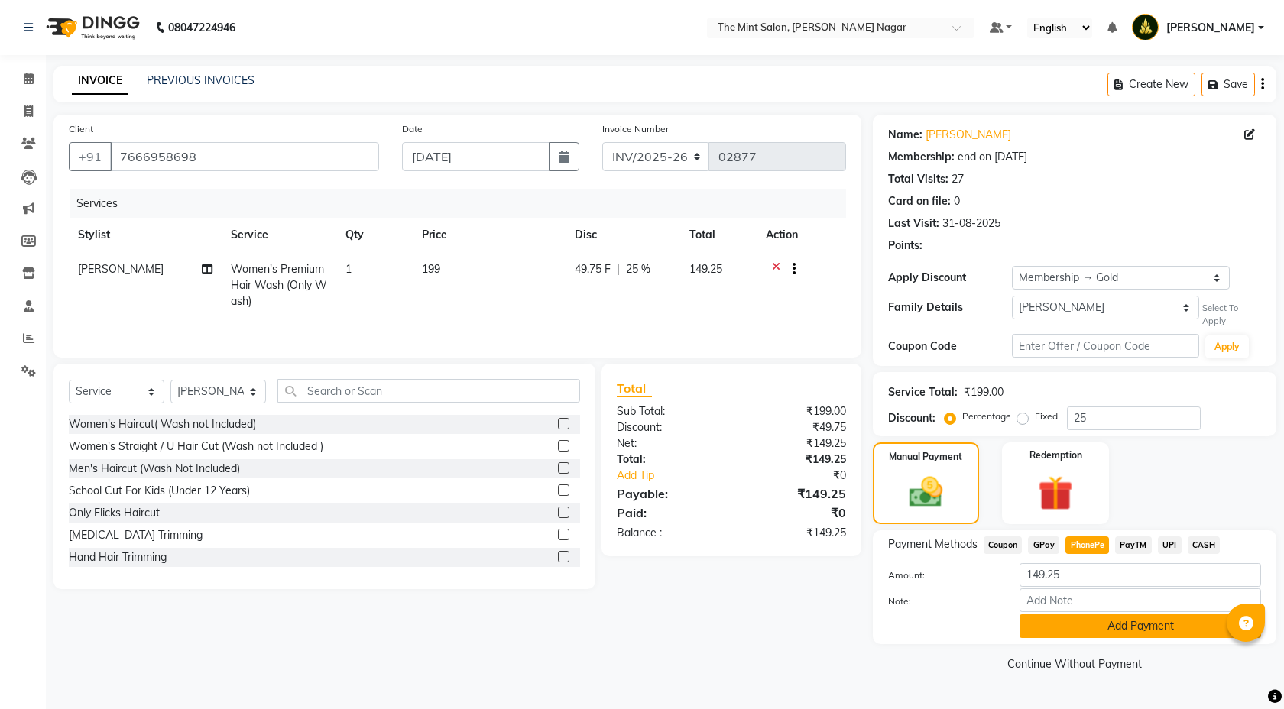
click at [1083, 630] on button "Add Payment" at bounding box center [1141, 627] width 242 height 24
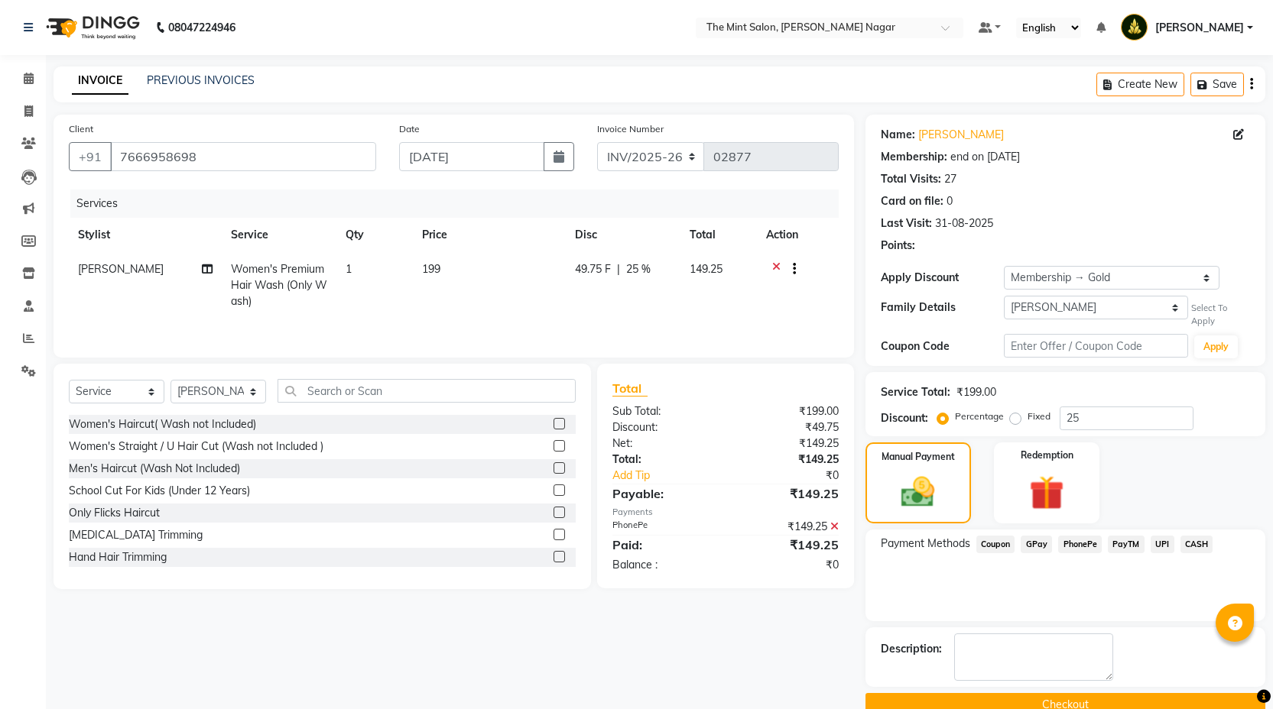
scroll to position [31, 0]
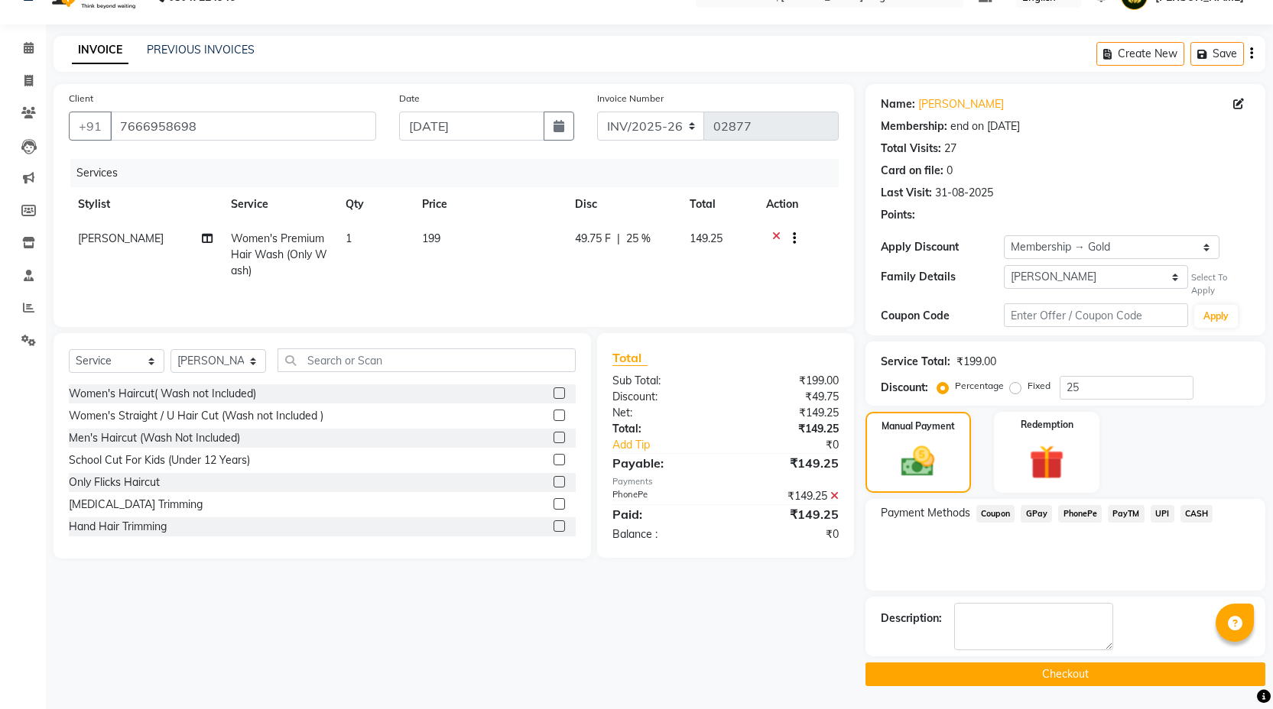
click at [1014, 675] on button "Checkout" at bounding box center [1065, 675] width 400 height 24
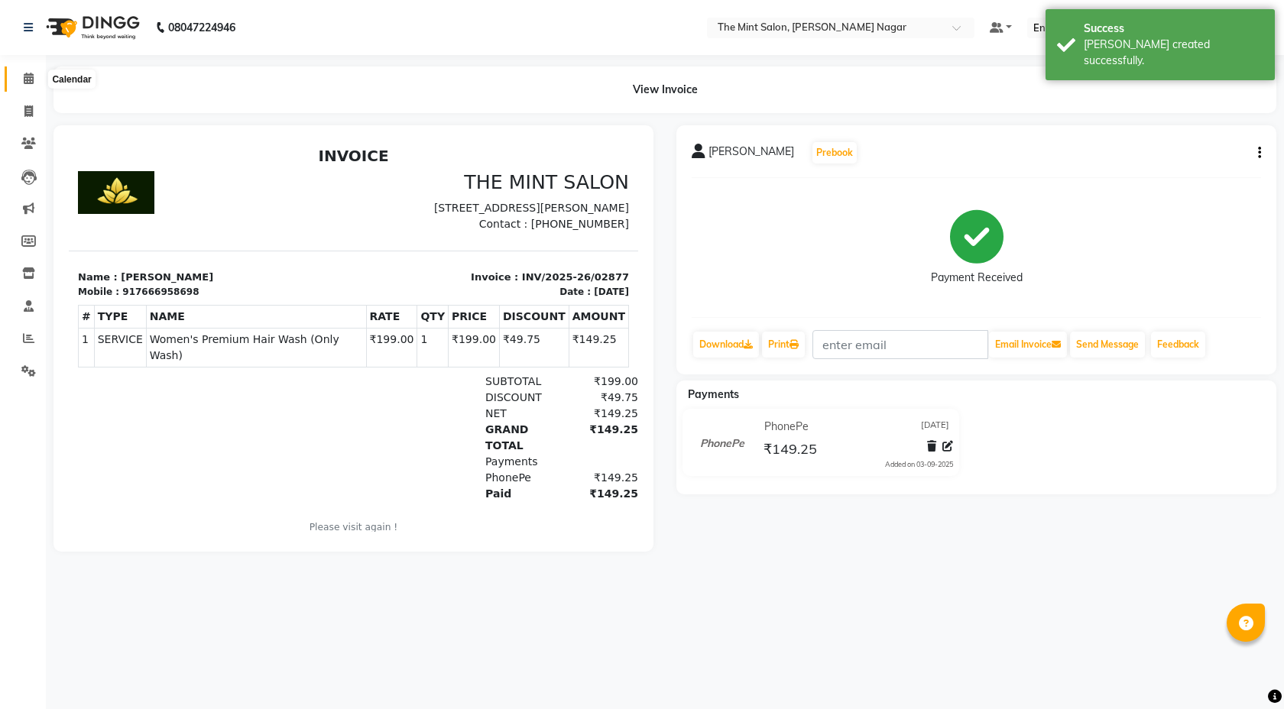
click at [28, 86] on span at bounding box center [28, 79] width 27 height 18
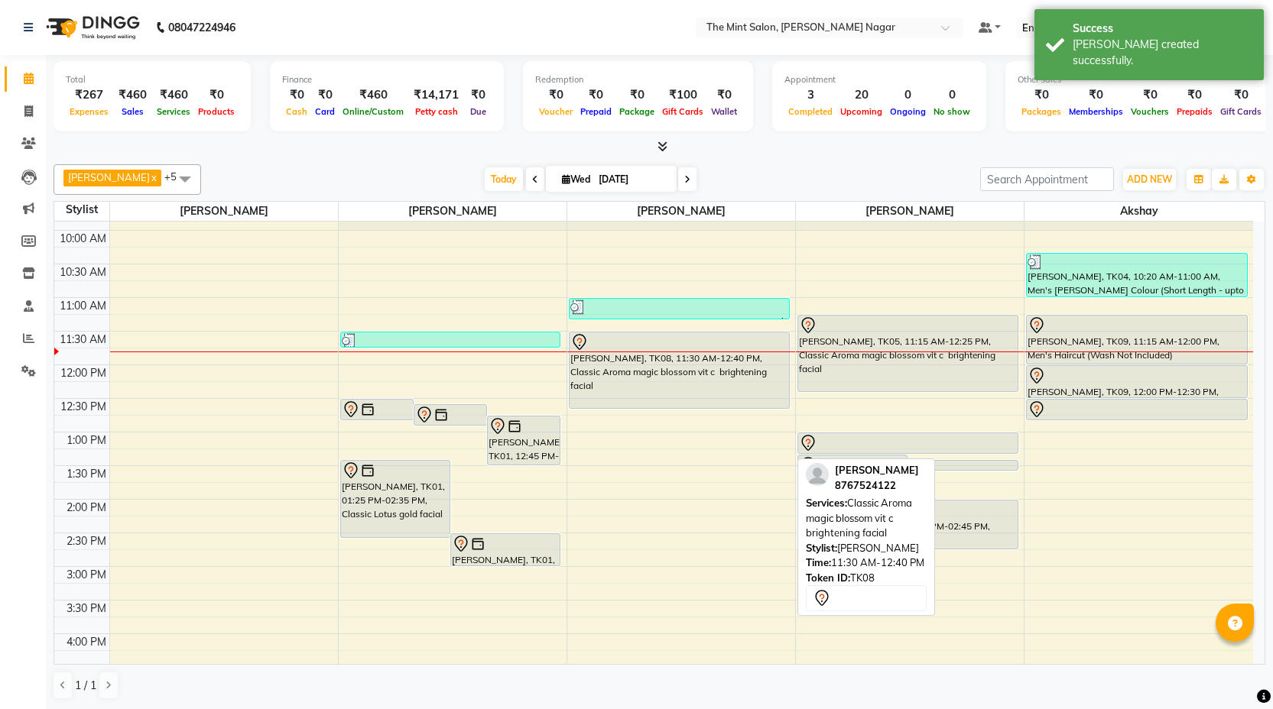
scroll to position [59, 0]
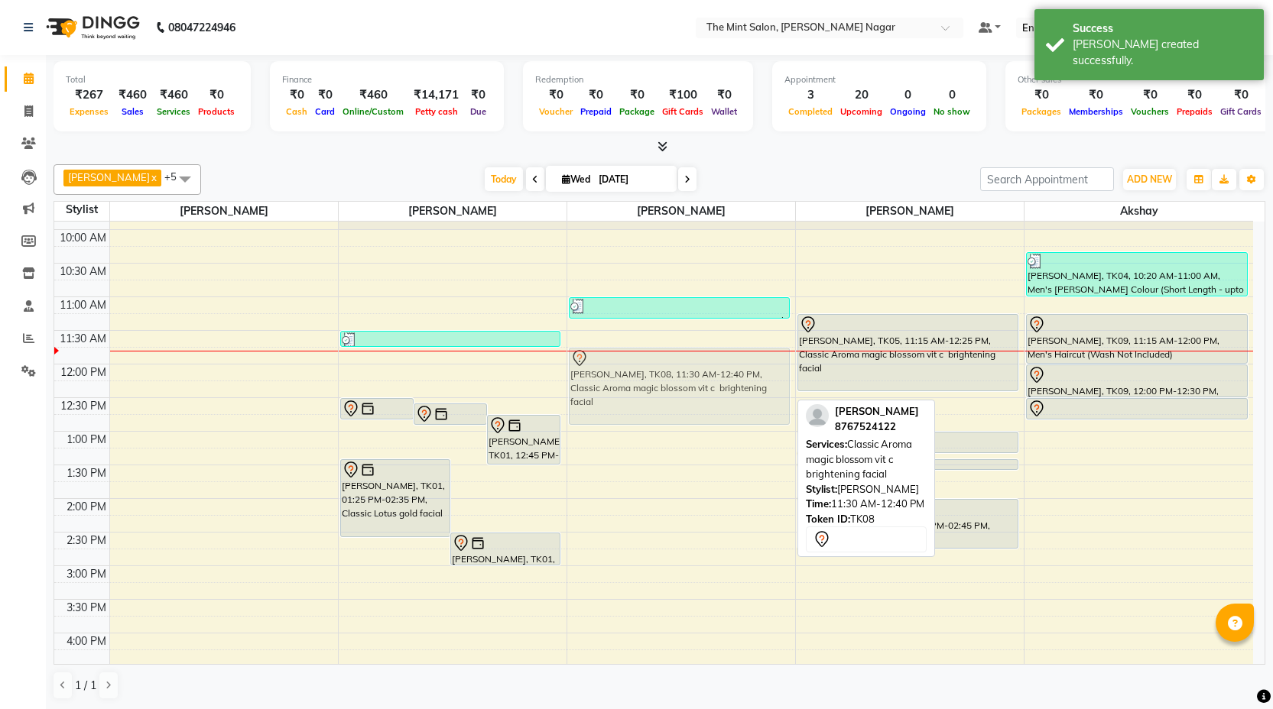
drag, startPoint x: 651, startPoint y: 376, endPoint x: 653, endPoint y: 390, distance: 14.0
click at [653, 390] on div "[PERSON_NAME], TK04, 11:00 AM-11:20 AM, Back Massage [PERSON_NAME], TK08, 11:30…" at bounding box center [681, 667] width 228 height 1008
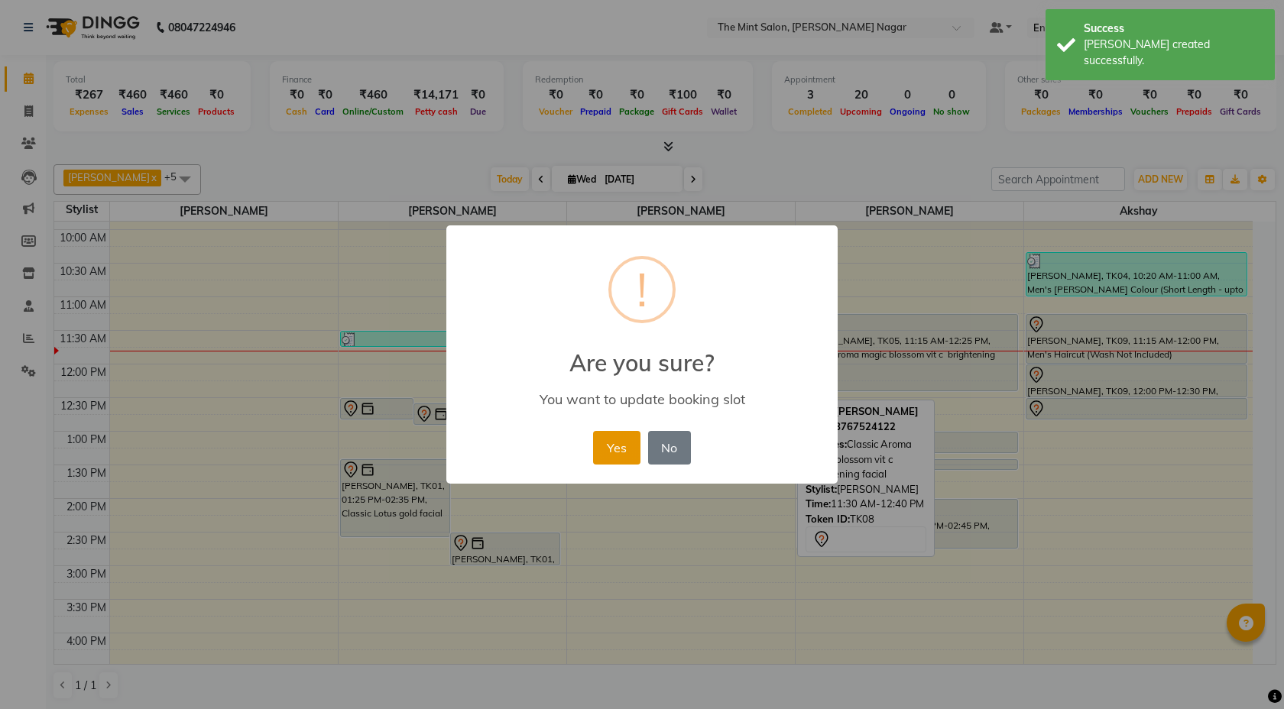
click at [637, 447] on button "Yes" at bounding box center [616, 448] width 47 height 34
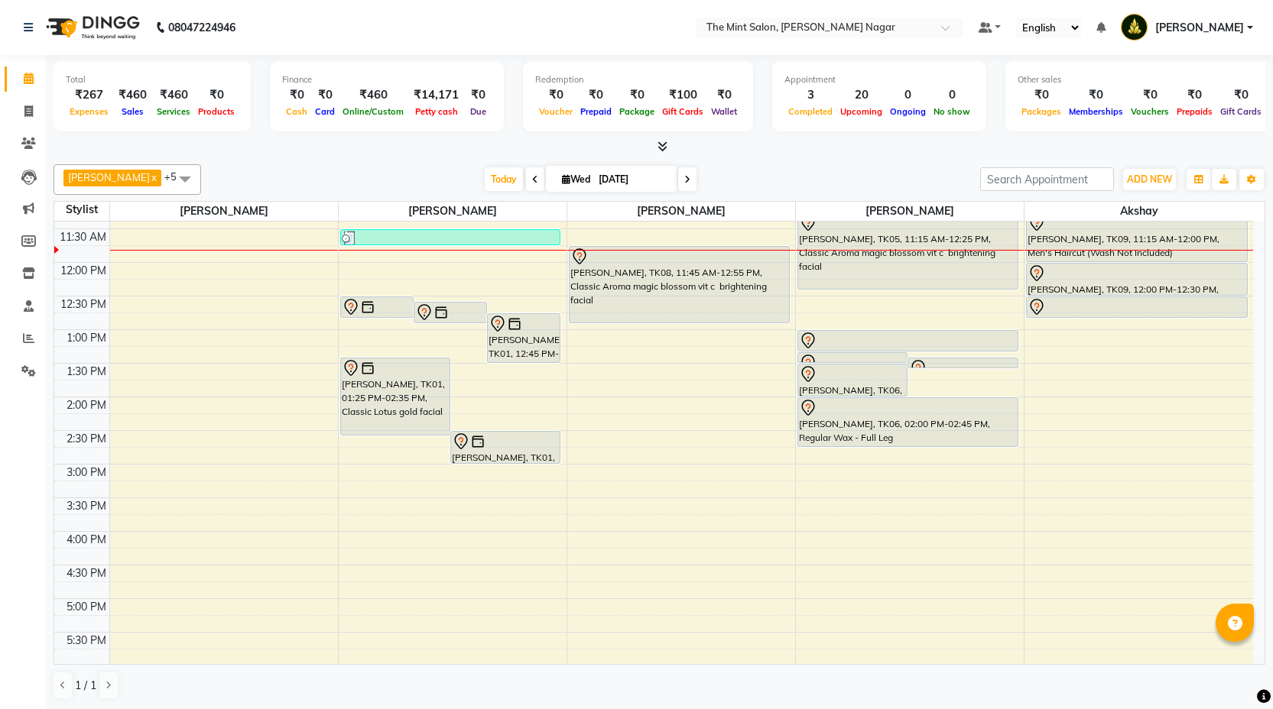
scroll to position [166, 0]
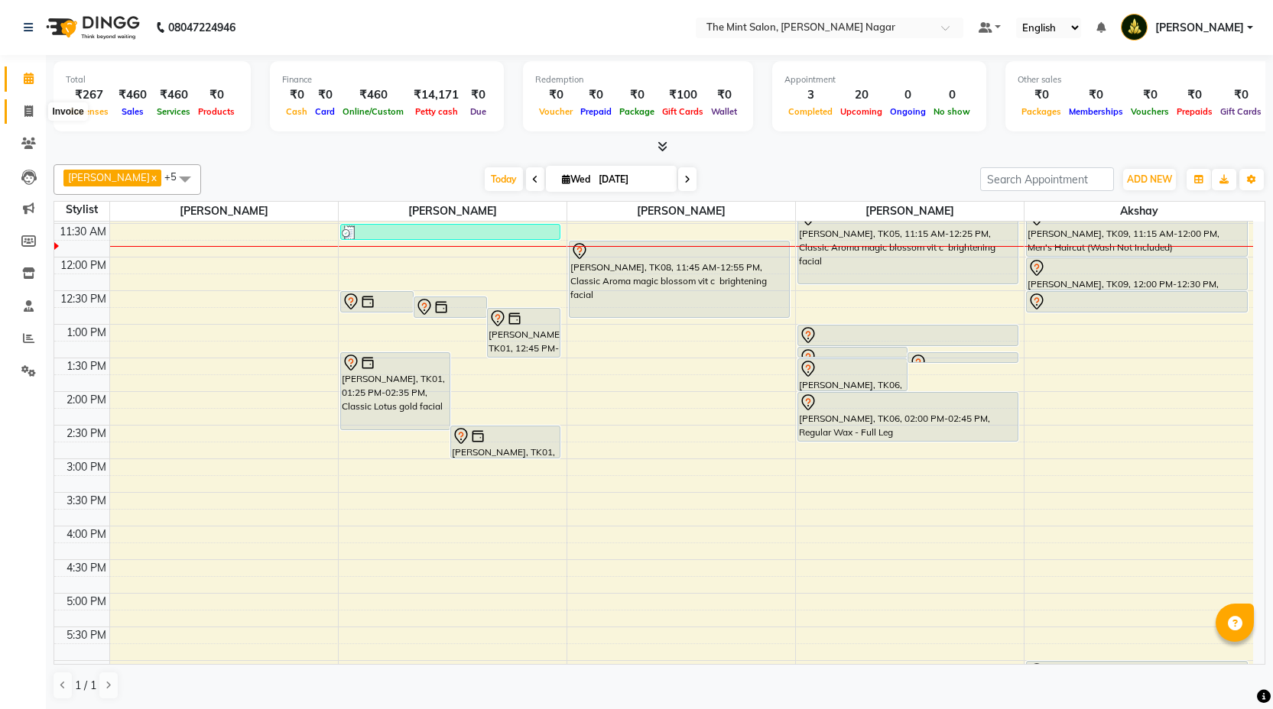
click at [27, 107] on icon at bounding box center [28, 111] width 8 height 11
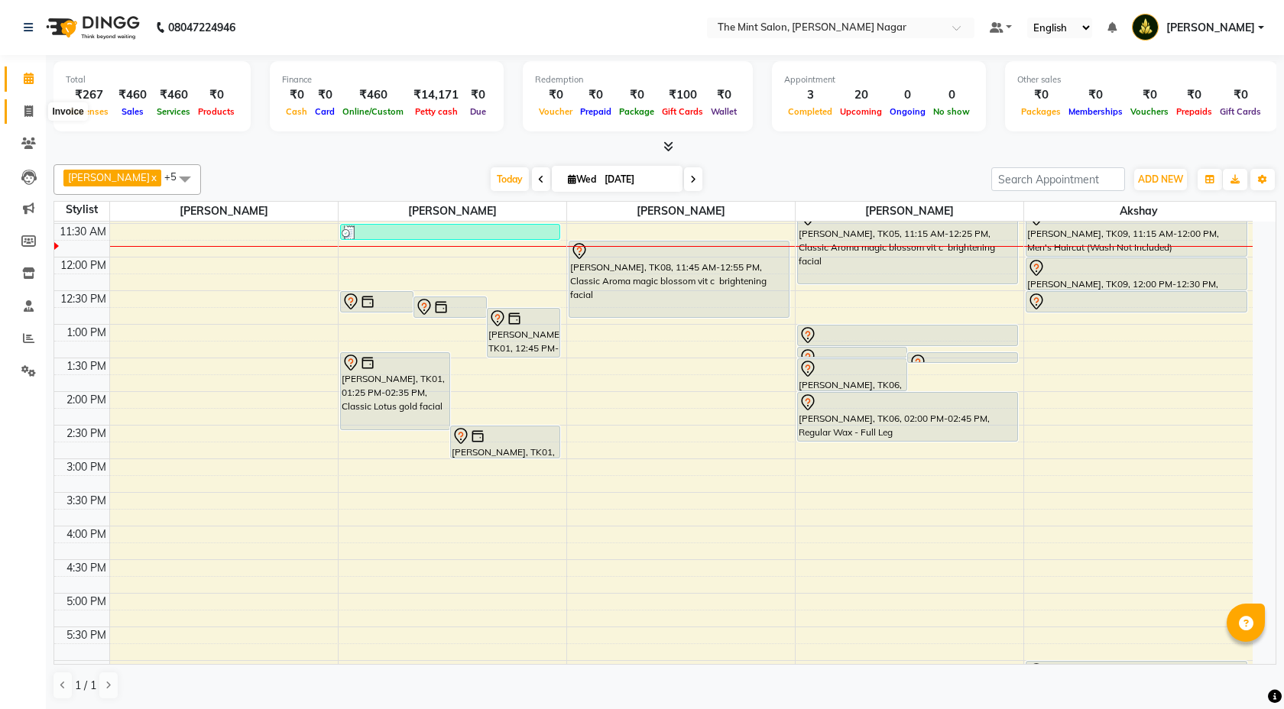
select select "service"
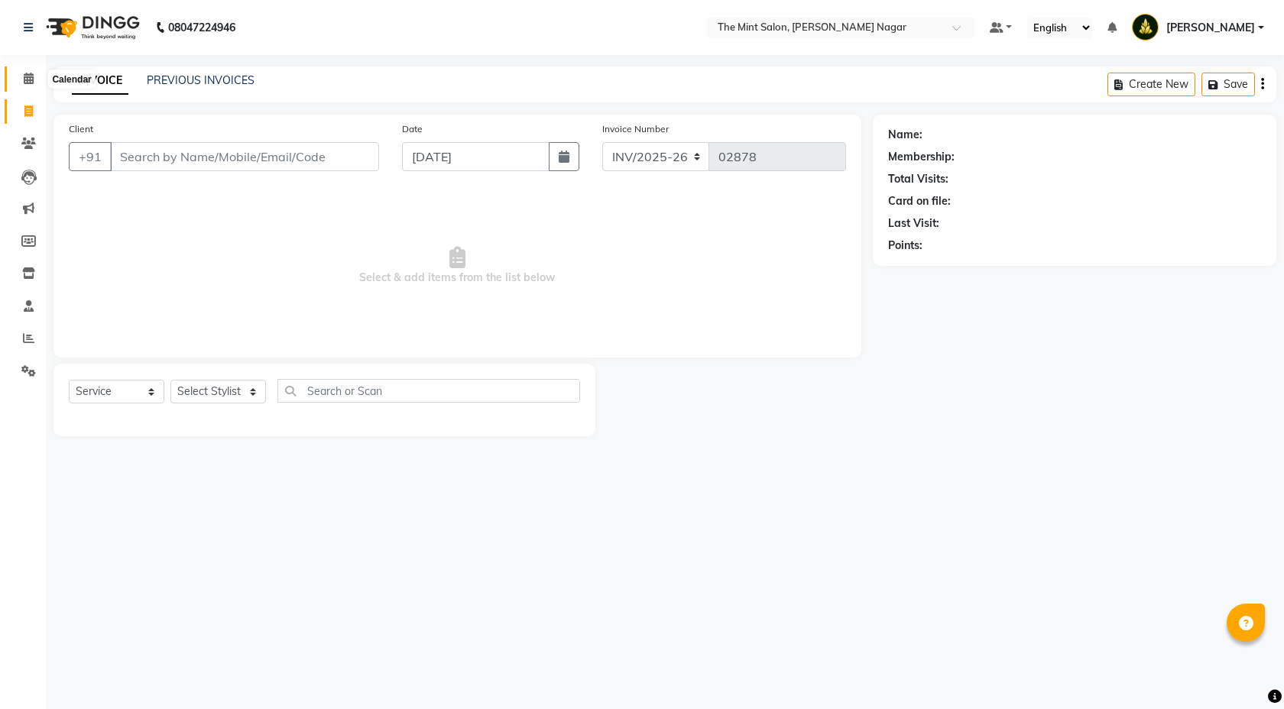
click at [28, 78] on icon at bounding box center [29, 78] width 10 height 11
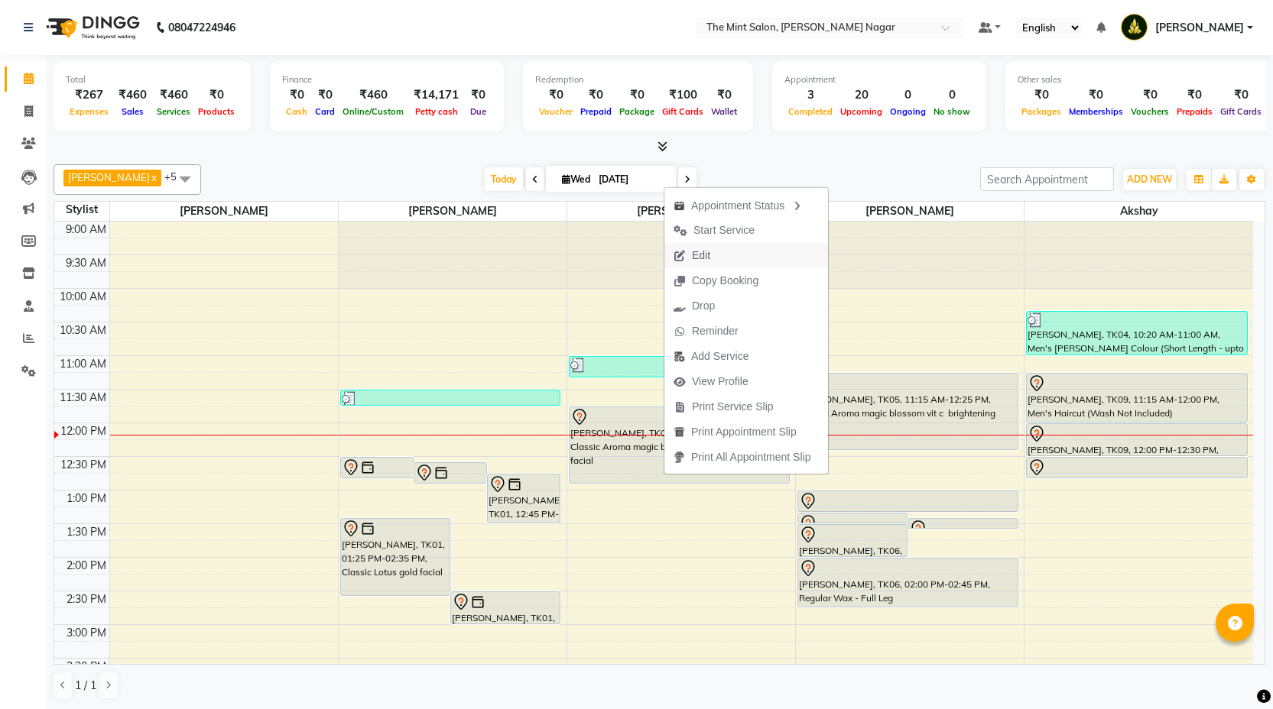
click at [692, 253] on span "Edit" at bounding box center [701, 256] width 18 height 16
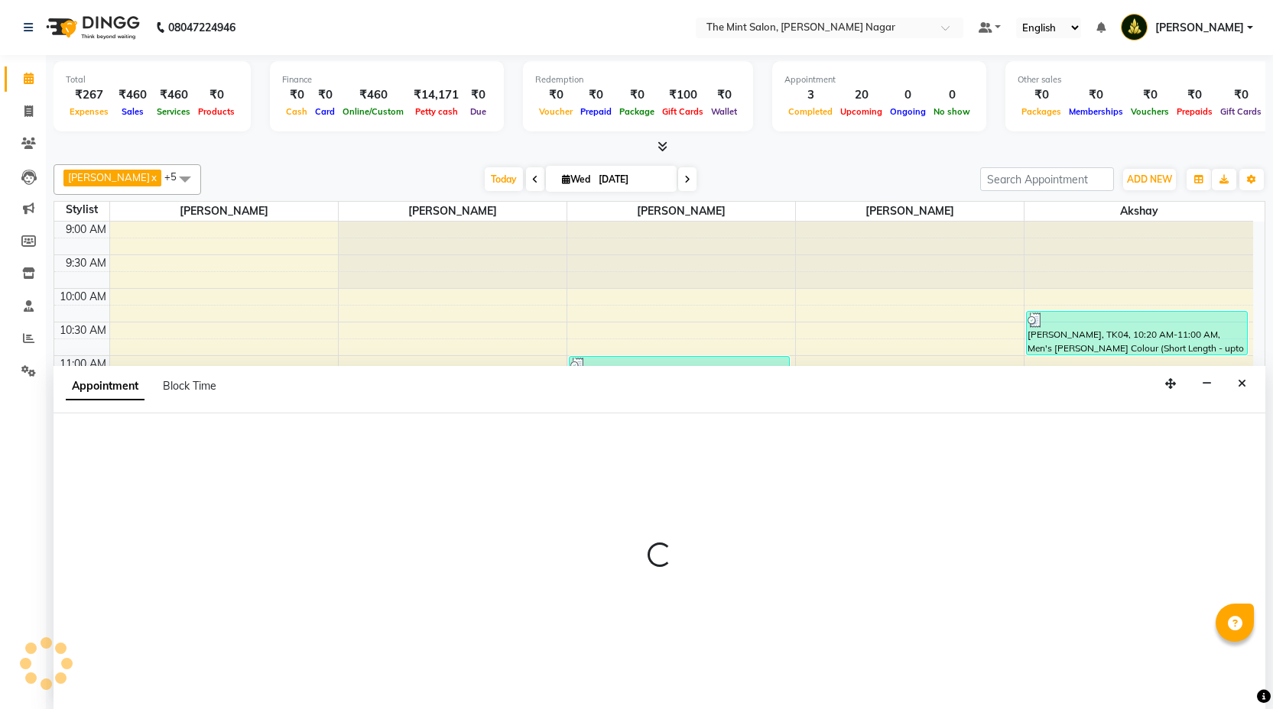
scroll to position [1, 0]
select select "66078"
select select "705"
select select "3616"
select select "tentative"
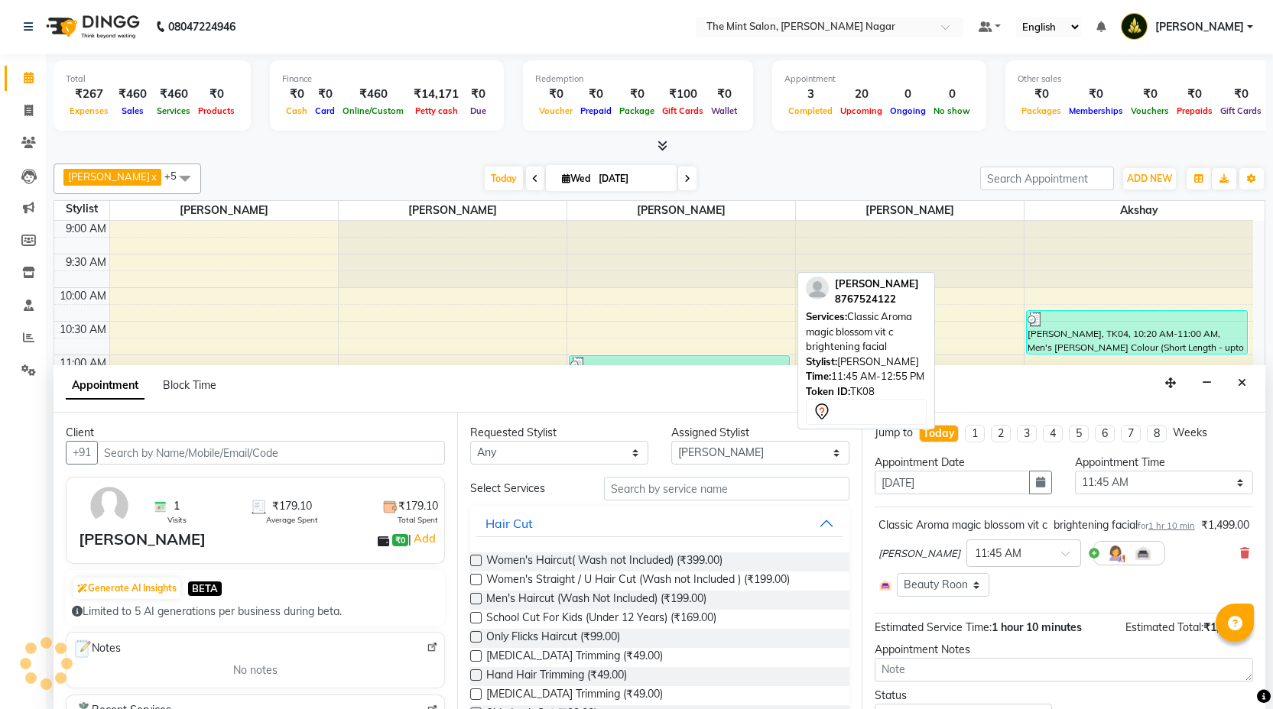
scroll to position [203, 0]
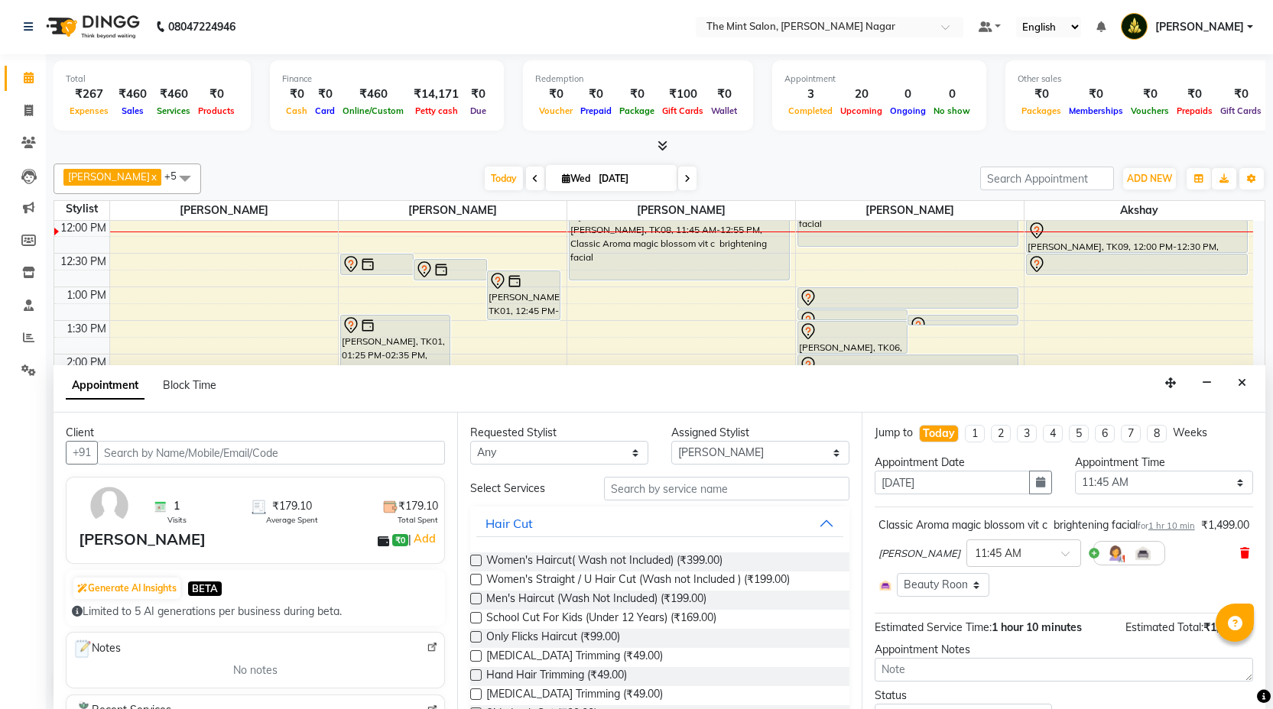
click at [1240, 559] on icon at bounding box center [1244, 553] width 9 height 11
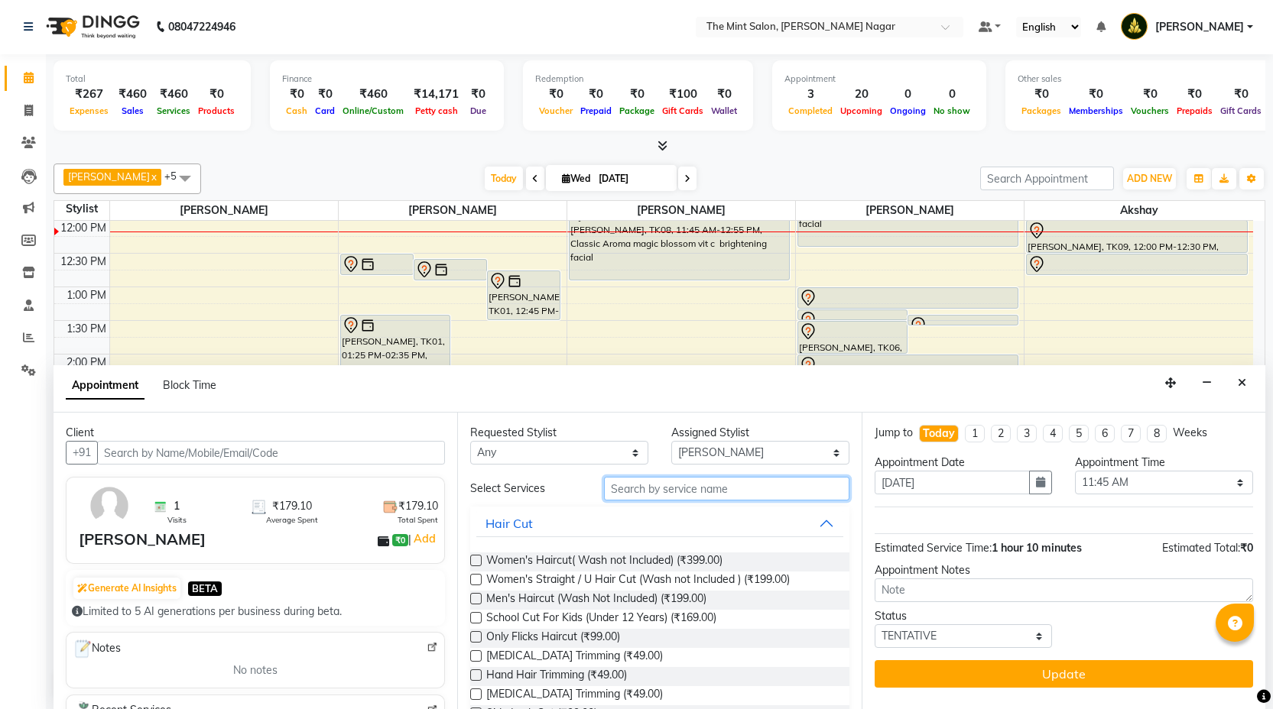
click at [798, 493] on input "text" at bounding box center [726, 489] width 245 height 24
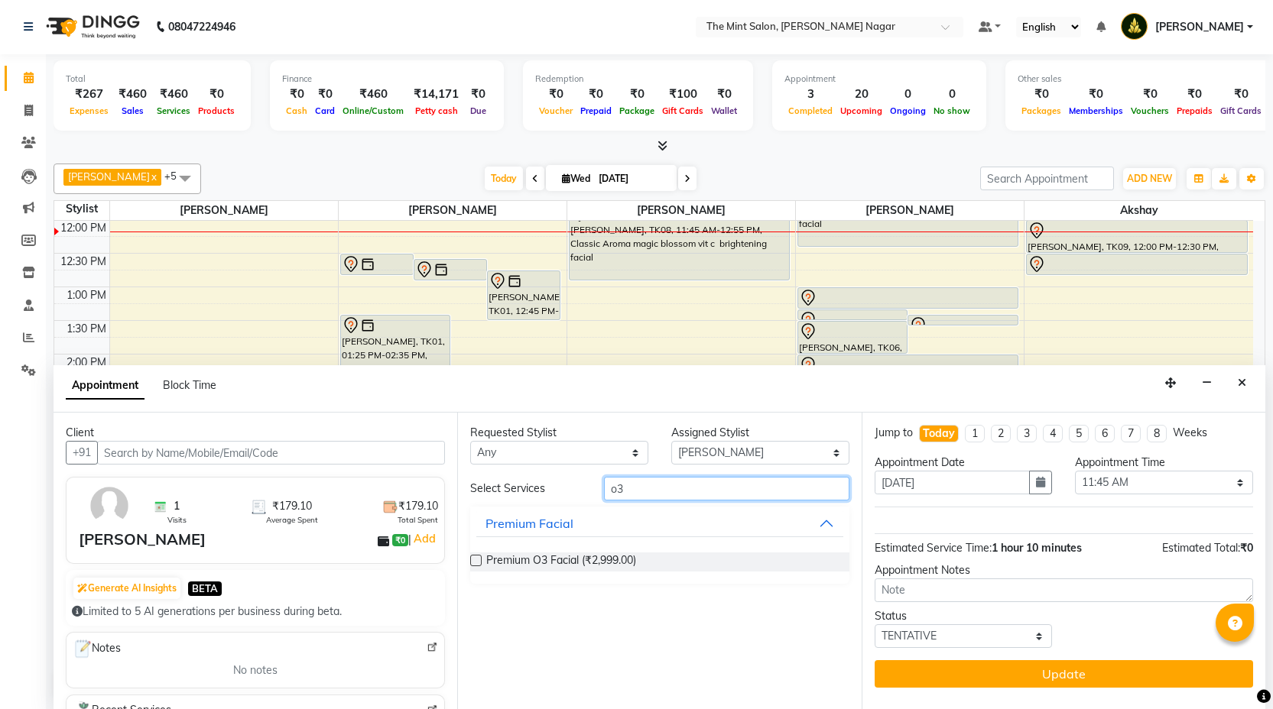
type input "o3"
click at [474, 560] on label at bounding box center [475, 560] width 11 height 11
click at [474, 560] on input "checkbox" at bounding box center [475, 562] width 10 height 10
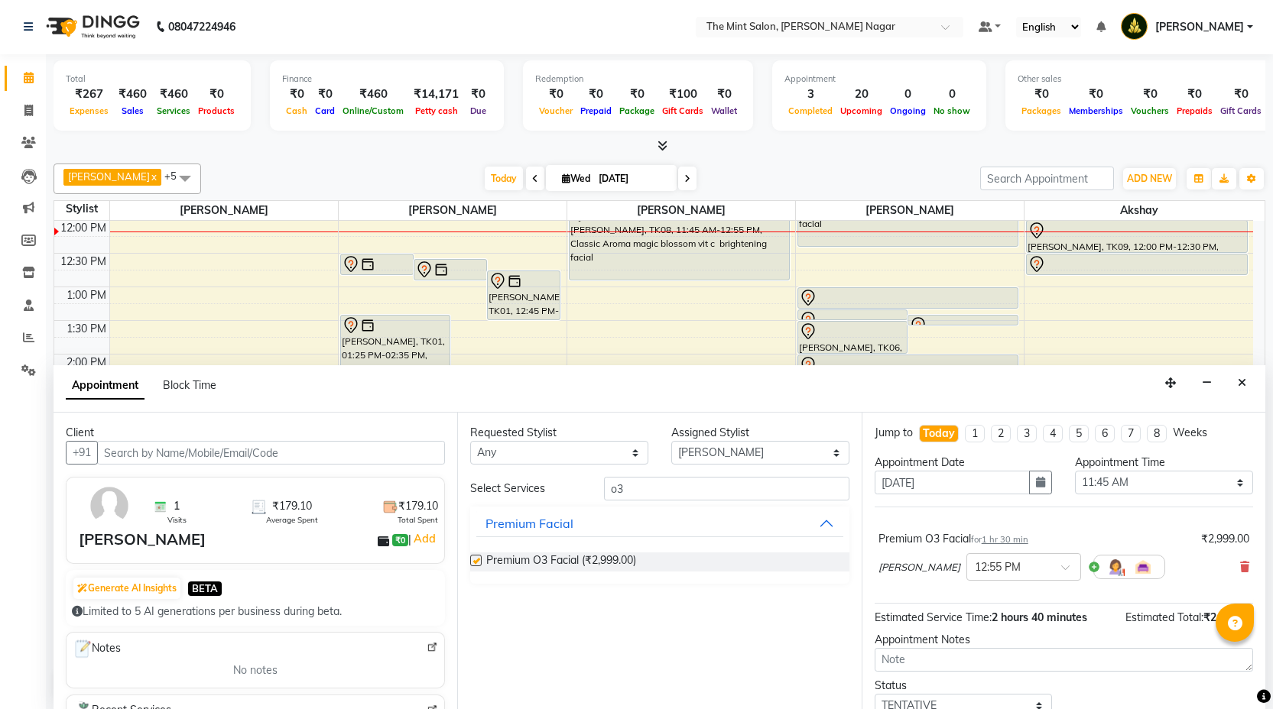
checkbox input "false"
click at [640, 485] on input "o3" at bounding box center [726, 489] width 245 height 24
type input "o"
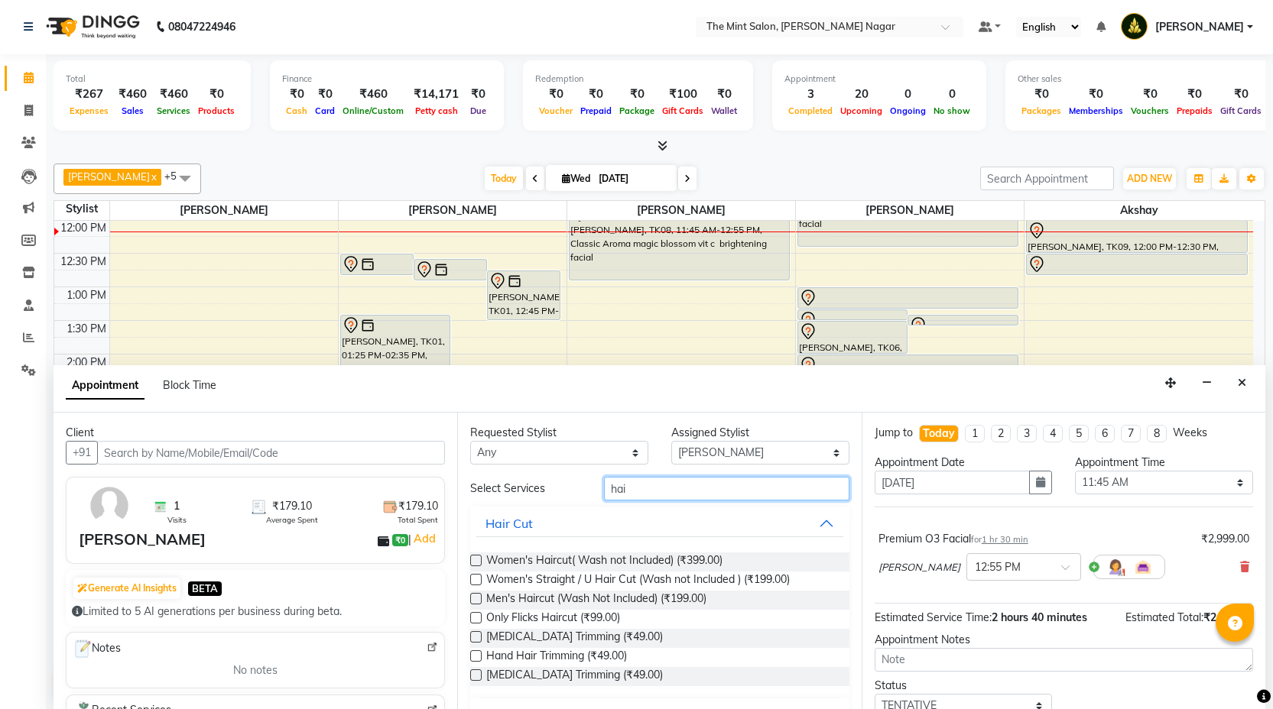
type input "hai"
click at [474, 601] on label at bounding box center [475, 598] width 11 height 11
click at [474, 601] on input "checkbox" at bounding box center [475, 601] width 10 height 10
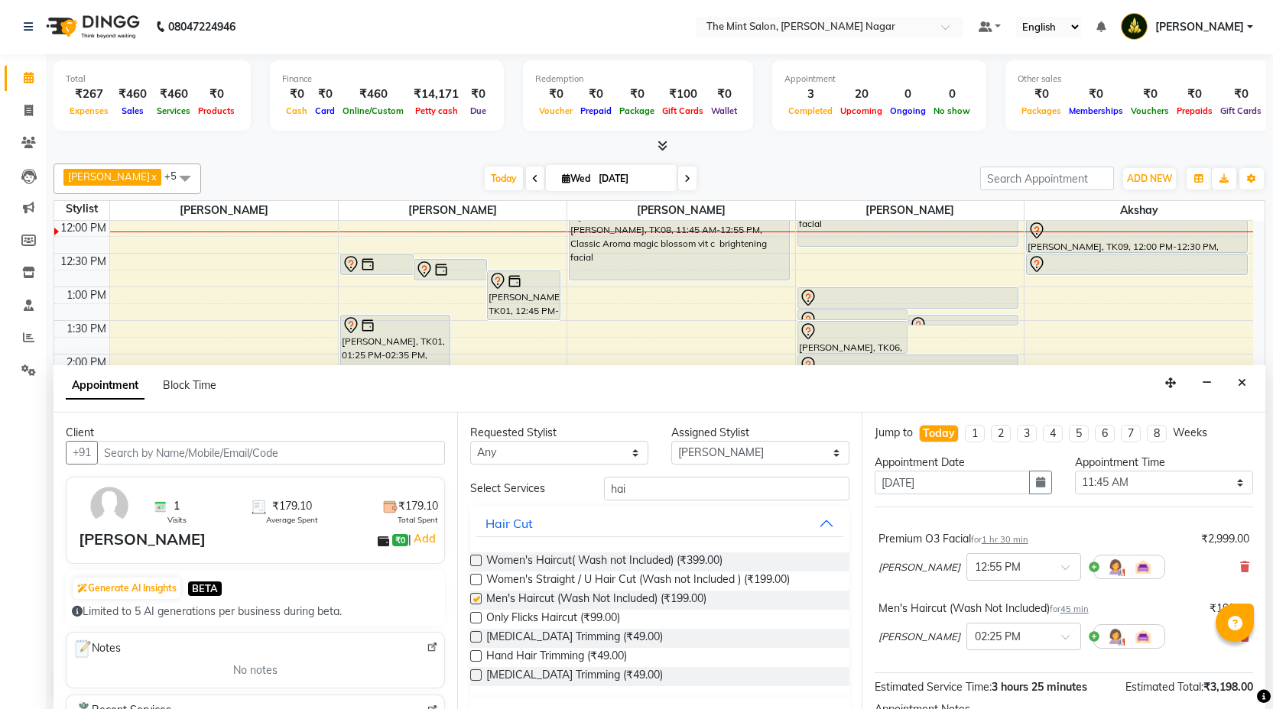
checkbox input "false"
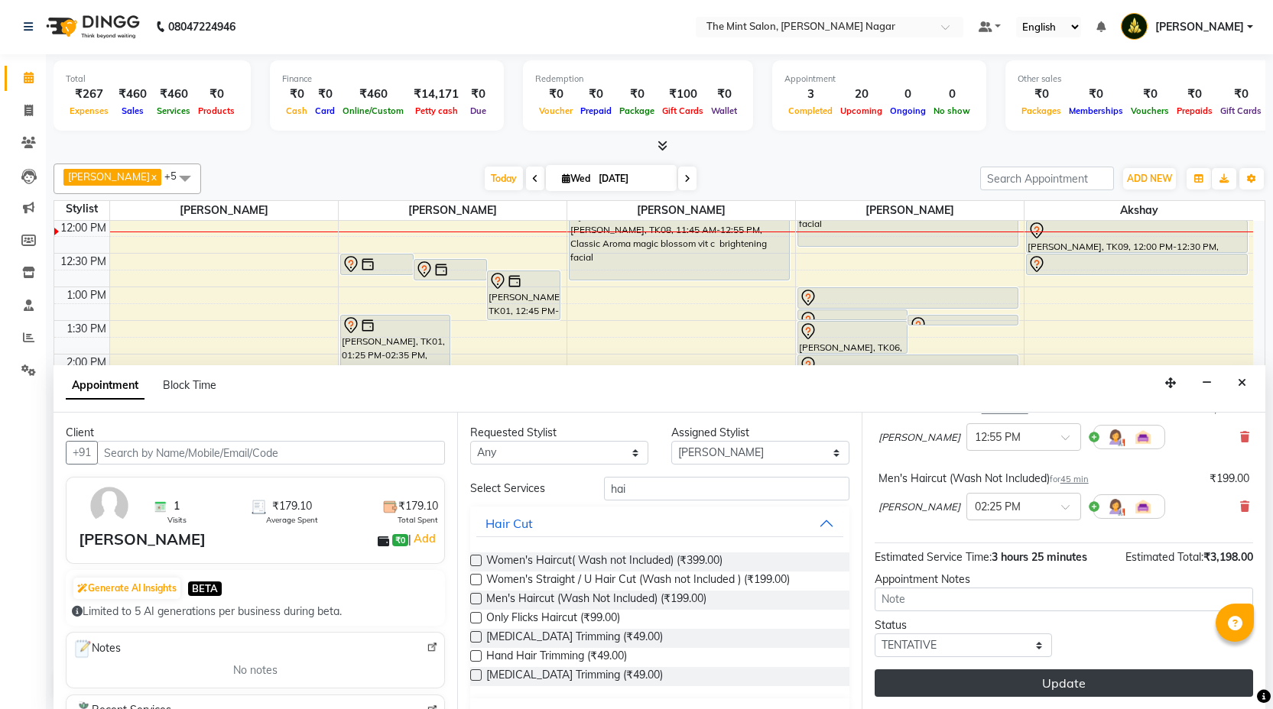
click at [966, 686] on button "Update" at bounding box center [1064, 684] width 378 height 28
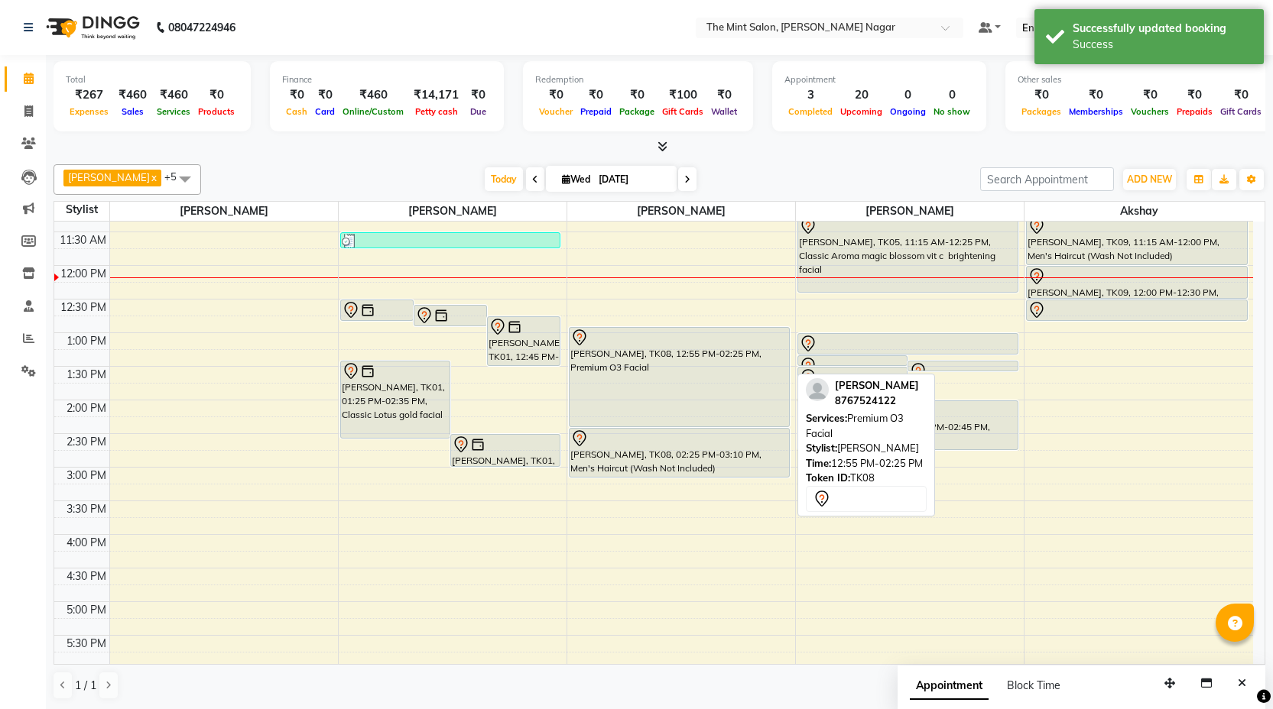
scroll to position [157, 0]
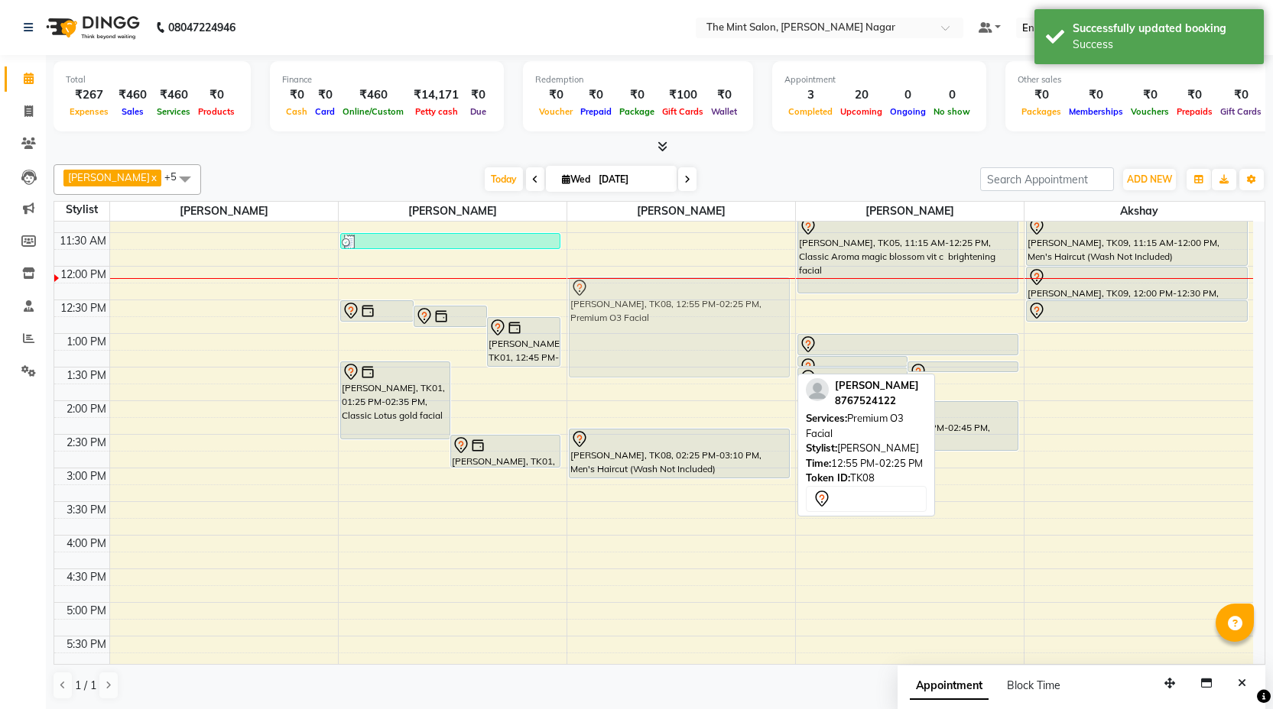
drag, startPoint x: 718, startPoint y: 382, endPoint x: 713, endPoint y: 337, distance: 45.3
click at [713, 337] on div "[PERSON_NAME], TK04, 11:00 AM-11:20 AM, Back Massage [PERSON_NAME], TK08, 12:55…" at bounding box center [681, 569] width 228 height 1008
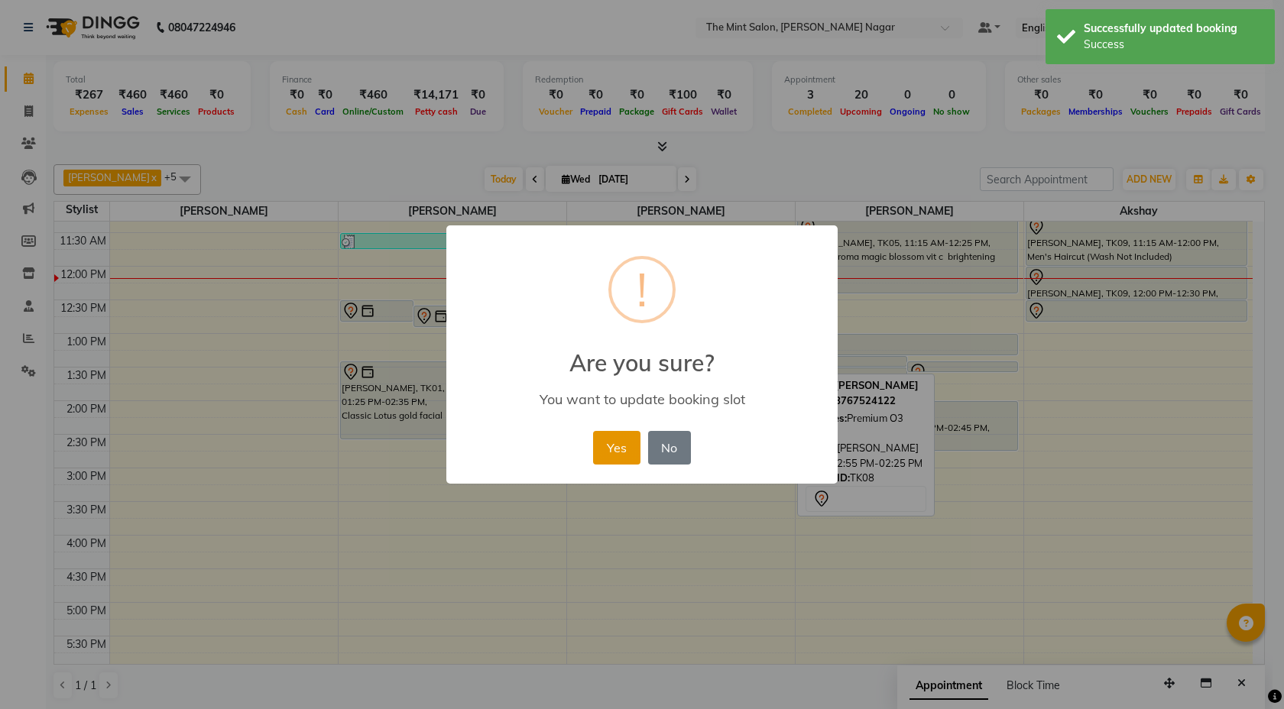
click at [606, 442] on button "Yes" at bounding box center [616, 448] width 47 height 34
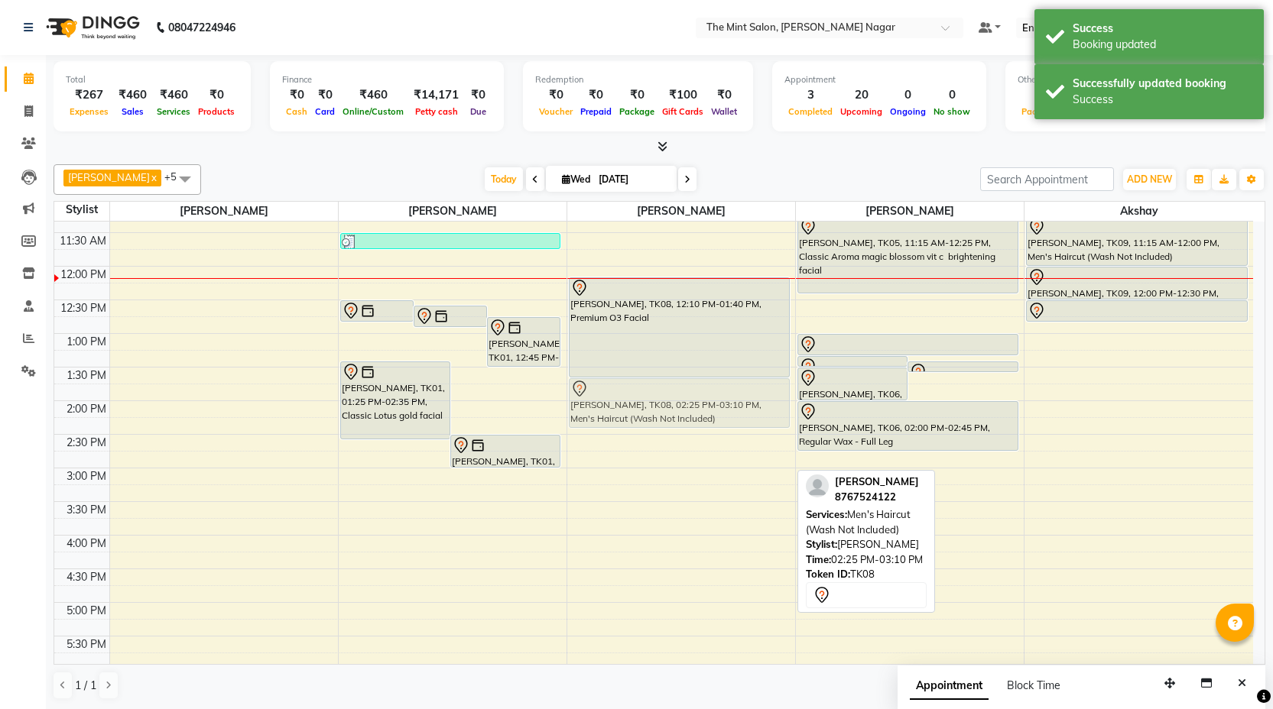
drag, startPoint x: 659, startPoint y: 456, endPoint x: 664, endPoint y: 411, distance: 46.2
click at [664, 411] on div "[PERSON_NAME], TK04, 11:00 AM-11:20 AM, Back Massage [PERSON_NAME], TK08, 12:10…" at bounding box center [681, 569] width 228 height 1008
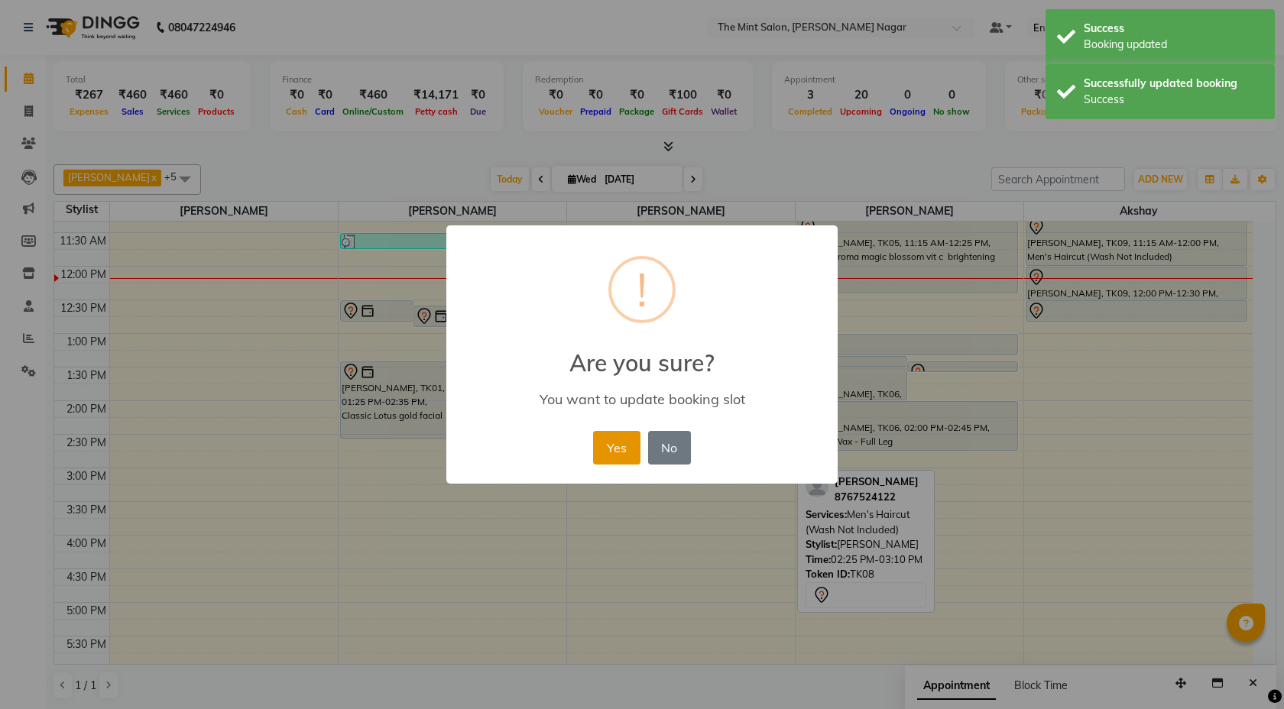
click at [614, 441] on button "Yes" at bounding box center [616, 448] width 47 height 34
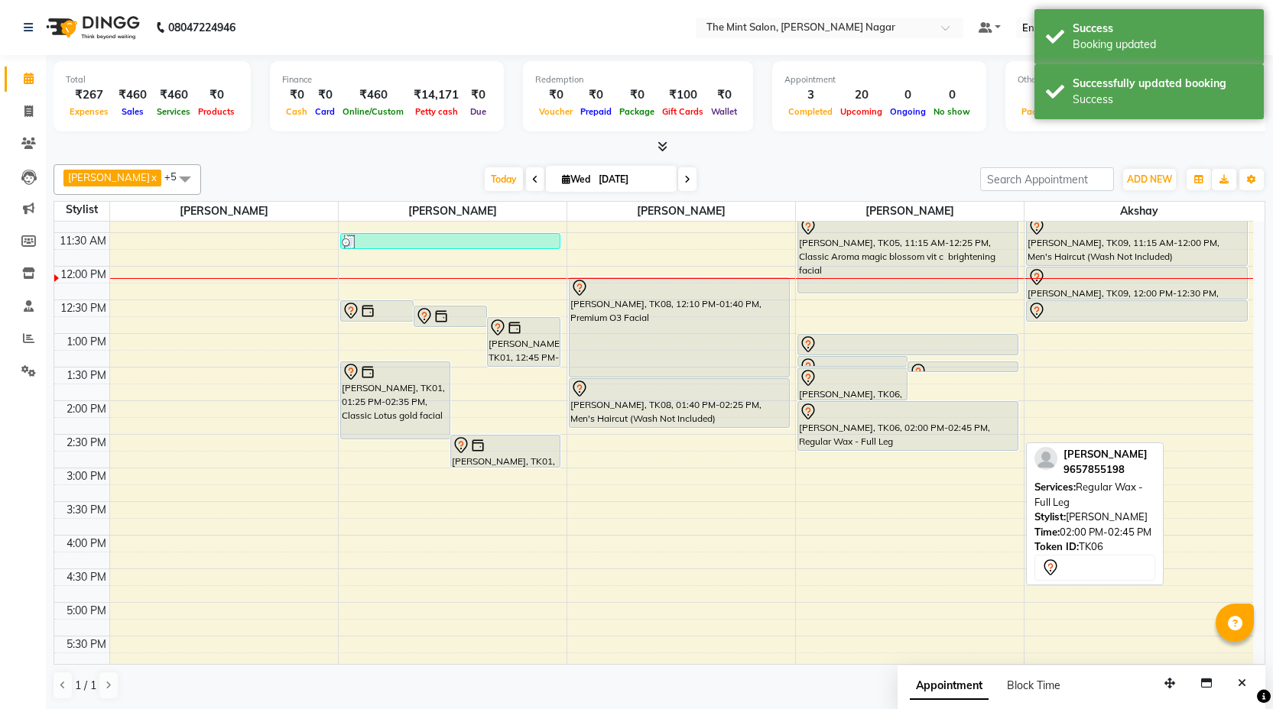
scroll to position [138, 0]
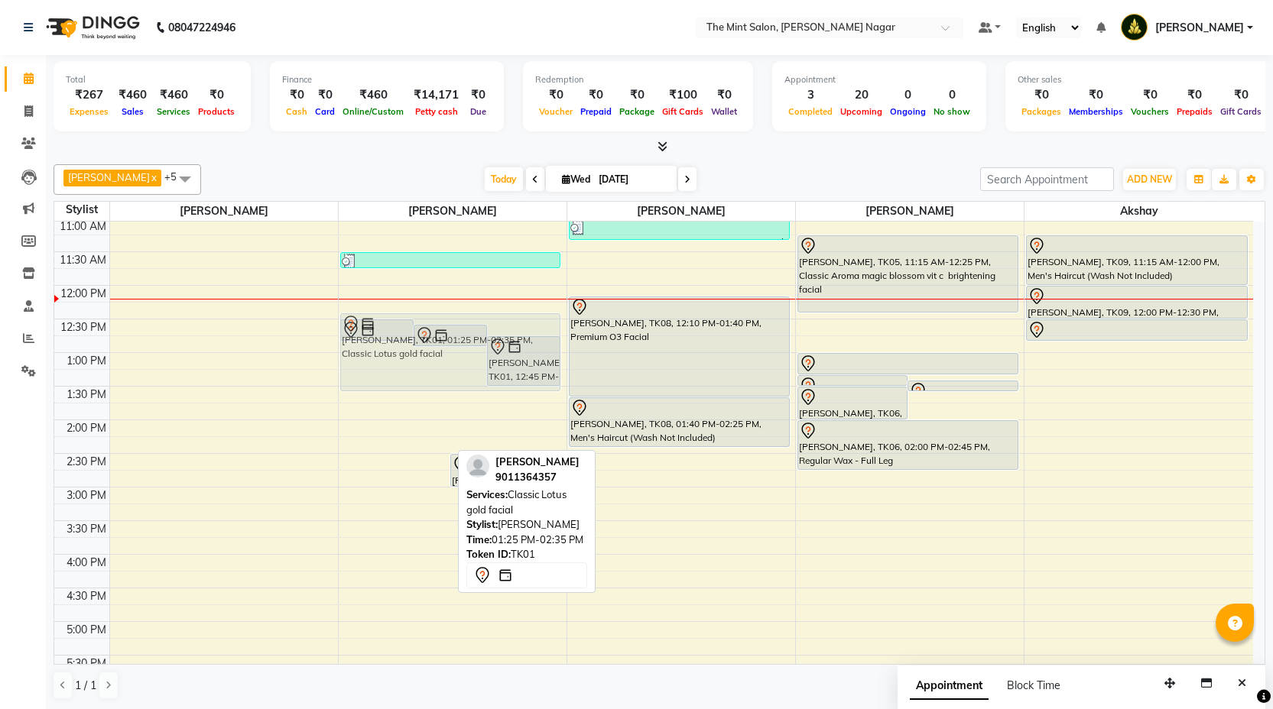
drag, startPoint x: 411, startPoint y: 421, endPoint x: 427, endPoint y: 362, distance: 61.6
click at [427, 362] on div "[PERSON_NAME], TK01, 12:30 PM-12:50 PM, Rica Brazilian Wax - Underarms [PERSON_…" at bounding box center [453, 588] width 228 height 1008
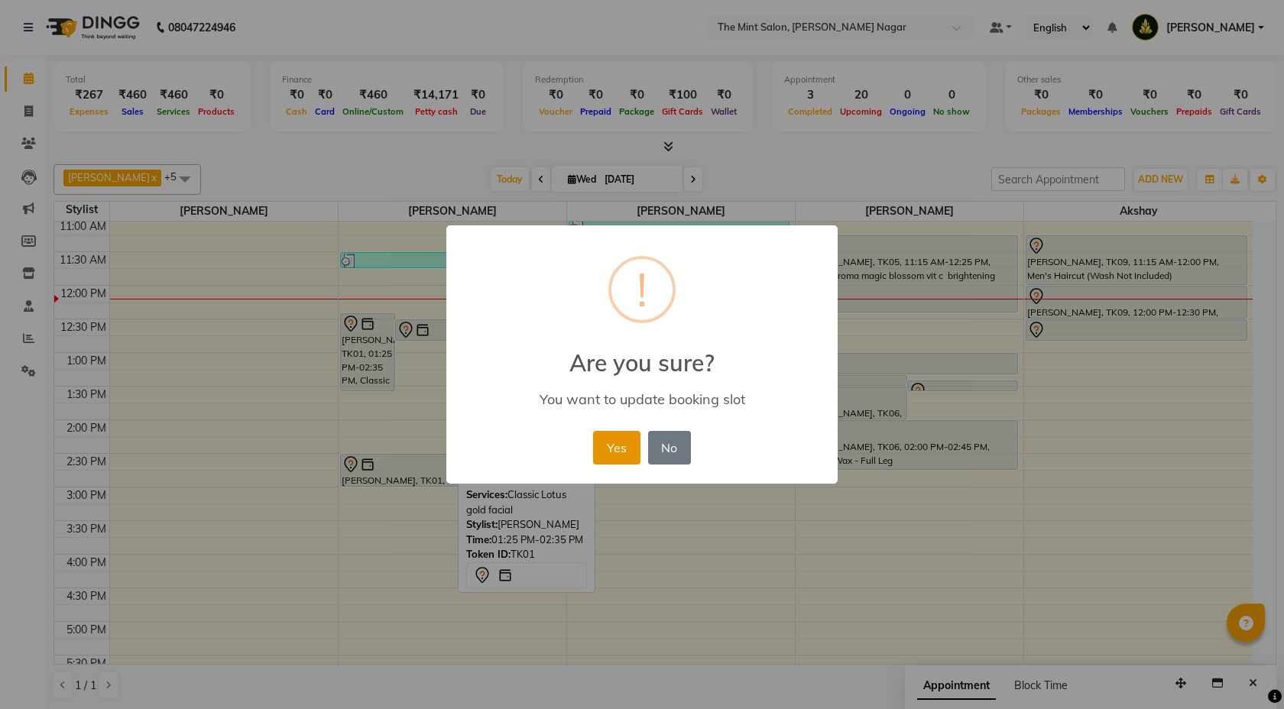
click at [618, 455] on button "Yes" at bounding box center [616, 448] width 47 height 34
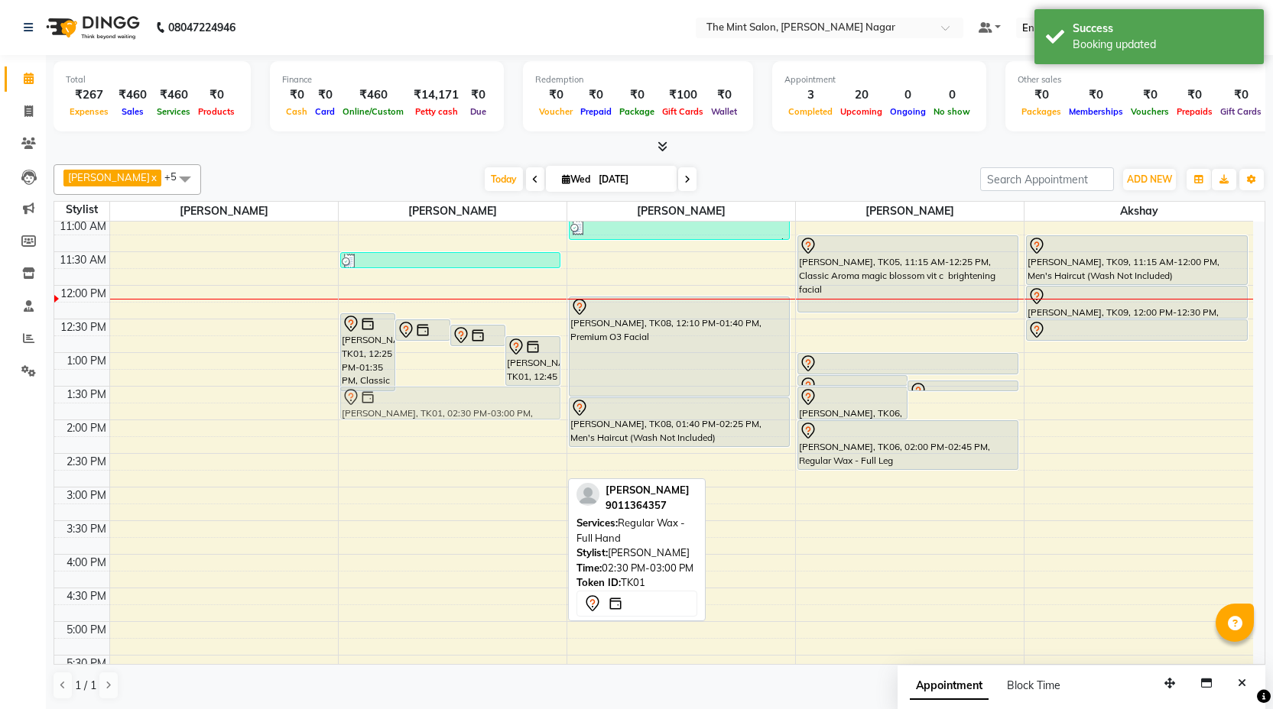
drag, startPoint x: 404, startPoint y: 471, endPoint x: 409, endPoint y: 407, distance: 63.7
click at [409, 407] on div "[PERSON_NAME], TK01, 12:25 PM-01:35 PM, Classic Lotus gold facial [PERSON_NAME]…" at bounding box center [453, 588] width 228 height 1008
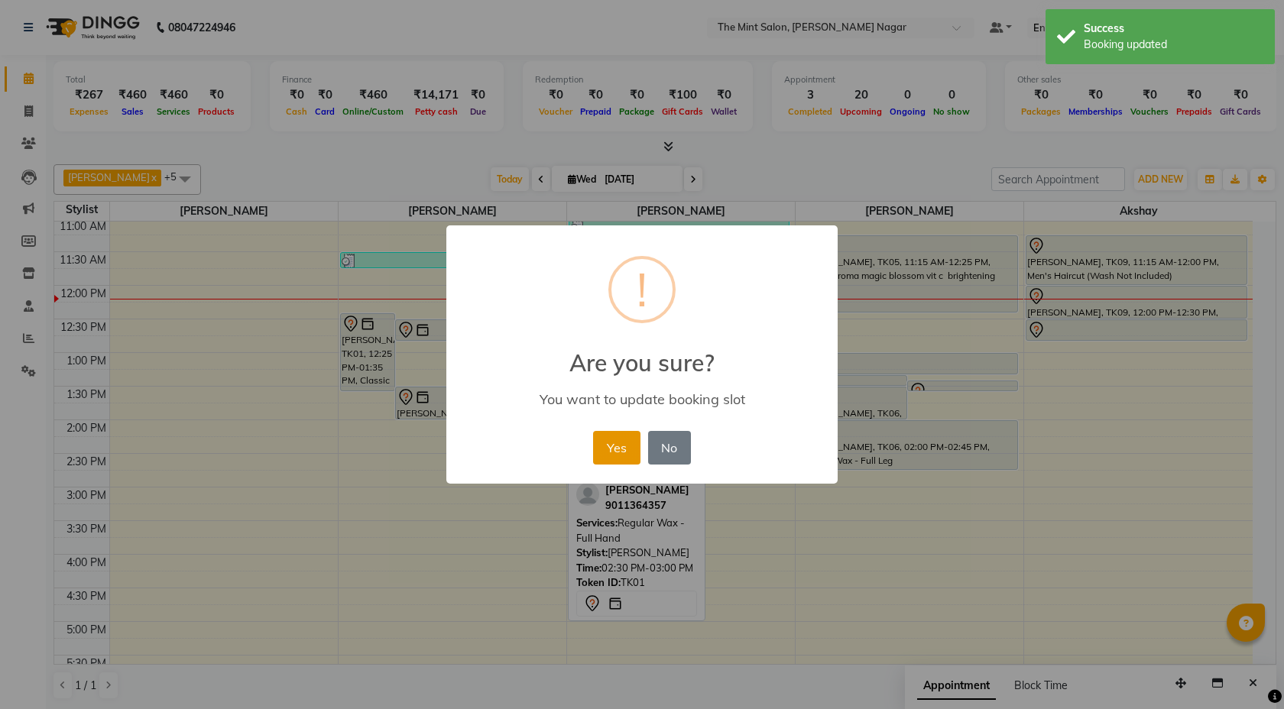
click at [610, 452] on button "Yes" at bounding box center [616, 448] width 47 height 34
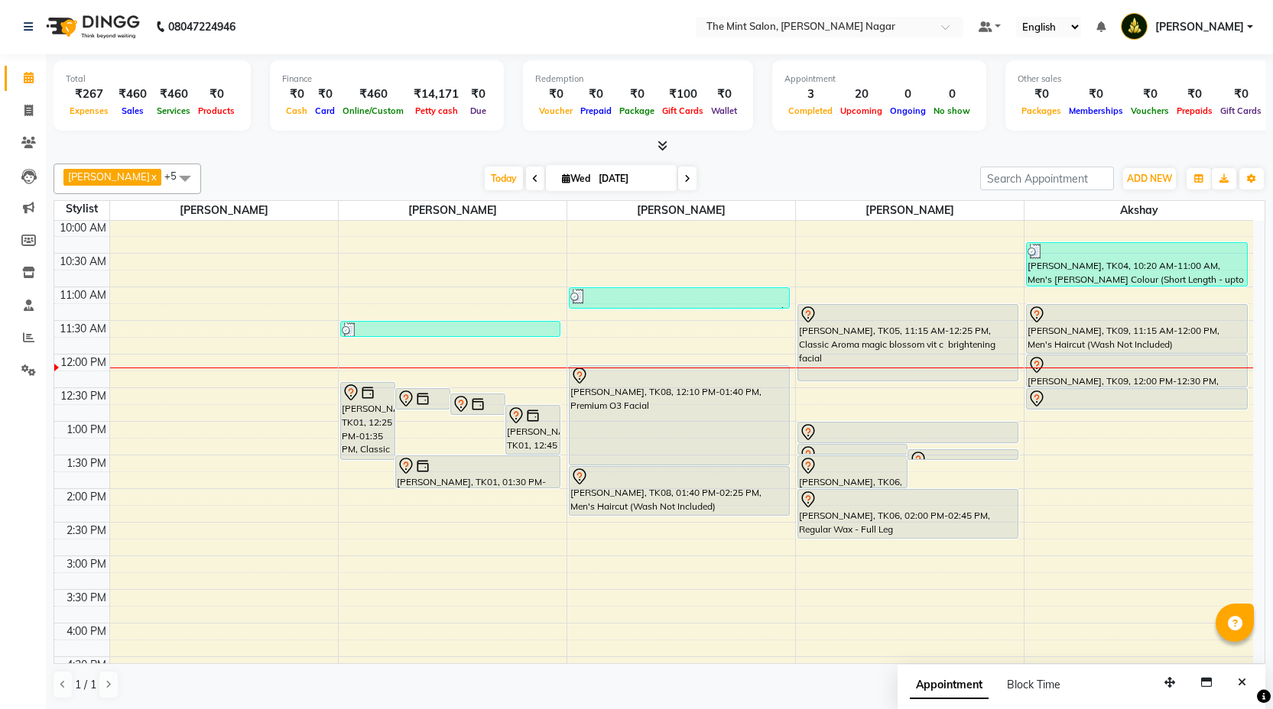
scroll to position [65, 0]
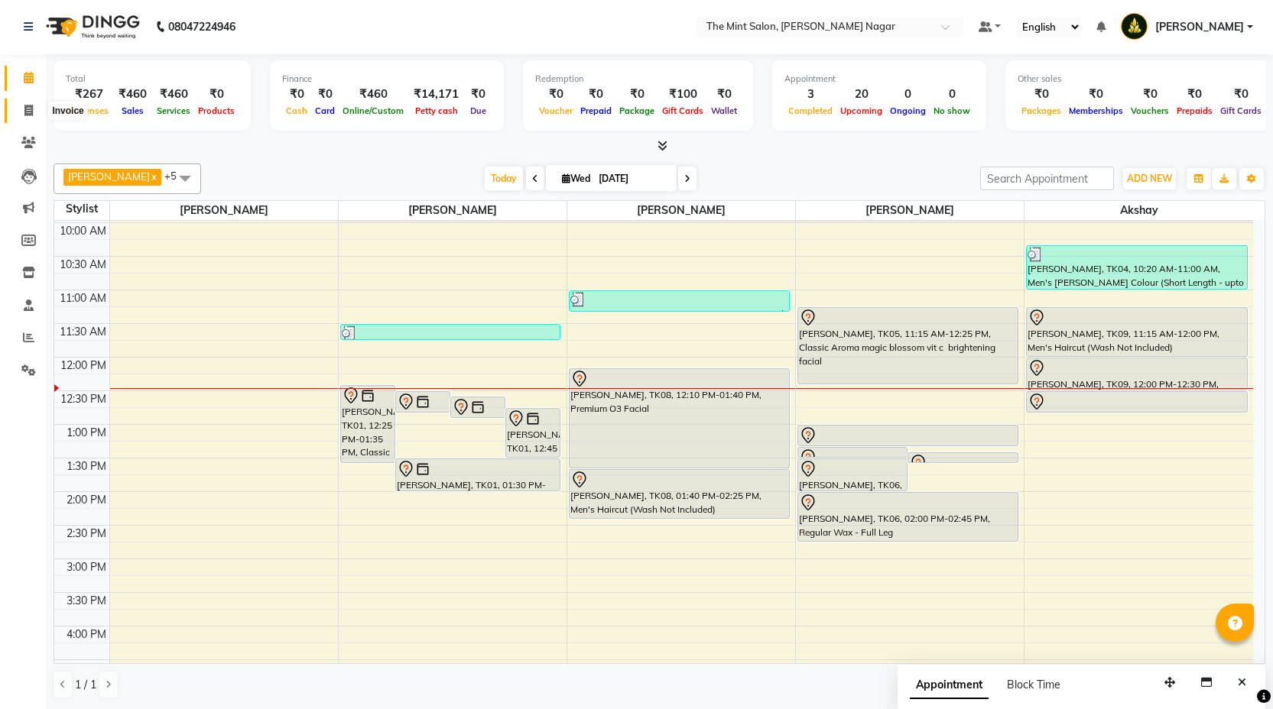
click at [23, 107] on span at bounding box center [28, 111] width 27 height 18
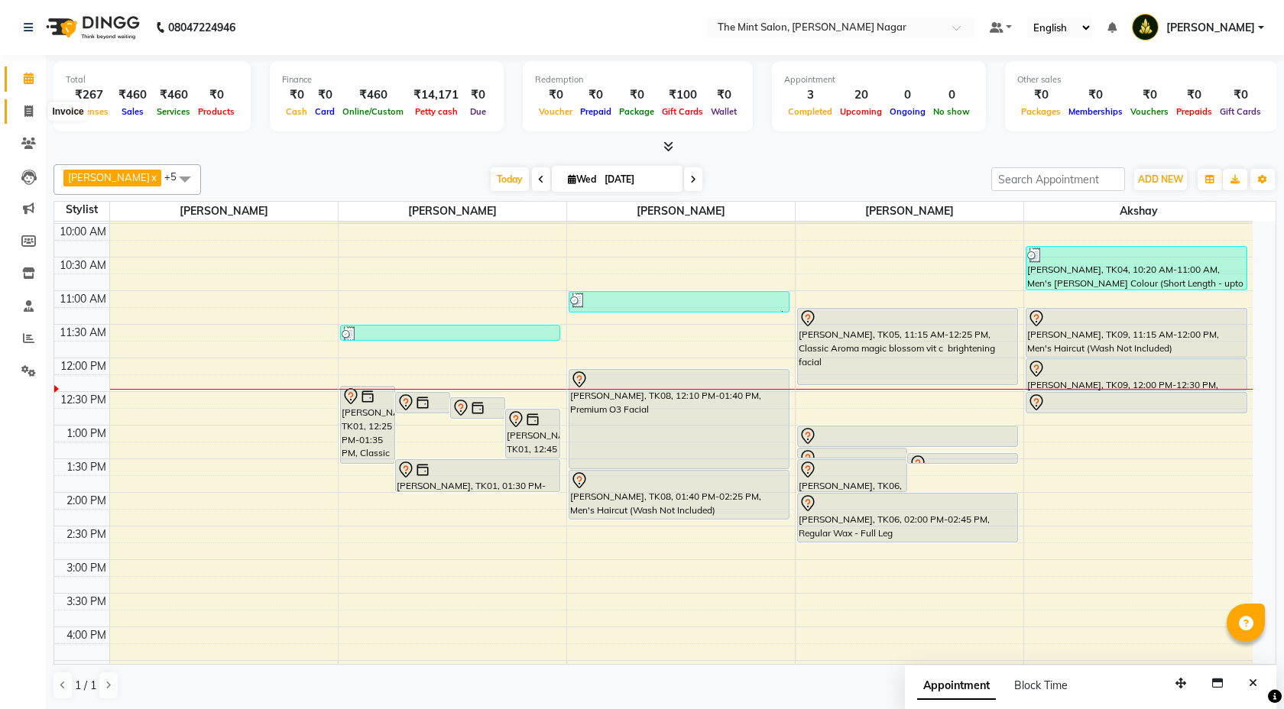
select select "service"
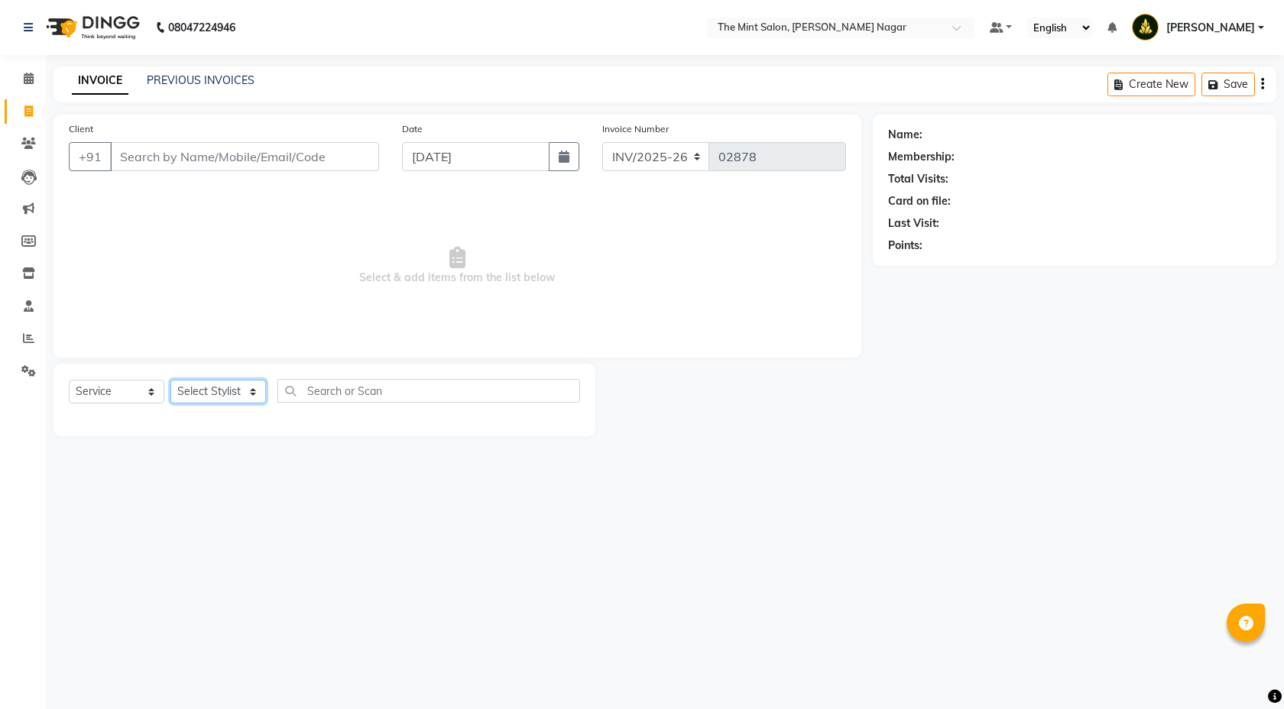
click at [250, 391] on select "Select Stylist [PERSON_NAME] [PERSON_NAME] [PERSON_NAME] Pooja [PERSON_NAME] [P…" at bounding box center [218, 392] width 96 height 24
select select "61942"
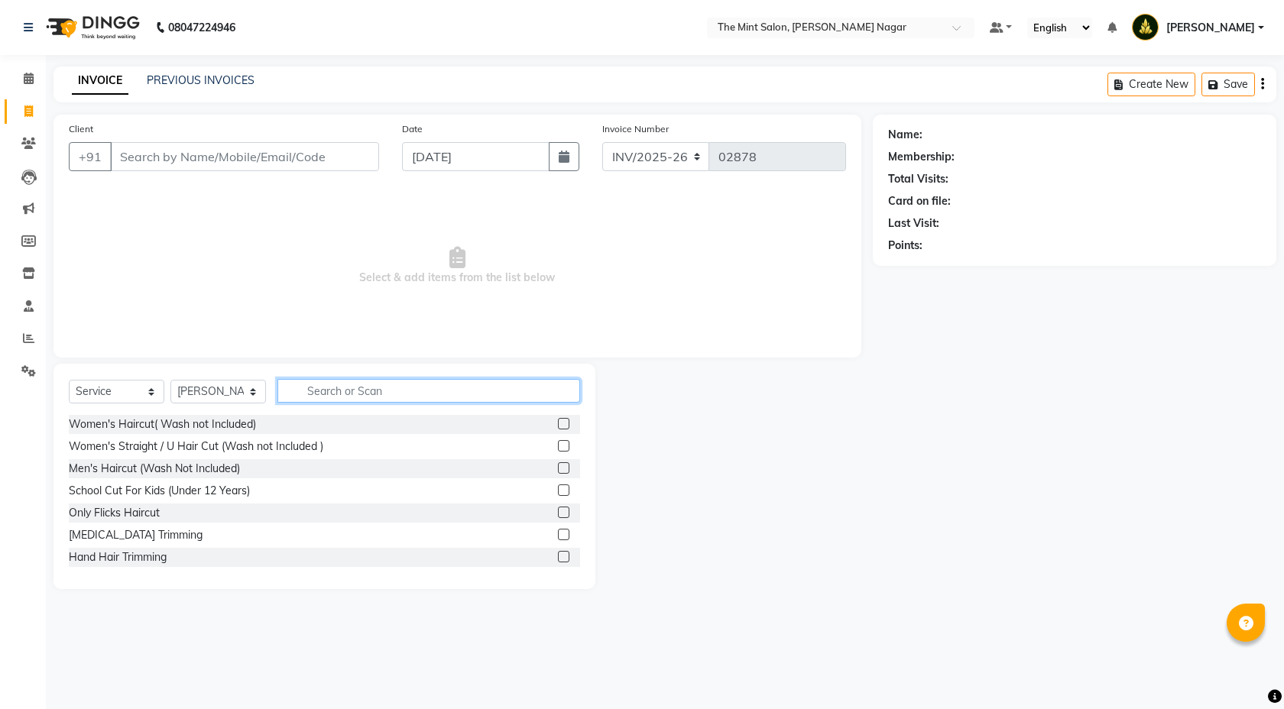
click at [300, 400] on input "text" at bounding box center [429, 391] width 303 height 24
type input "wash"
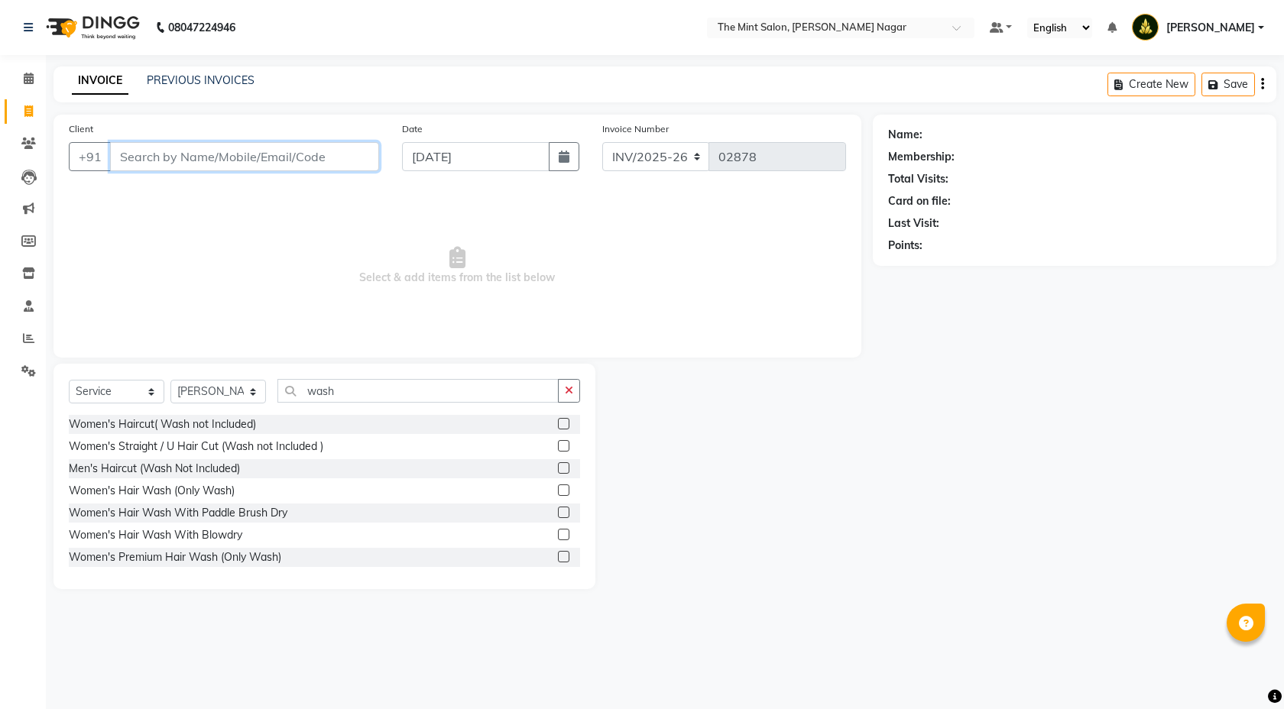
click at [318, 157] on input "Client" at bounding box center [244, 156] width 269 height 29
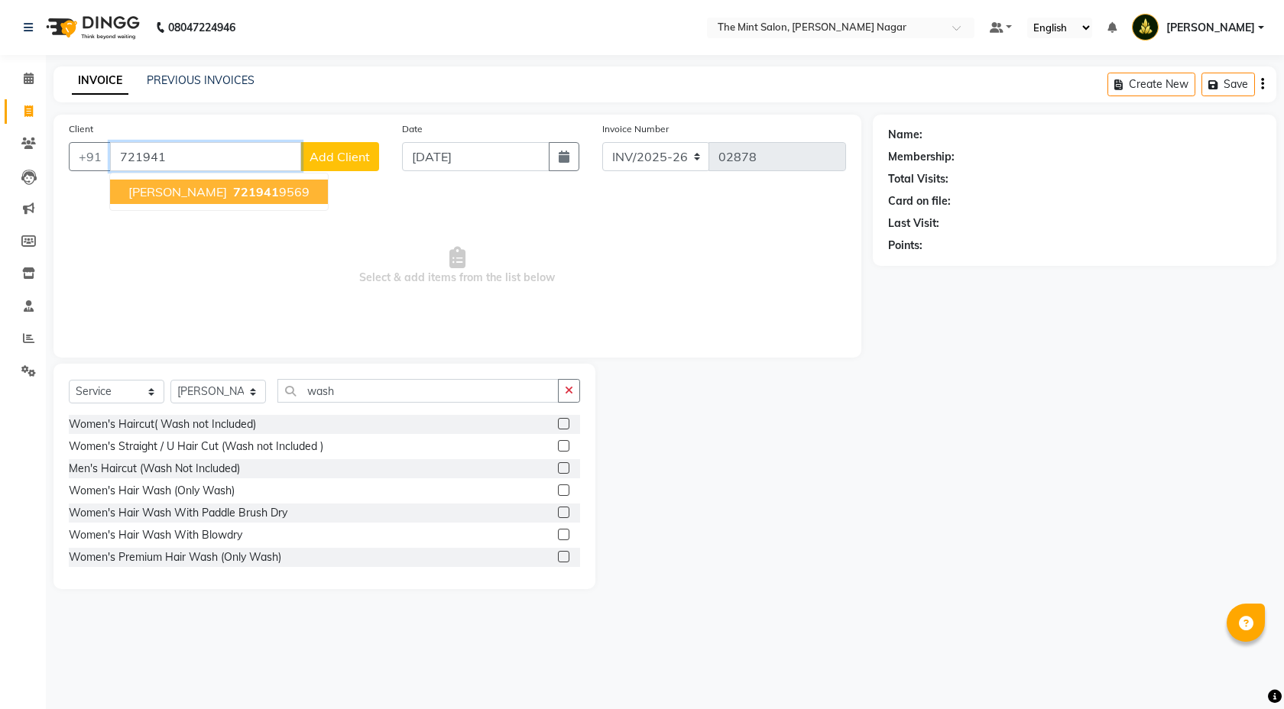
click at [232, 200] on button "[PERSON_NAME] 721941 9569" at bounding box center [219, 192] width 218 height 24
type input "7219419569"
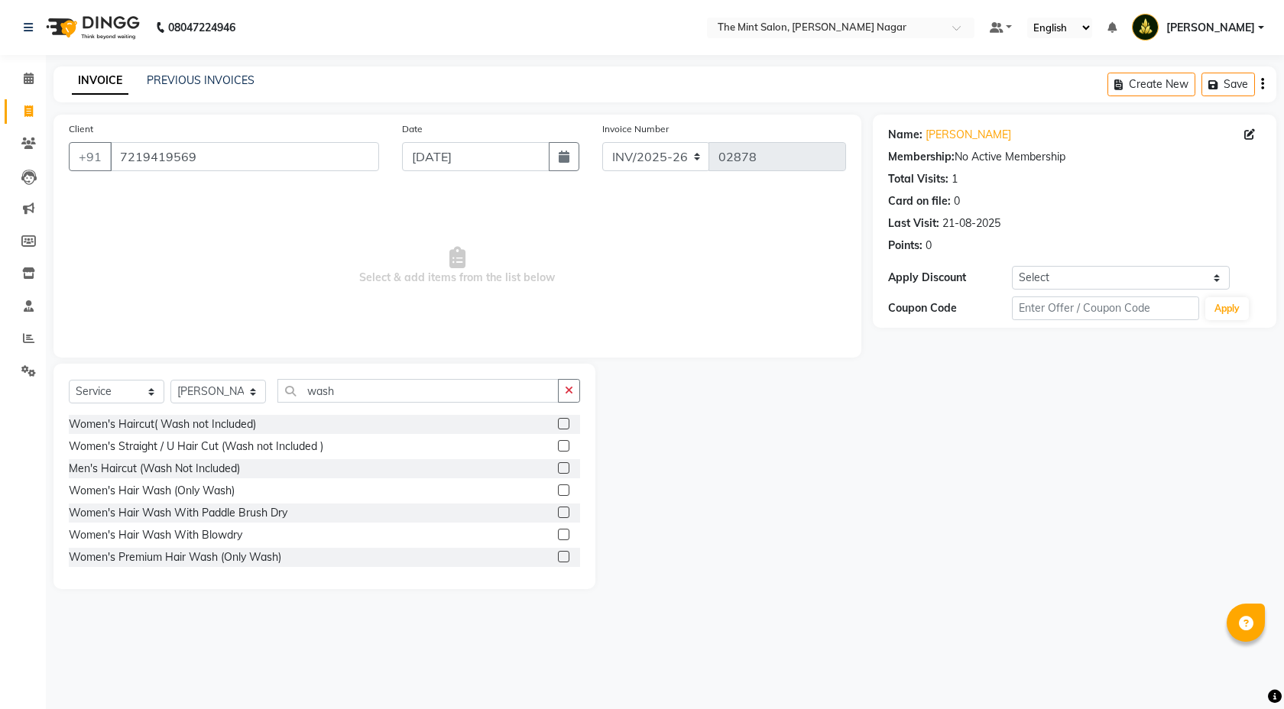
click at [558, 490] on label at bounding box center [563, 490] width 11 height 11
click at [558, 490] on input "checkbox" at bounding box center [563, 491] width 10 height 10
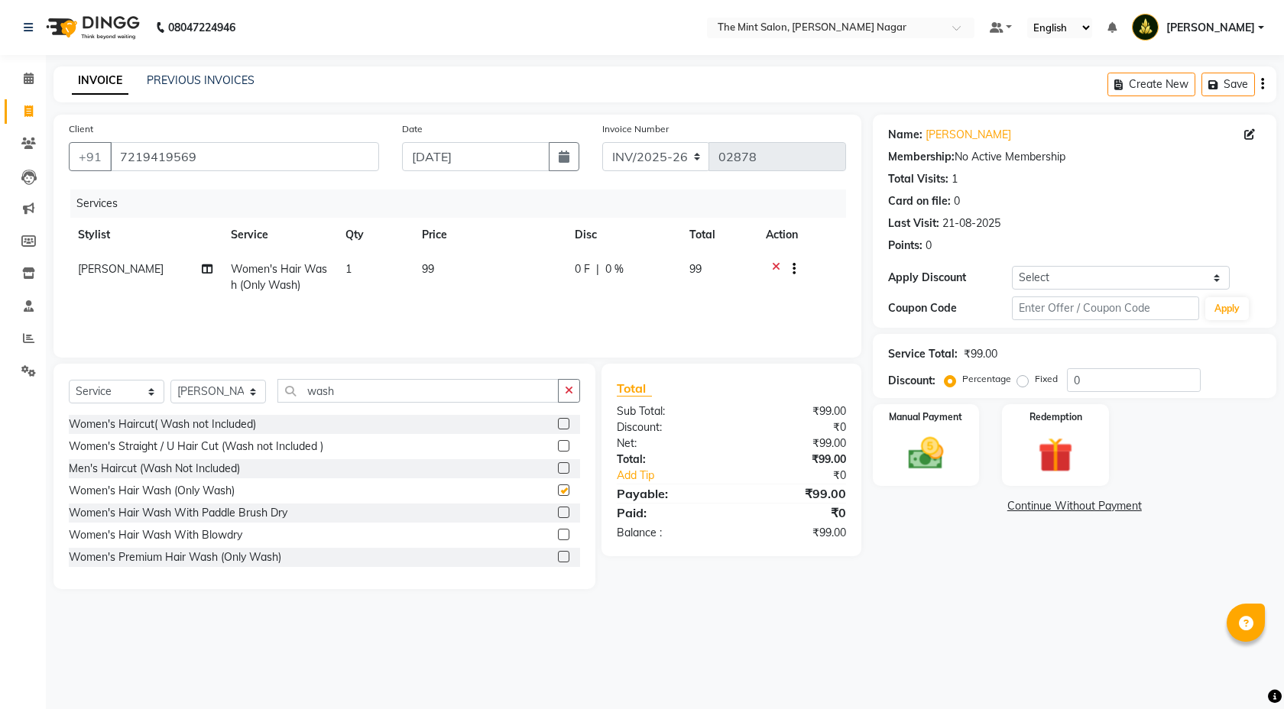
checkbox input "false"
click at [1073, 381] on input "0" at bounding box center [1134, 380] width 134 height 24
type input "10"
click at [965, 461] on div "Manual Payment" at bounding box center [926, 445] width 111 height 85
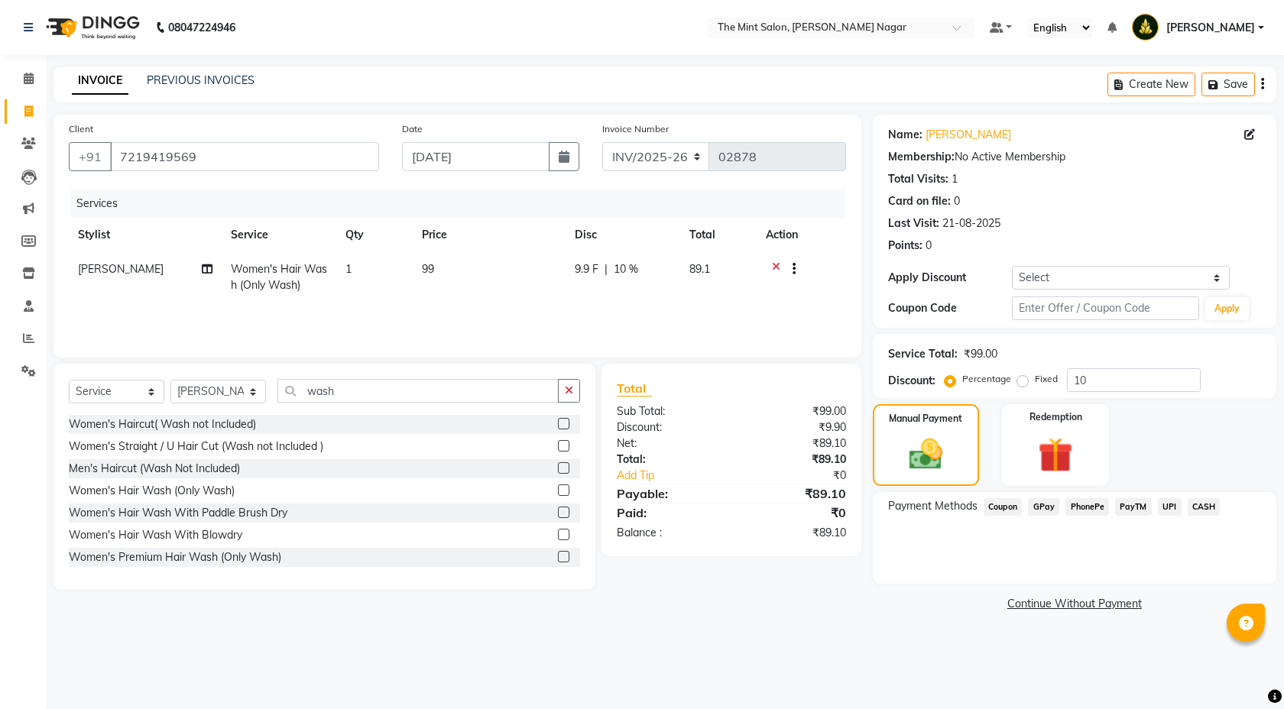
click at [1097, 514] on span "PhonePe" at bounding box center [1088, 507] width 44 height 18
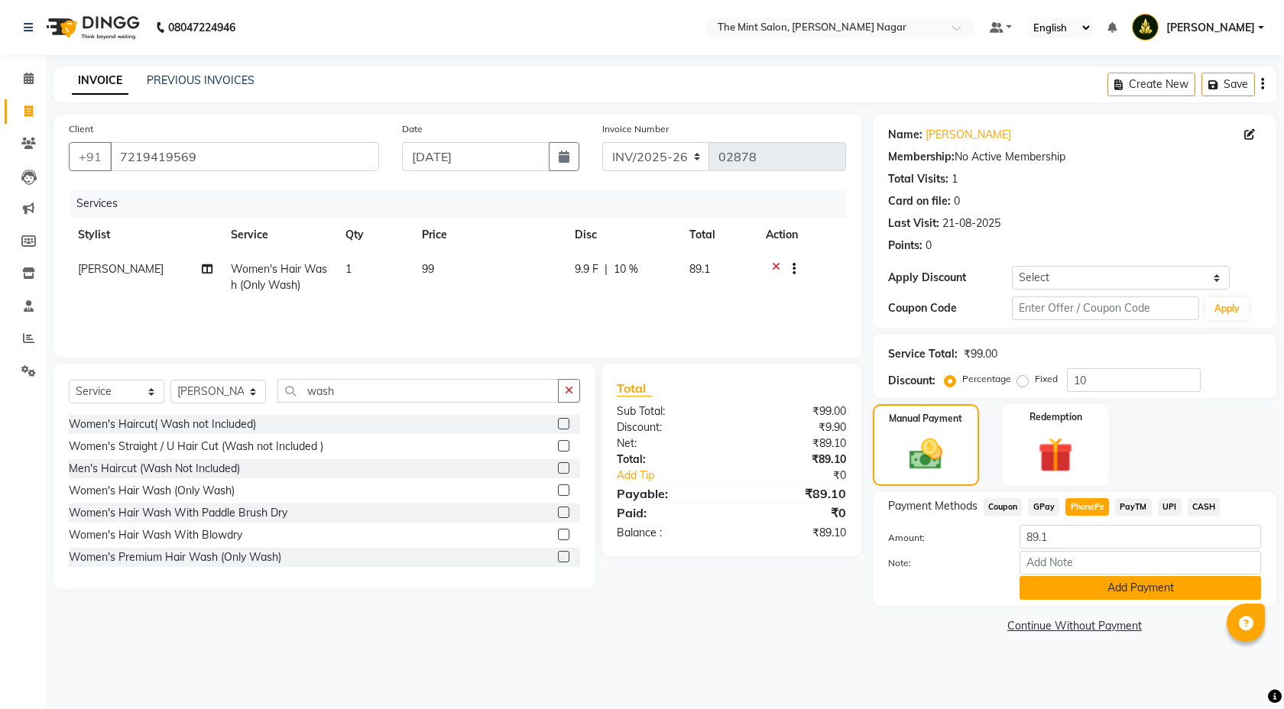
click at [1104, 583] on button "Add Payment" at bounding box center [1141, 588] width 242 height 24
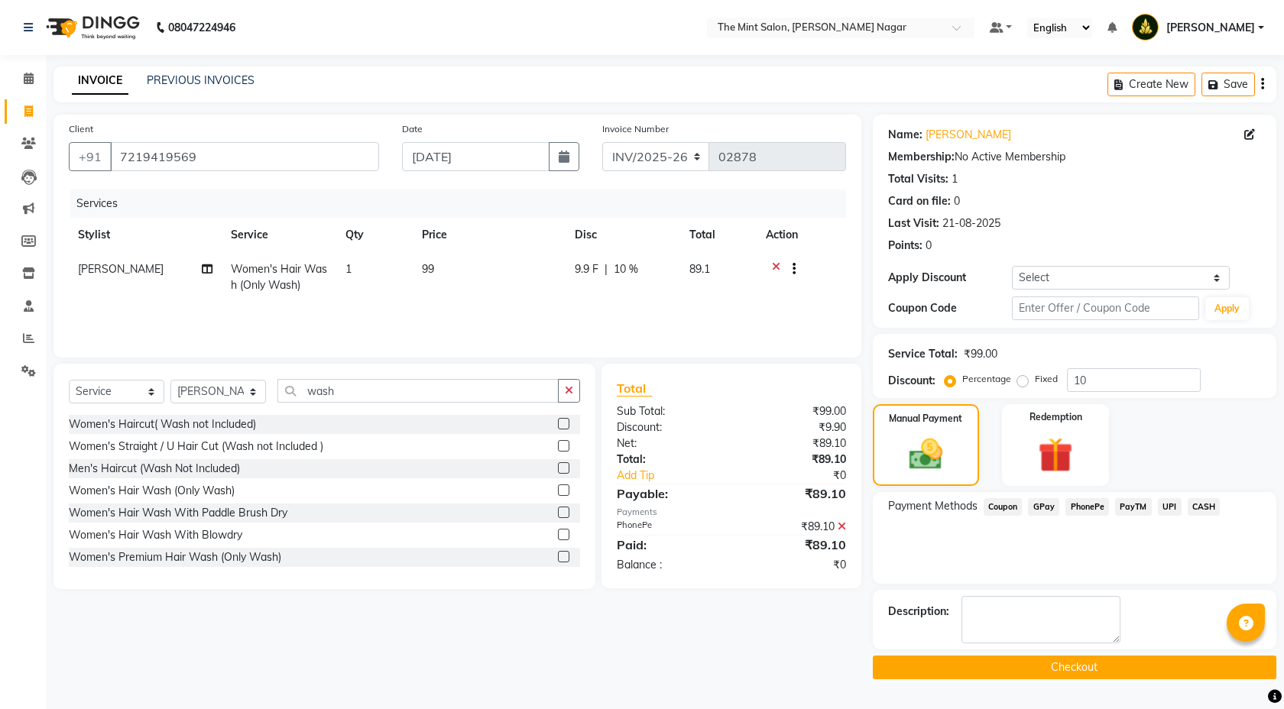
click at [1060, 669] on button "Checkout" at bounding box center [1075, 668] width 404 height 24
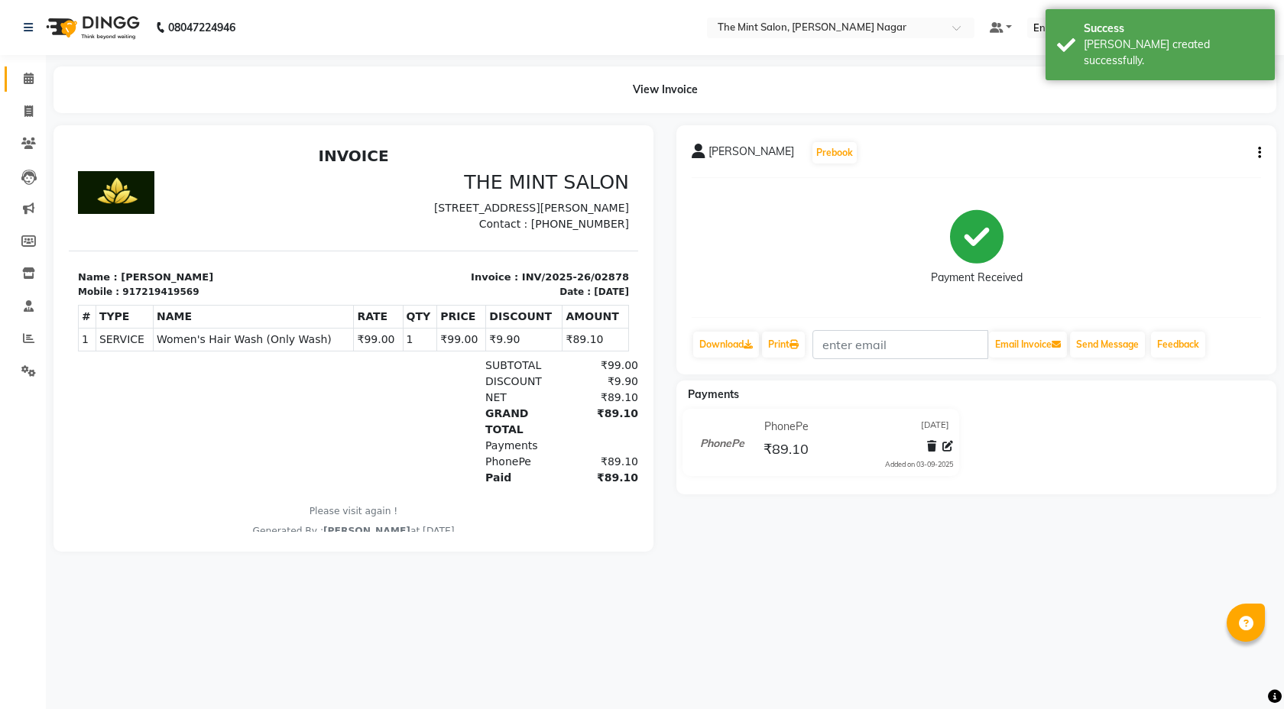
click at [29, 87] on link "Calendar" at bounding box center [23, 79] width 37 height 25
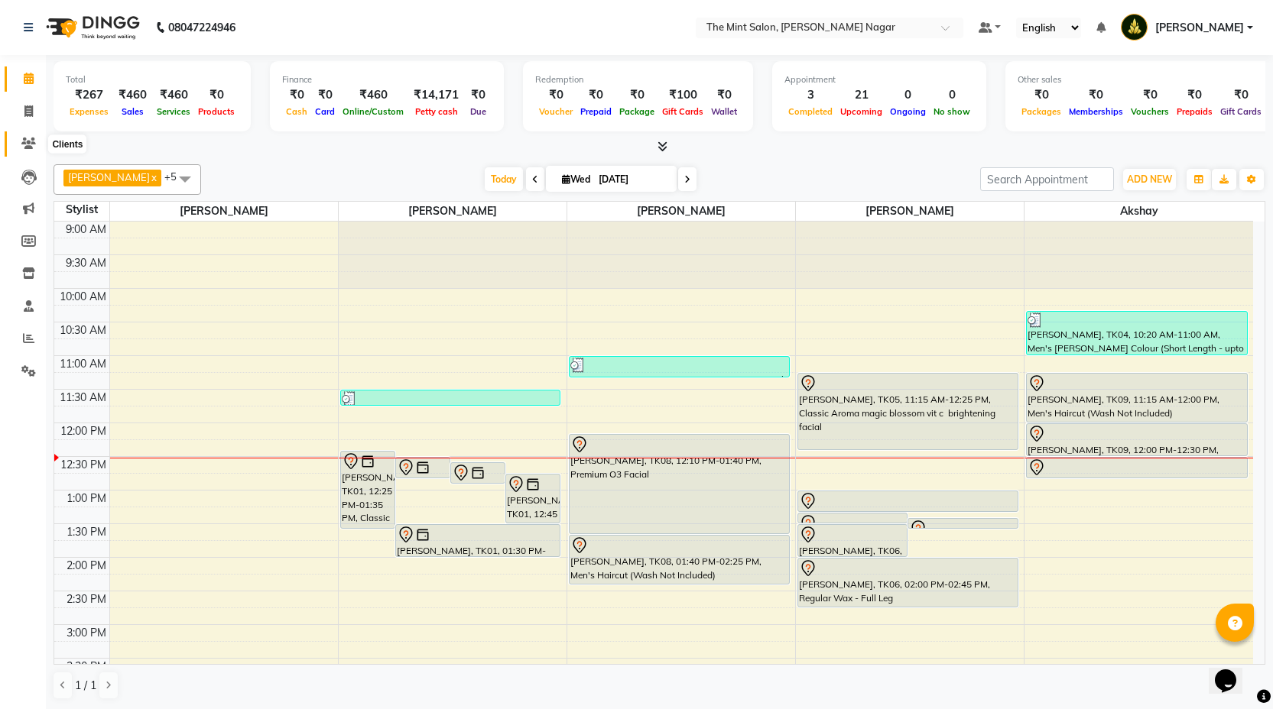
click at [31, 151] on span at bounding box center [28, 144] width 27 height 18
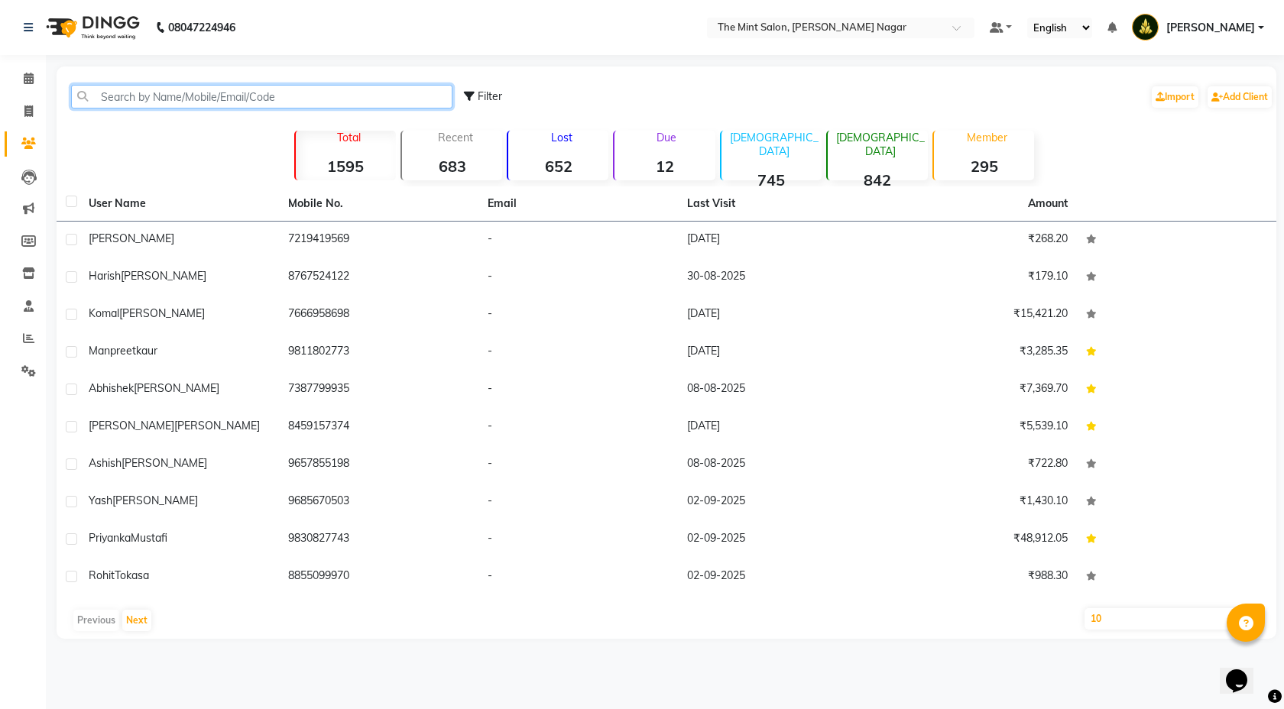
click at [200, 99] on input "text" at bounding box center [261, 97] width 381 height 24
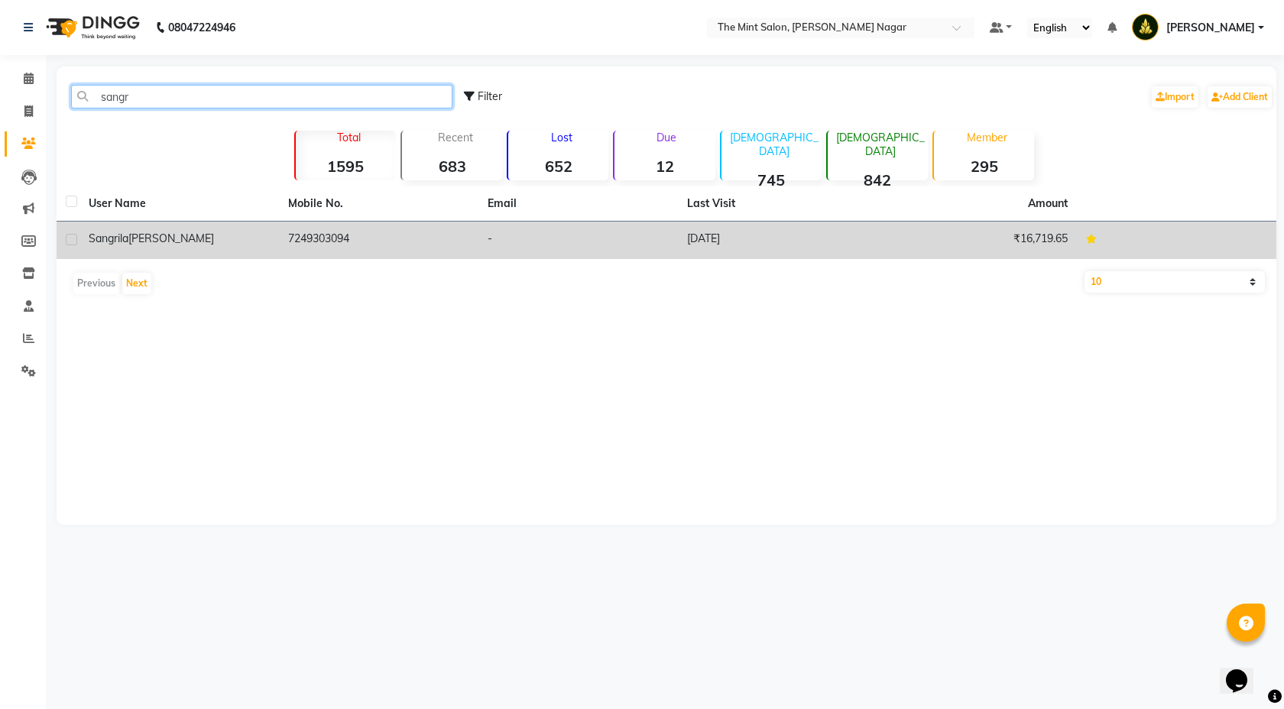
type input "sangr"
click at [200, 235] on div "Sangrila Singh" at bounding box center [179, 239] width 181 height 16
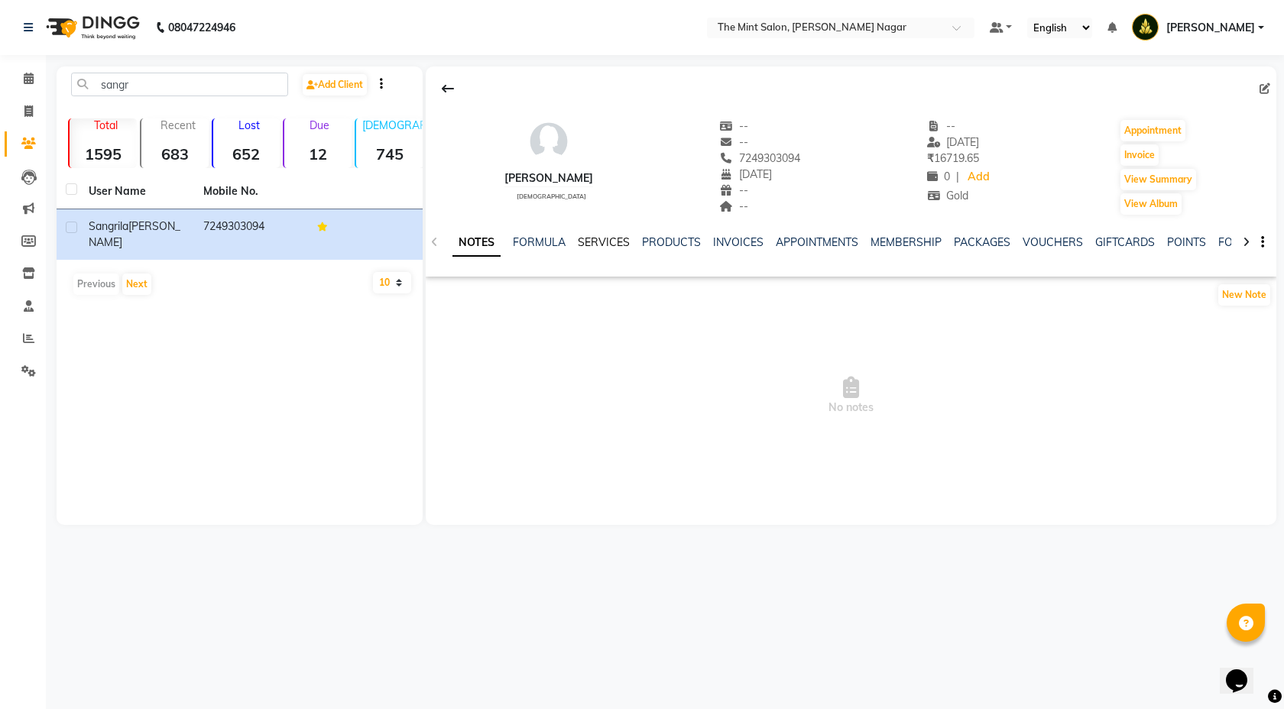
click at [604, 240] on link "SERVICES" at bounding box center [604, 242] width 52 height 14
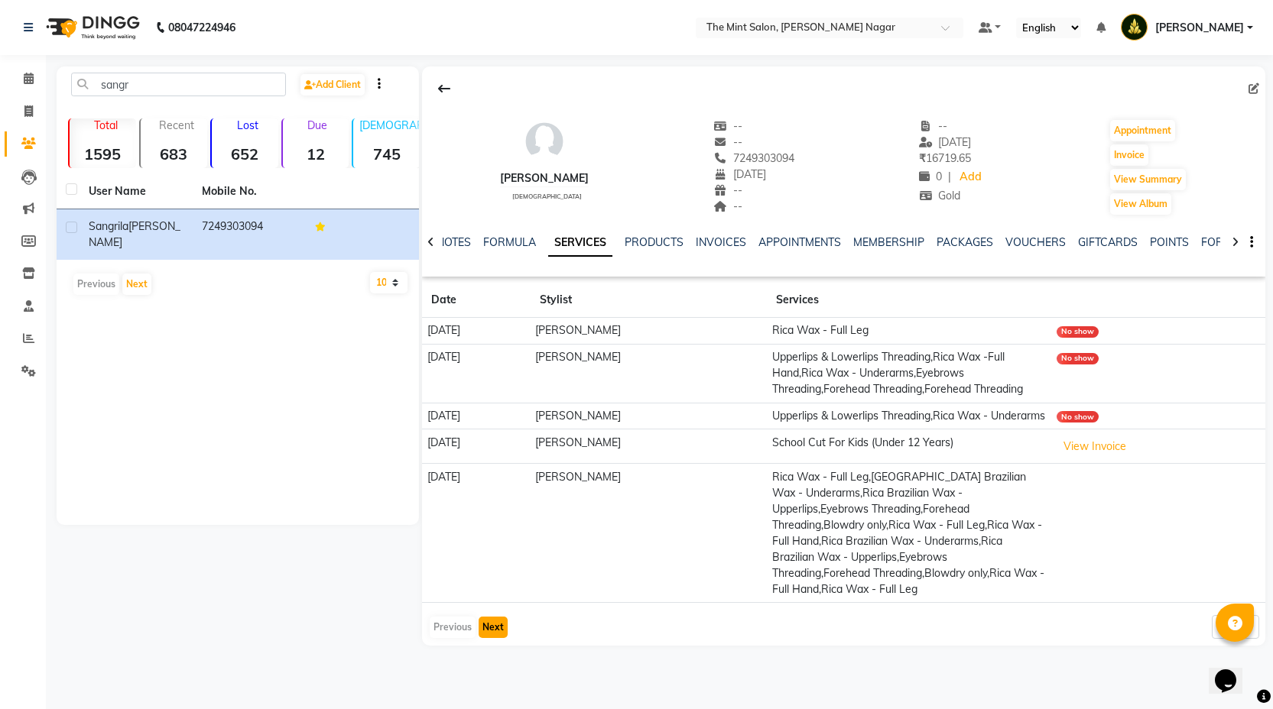
click at [491, 638] on button "Next" at bounding box center [493, 627] width 29 height 21
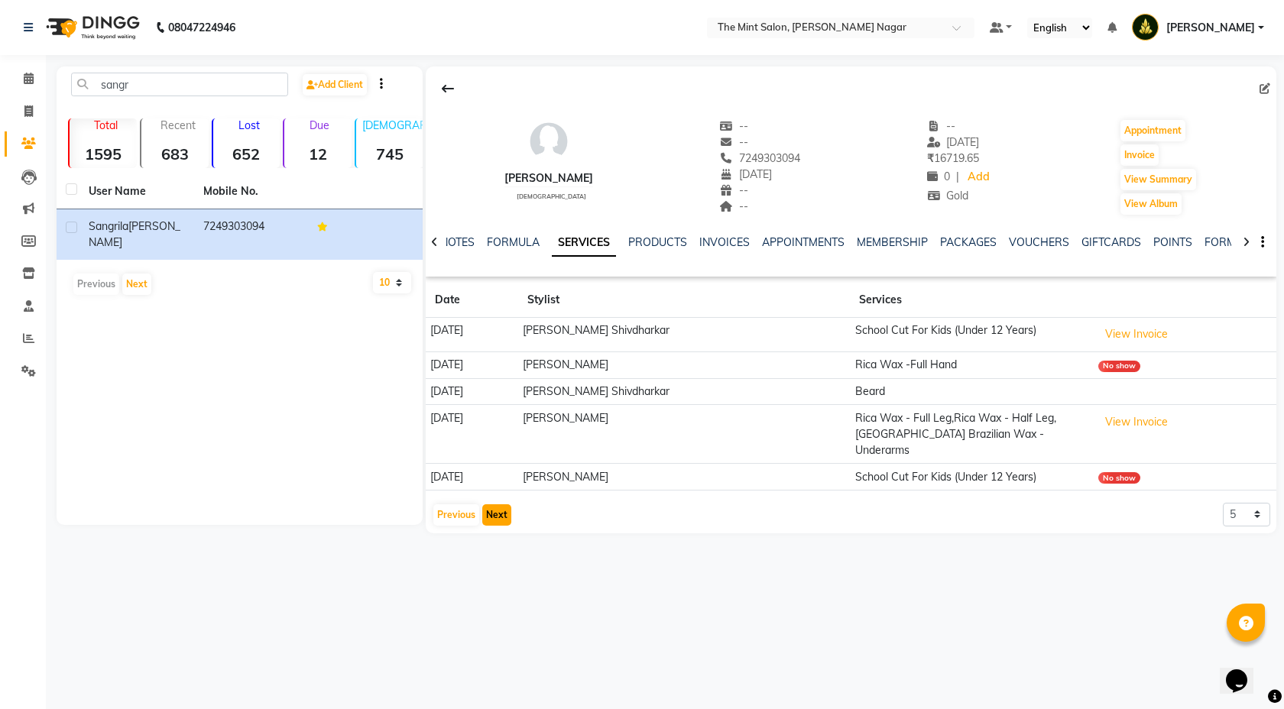
click at [492, 505] on button "Next" at bounding box center [496, 515] width 29 height 21
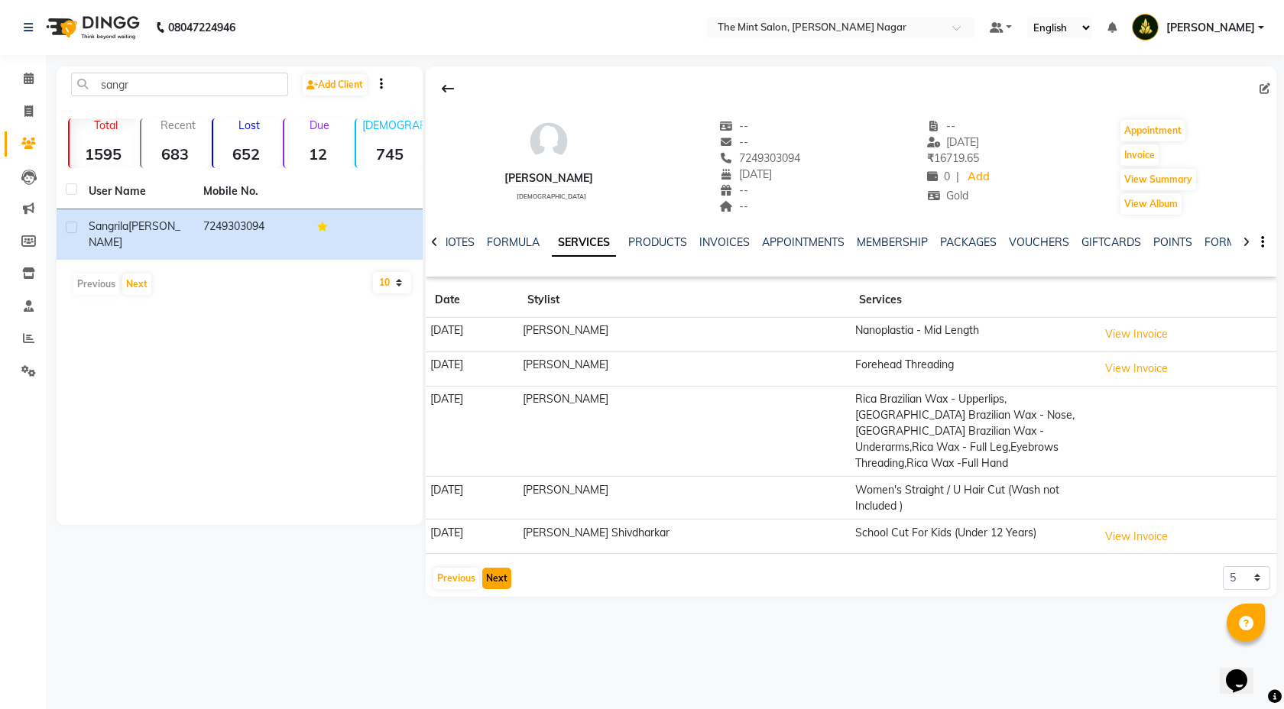
click at [495, 568] on button "Next" at bounding box center [496, 578] width 29 height 21
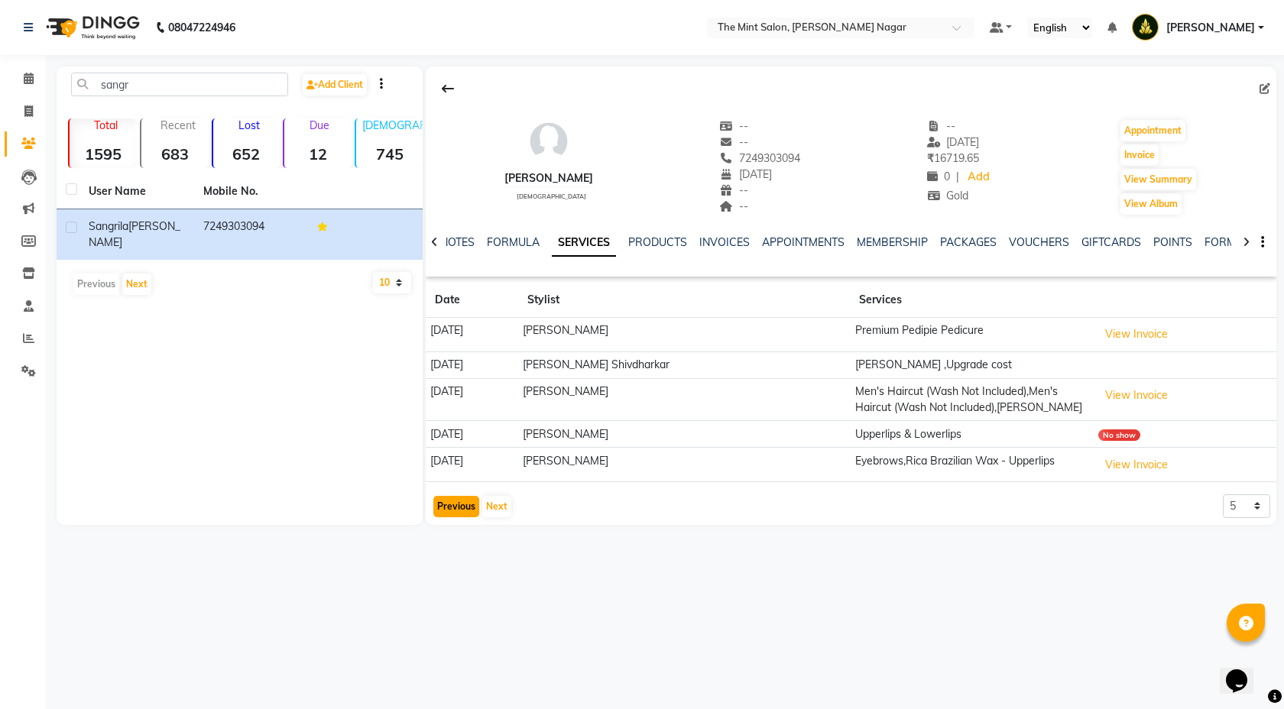
click at [456, 505] on button "Previous" at bounding box center [456, 506] width 46 height 21
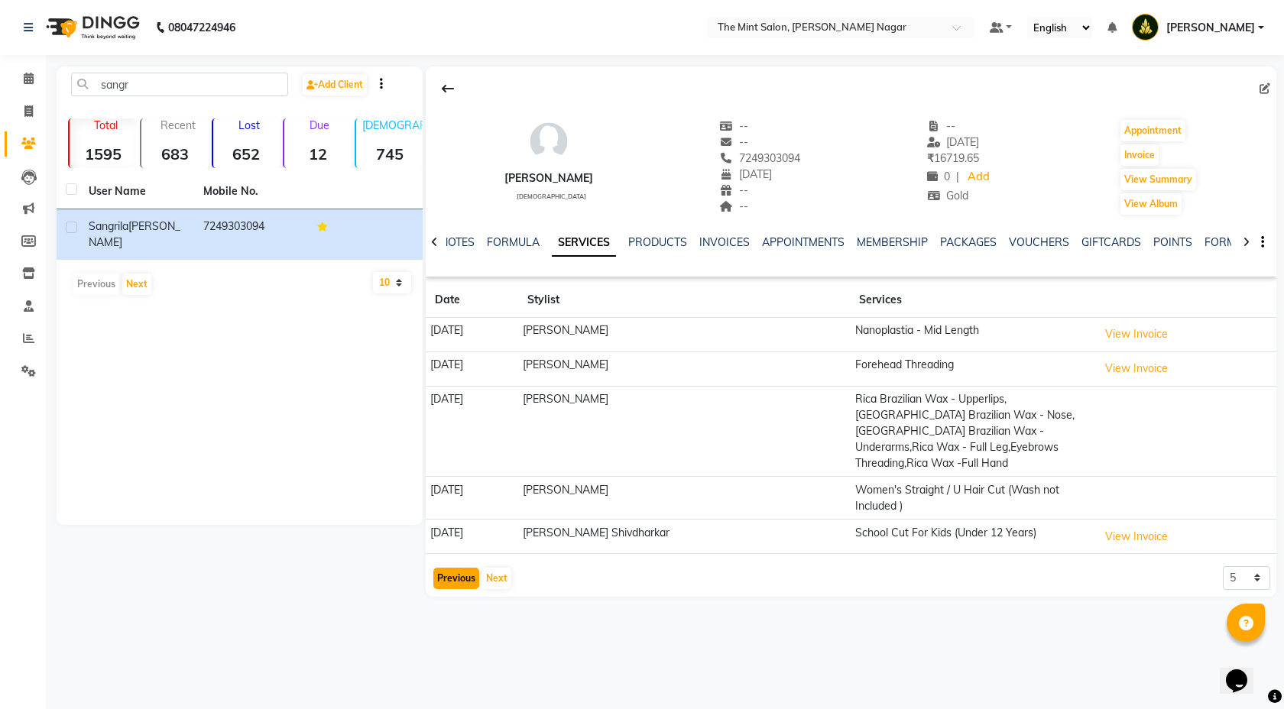
click at [456, 568] on button "Previous" at bounding box center [456, 578] width 46 height 21
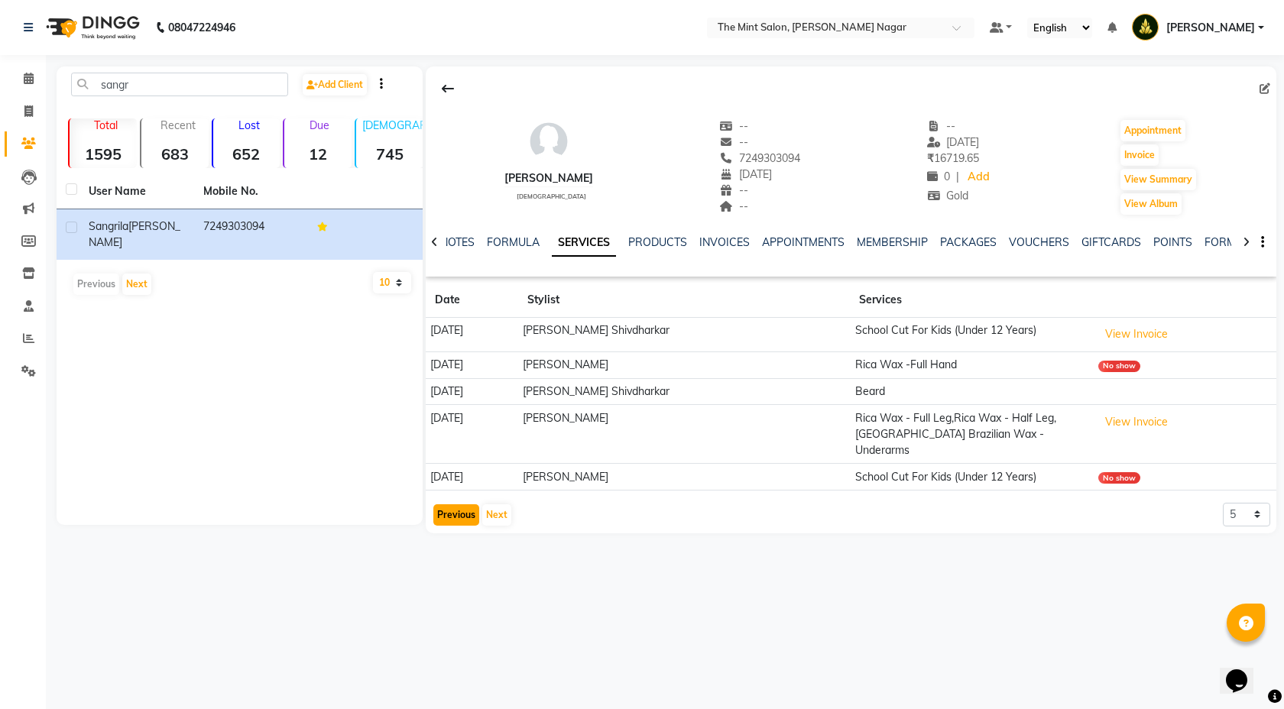
click at [450, 505] on button "Previous" at bounding box center [456, 515] width 46 height 21
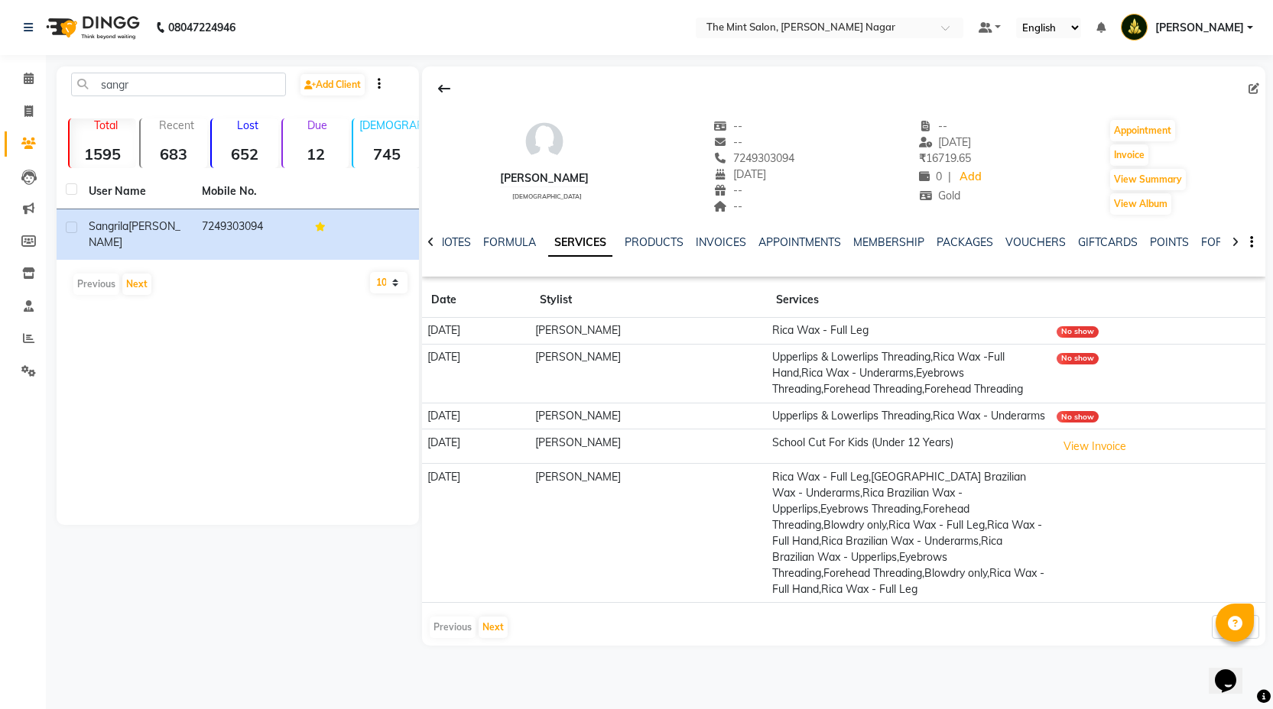
scroll to position [8, 0]
click at [495, 638] on button "Next" at bounding box center [493, 627] width 29 height 21
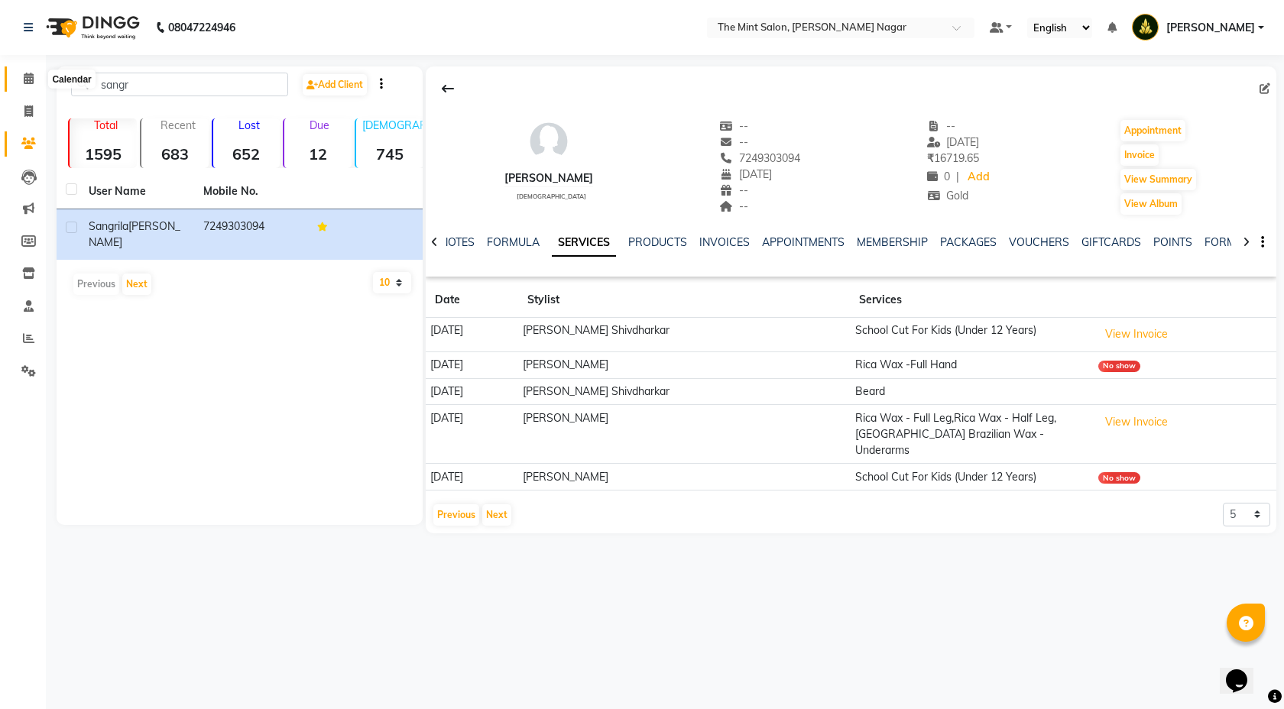
click at [24, 83] on icon at bounding box center [29, 78] width 10 height 11
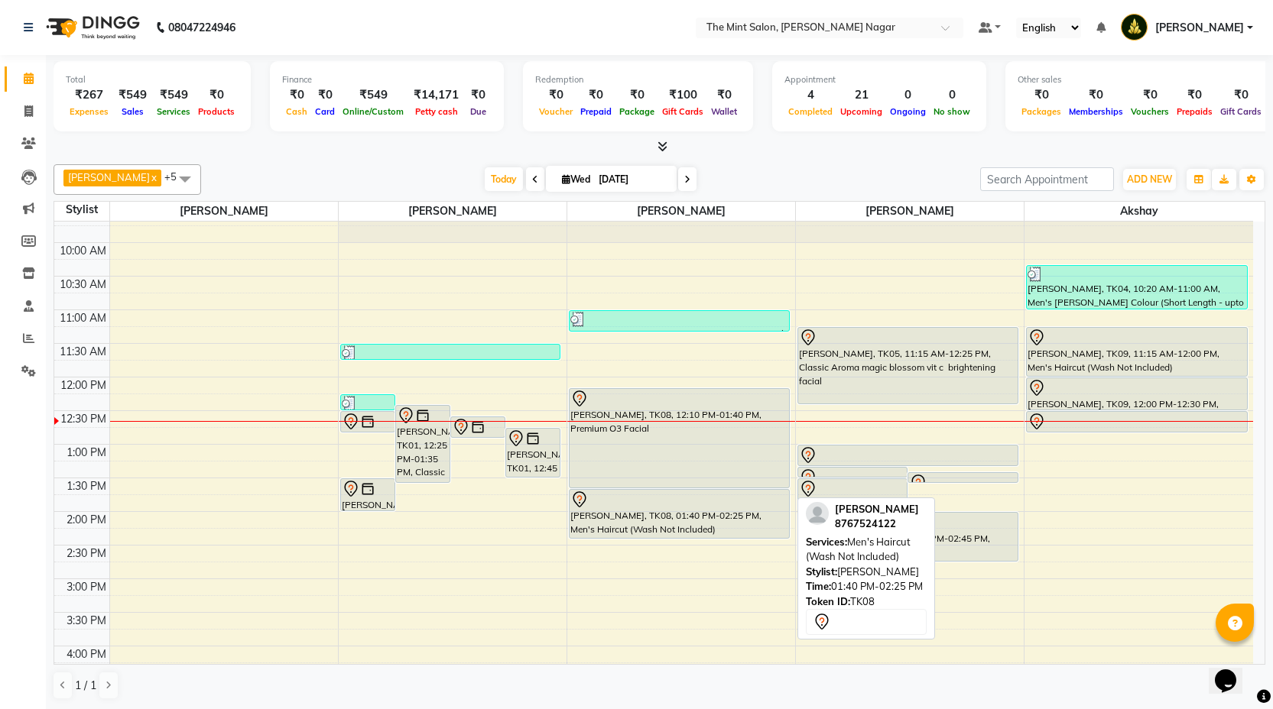
scroll to position [47, 0]
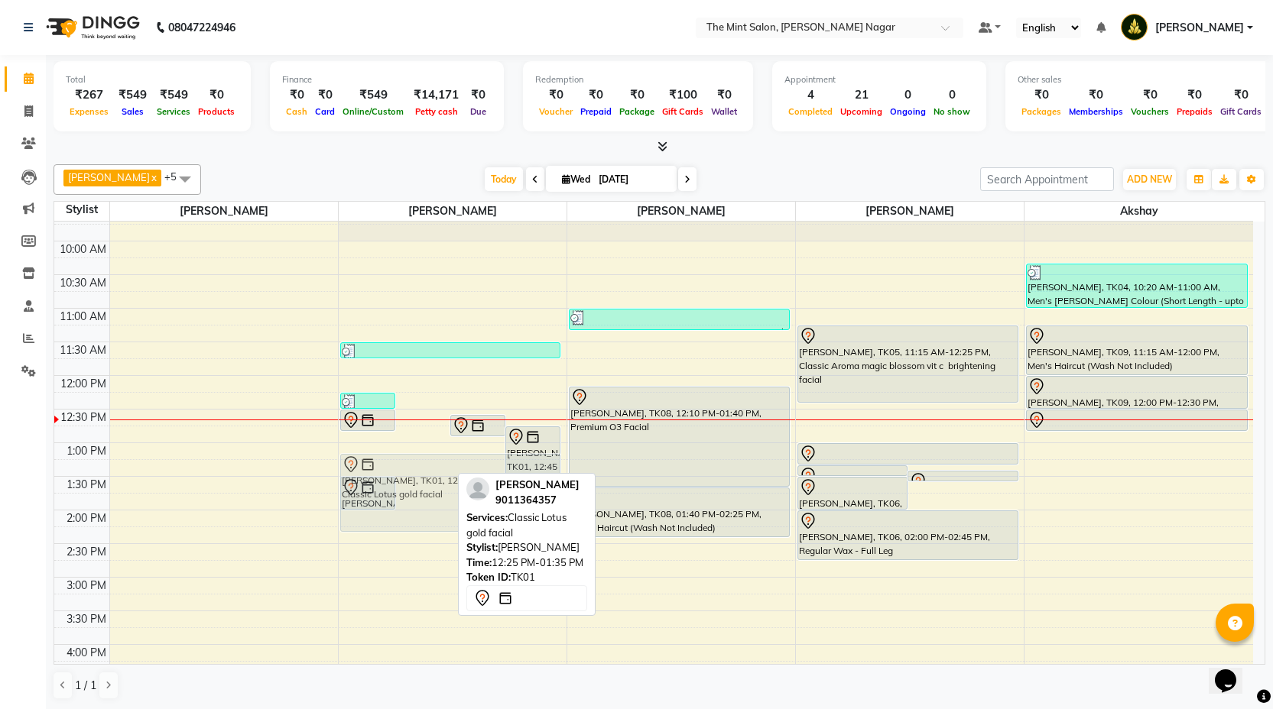
click at [450, 505] on div "Pradnya, TK11, 12:15 PM-12:30 PM, Women's Hair Wash (Only Wash) Tejal Lonkar, T…" at bounding box center [453, 678] width 228 height 1008
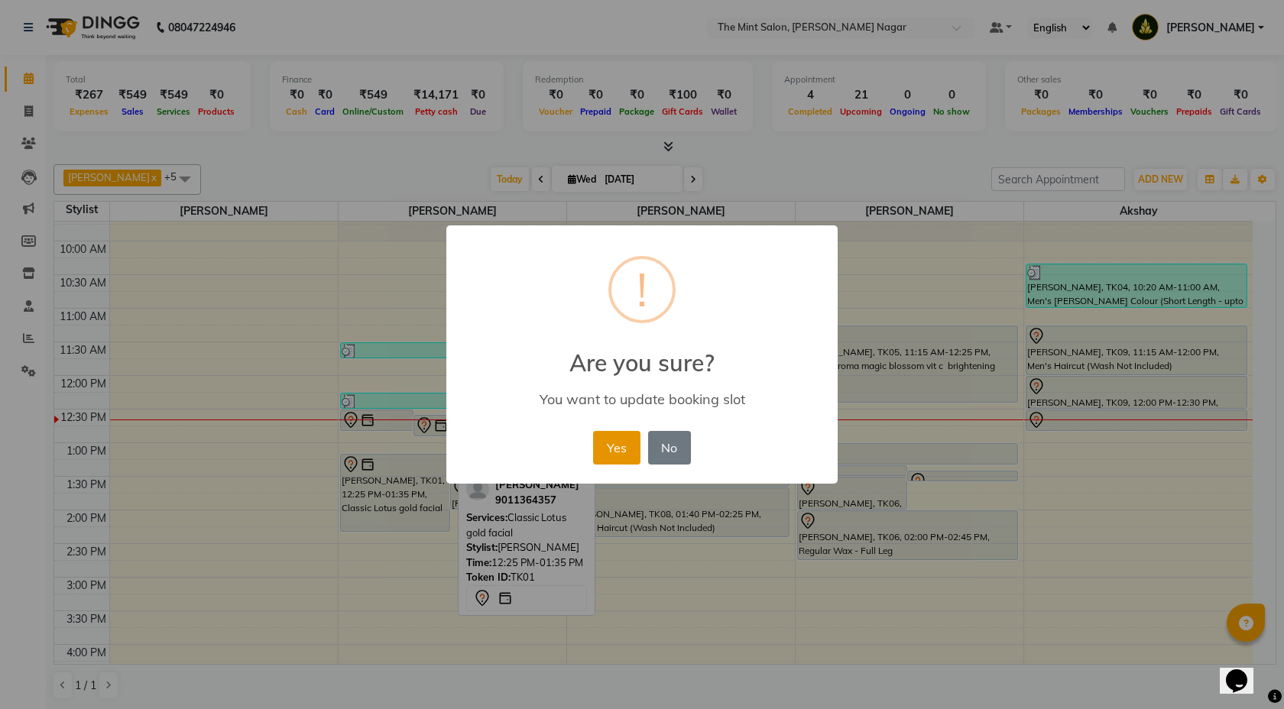
click at [625, 449] on button "Yes" at bounding box center [616, 448] width 47 height 34
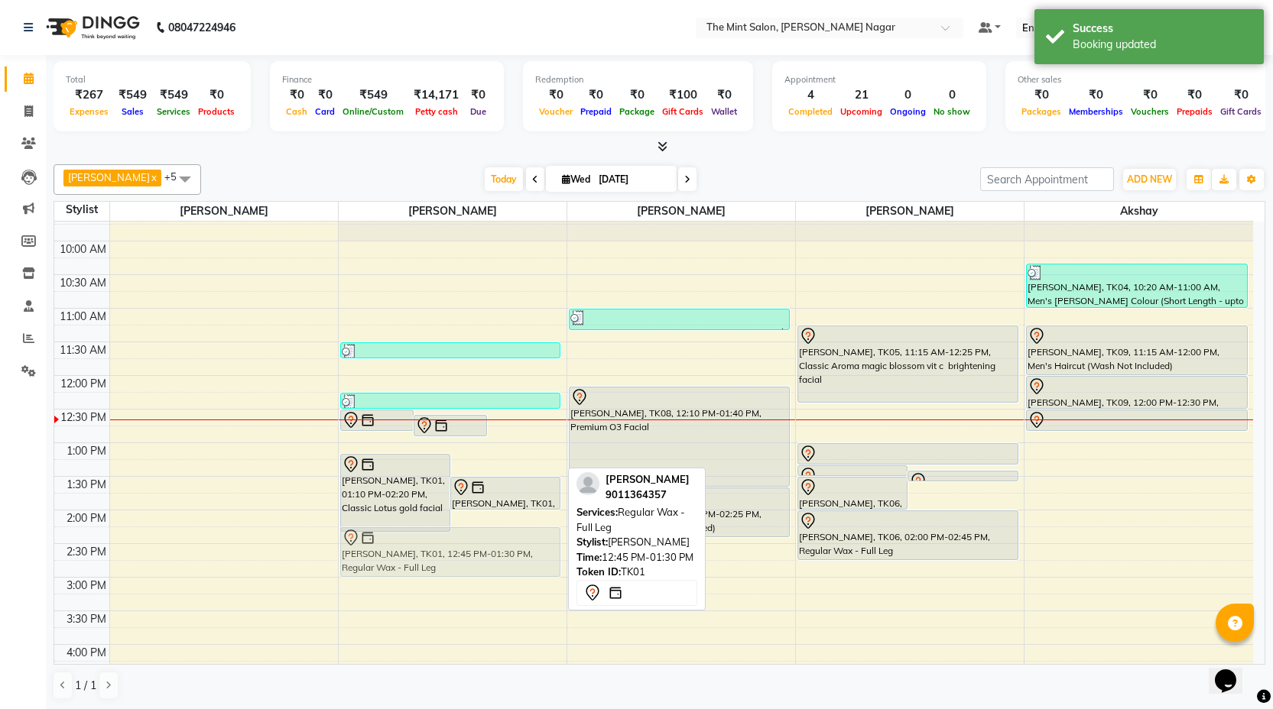
drag, startPoint x: 515, startPoint y: 459, endPoint x: 490, endPoint y: 556, distance: 100.1
click at [490, 556] on div "Tejal Lonkar, TK01, 12:30 PM-12:50 PM, Rica Brazilian Wax - Underarms Tejal Lon…" at bounding box center [453, 678] width 228 height 1008
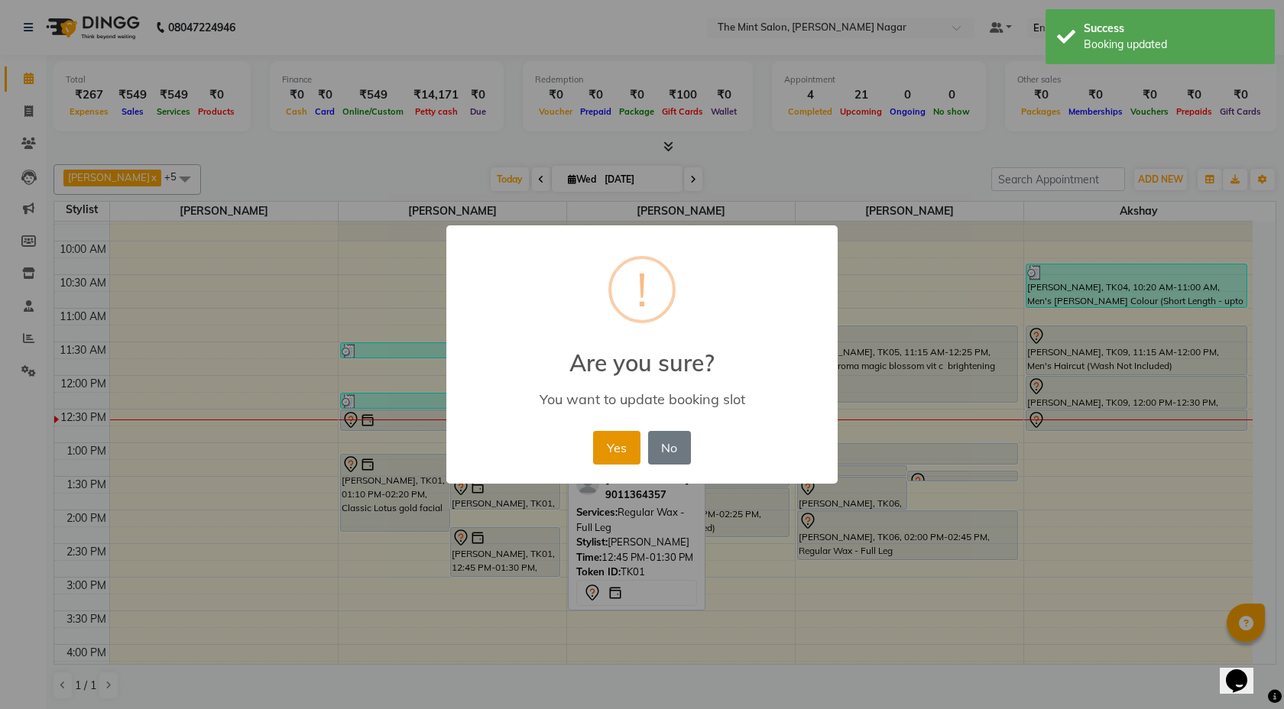
click at [617, 445] on button "Yes" at bounding box center [616, 448] width 47 height 34
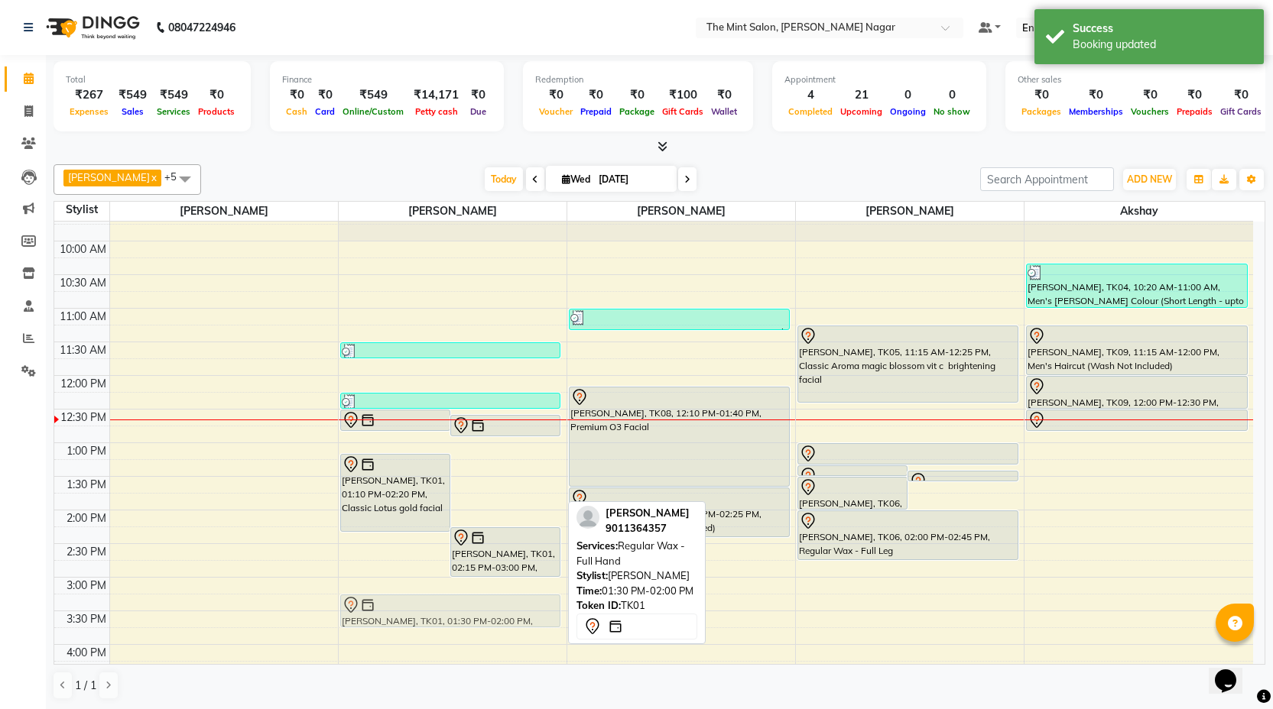
drag, startPoint x: 521, startPoint y: 498, endPoint x: 504, endPoint y: 612, distance: 115.9
click at [504, 612] on div "Tejal Lonkar, TK01, 12:30 PM-12:50 PM, Rica Brazilian Wax - Underarms Tejal Lon…" at bounding box center [453, 678] width 228 height 1008
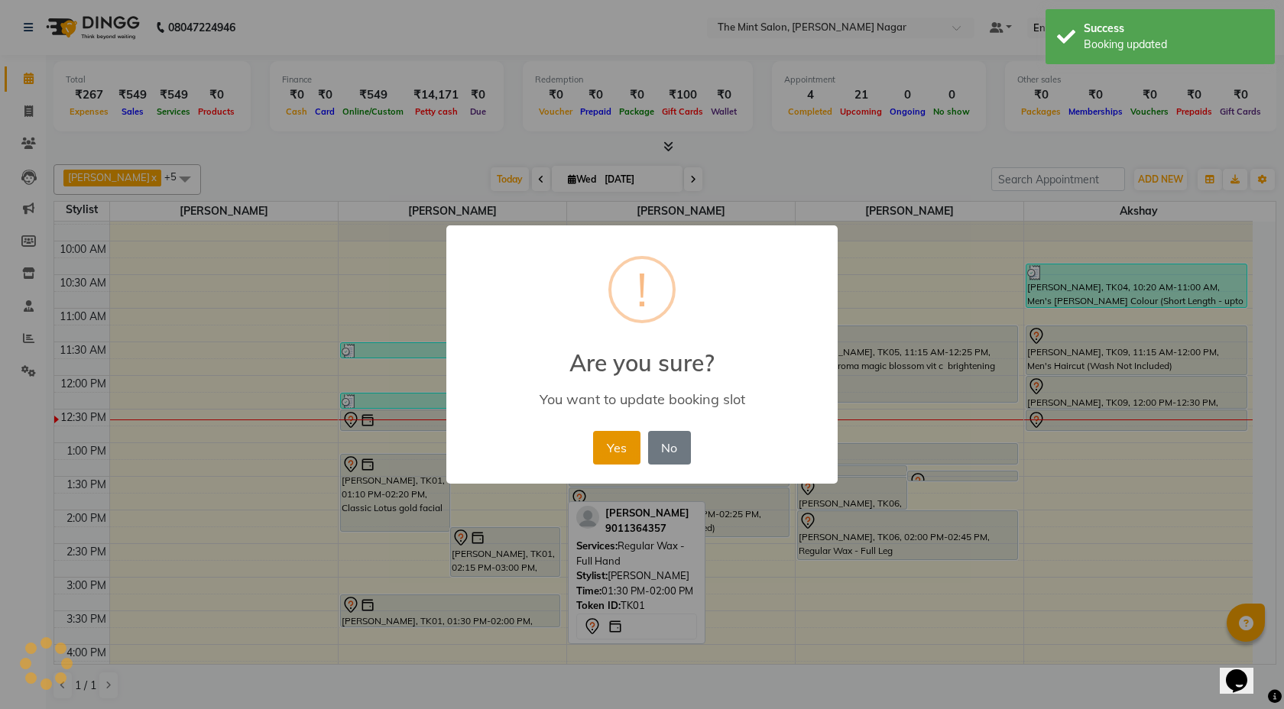
click at [618, 444] on button "Yes" at bounding box center [616, 448] width 47 height 34
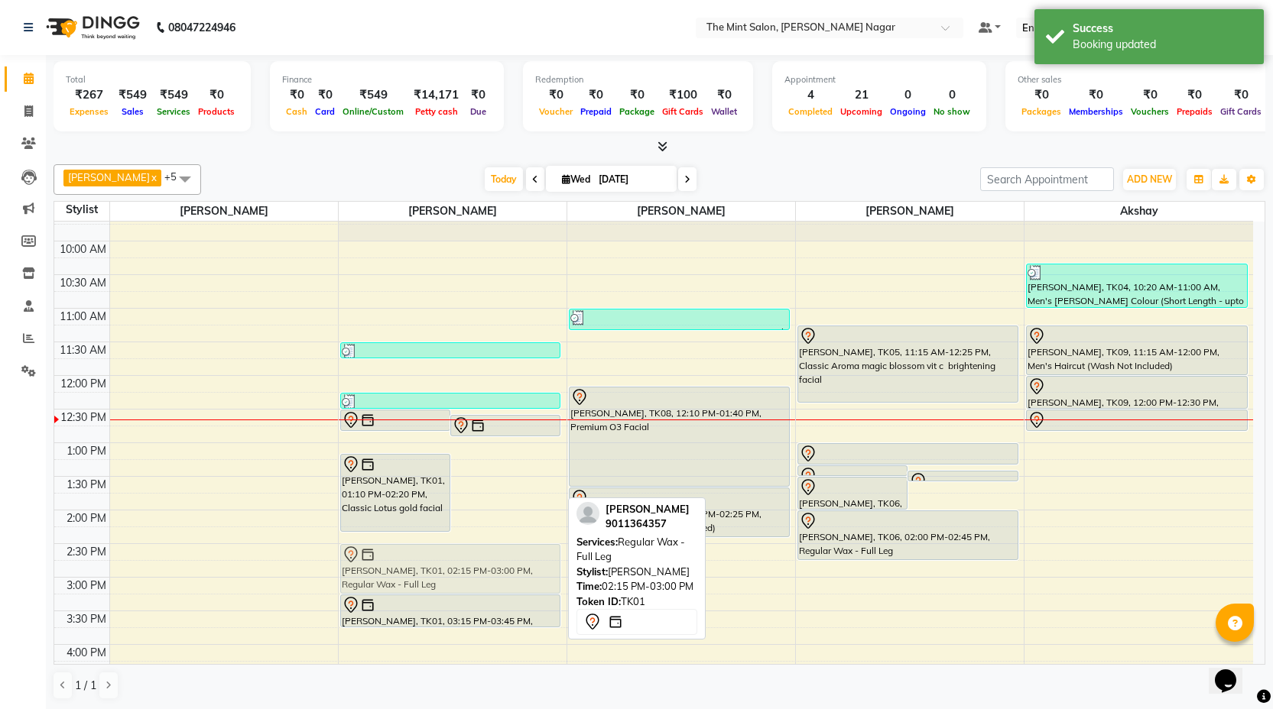
drag, startPoint x: 524, startPoint y: 547, endPoint x: 505, endPoint y: 558, distance: 22.6
click at [505, 558] on div "Tejal Lonkar, TK01, 12:30 PM-12:50 PM, Rica Brazilian Wax - Underarms Tejal Lon…" at bounding box center [453, 678] width 228 height 1008
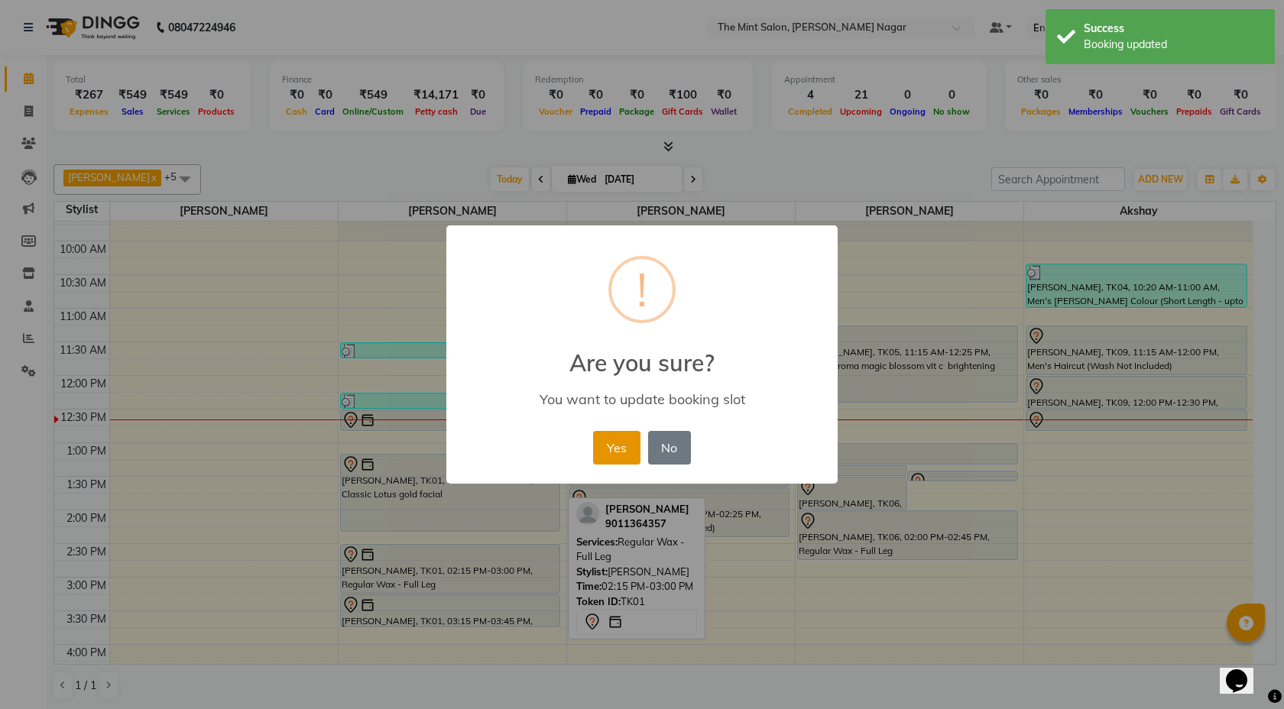
click at [609, 439] on button "Yes" at bounding box center [616, 448] width 47 height 34
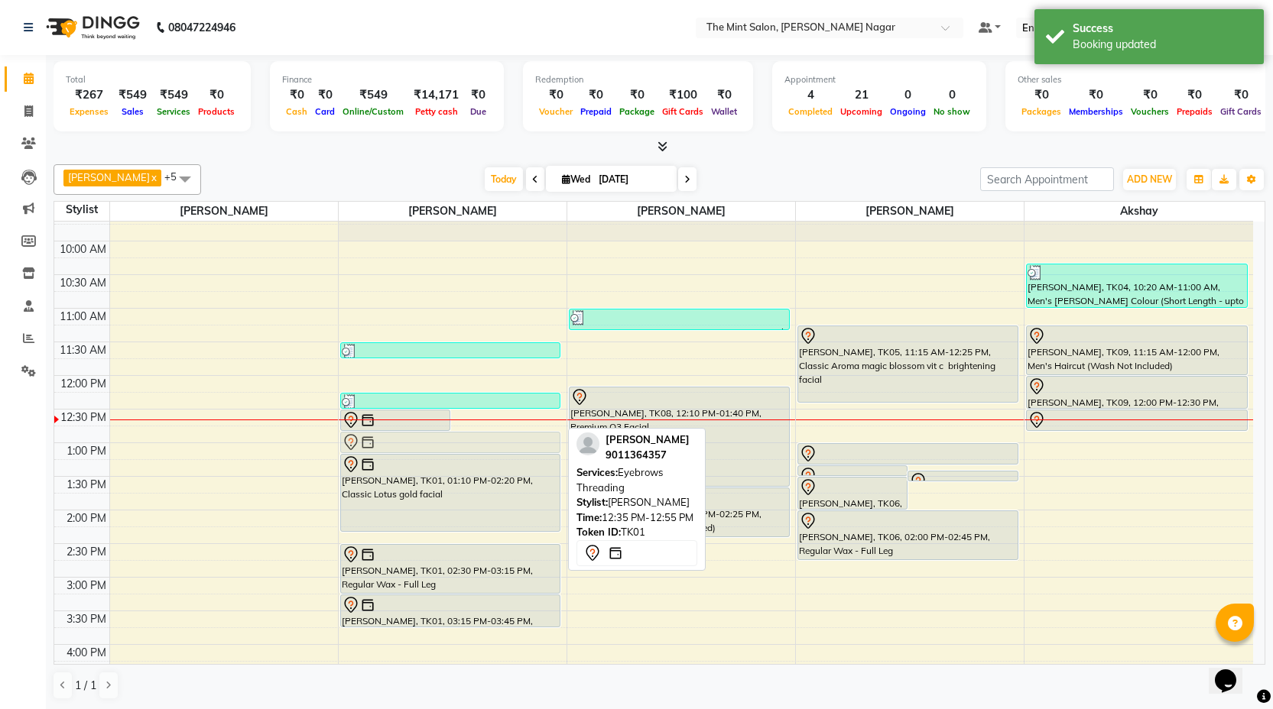
drag, startPoint x: 515, startPoint y: 427, endPoint x: 511, endPoint y: 441, distance: 14.3
click at [511, 441] on div "Tejal Lonkar, TK01, 12:30 PM-12:50 PM, Rica Brazilian Wax - Underarms Tejal Lon…" at bounding box center [453, 678] width 228 height 1008
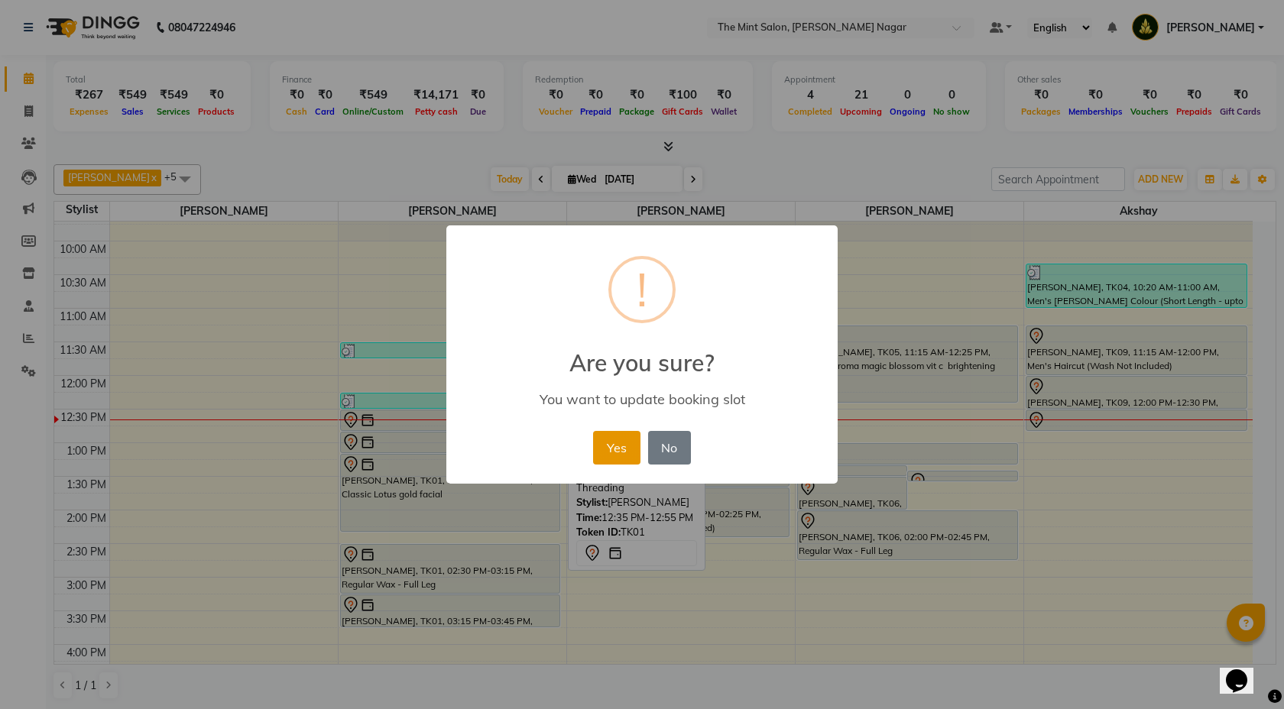
click at [615, 437] on button "Yes" at bounding box center [616, 448] width 47 height 34
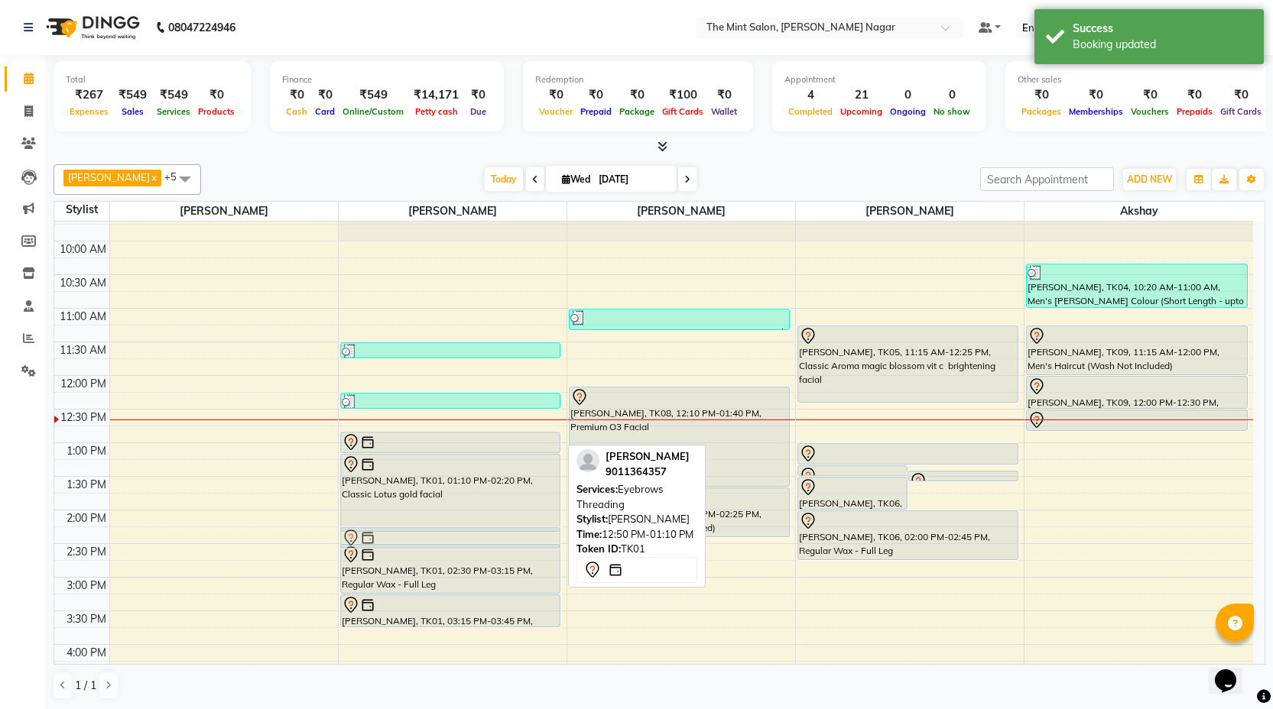
drag, startPoint x: 456, startPoint y: 424, endPoint x: 463, endPoint y: 547, distance: 122.5
click at [463, 547] on div "Komal Lonkar, TK10, 11:30 AM-11:45 AM, Women's Premium Hair Wash (Only Wash) Pr…" at bounding box center [453, 678] width 228 height 1008
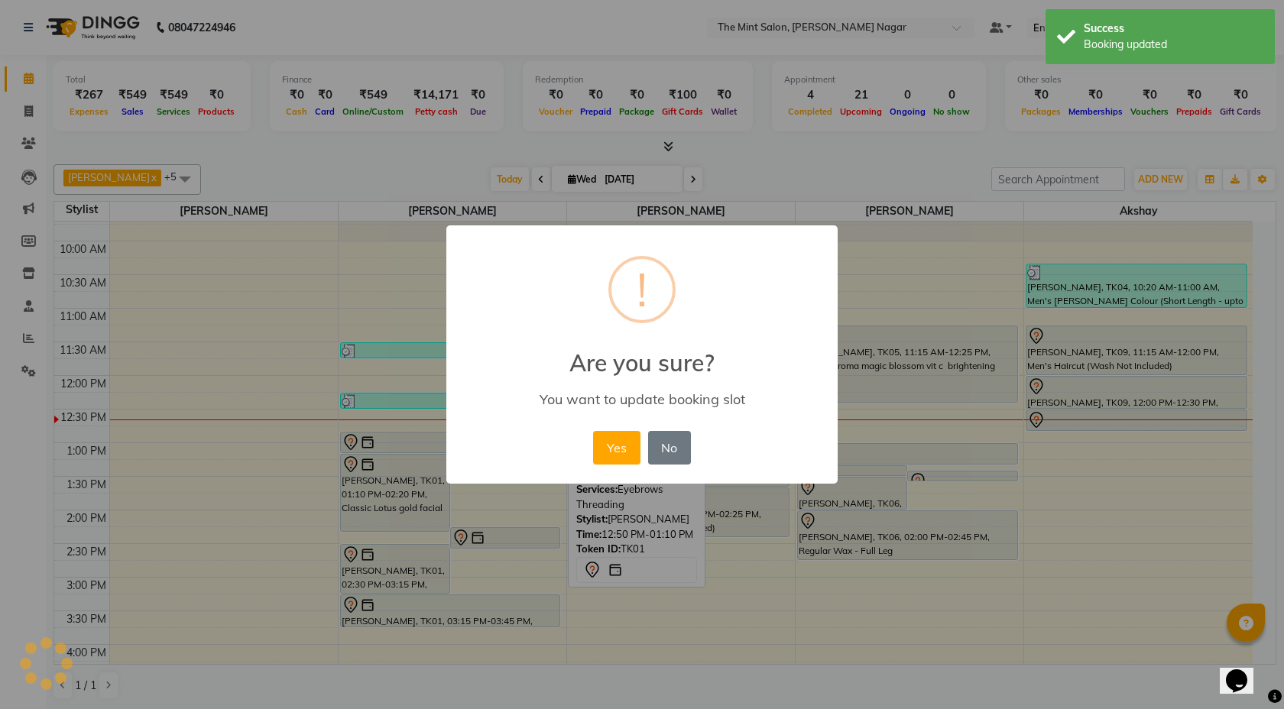
click at [613, 430] on div "Yes No No" at bounding box center [641, 447] width 105 height 41
click at [622, 457] on button "Yes" at bounding box center [616, 448] width 47 height 34
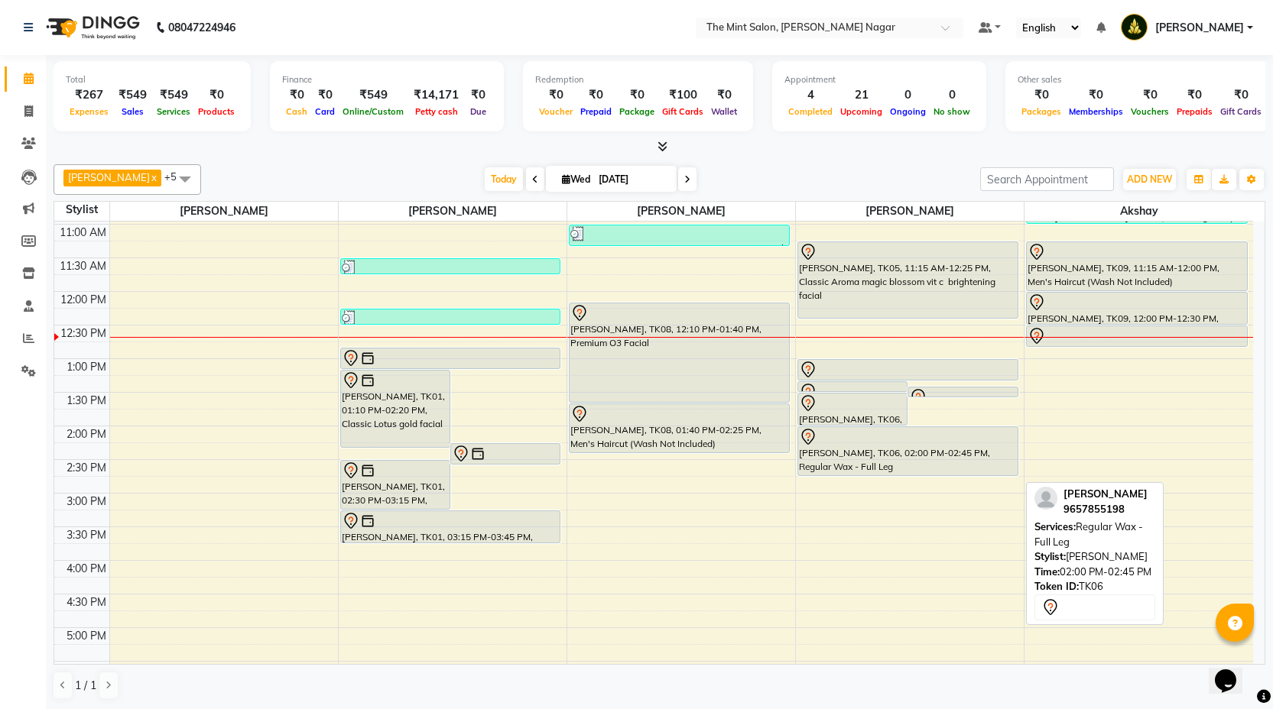
scroll to position [192, 0]
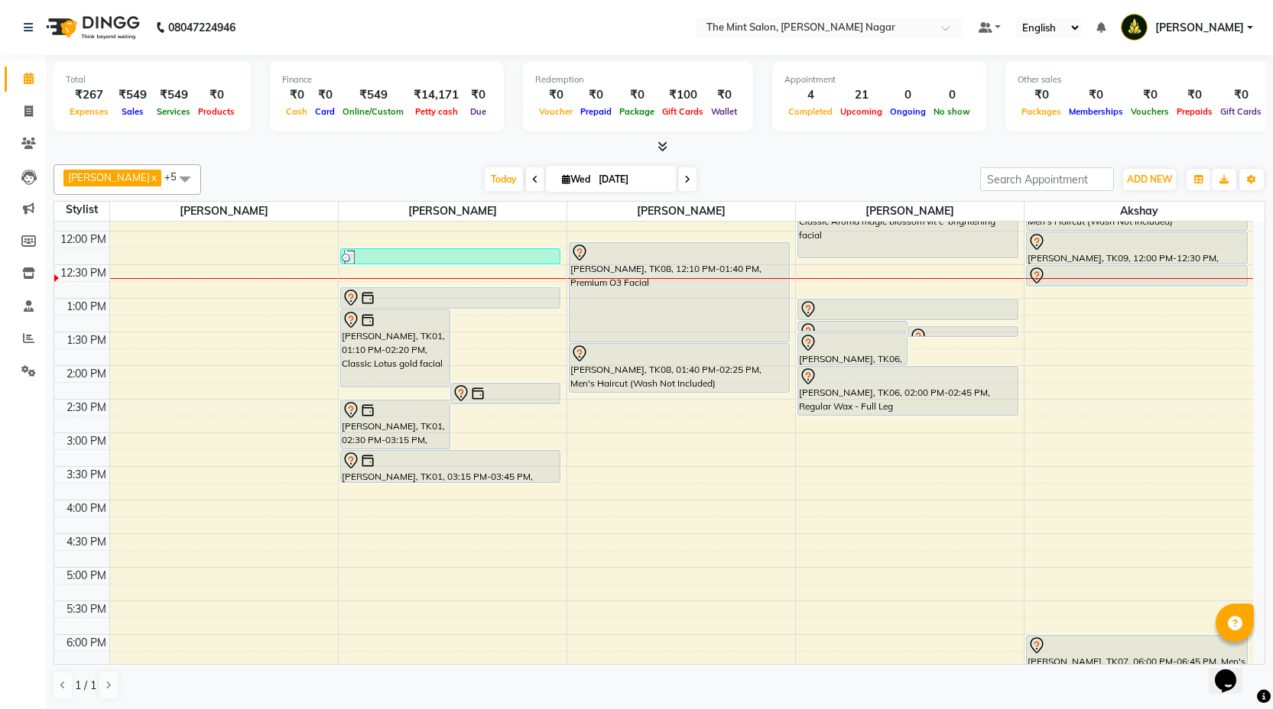
click at [680, 188] on span at bounding box center [687, 179] width 18 height 24
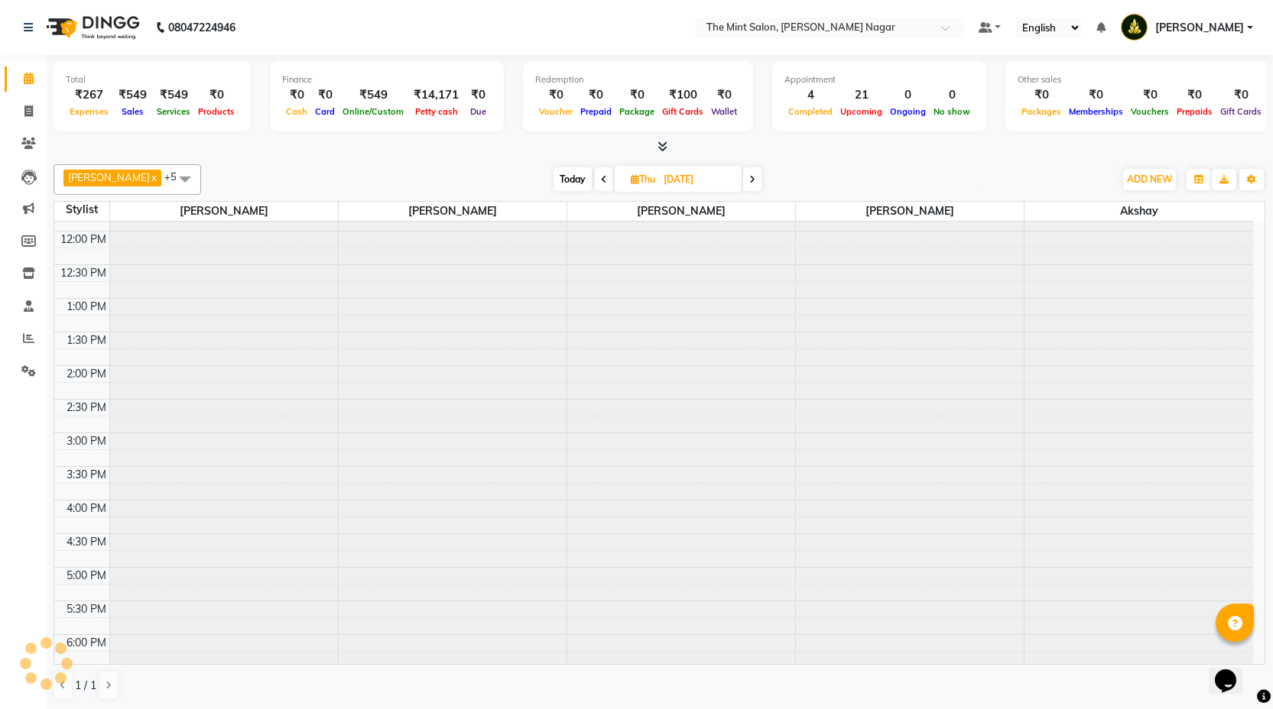
scroll to position [203, 0]
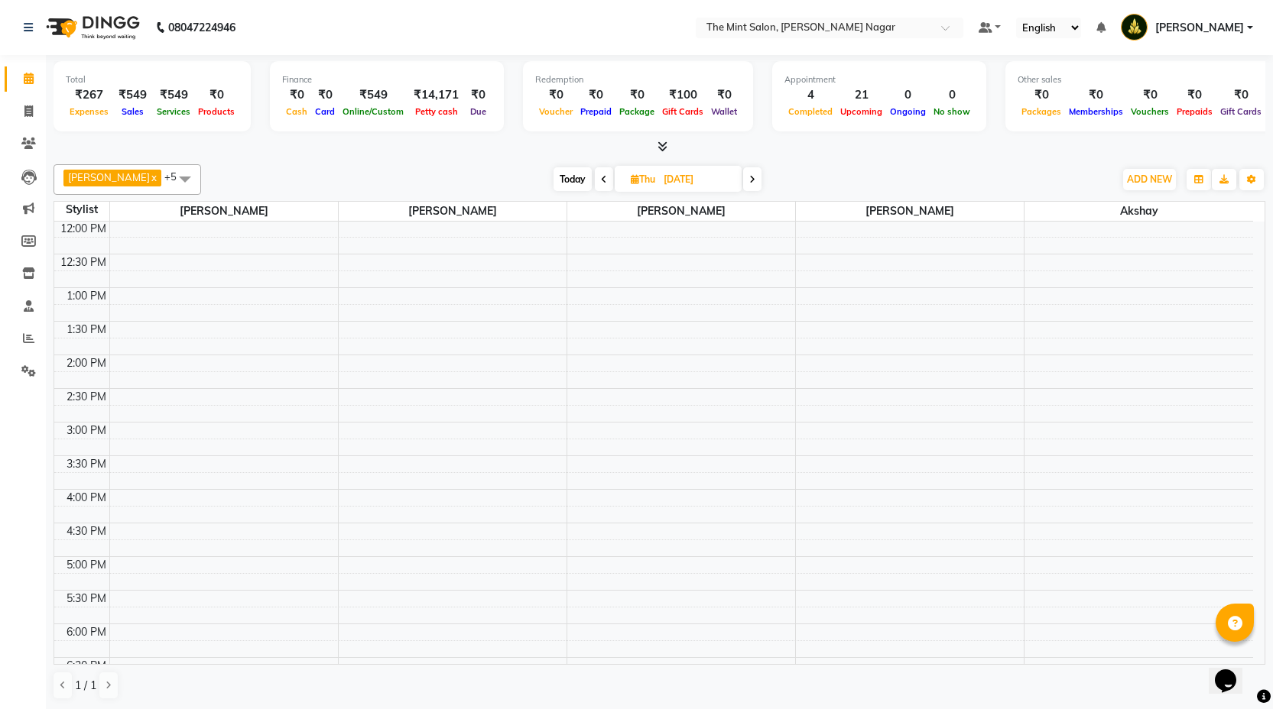
click at [569, 180] on span "Today" at bounding box center [572, 179] width 38 height 24
type input "[DATE]"
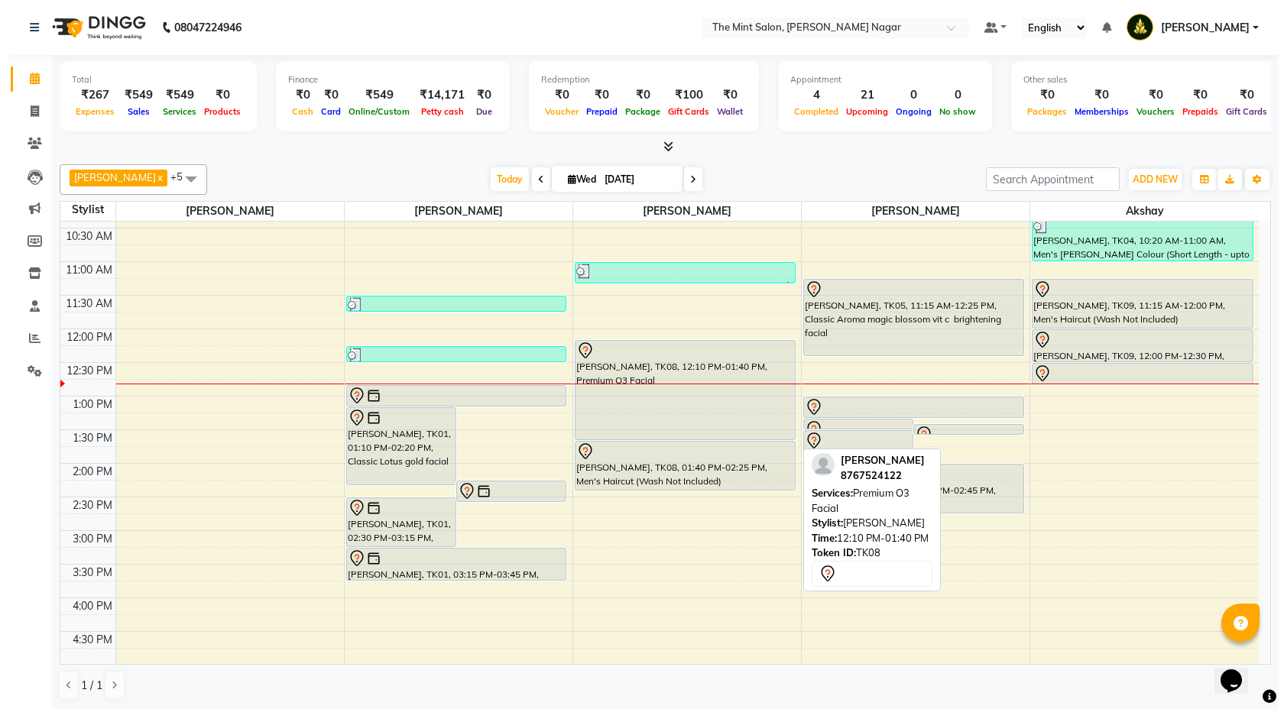
scroll to position [98, 0]
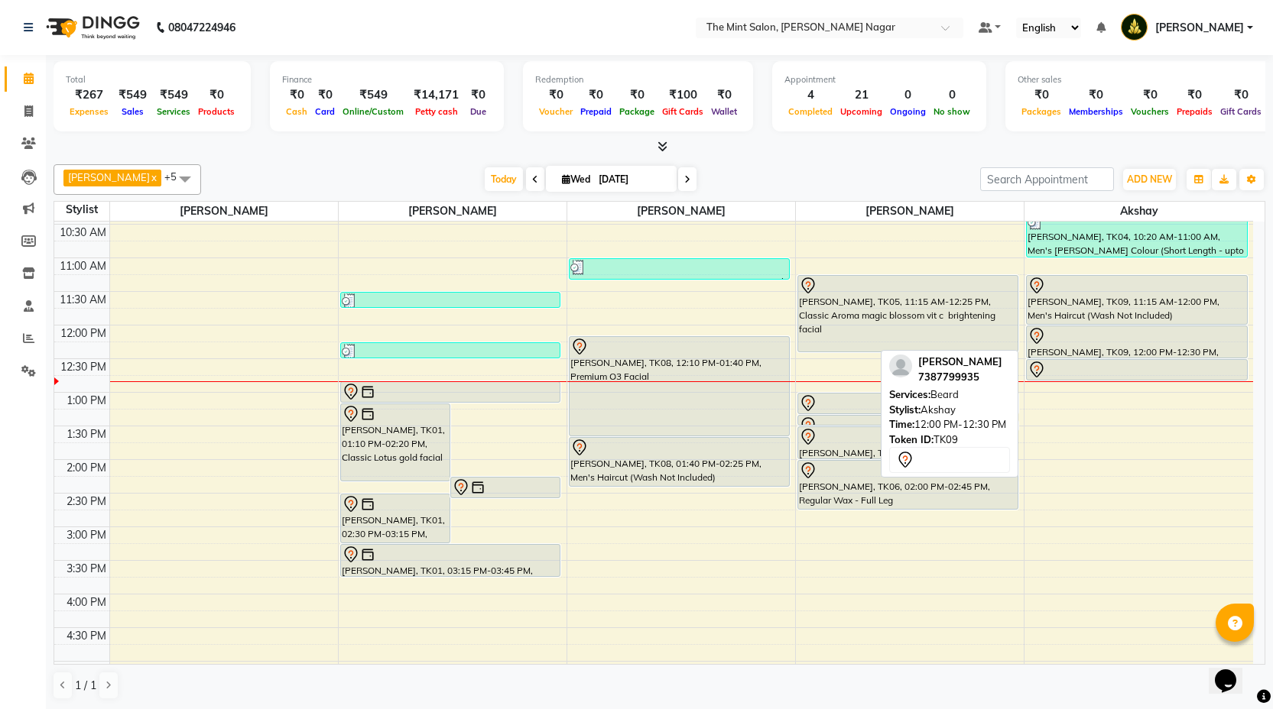
click at [1084, 337] on div at bounding box center [1136, 336] width 218 height 18
select select "7"
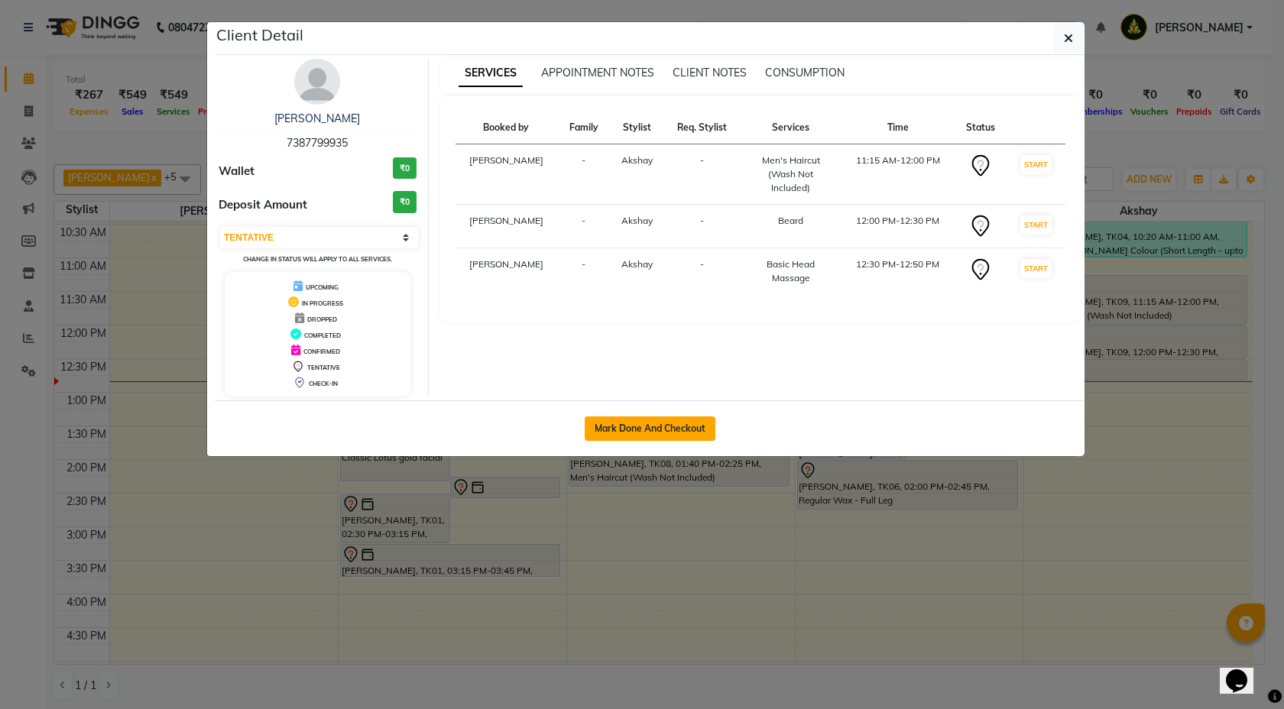
click at [675, 432] on button "Mark Done And Checkout" at bounding box center [650, 429] width 131 height 24
select select "service"
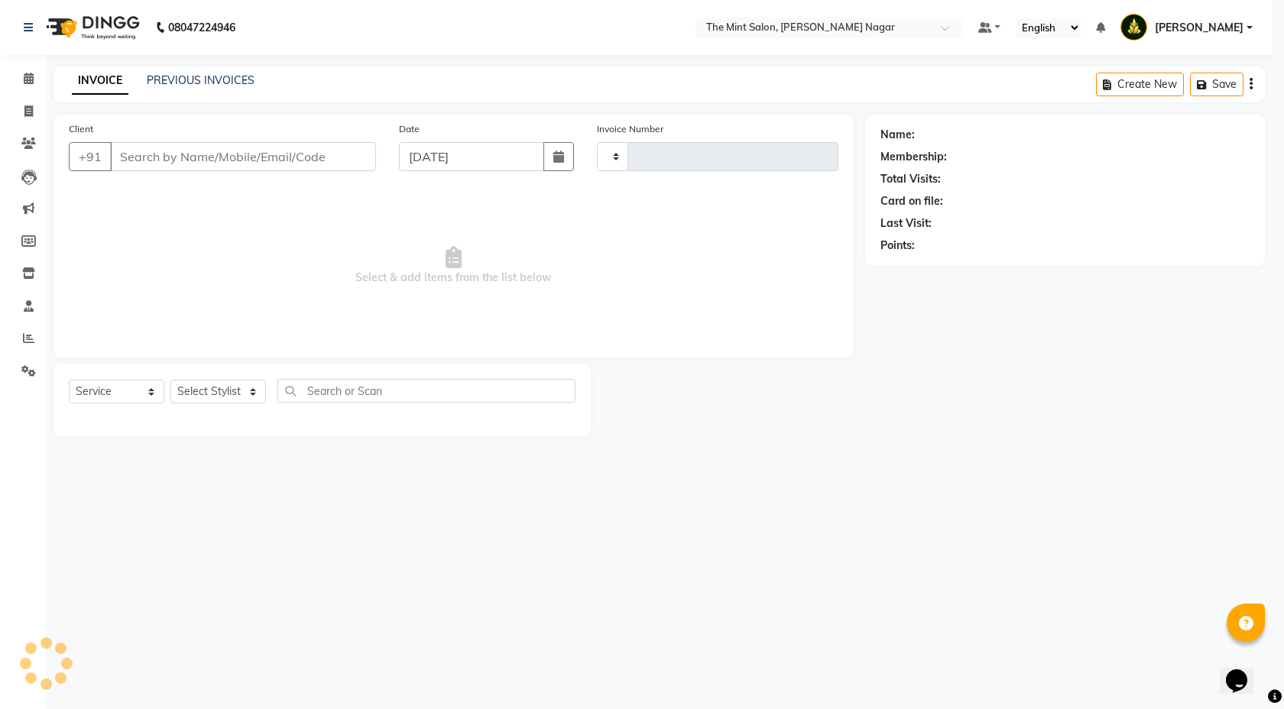
type input "02879"
select select "select"
select select "7164"
type input "7387799935"
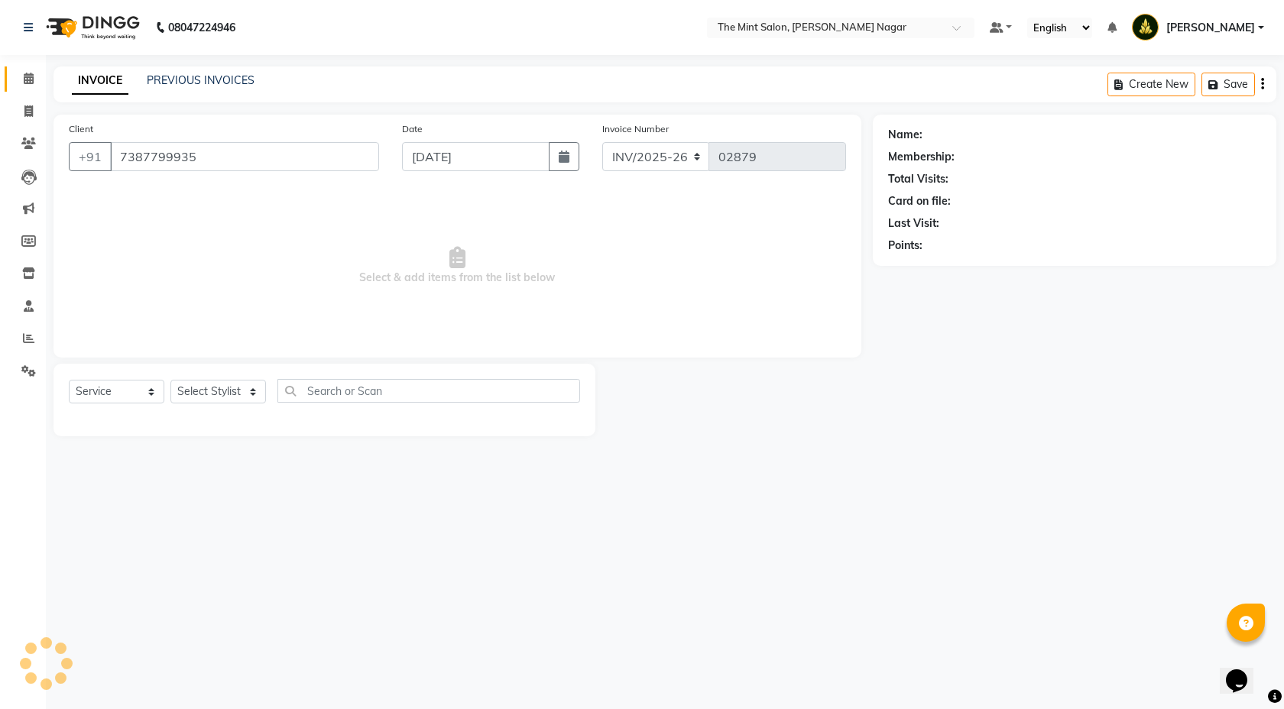
select select "90065"
select select "1: Object"
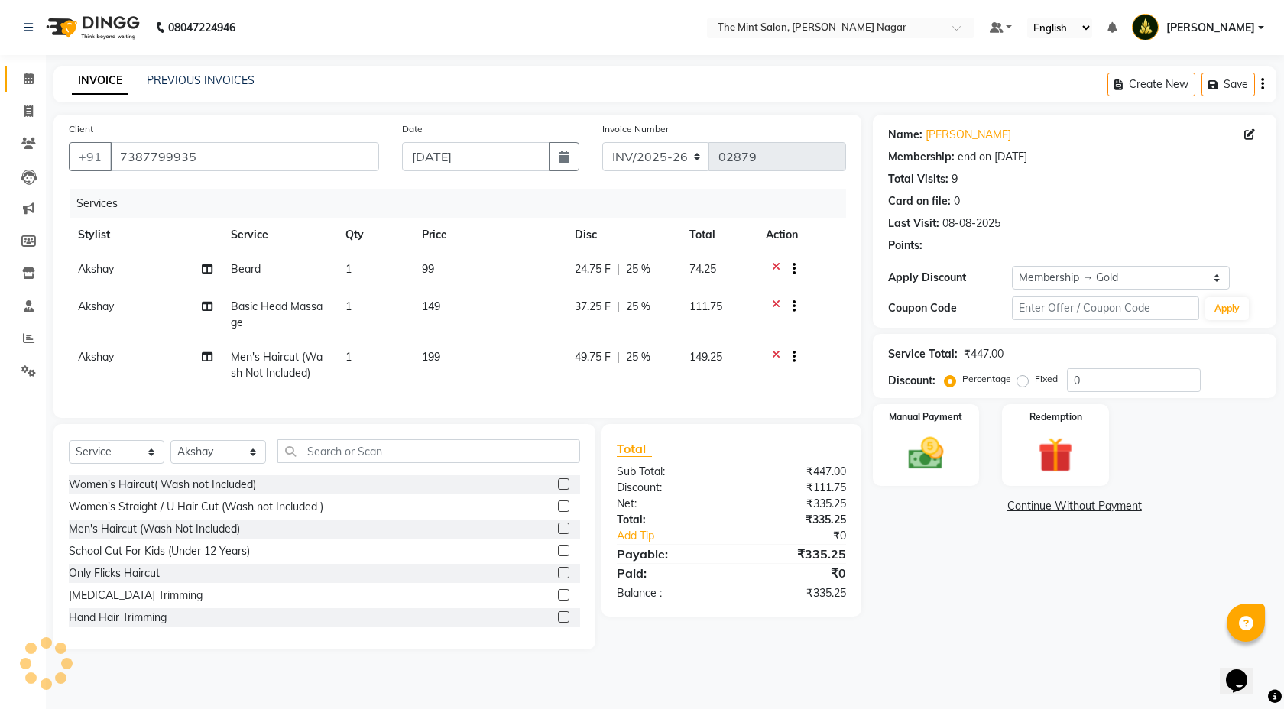
type input "25"
click at [781, 303] on div at bounding box center [788, 308] width 15 height 19
click at [771, 303] on div at bounding box center [801, 308] width 71 height 19
click at [776, 302] on icon at bounding box center [776, 308] width 8 height 19
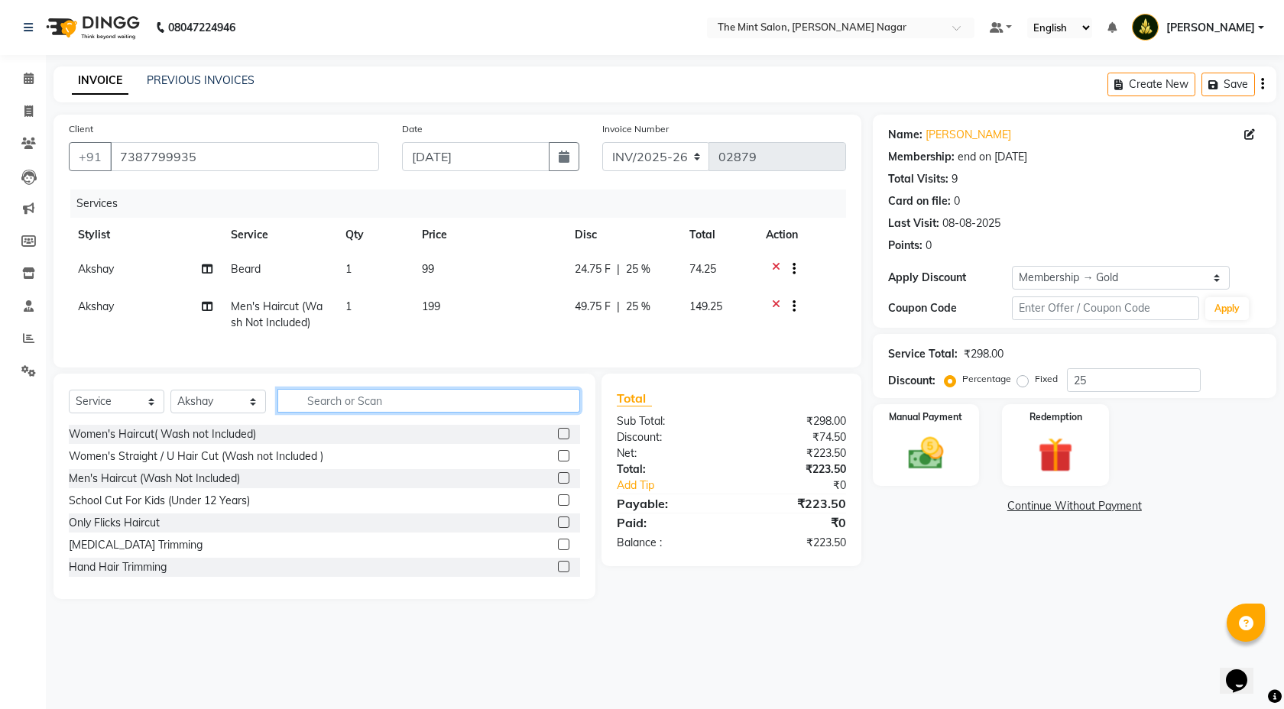
click at [448, 413] on input "text" at bounding box center [429, 401] width 303 height 24
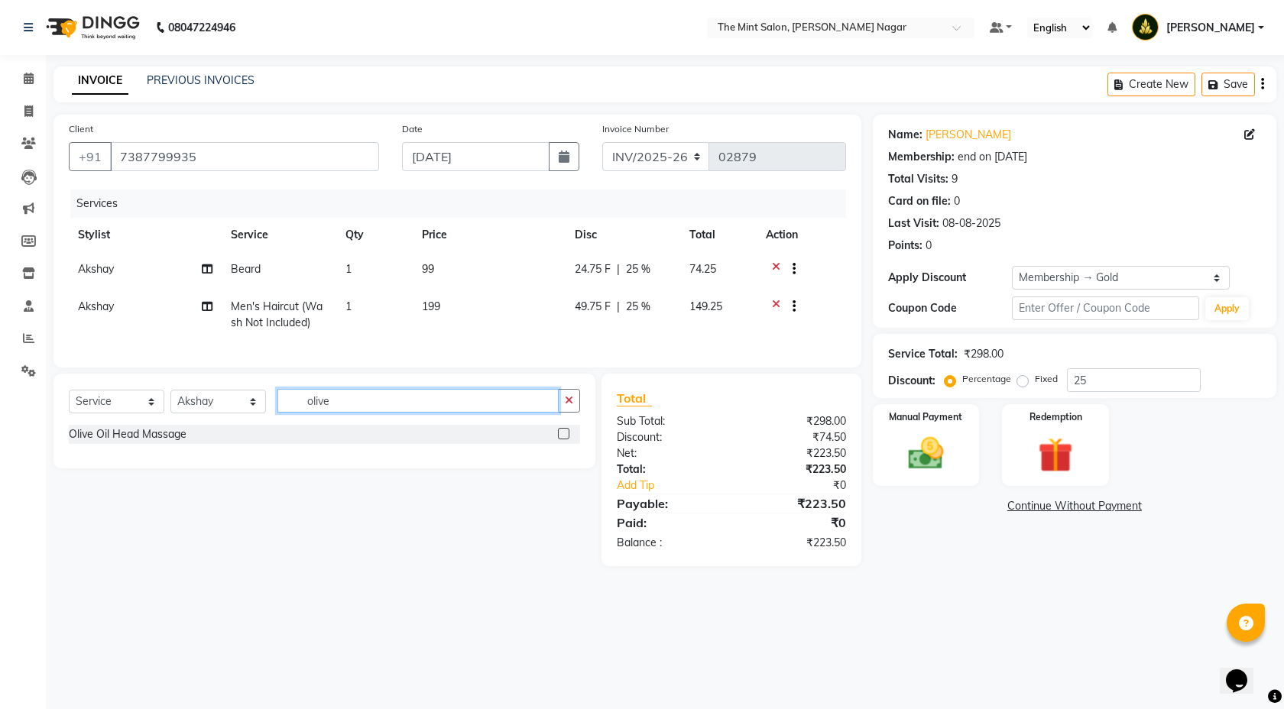
type input "olive"
click at [566, 440] on label at bounding box center [563, 433] width 11 height 11
click at [566, 440] on input "checkbox" at bounding box center [563, 435] width 10 height 10
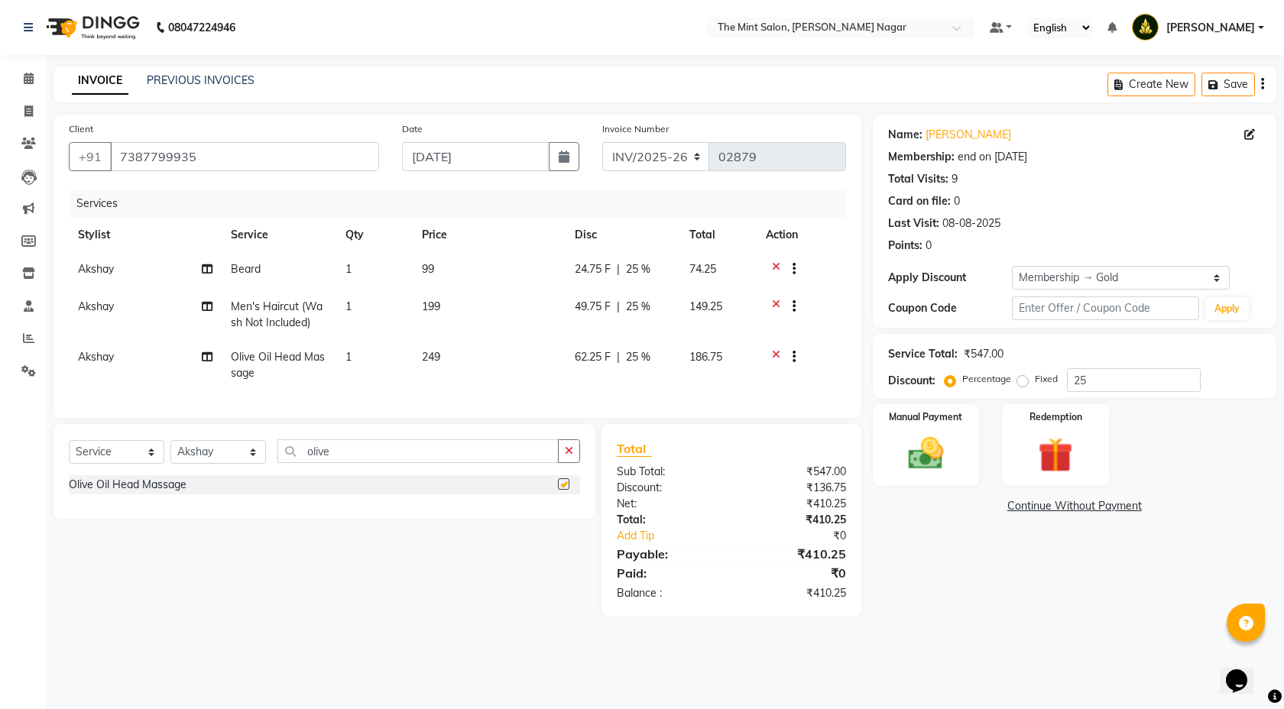
checkbox input "false"
click at [442, 454] on input "olive" at bounding box center [418, 452] width 281 height 24
type input "o"
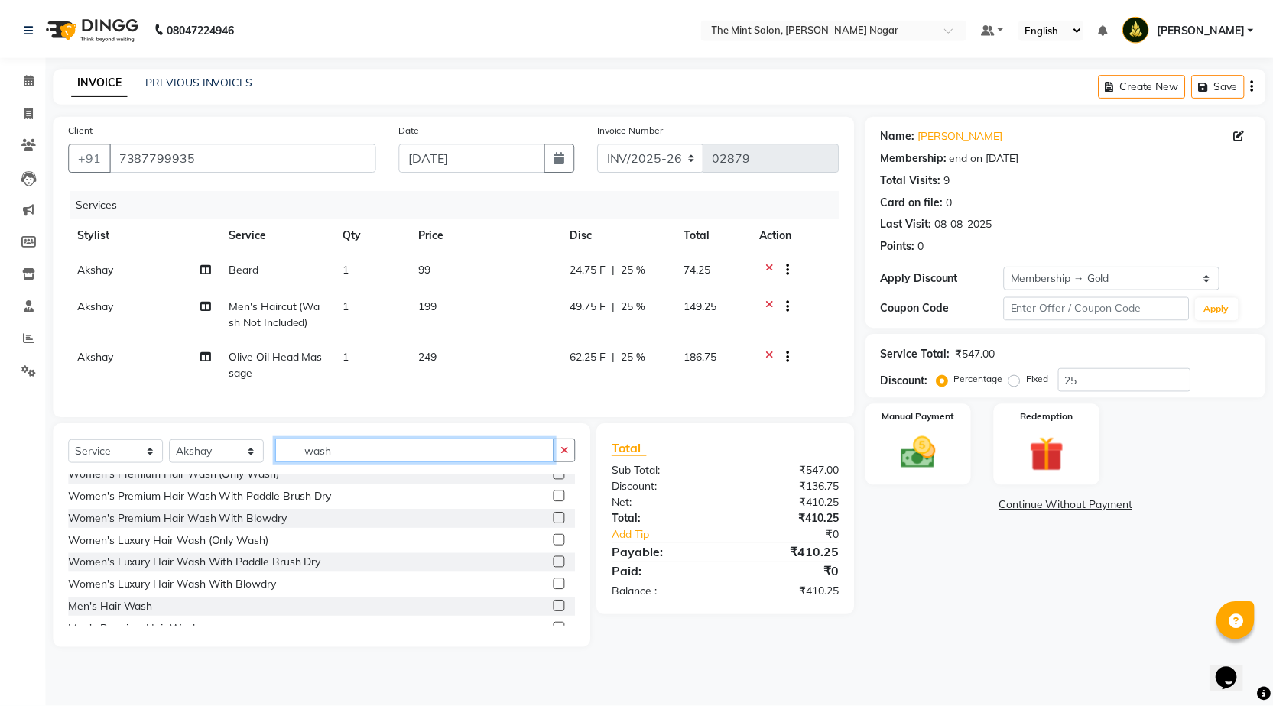
scroll to position [157, 0]
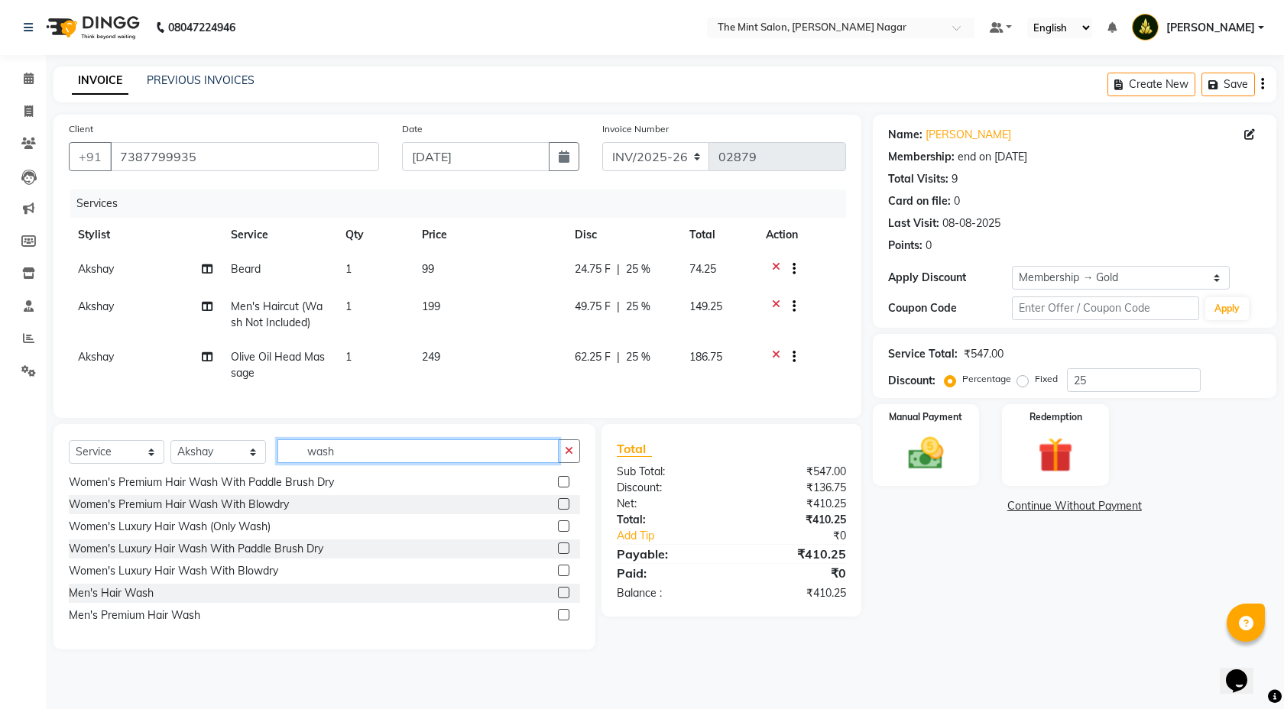
type input "wash"
click at [558, 621] on label at bounding box center [563, 614] width 11 height 11
click at [558, 621] on input "checkbox" at bounding box center [563, 616] width 10 height 10
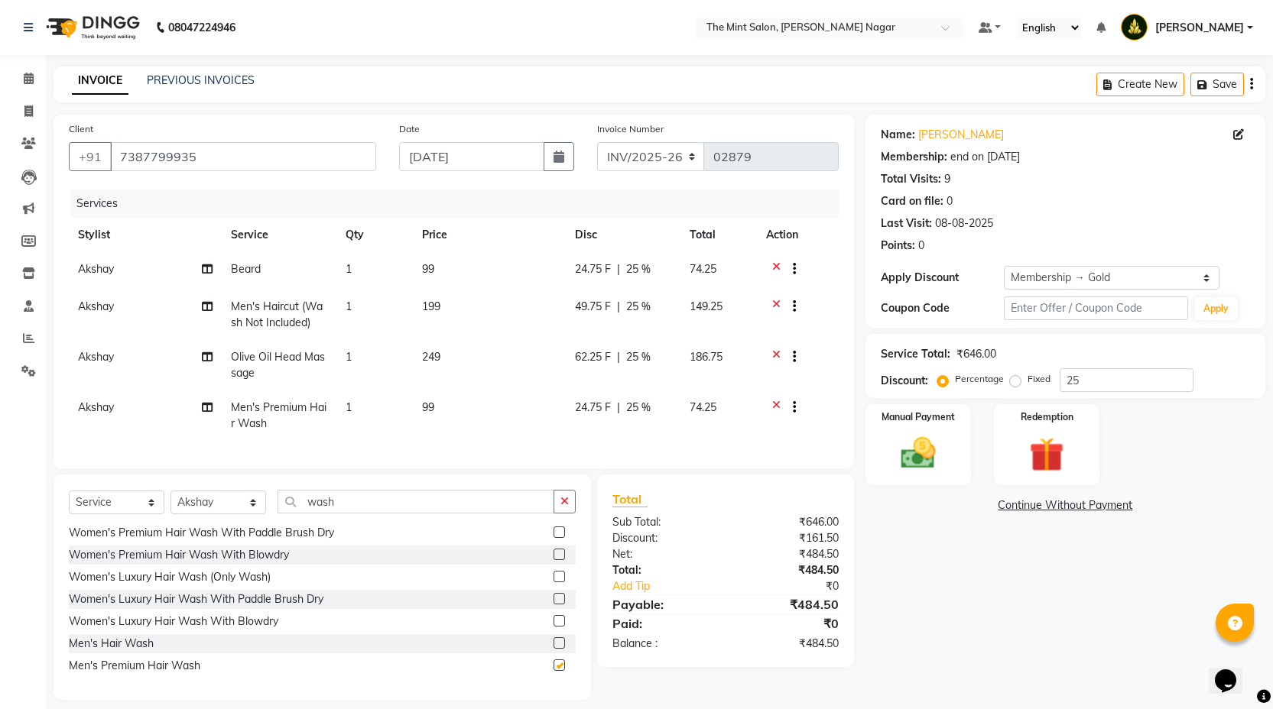
checkbox input "false"
click at [1068, 434] on img at bounding box center [1047, 455] width 59 height 45
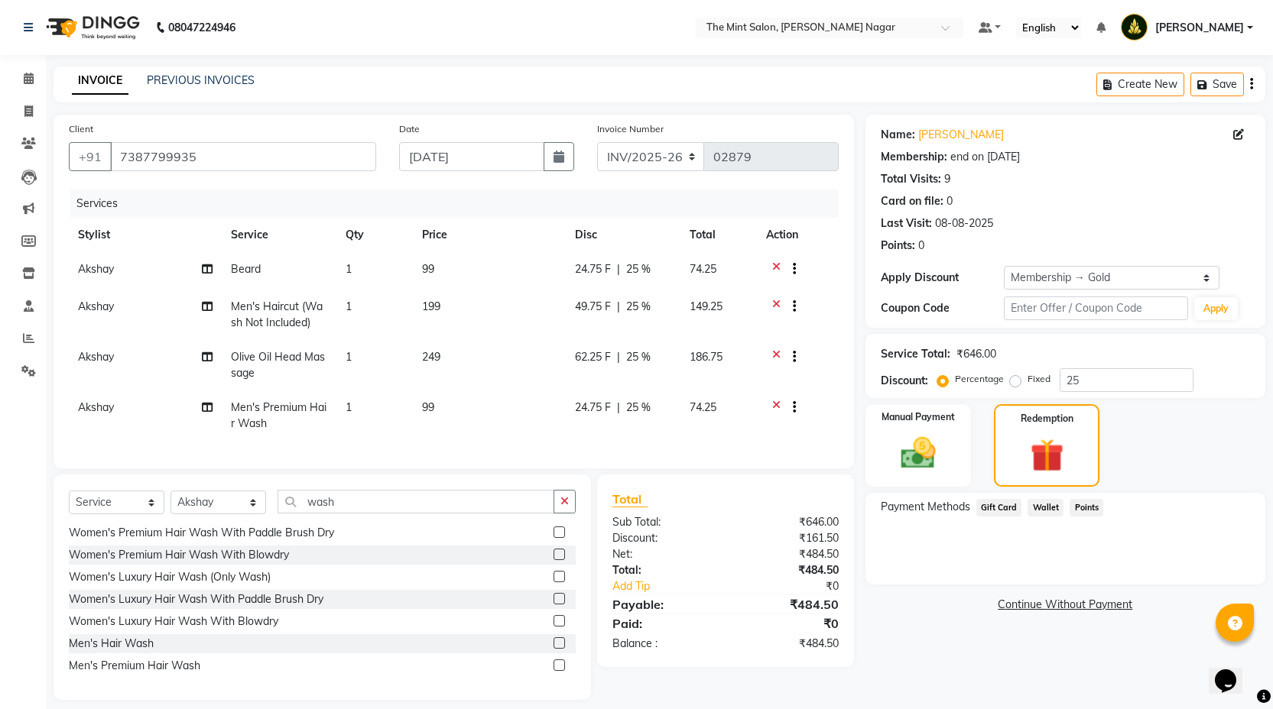
scroll to position [25, 0]
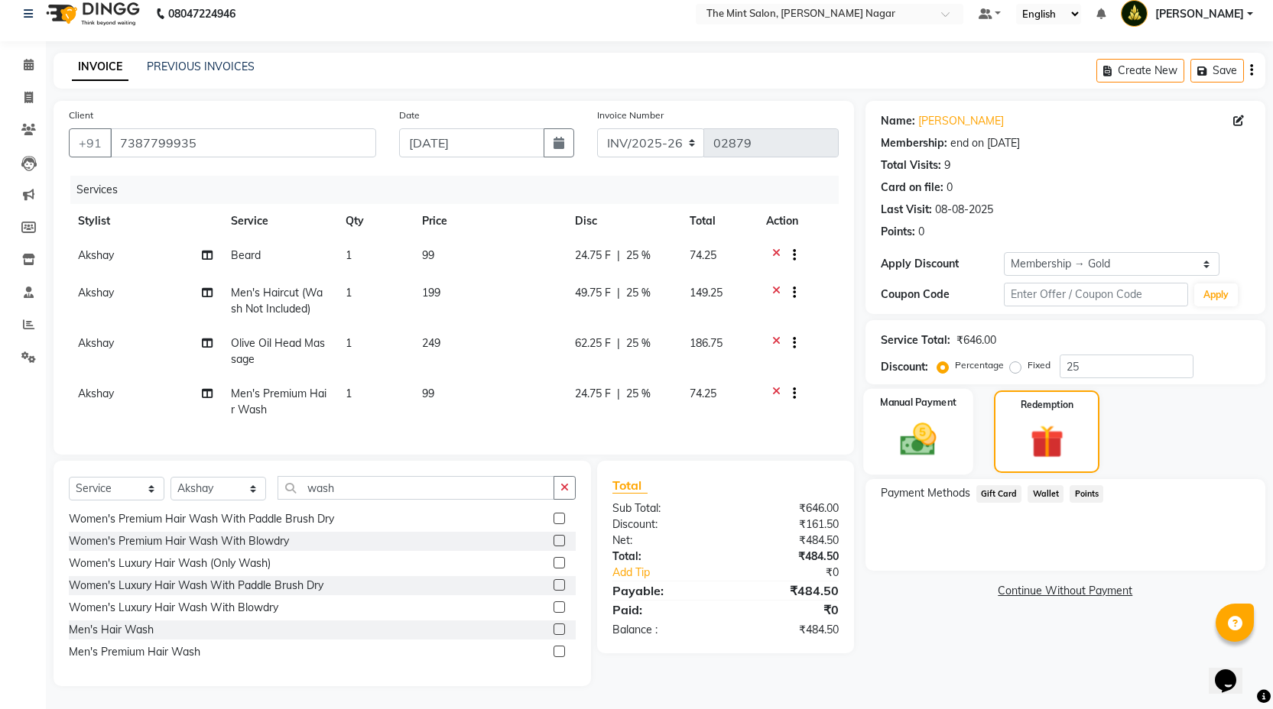
click at [948, 446] on div "Manual Payment" at bounding box center [918, 432] width 110 height 86
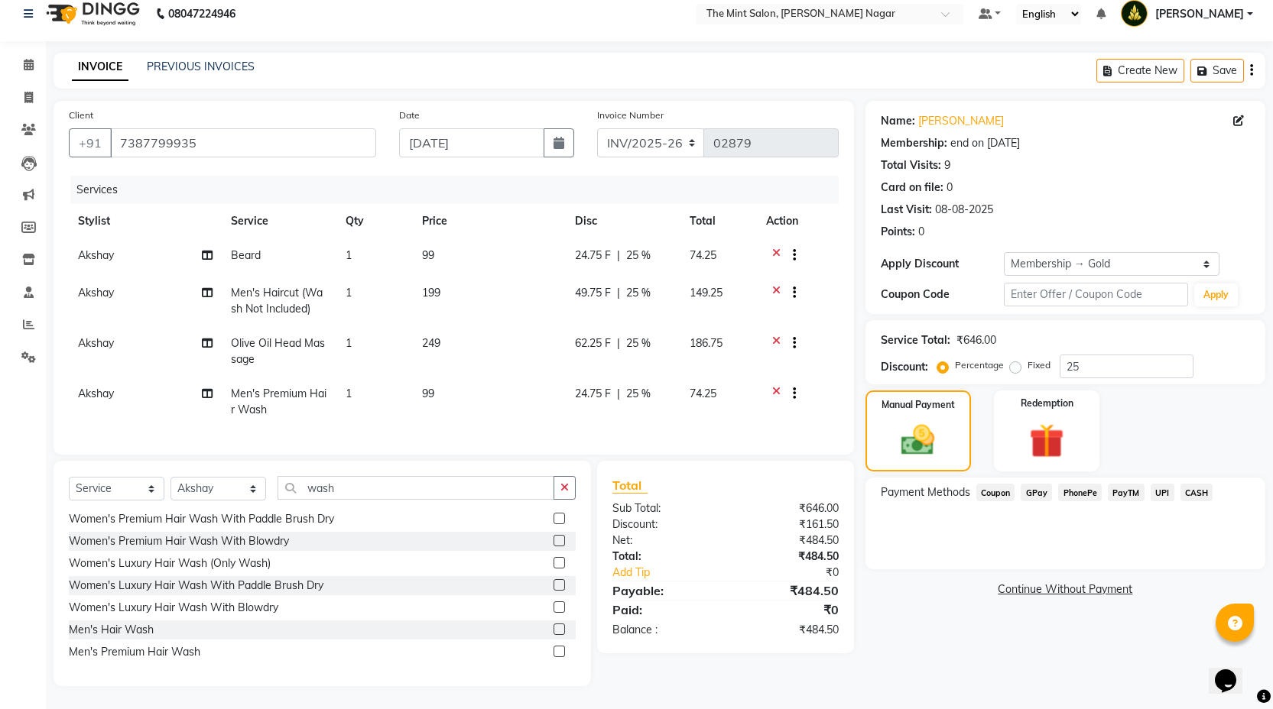
click at [1070, 484] on span "PhonePe" at bounding box center [1080, 493] width 44 height 18
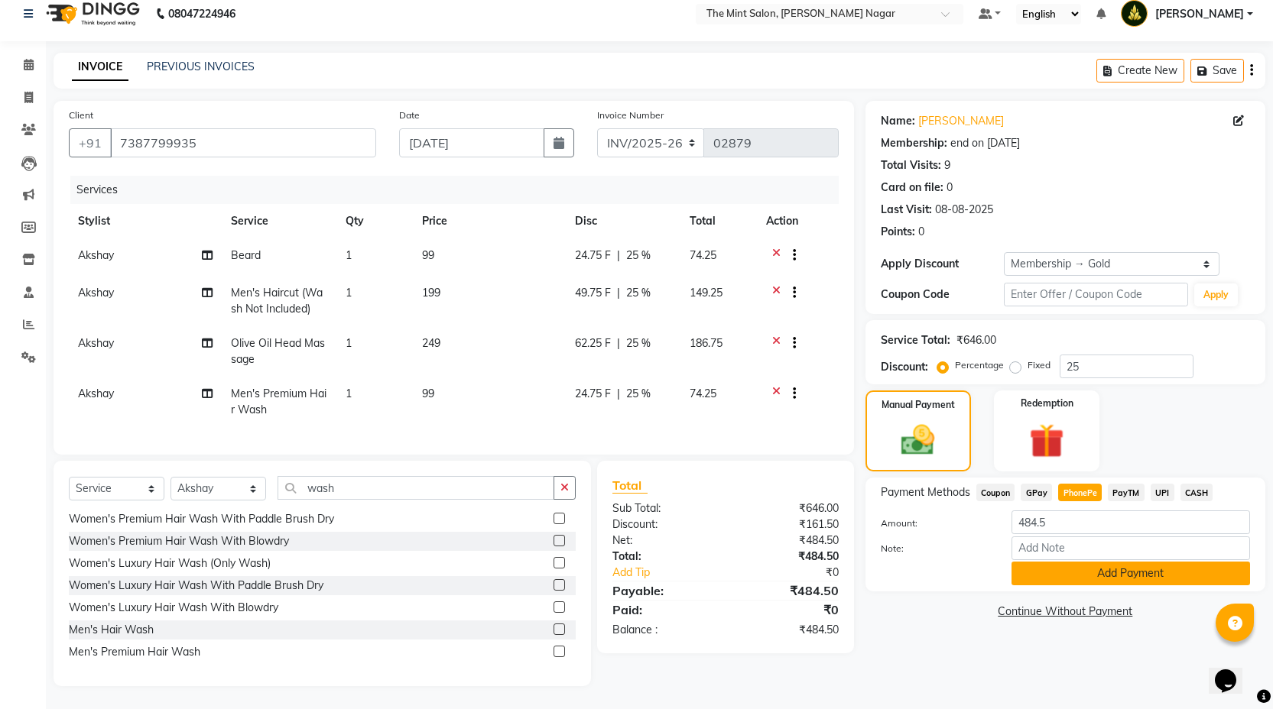
click at [1097, 566] on button "Add Payment" at bounding box center [1130, 574] width 239 height 24
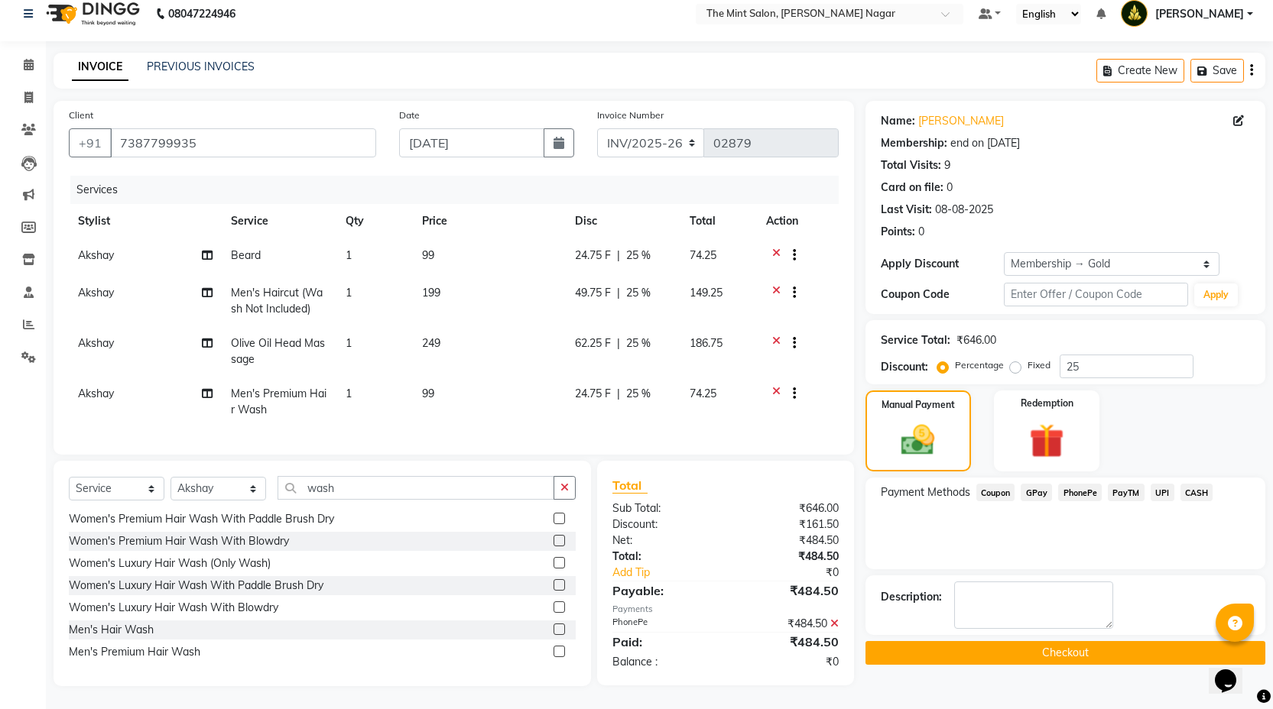
click at [1048, 645] on button "Checkout" at bounding box center [1065, 653] width 400 height 24
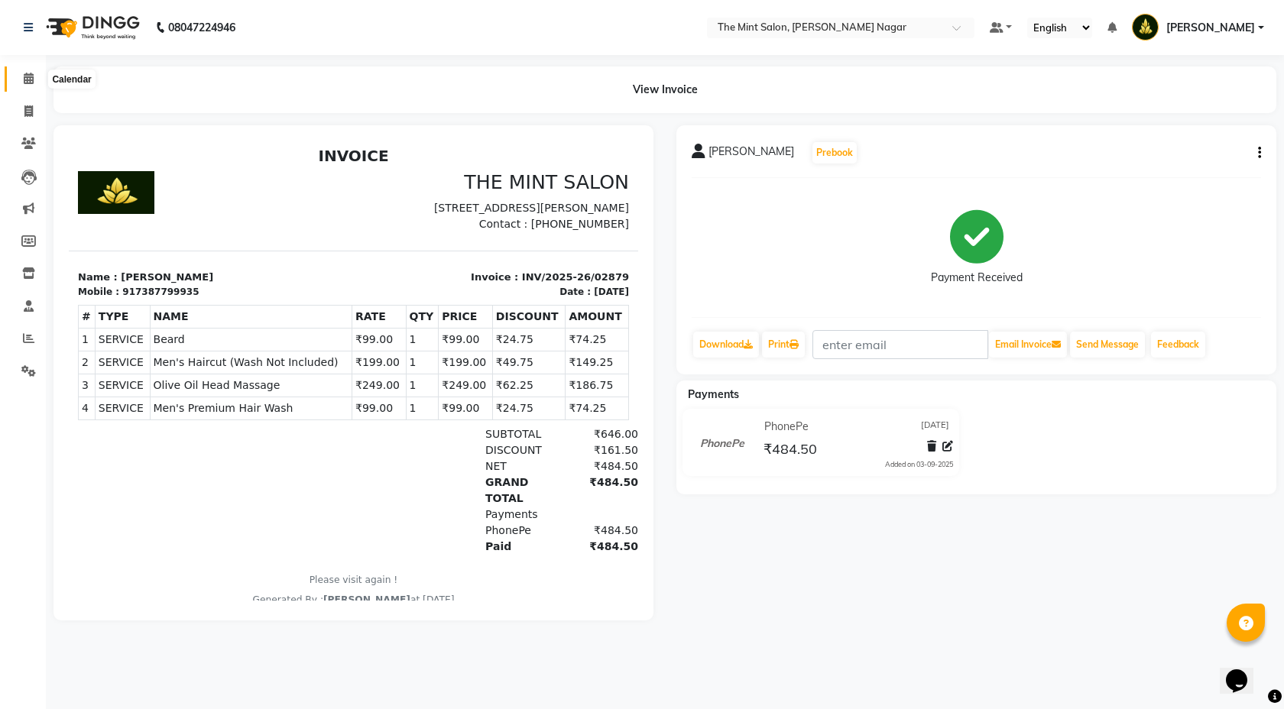
click at [27, 83] on icon at bounding box center [29, 78] width 10 height 11
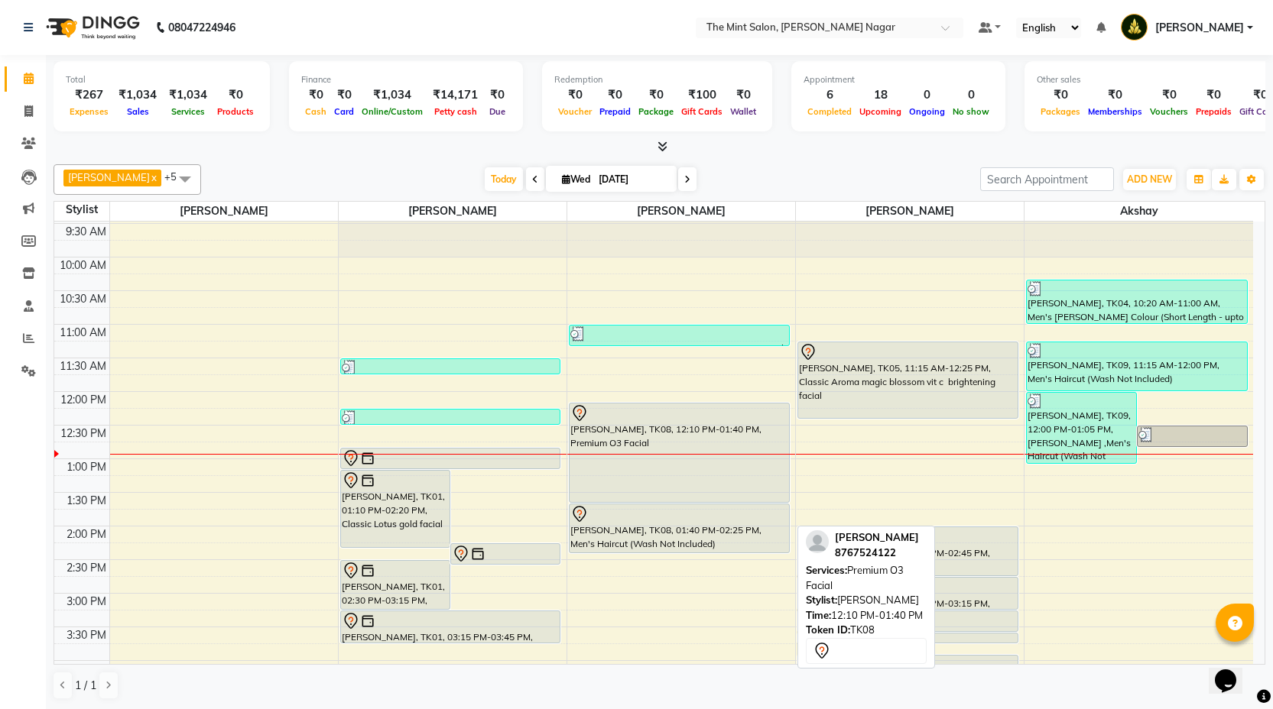
scroll to position [35, 0]
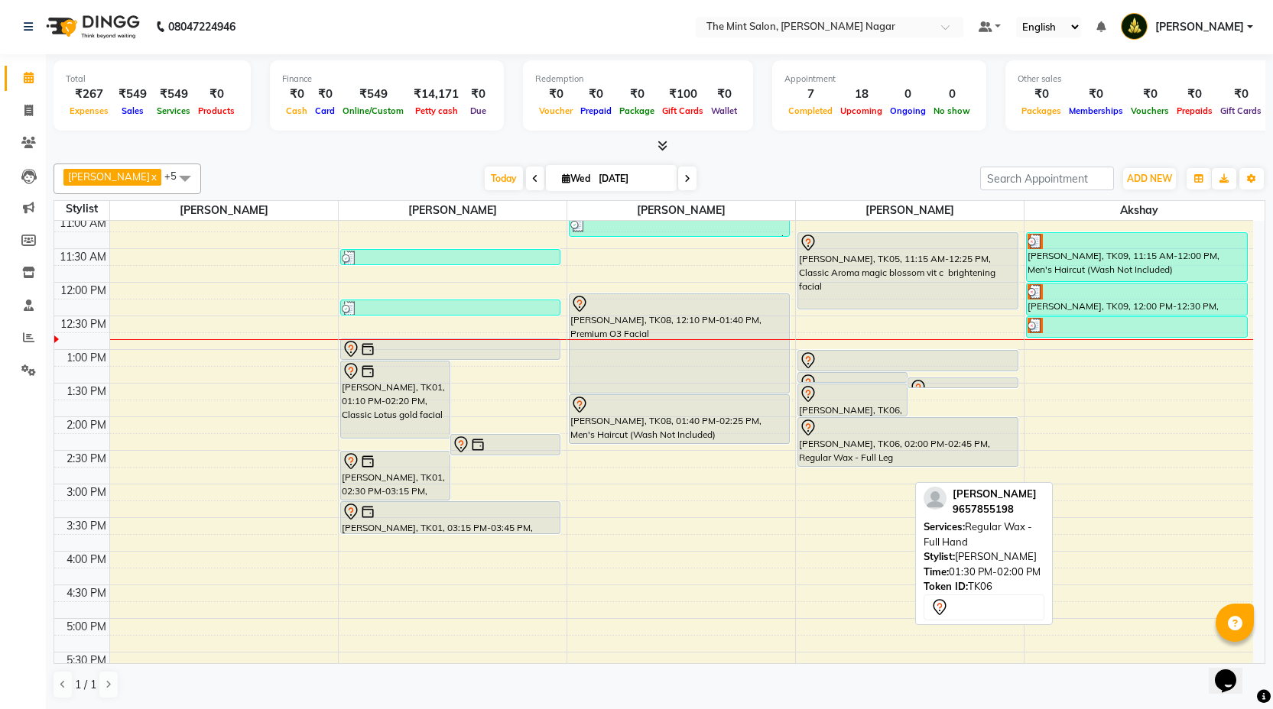
scroll to position [159, 0]
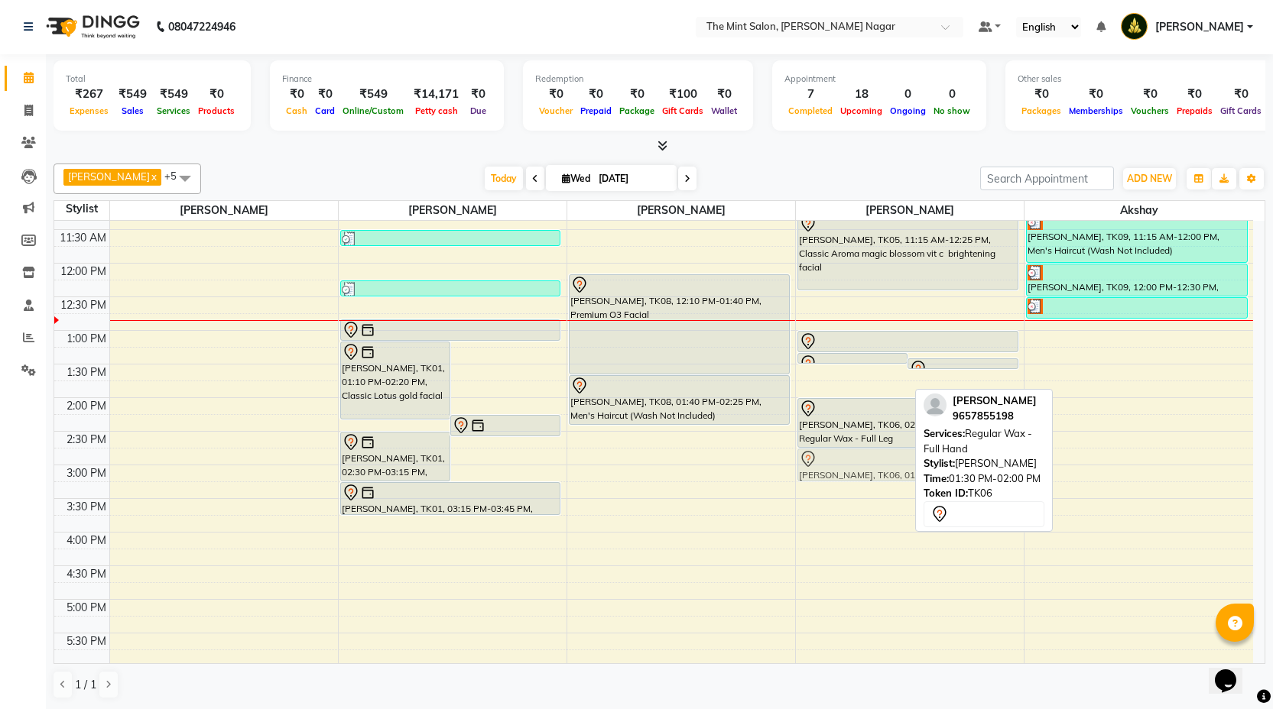
drag, startPoint x: 866, startPoint y: 388, endPoint x: 870, endPoint y: 469, distance: 81.9
click at [870, 469] on div "Ashish Mankar, TK06, 01:20 PM-01:25 PM, Forehead Threading Ashish Mankar, TK06,…" at bounding box center [910, 566] width 228 height 1008
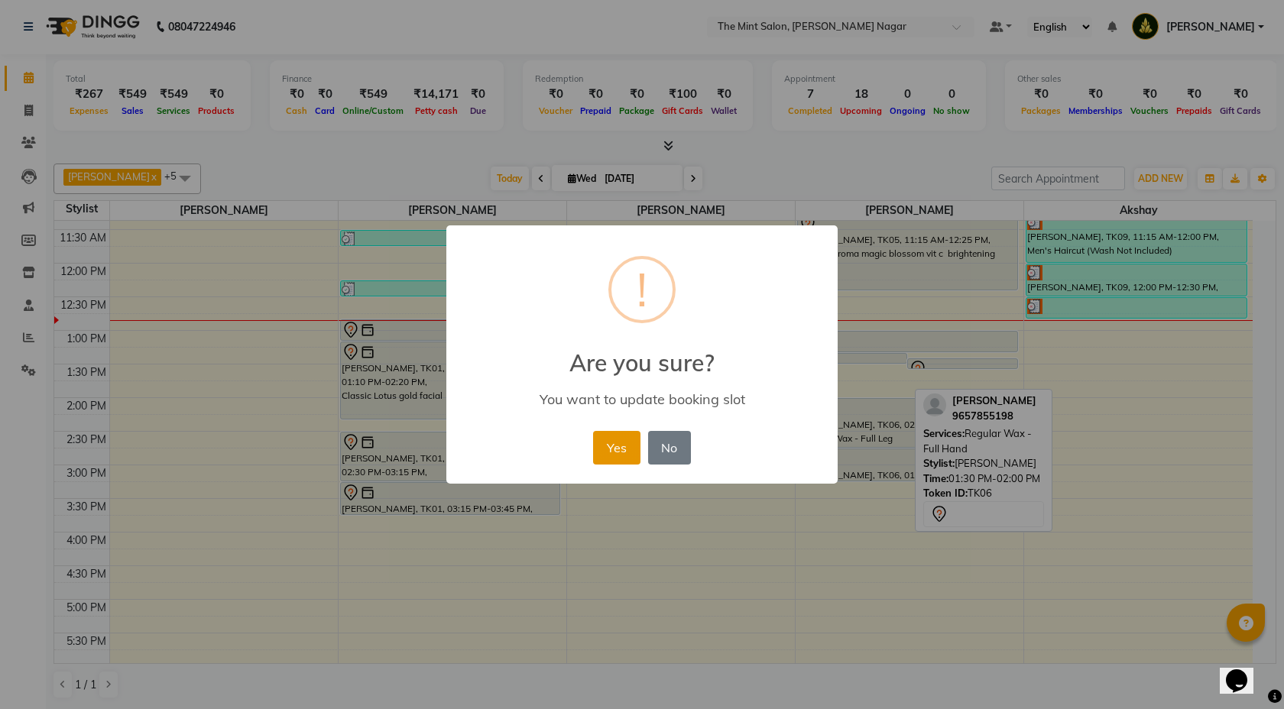
click at [605, 446] on button "Yes" at bounding box center [616, 448] width 47 height 34
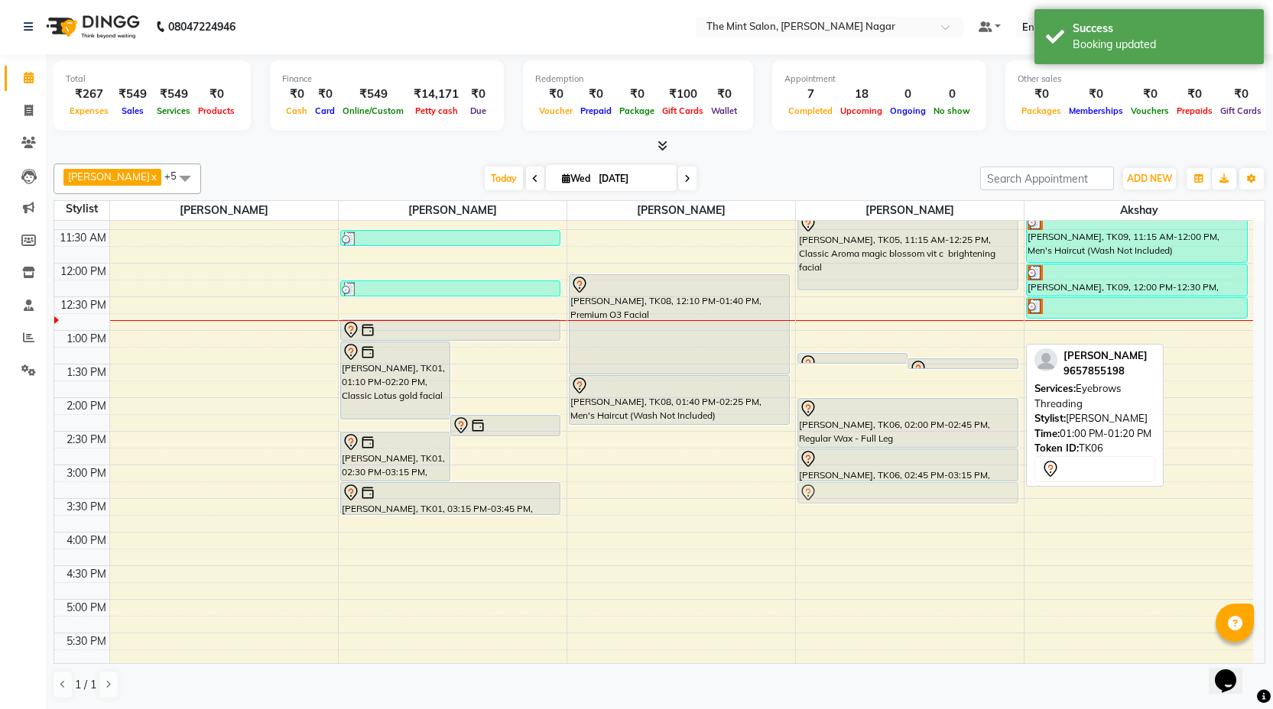
drag, startPoint x: 900, startPoint y: 334, endPoint x: 900, endPoint y: 484, distance: 149.8
click at [900, 484] on div "Ashish Mankar, TK06, 01:20 PM-01:25 PM, Forehead Threading Ashish Mankar, TK06,…" at bounding box center [910, 566] width 228 height 1008
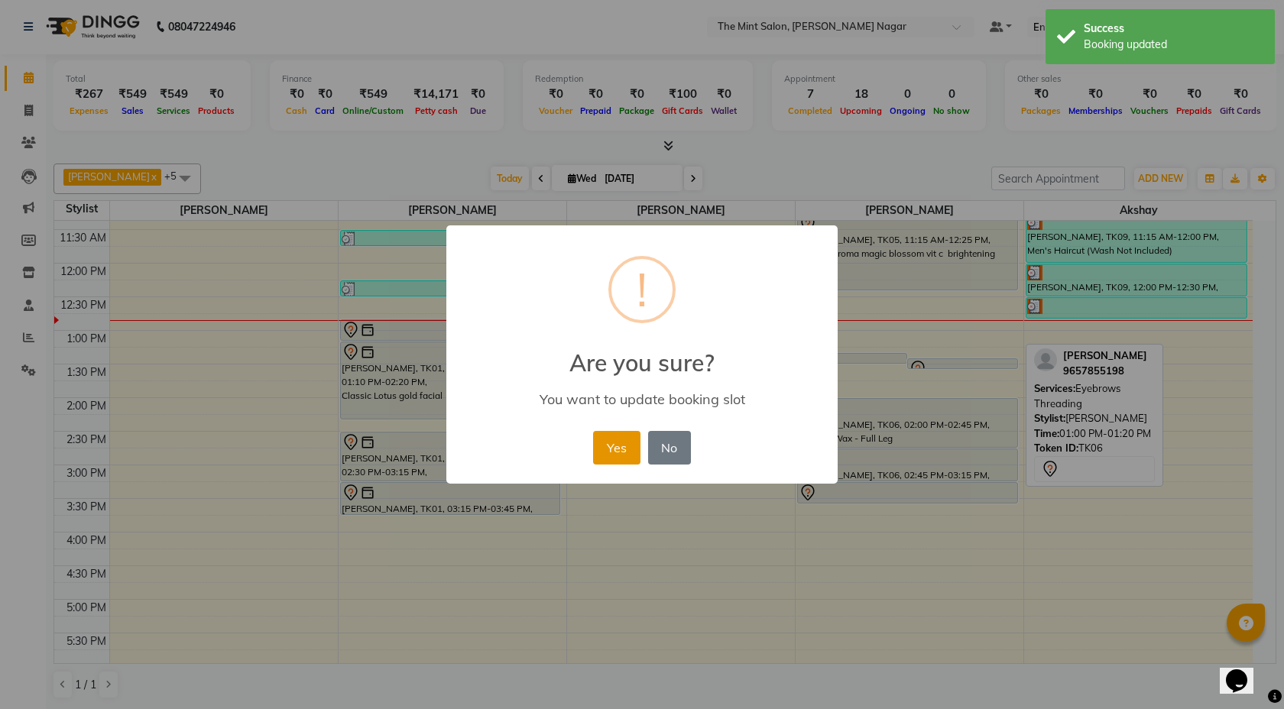
click at [614, 447] on button "Yes" at bounding box center [616, 448] width 47 height 34
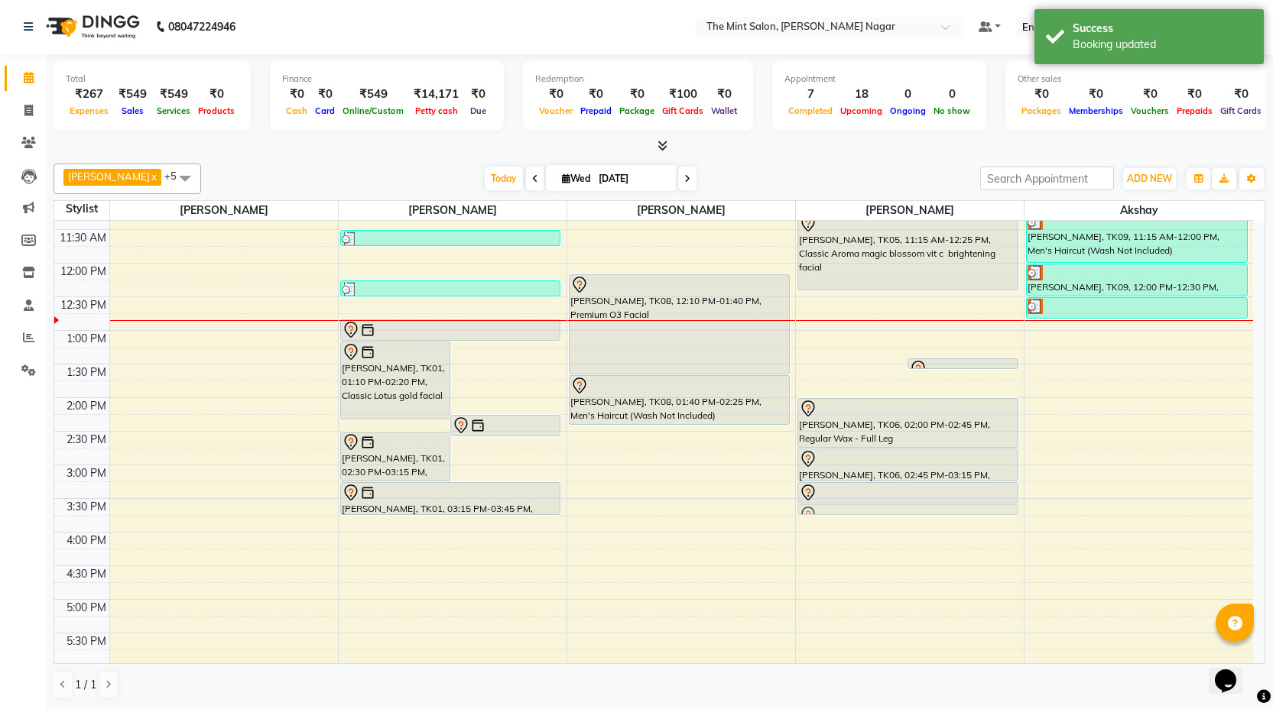
drag, startPoint x: 841, startPoint y: 359, endPoint x: 866, endPoint y: 511, distance: 155.0
click at [866, 511] on div "Ashish Mankar, TK06, 01:20 PM-01:25 PM, Forehead Threading Ashish Mankar, TK06,…" at bounding box center [910, 566] width 228 height 1008
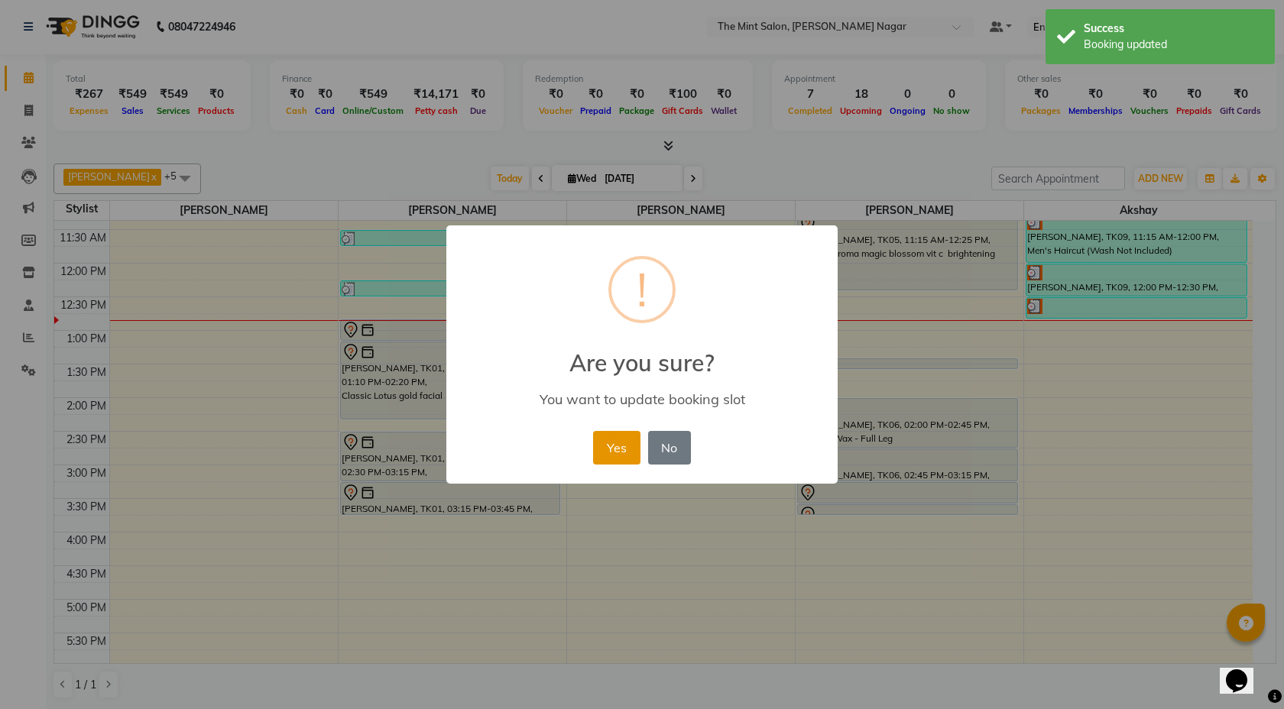
click at [631, 450] on button "Yes" at bounding box center [616, 448] width 47 height 34
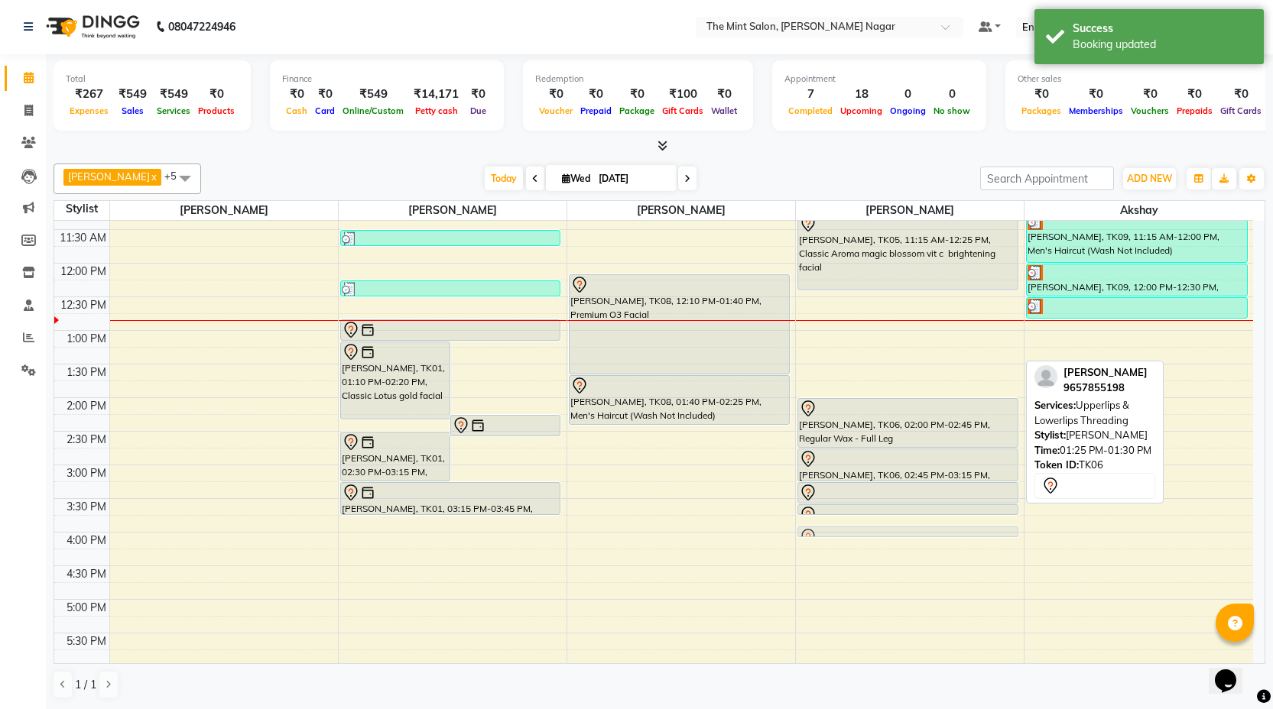
drag, startPoint x: 868, startPoint y: 360, endPoint x: 872, endPoint y: 522, distance: 162.1
click at [872, 522] on div "9:00 AM 9:30 AM 10:00 AM 10:30 AM 11:00 AM 11:30 AM 12:00 PM 12:30 PM 1:00 PM 1…" at bounding box center [653, 566] width 1199 height 1008
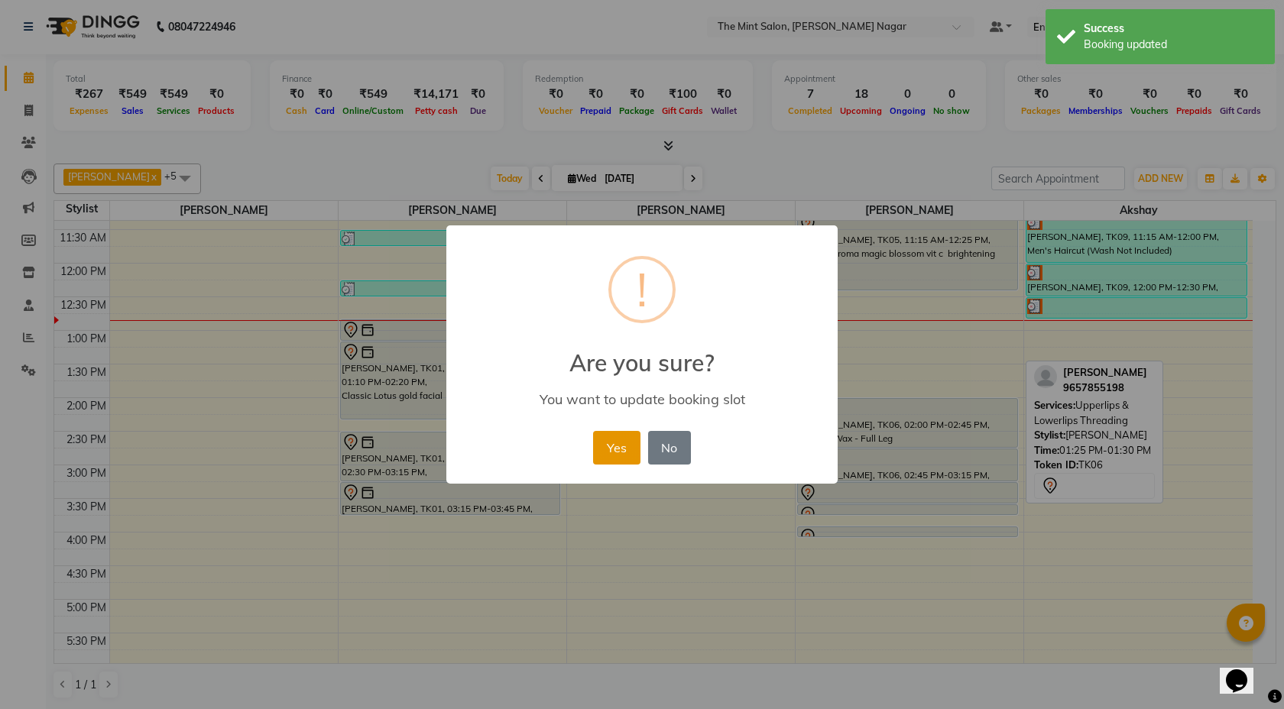
click at [621, 435] on button "Yes" at bounding box center [616, 448] width 47 height 34
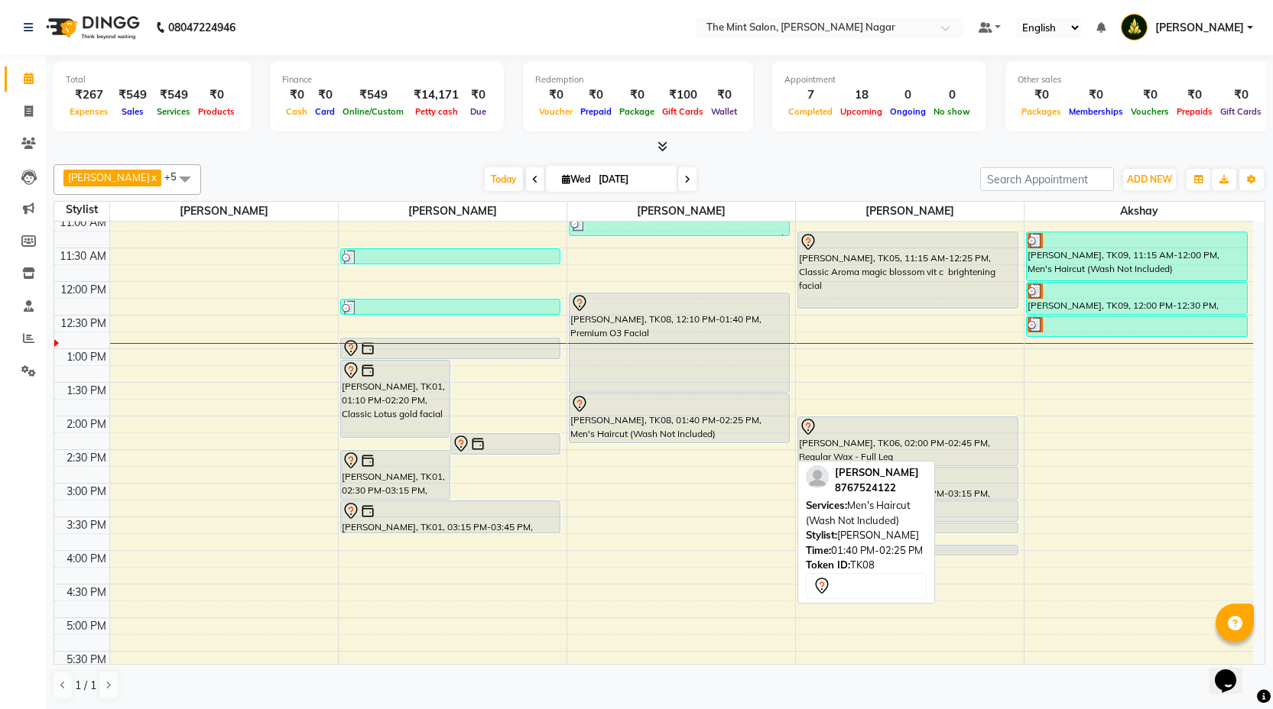
scroll to position [144, 0]
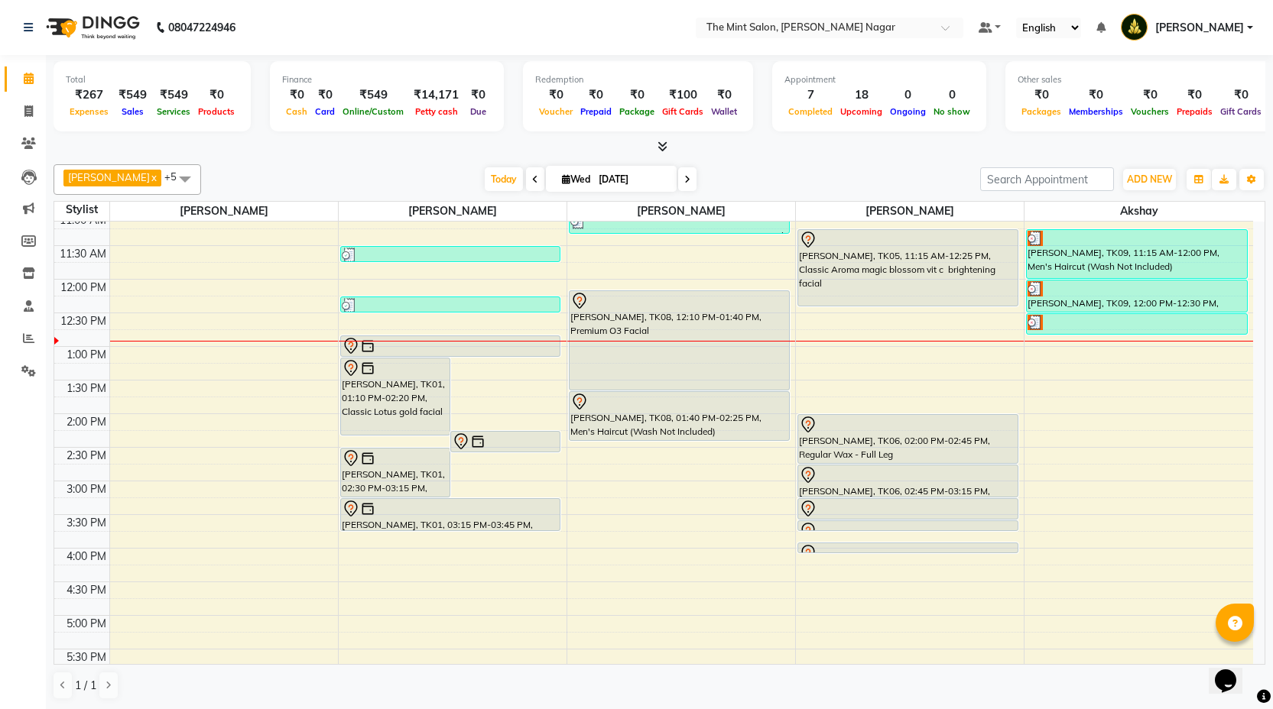
click at [585, 493] on div "9:00 AM 9:30 AM 10:00 AM 10:30 AM 11:00 AM 11:30 AM 12:00 PM 12:30 PM 1:00 PM 1…" at bounding box center [653, 582] width 1199 height 1008
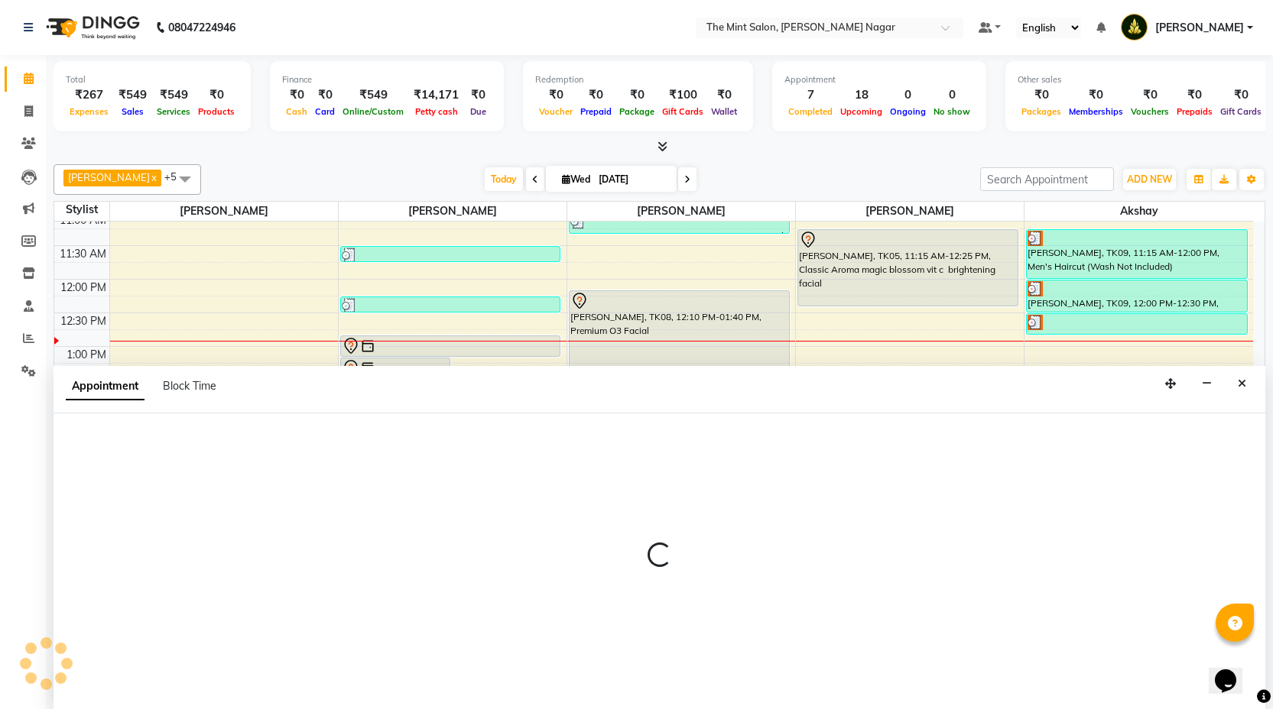
scroll to position [1, 0]
select select "66078"
select select "900"
select select "tentative"
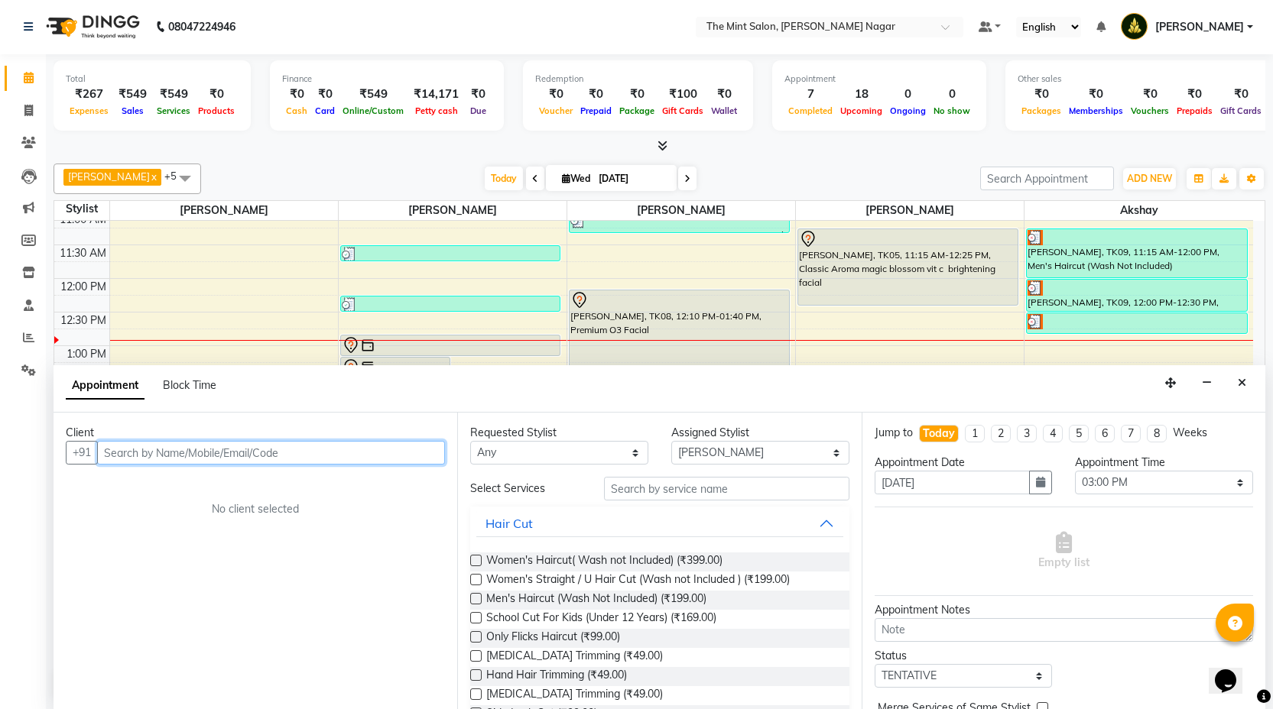
click at [333, 459] on input "text" at bounding box center [271, 453] width 348 height 24
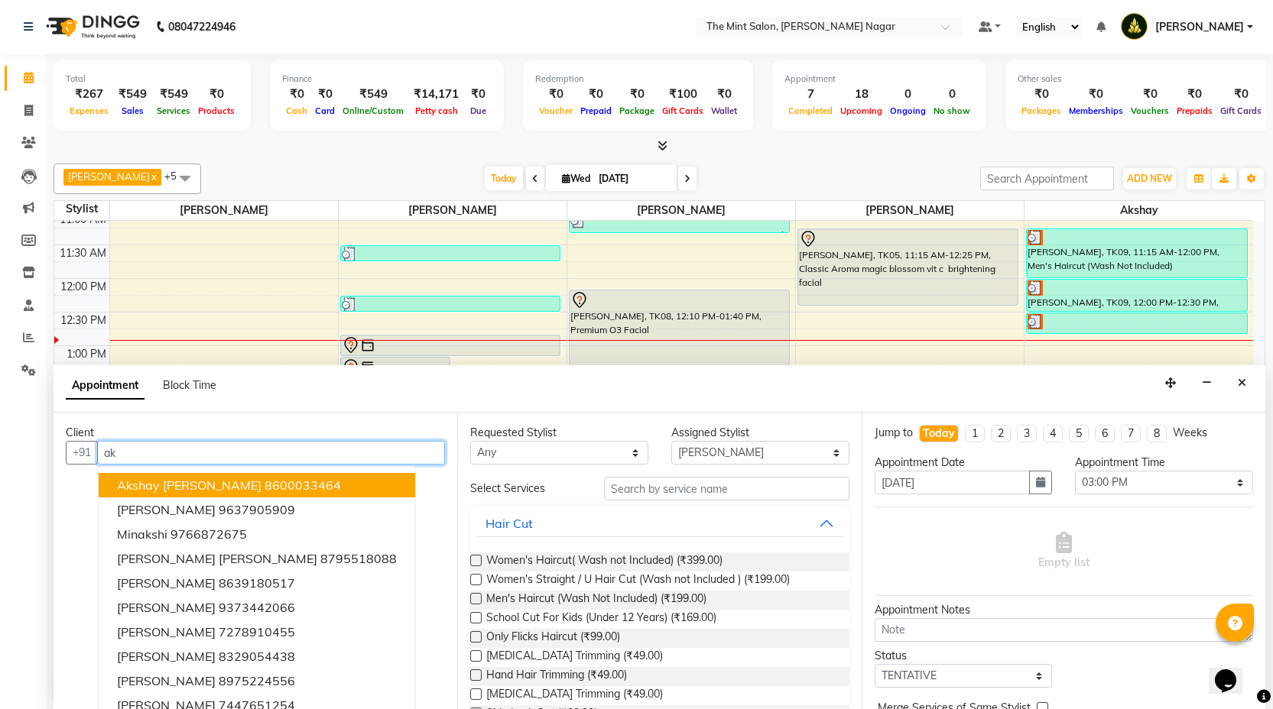
type input "a"
